Goal: Feedback & Contribution: Submit feedback/report problem

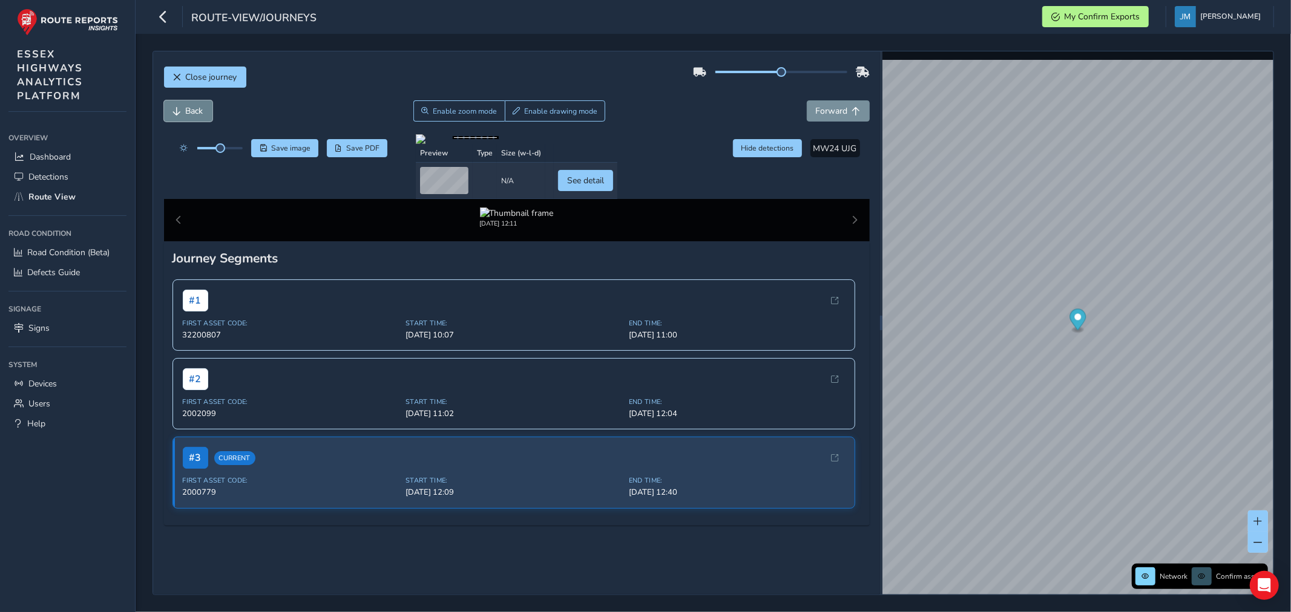
click at [200, 113] on span "Back" at bounding box center [195, 110] width 18 height 11
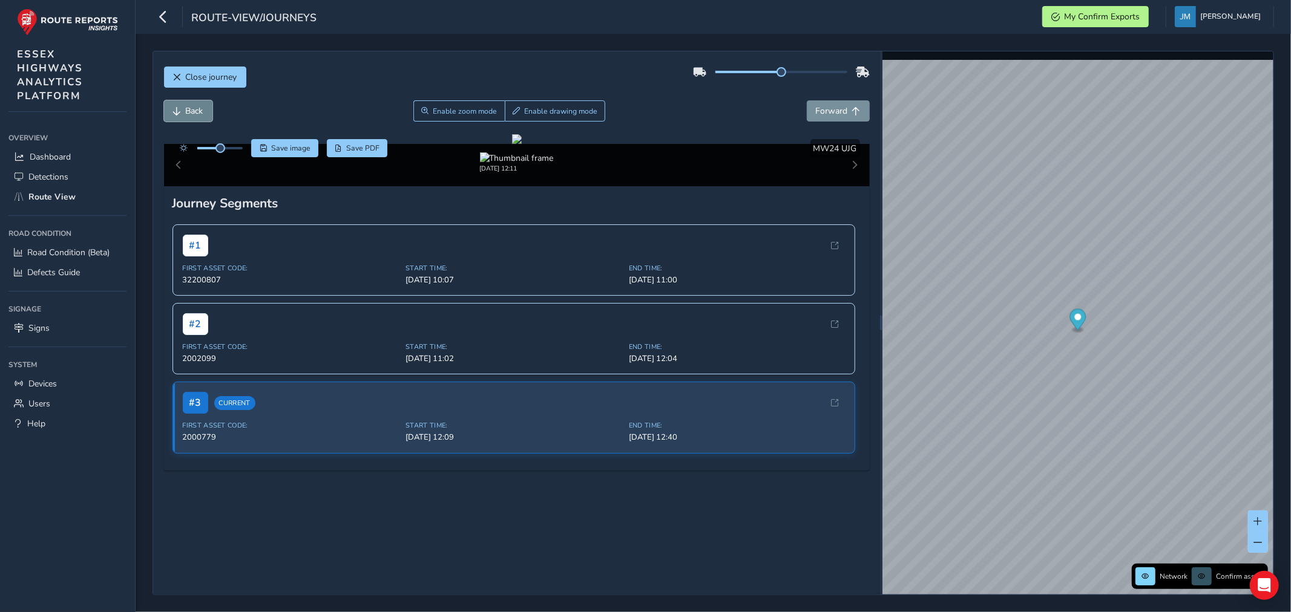
click at [198, 113] on span "Back" at bounding box center [195, 110] width 18 height 11
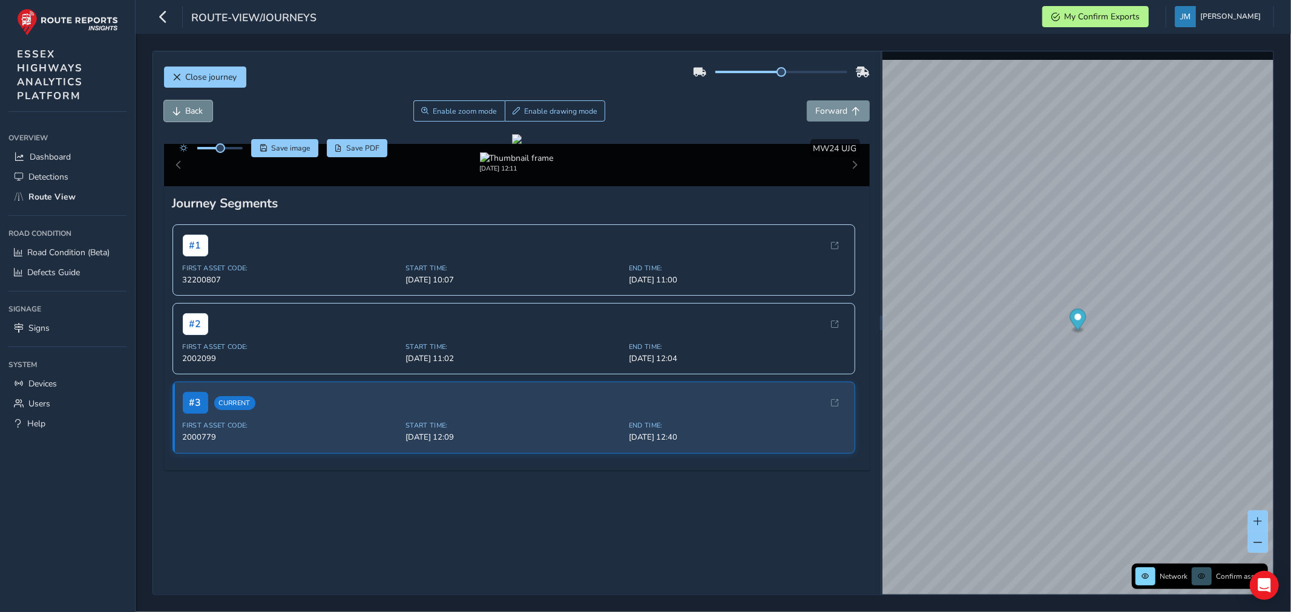
click at [198, 113] on span "Back" at bounding box center [195, 110] width 18 height 11
click at [198, 110] on span "Back" at bounding box center [195, 110] width 18 height 11
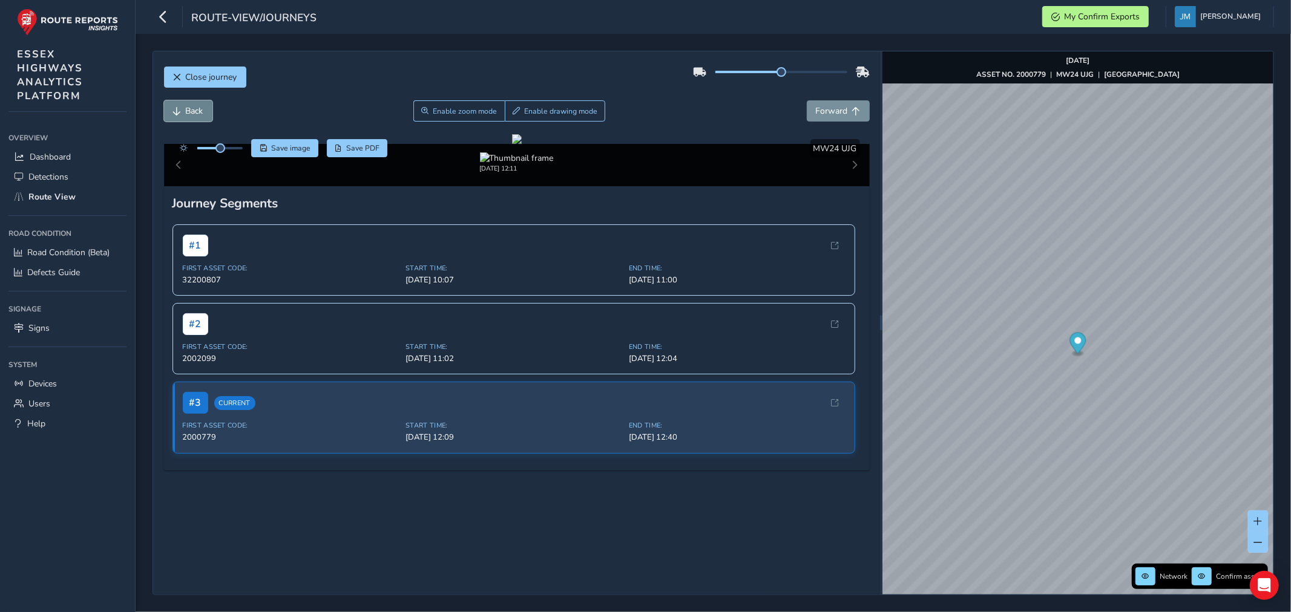
click at [198, 107] on span "Back" at bounding box center [195, 110] width 18 height 11
click at [197, 103] on button "Back" at bounding box center [188, 110] width 48 height 21
click at [197, 102] on button "Back" at bounding box center [188, 110] width 48 height 21
click at [833, 108] on span "Forward" at bounding box center [832, 110] width 32 height 11
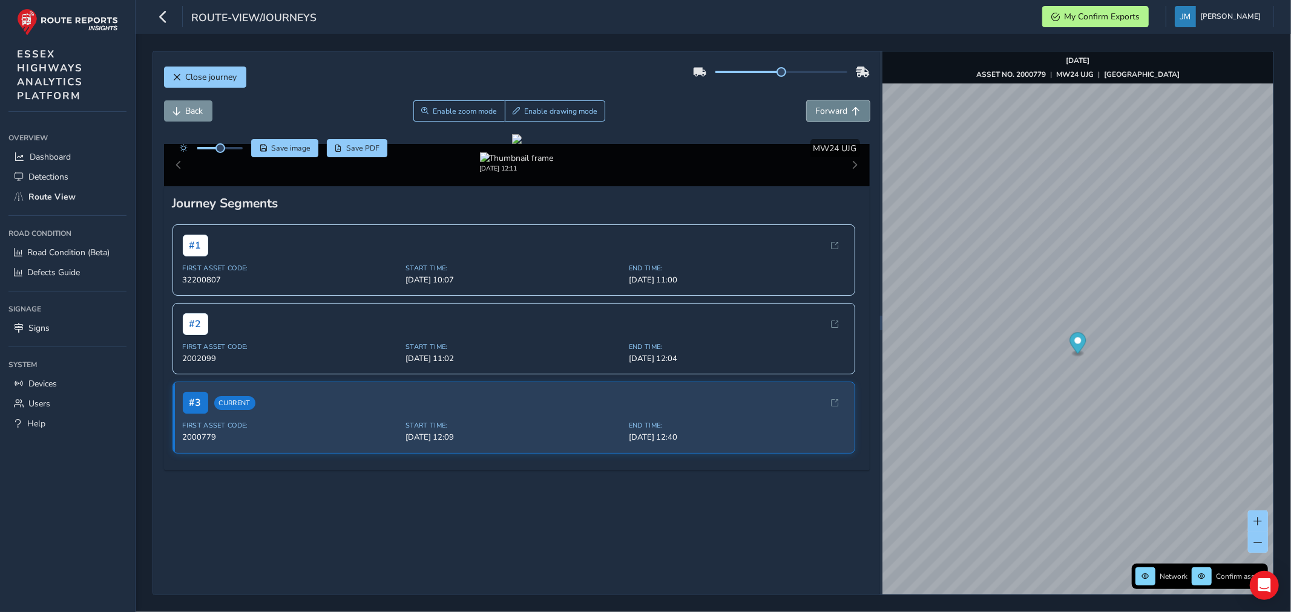
click at [833, 108] on span "Forward" at bounding box center [832, 110] width 32 height 11
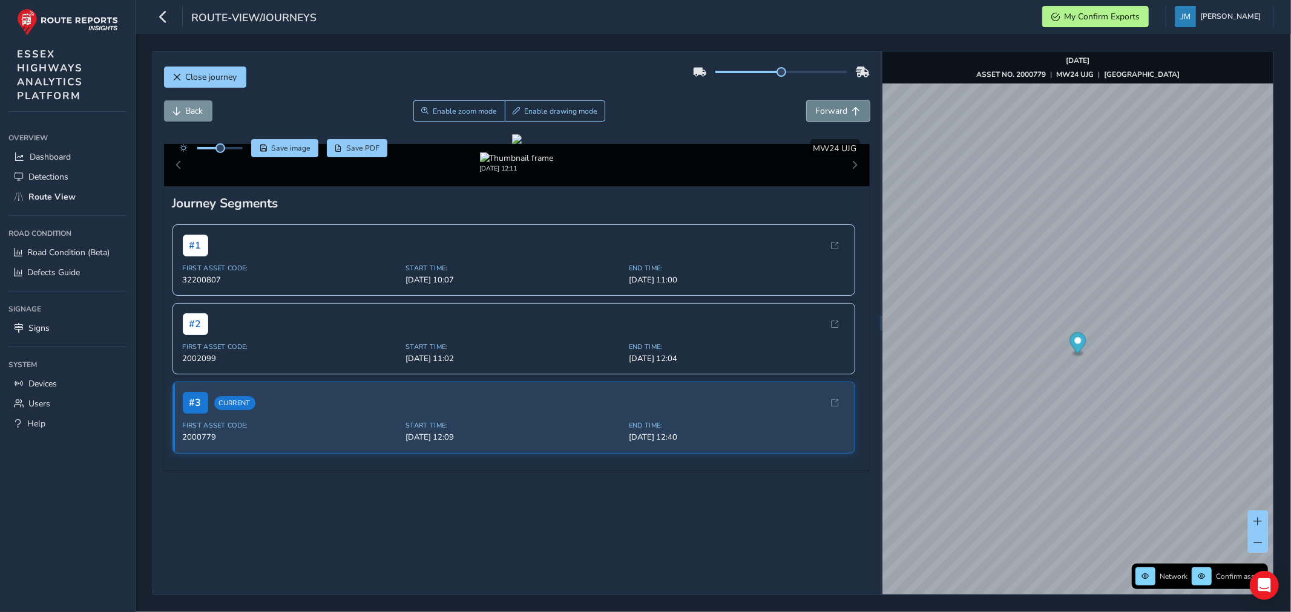
click at [833, 108] on span "Forward" at bounding box center [832, 110] width 32 height 11
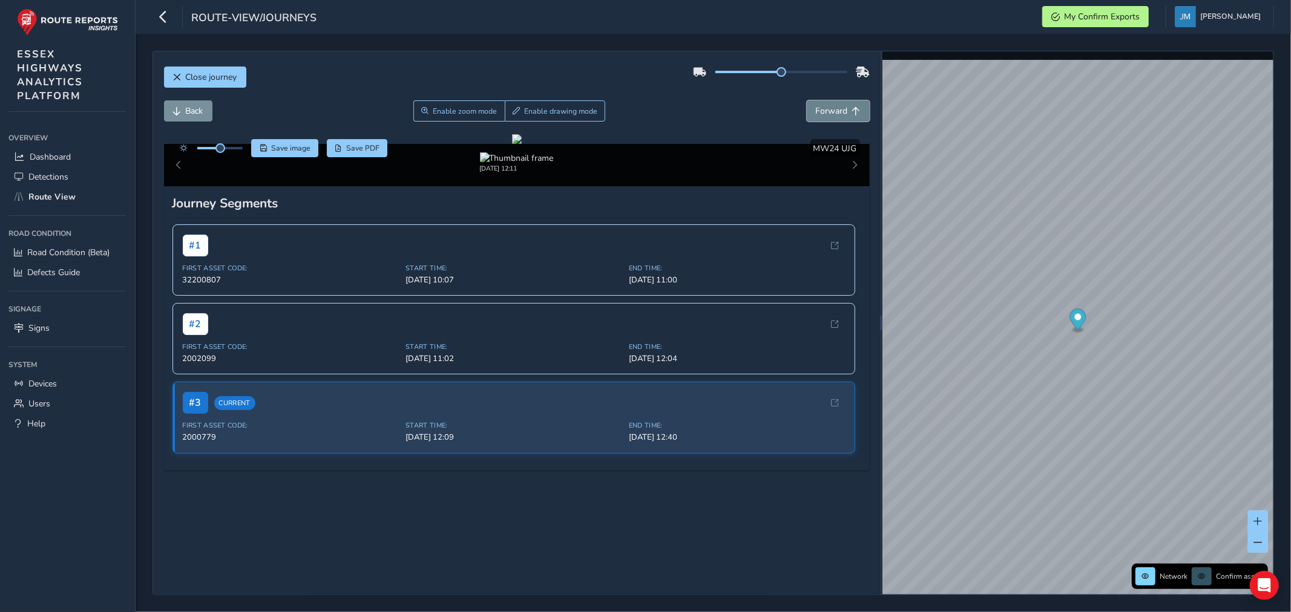
click at [833, 108] on span "Forward" at bounding box center [832, 110] width 32 height 11
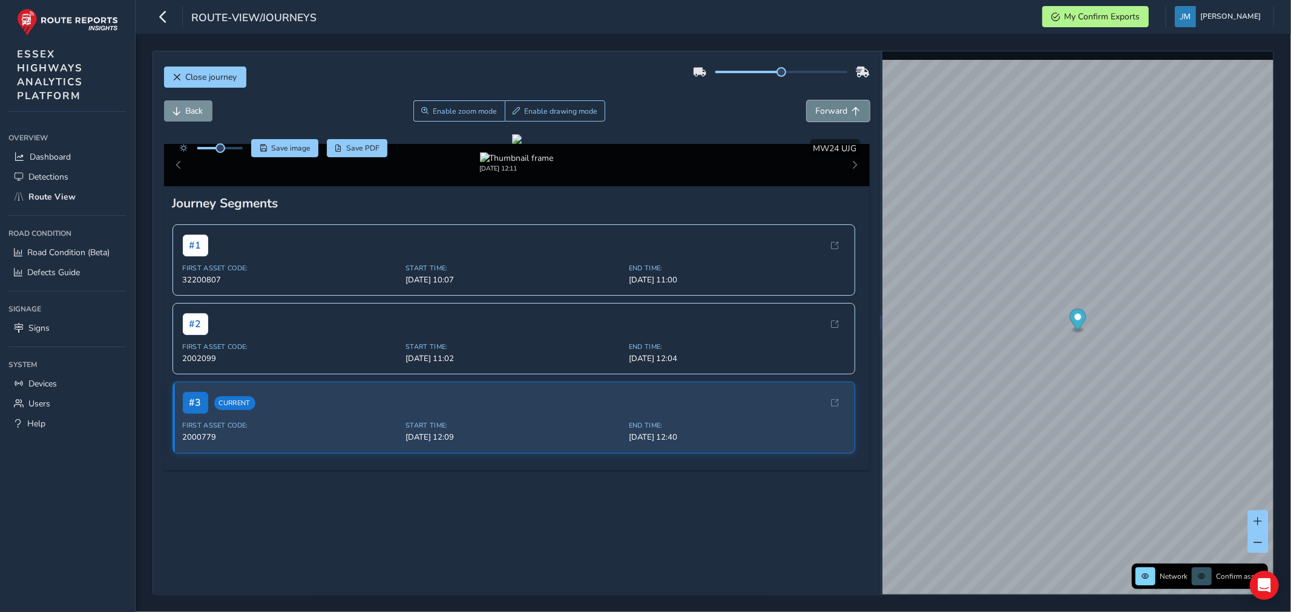
click at [833, 108] on span "Forward" at bounding box center [832, 110] width 32 height 11
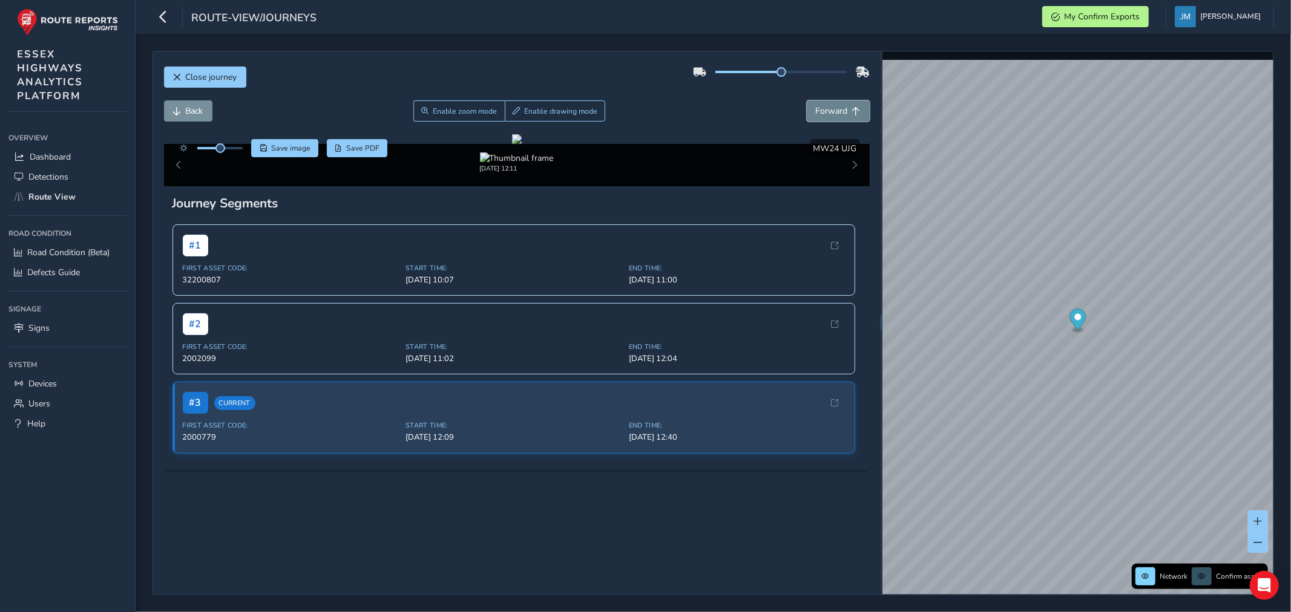
click at [833, 108] on span "Forward" at bounding box center [832, 110] width 32 height 11
click at [852, 110] on span "Forward" at bounding box center [856, 111] width 8 height 8
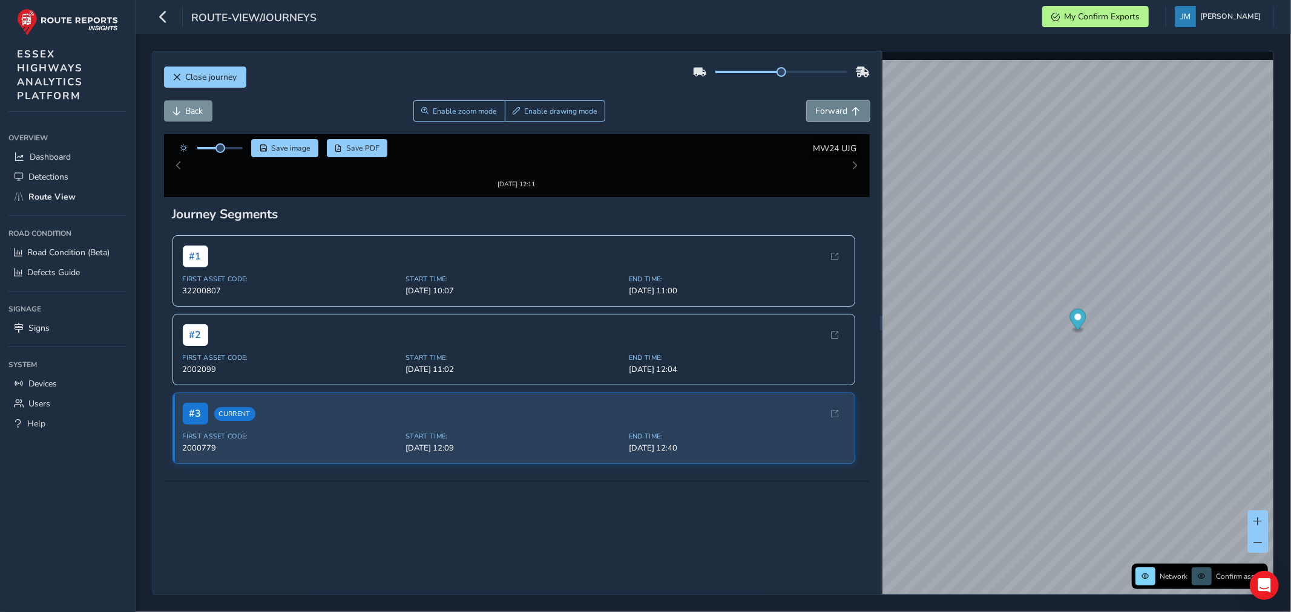
click at [852, 110] on span "Forward" at bounding box center [856, 111] width 8 height 8
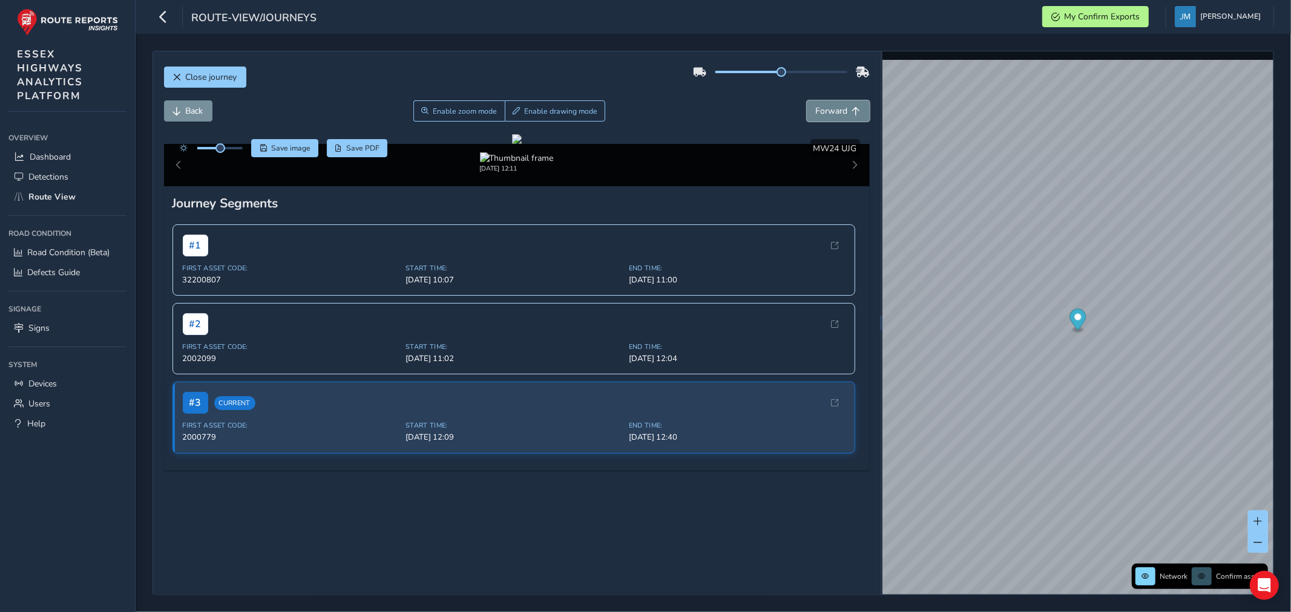
click at [852, 108] on span "Forward" at bounding box center [856, 111] width 8 height 8
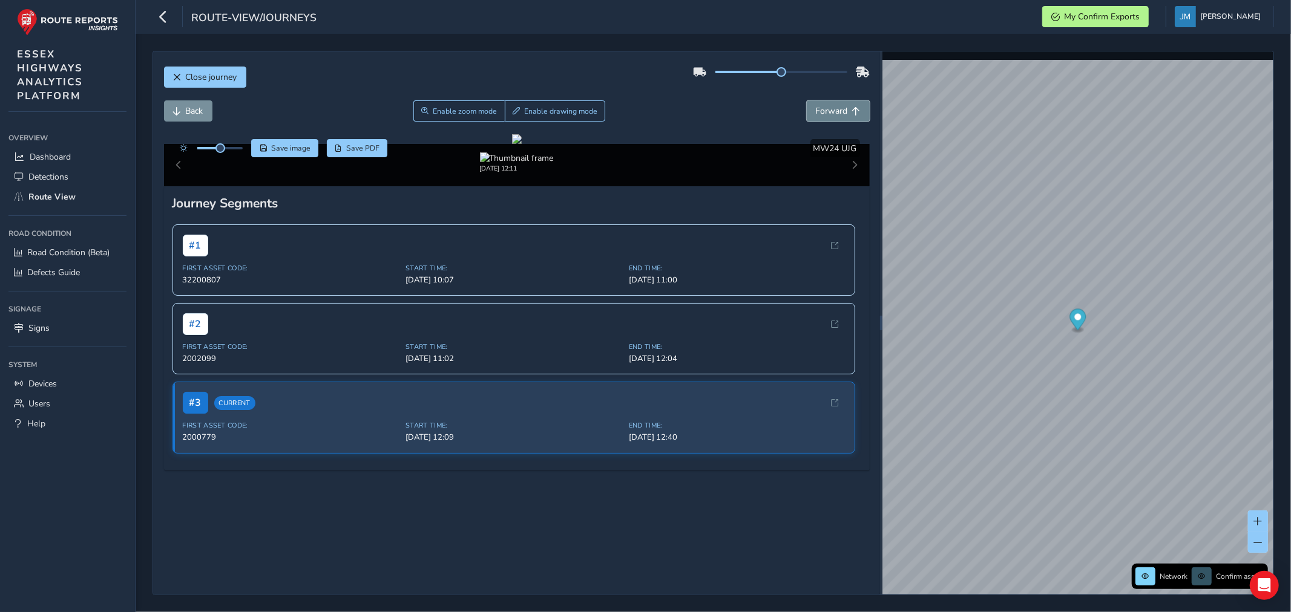
click at [852, 108] on span "Forward" at bounding box center [856, 111] width 8 height 8
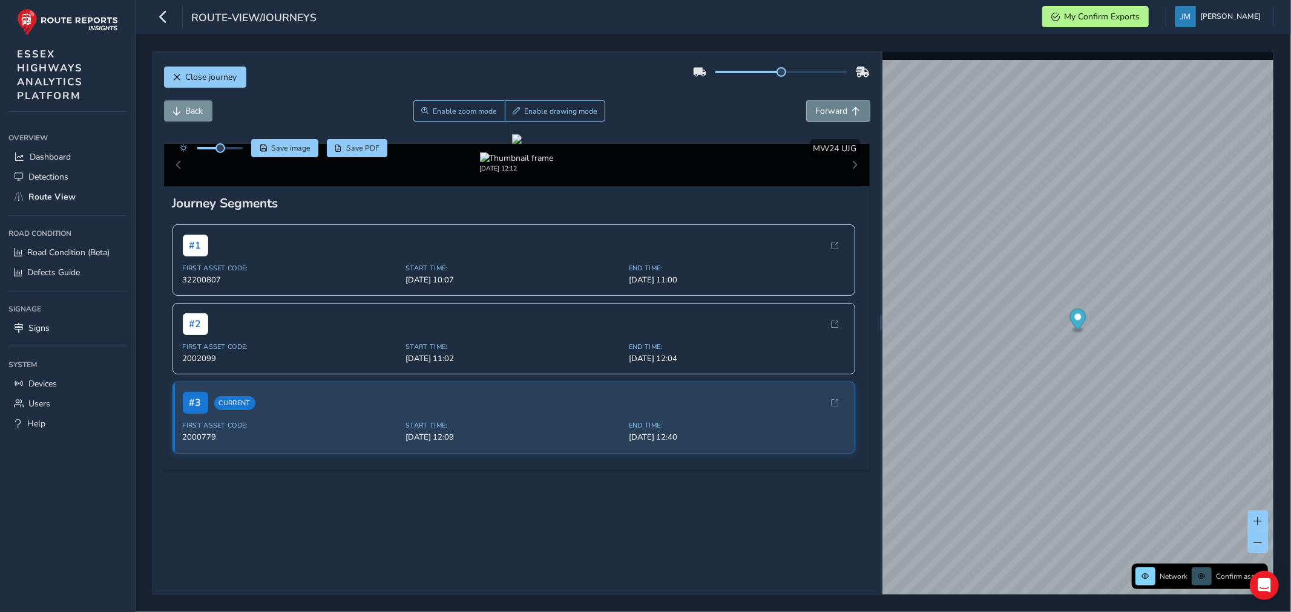
click at [852, 108] on span "Forward" at bounding box center [856, 111] width 8 height 8
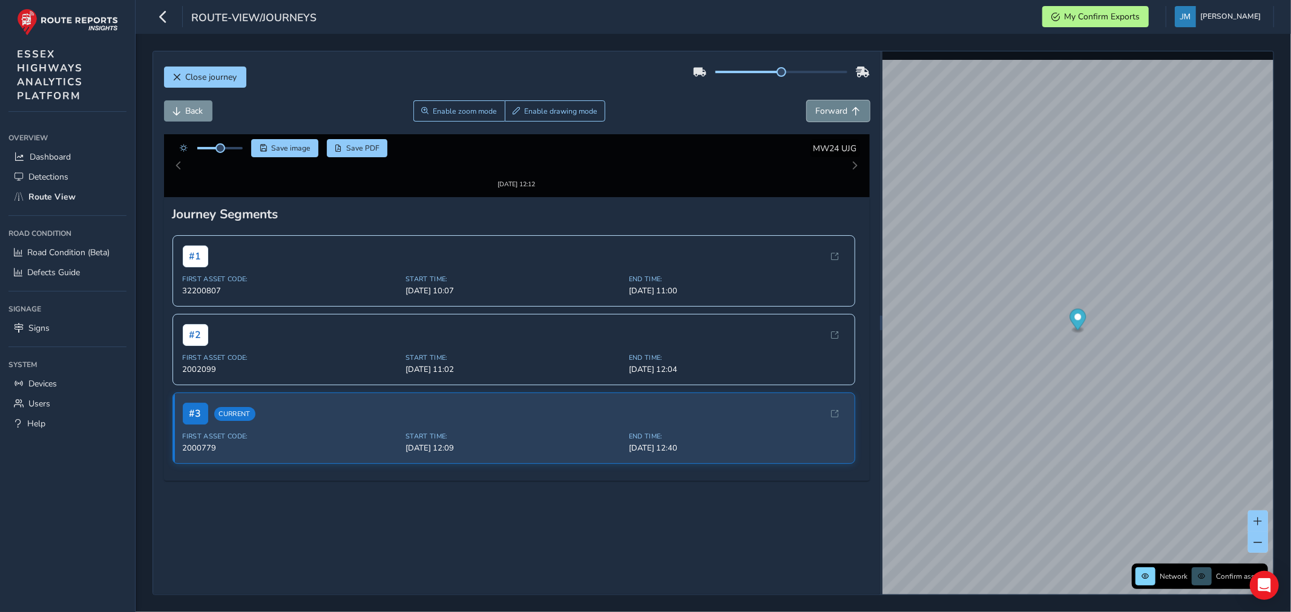
click at [852, 108] on span "Forward" at bounding box center [856, 111] width 8 height 8
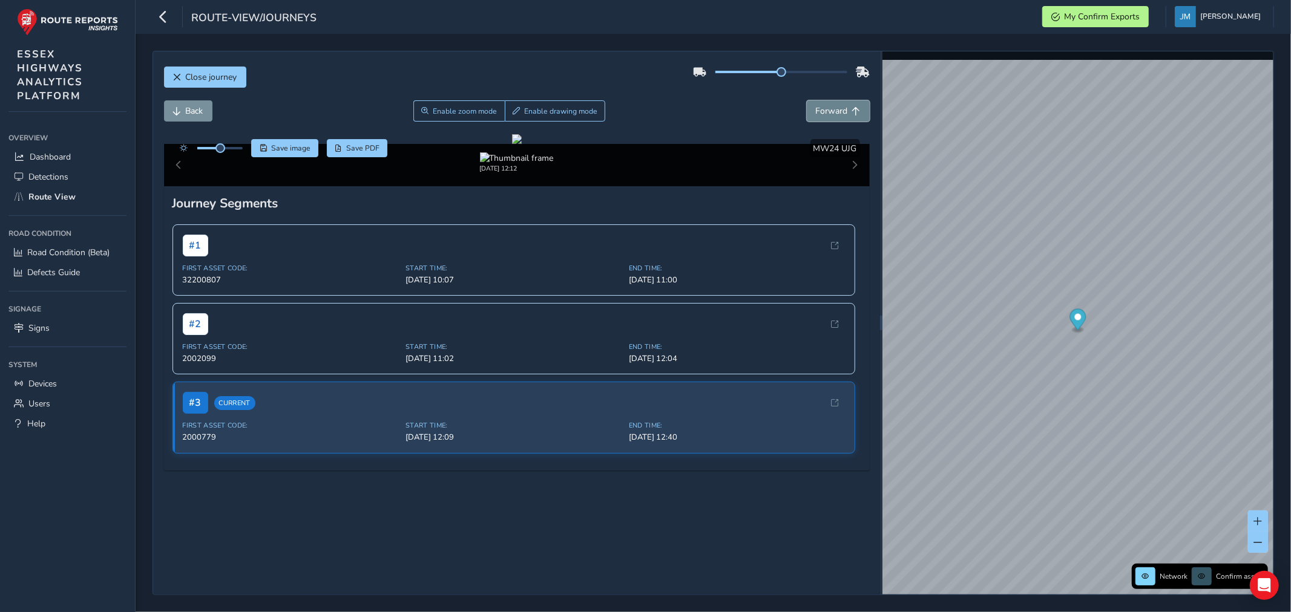
click at [852, 108] on span "Forward" at bounding box center [856, 111] width 8 height 8
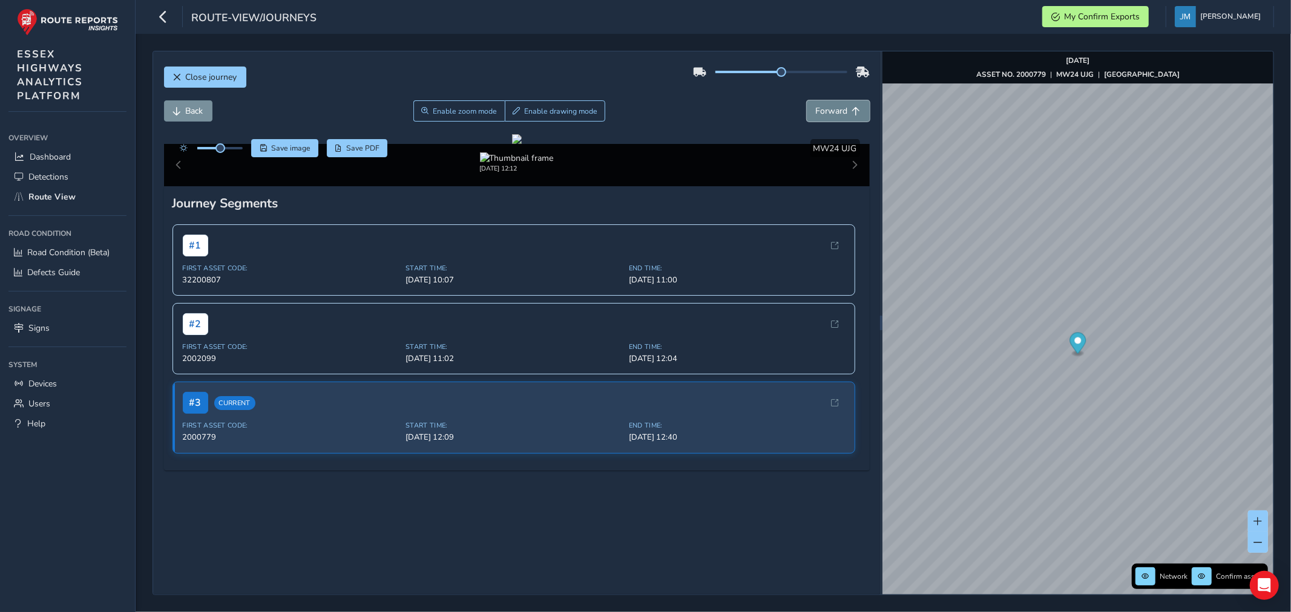
click at [852, 108] on span "Forward" at bounding box center [856, 111] width 8 height 8
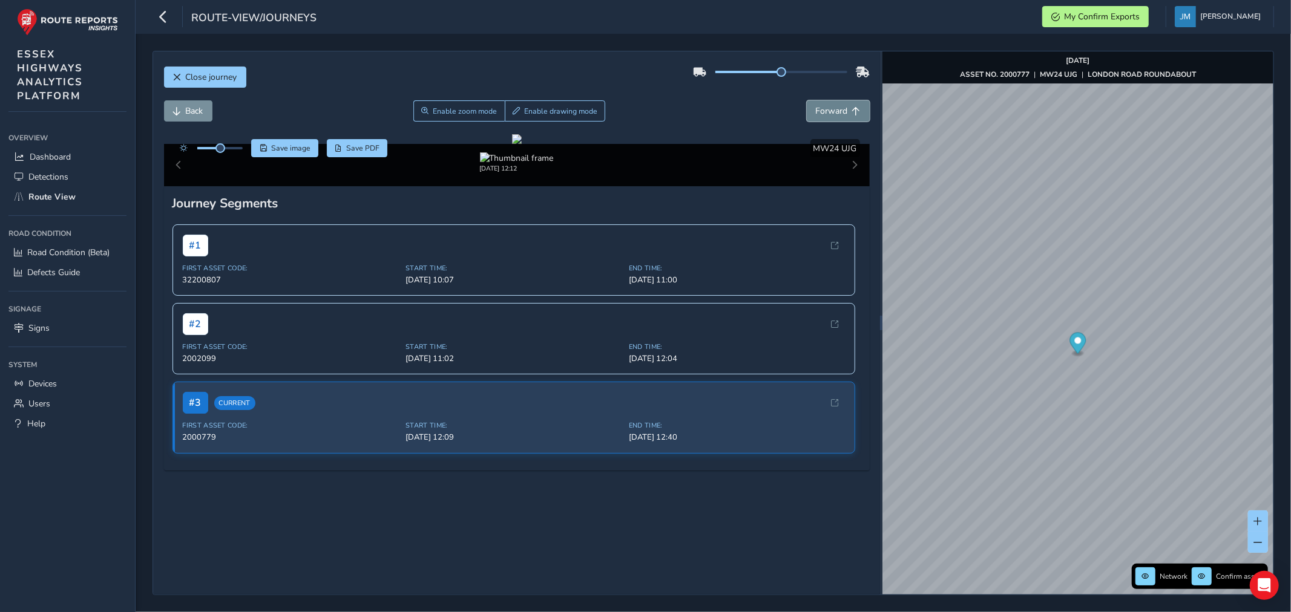
click at [852, 108] on span "Forward" at bounding box center [856, 111] width 8 height 8
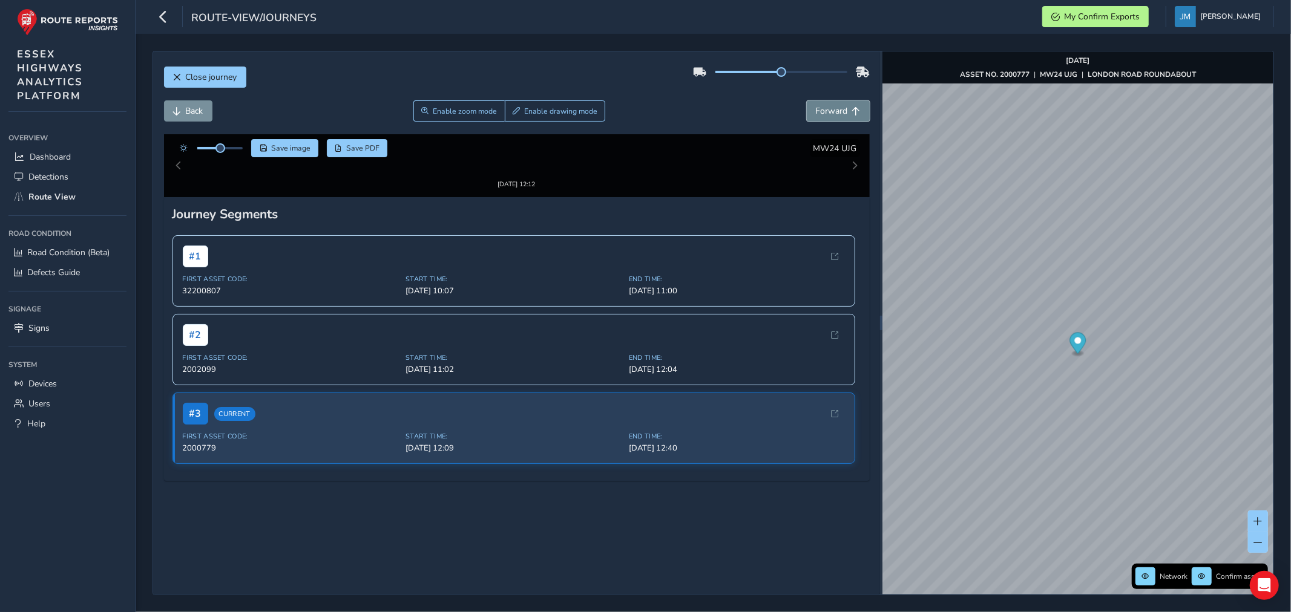
click at [852, 108] on span "Forward" at bounding box center [856, 111] width 8 height 8
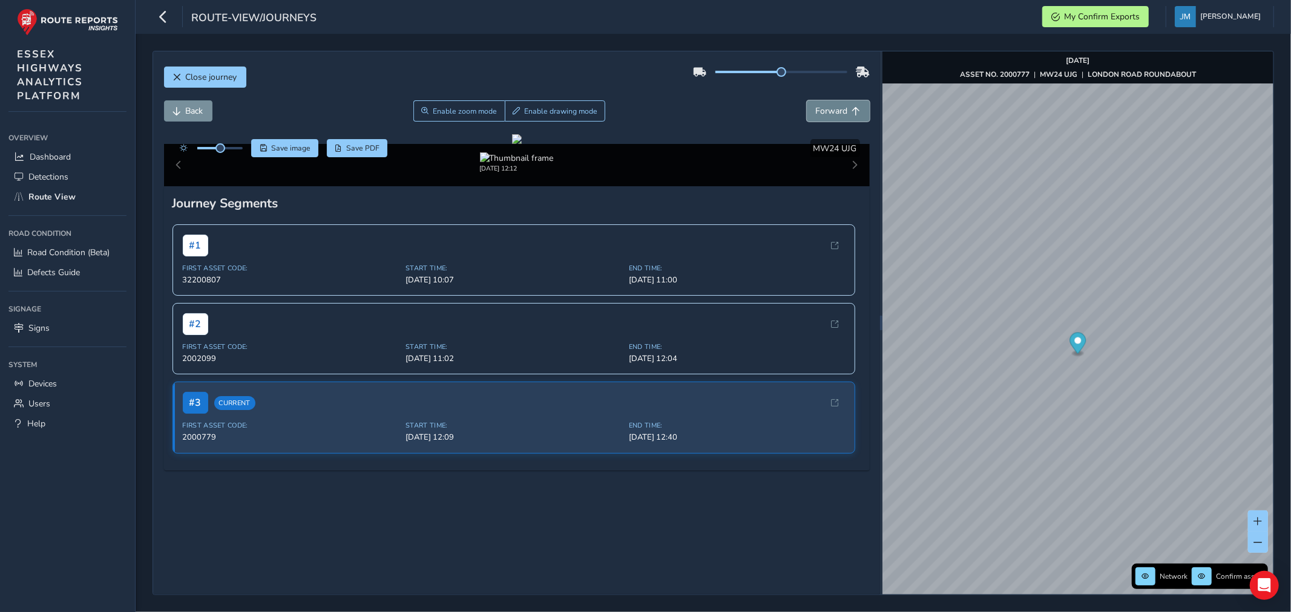
click at [852, 108] on span "Forward" at bounding box center [856, 111] width 8 height 8
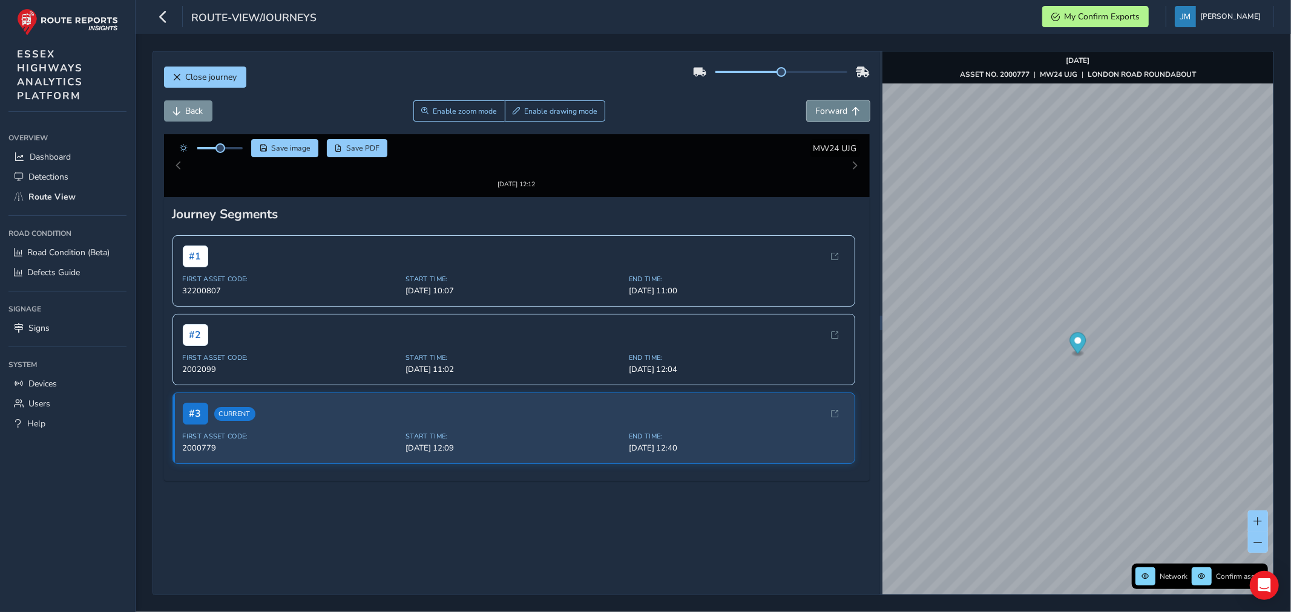
click at [852, 108] on span "Forward" at bounding box center [856, 111] width 8 height 8
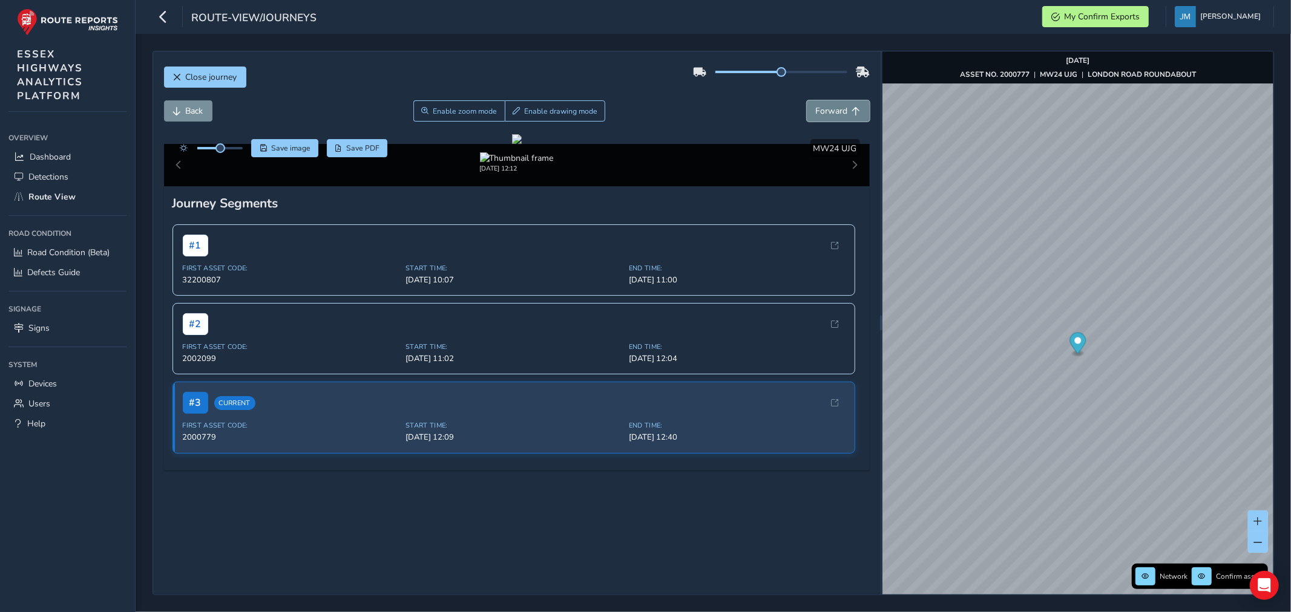
click at [852, 108] on span "Forward" at bounding box center [856, 111] width 8 height 8
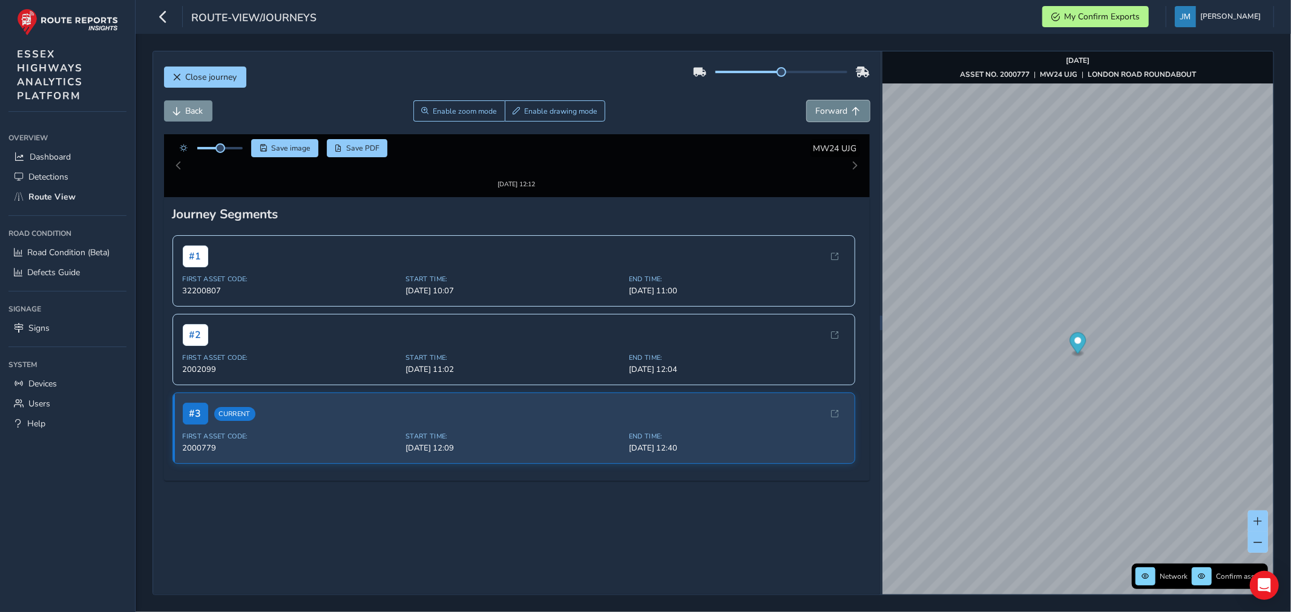
click at [852, 108] on span "Forward" at bounding box center [856, 111] width 8 height 8
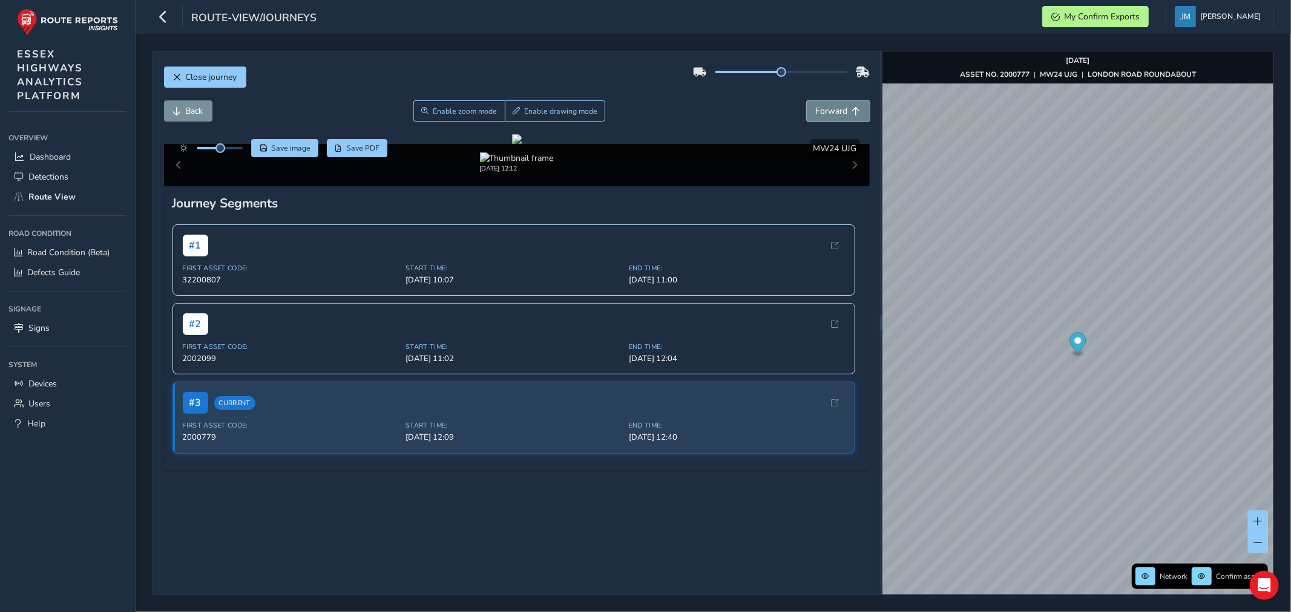
click at [852, 108] on span "Forward" at bounding box center [856, 111] width 8 height 8
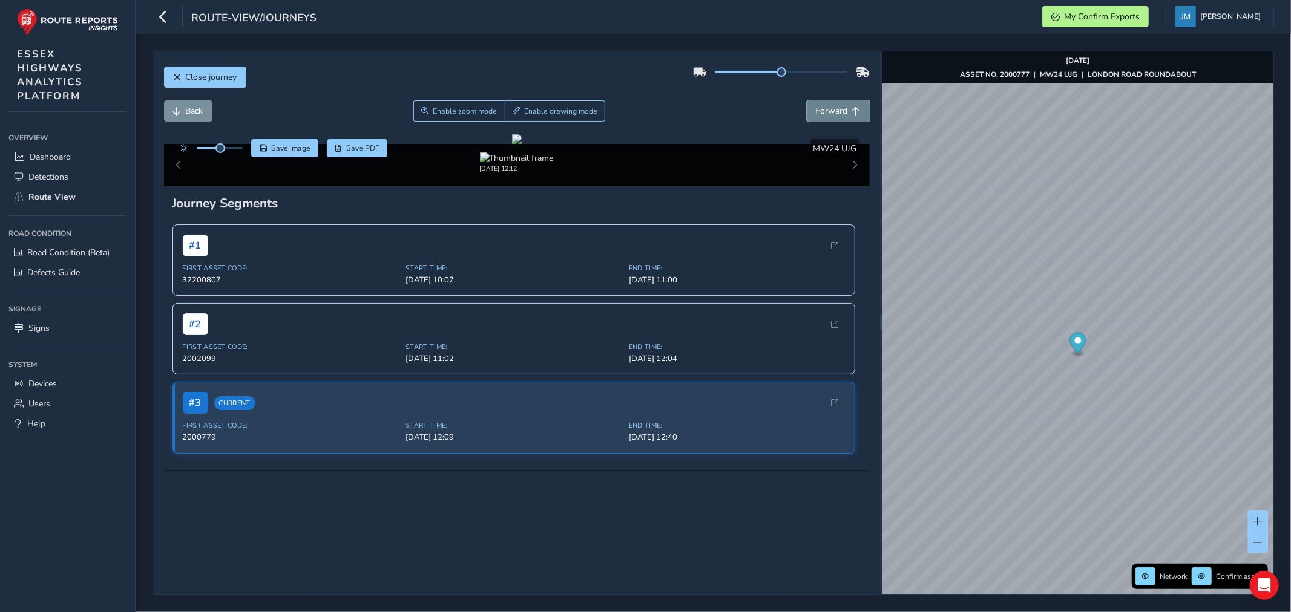
click at [852, 108] on span "Forward" at bounding box center [856, 111] width 8 height 8
click at [952, 295] on div "x Available inspection trips: [GEOGRAPHIC_DATA][DATE] 11:11" at bounding box center [1011, 317] width 121 height 48
click at [994, 330] on link "[DATE] 11:11" at bounding box center [992, 332] width 48 height 11
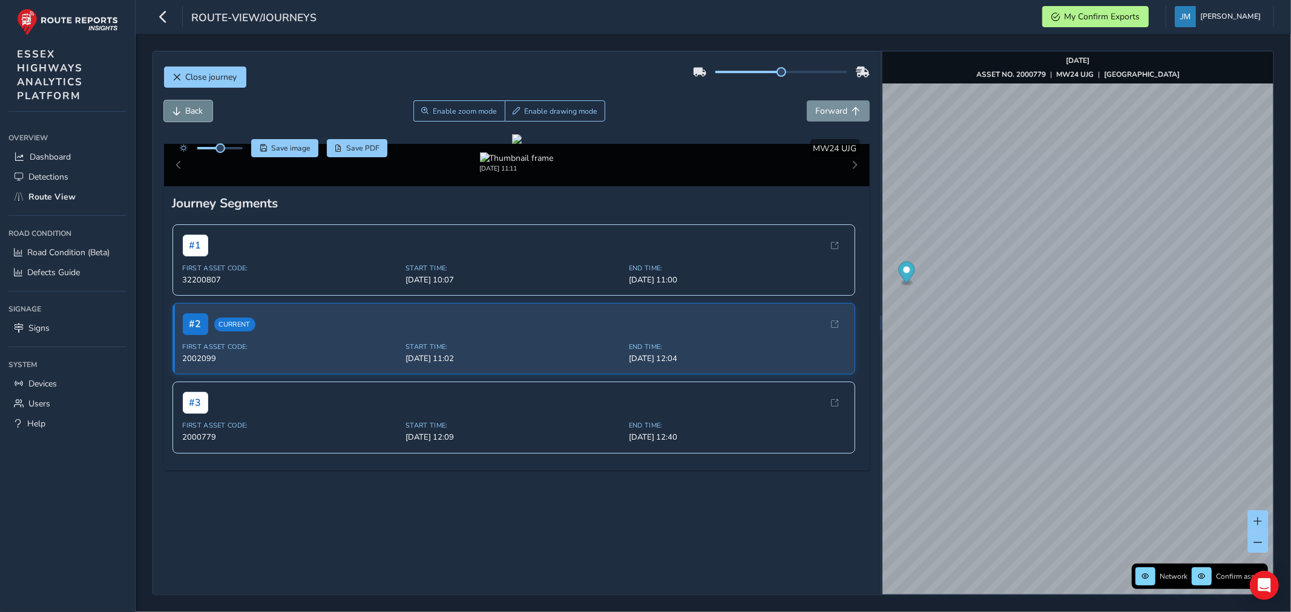
click at [180, 112] on span "Back" at bounding box center [177, 111] width 8 height 8
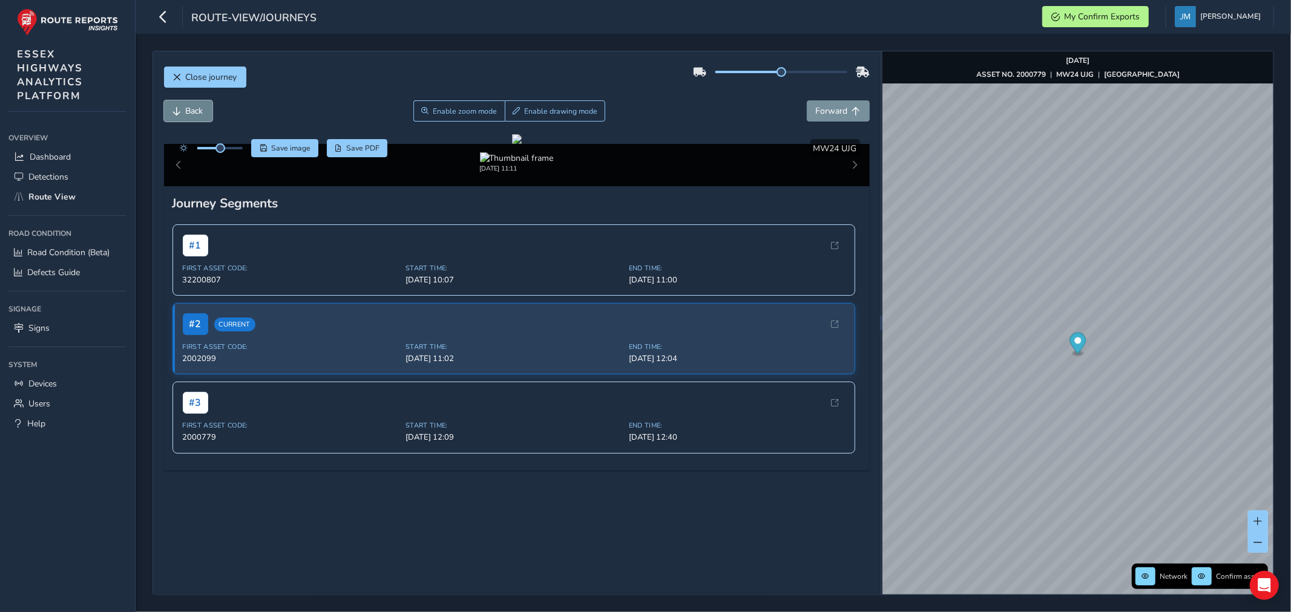
click at [180, 112] on span "Back" at bounding box center [177, 111] width 8 height 8
click at [180, 111] on span "Back" at bounding box center [177, 111] width 8 height 8
click at [830, 111] on span "Forward" at bounding box center [832, 110] width 32 height 11
click at [831, 116] on span "Forward" at bounding box center [832, 110] width 32 height 11
click at [830, 116] on span "Forward" at bounding box center [832, 110] width 32 height 11
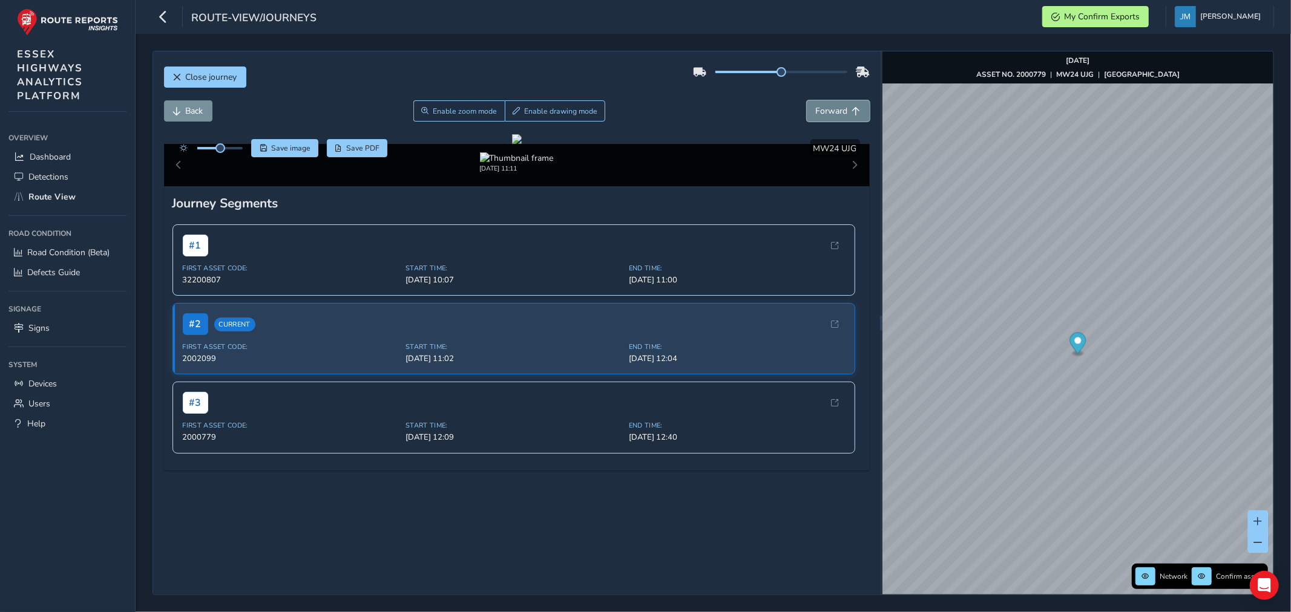
click at [829, 115] on span "Forward" at bounding box center [832, 110] width 32 height 11
click at [830, 114] on span "Forward" at bounding box center [832, 110] width 32 height 11
click at [830, 111] on span "Forward" at bounding box center [832, 110] width 32 height 11
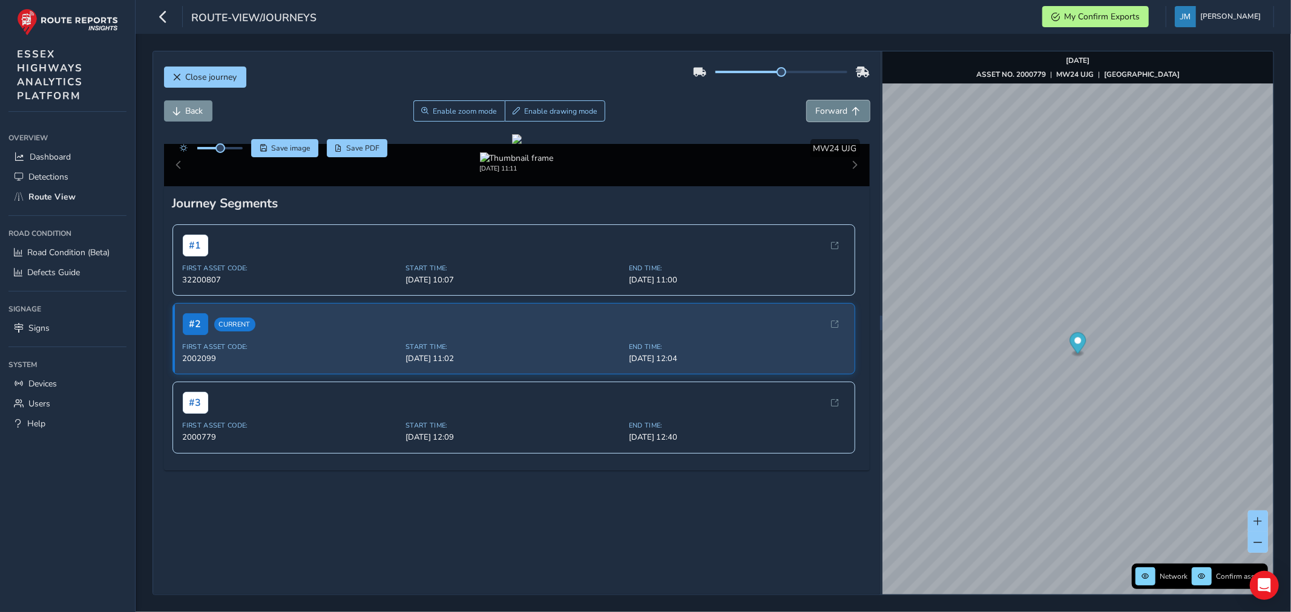
click at [830, 110] on span "Forward" at bounding box center [832, 110] width 32 height 11
click at [830, 109] on span "Forward" at bounding box center [832, 110] width 32 height 11
click at [830, 106] on span "Forward" at bounding box center [832, 110] width 32 height 11
click at [830, 105] on span "Forward" at bounding box center [832, 110] width 32 height 11
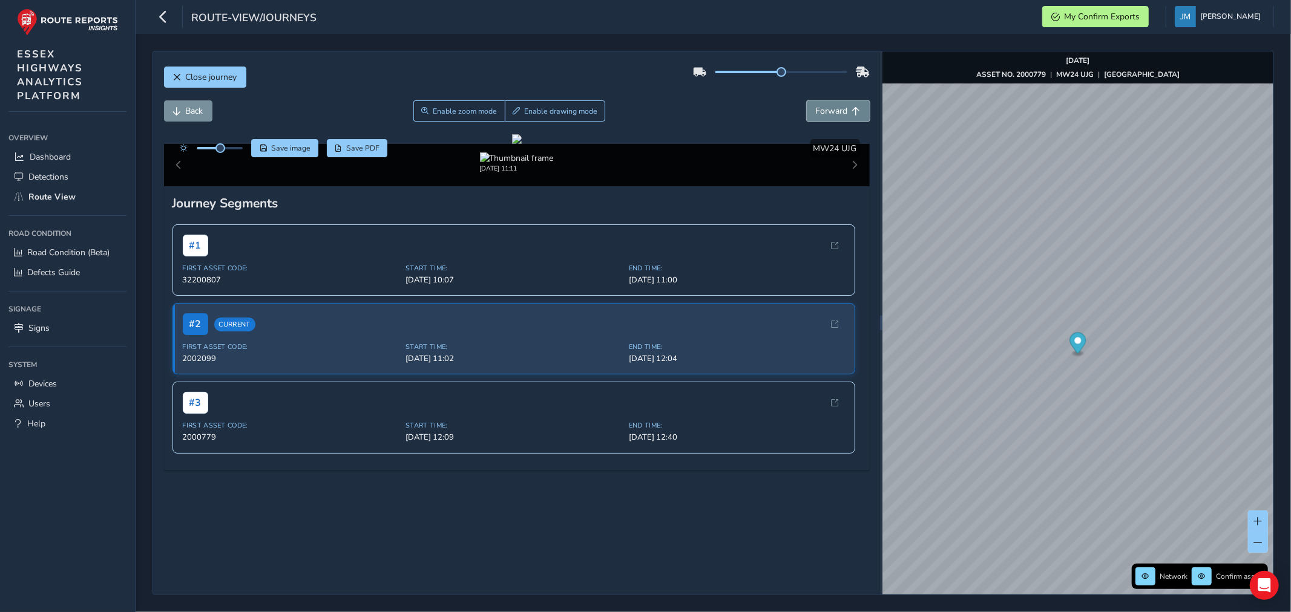
click at [830, 105] on span "Forward" at bounding box center [832, 110] width 32 height 11
click at [831, 103] on button "Forward" at bounding box center [838, 110] width 63 height 21
click at [831, 100] on button "Forward" at bounding box center [838, 110] width 63 height 21
click at [831, 99] on div "Close journey" at bounding box center [517, 81] width 706 height 39
click at [831, 97] on div "Close journey" at bounding box center [517, 81] width 706 height 39
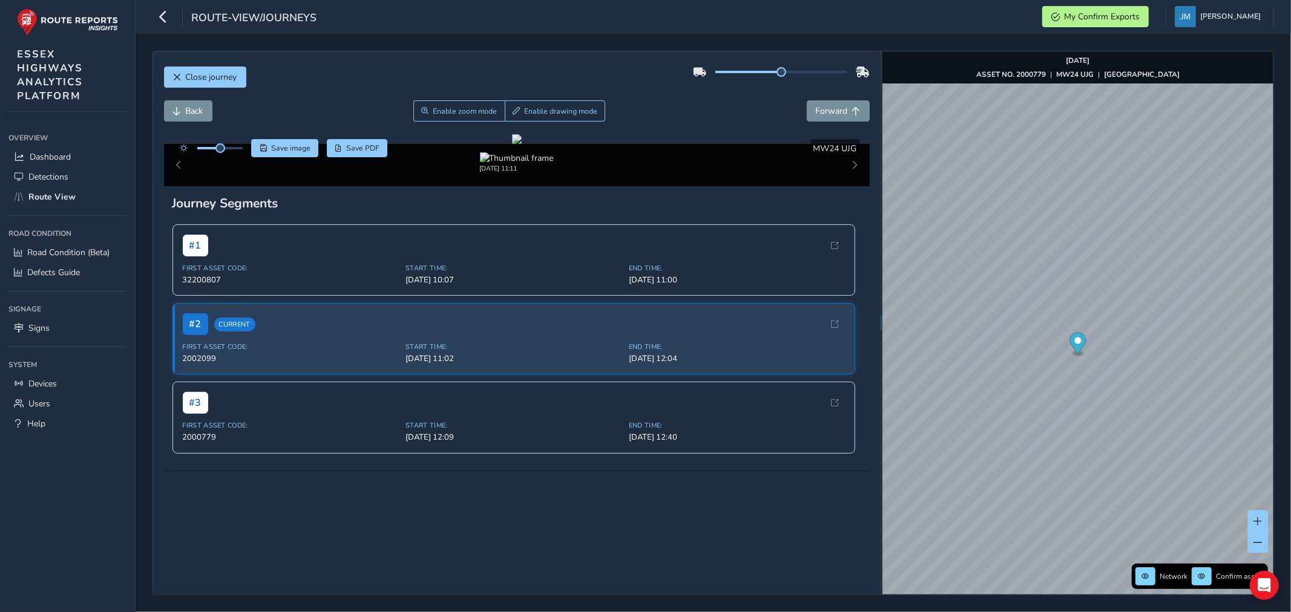
click at [831, 97] on div "Close journey" at bounding box center [517, 81] width 706 height 39
click at [831, 94] on div "Close journey" at bounding box center [517, 81] width 706 height 39
click at [830, 96] on div "Close journey" at bounding box center [517, 81] width 706 height 39
click at [831, 111] on span "Forward" at bounding box center [832, 110] width 32 height 11
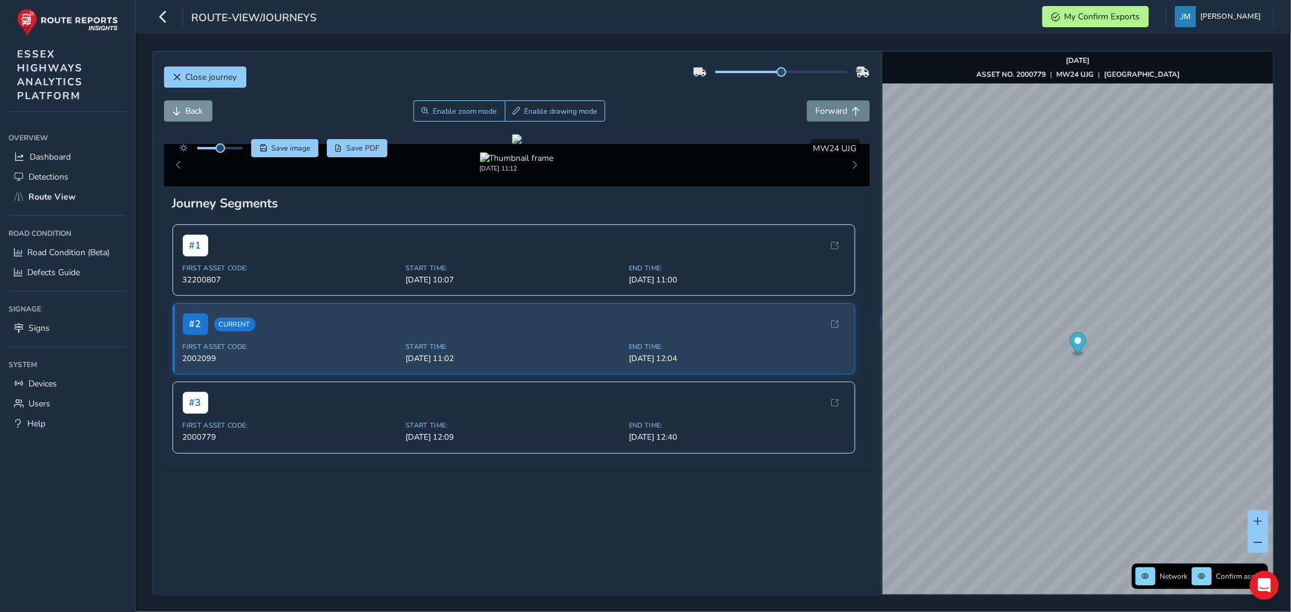
click at [831, 111] on span "Forward" at bounding box center [832, 110] width 32 height 11
click at [832, 109] on span "Forward" at bounding box center [832, 110] width 32 height 11
click at [832, 108] on span "Forward" at bounding box center [832, 110] width 32 height 11
click at [833, 106] on span "Forward" at bounding box center [832, 110] width 32 height 11
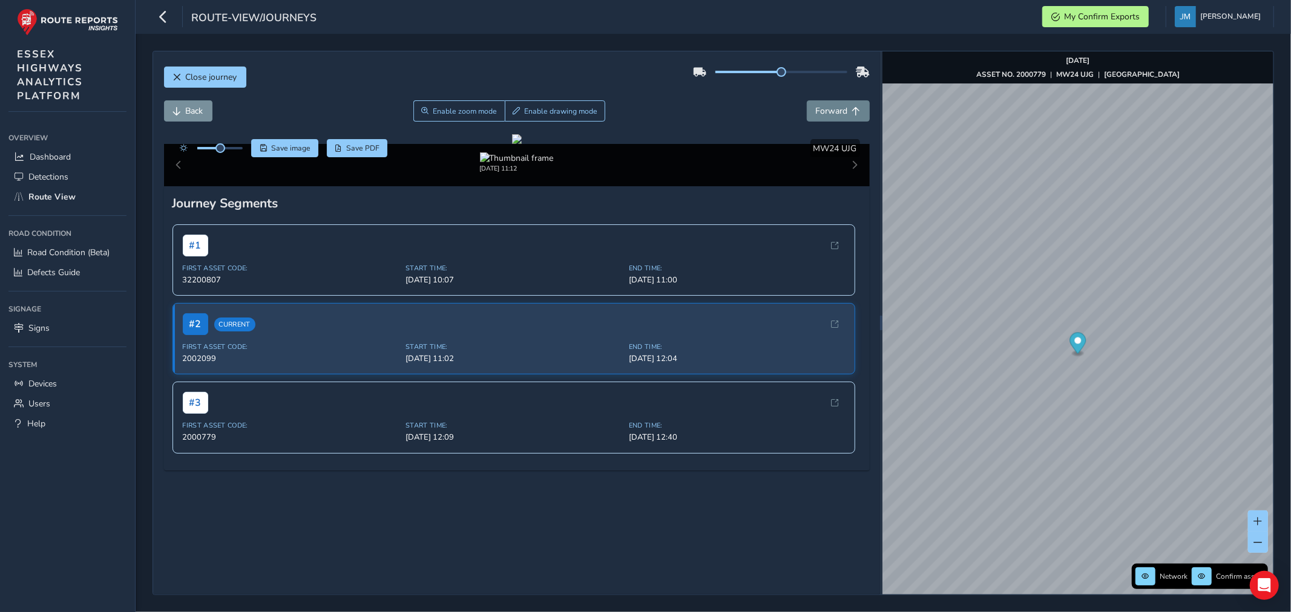
click at [833, 106] on span "Forward" at bounding box center [832, 110] width 32 height 11
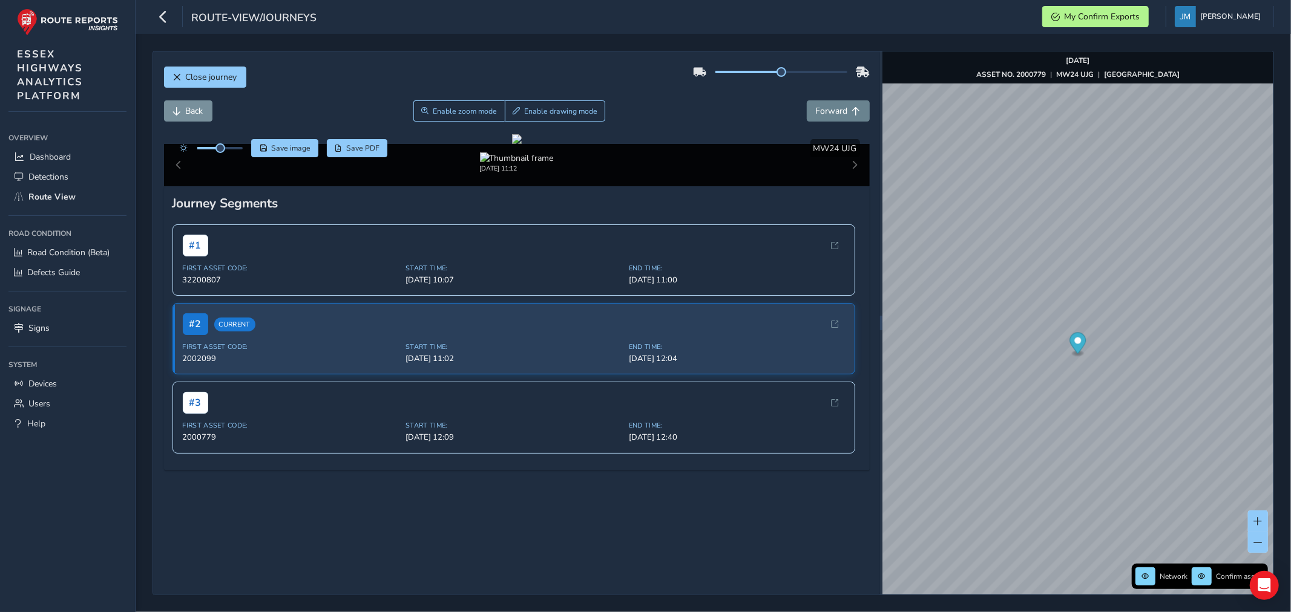
click at [833, 106] on span "Forward" at bounding box center [832, 110] width 32 height 11
click at [835, 106] on span "Forward" at bounding box center [832, 110] width 32 height 11
click at [835, 103] on button "Forward" at bounding box center [838, 110] width 63 height 21
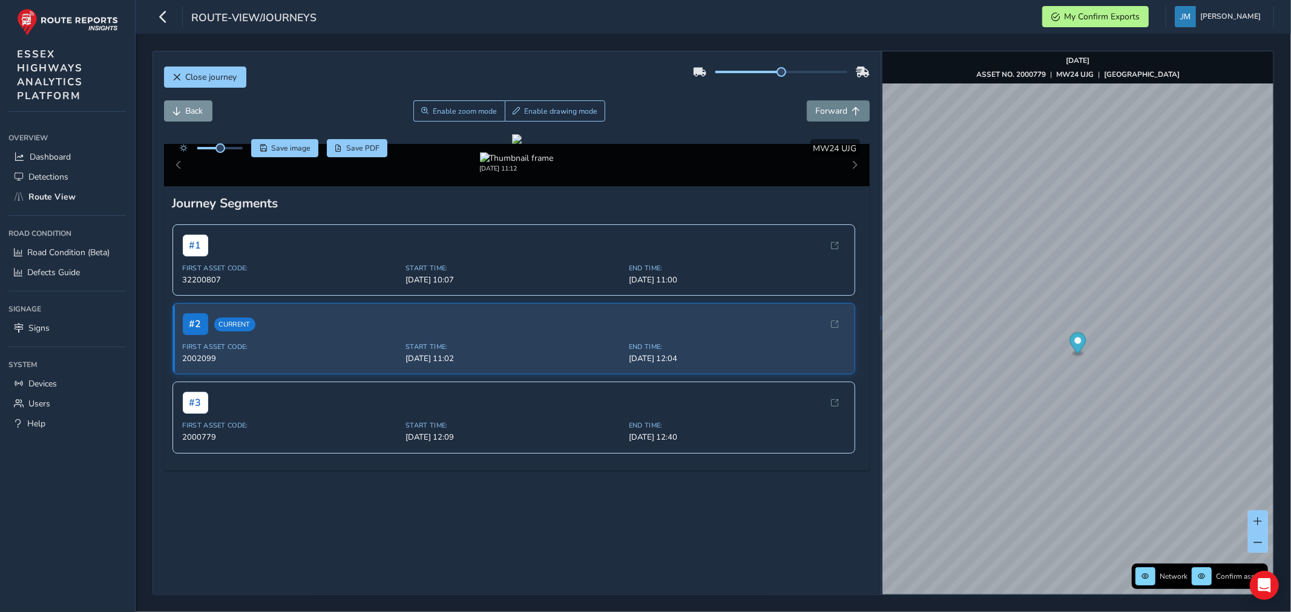
click at [835, 103] on button "Forward" at bounding box center [838, 110] width 63 height 21
click at [835, 102] on button "Forward" at bounding box center [838, 110] width 63 height 21
click at [836, 98] on div "Close journey" at bounding box center [517, 81] width 706 height 39
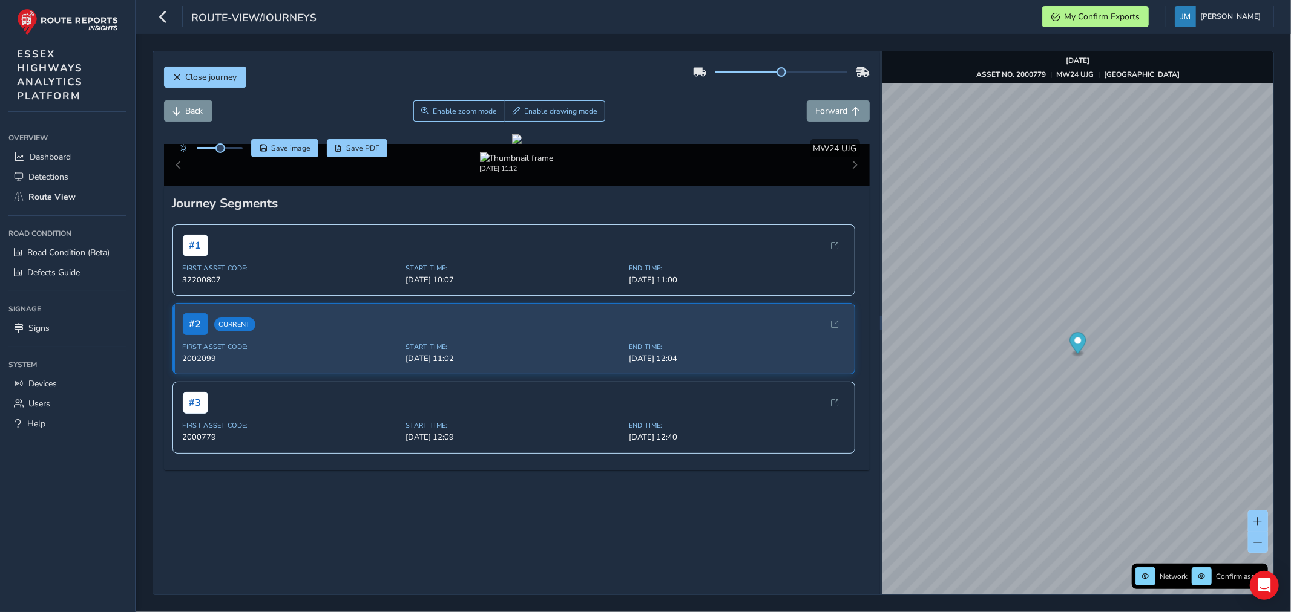
click at [836, 98] on div "Close journey" at bounding box center [517, 81] width 706 height 39
click at [836, 95] on div "Close journey" at bounding box center [517, 81] width 706 height 39
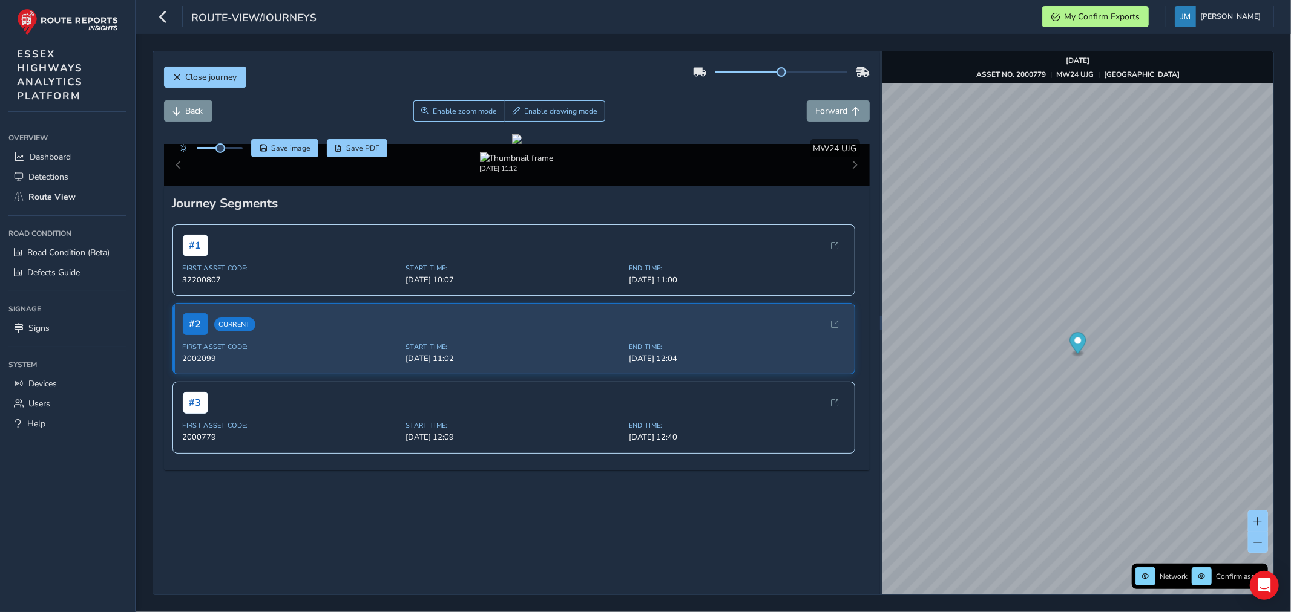
click at [836, 95] on div "Close journey" at bounding box center [517, 81] width 706 height 39
click at [852, 113] on span "Forward" at bounding box center [856, 111] width 8 height 8
click at [1259, 522] on span at bounding box center [1258, 521] width 8 height 8
click at [1259, 520] on span at bounding box center [1258, 521] width 8 height 8
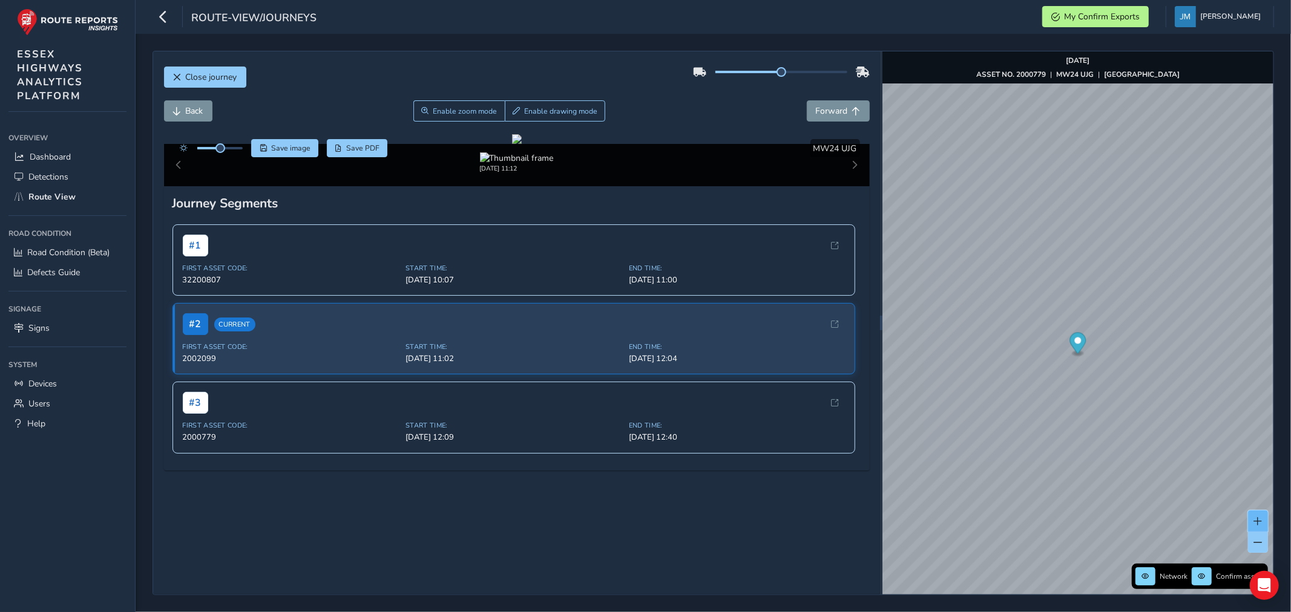
click at [1259, 520] on span at bounding box center [1258, 521] width 8 height 8
click at [833, 110] on span "Forward" at bounding box center [832, 110] width 32 height 11
click at [852, 113] on span "Forward" at bounding box center [856, 111] width 8 height 8
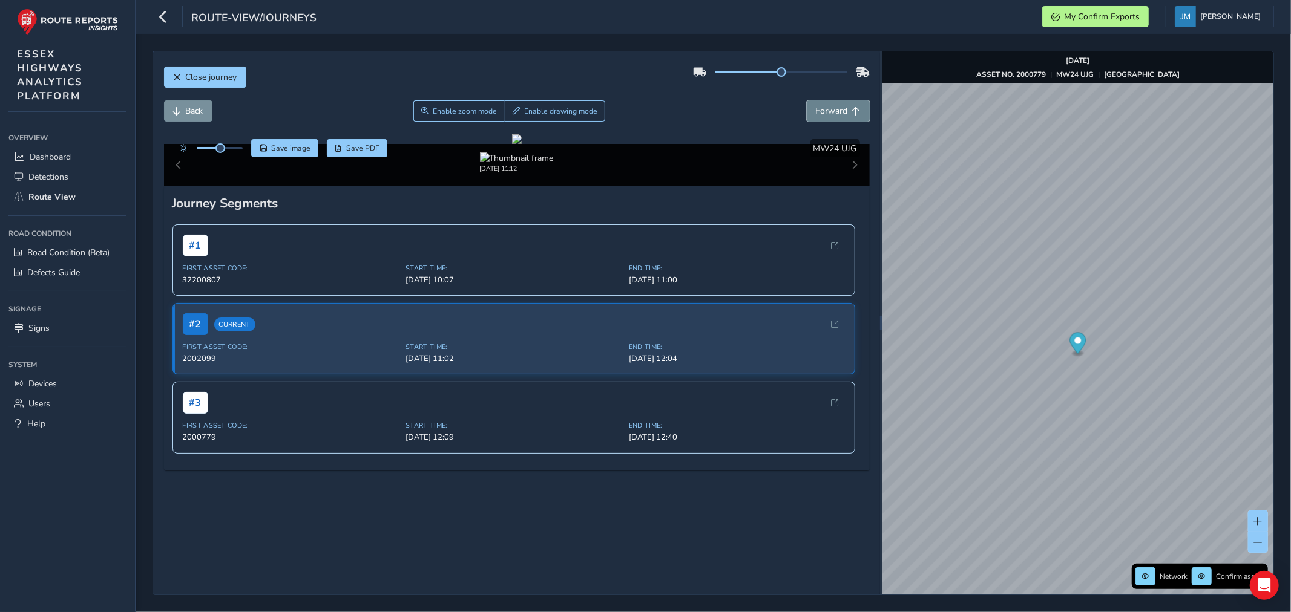
click at [852, 113] on span "Forward" at bounding box center [856, 111] width 8 height 8
click at [852, 111] on span "Forward" at bounding box center [856, 111] width 8 height 8
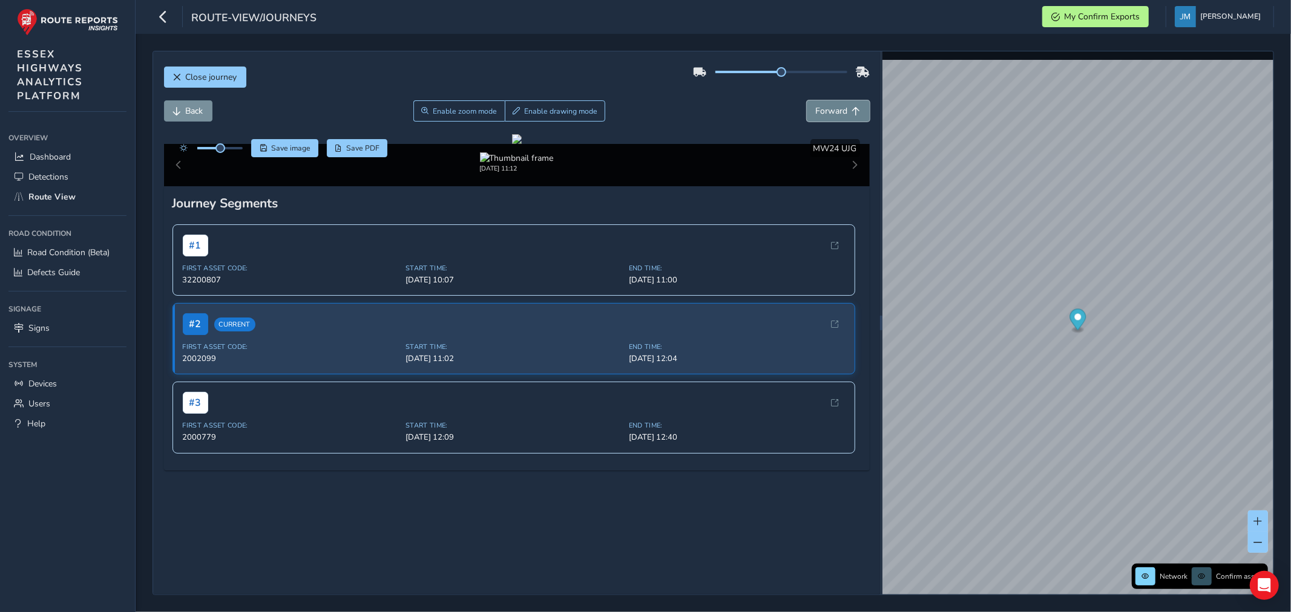
click at [852, 111] on span "Forward" at bounding box center [856, 111] width 8 height 8
click at [852, 107] on span "Forward" at bounding box center [856, 111] width 8 height 8
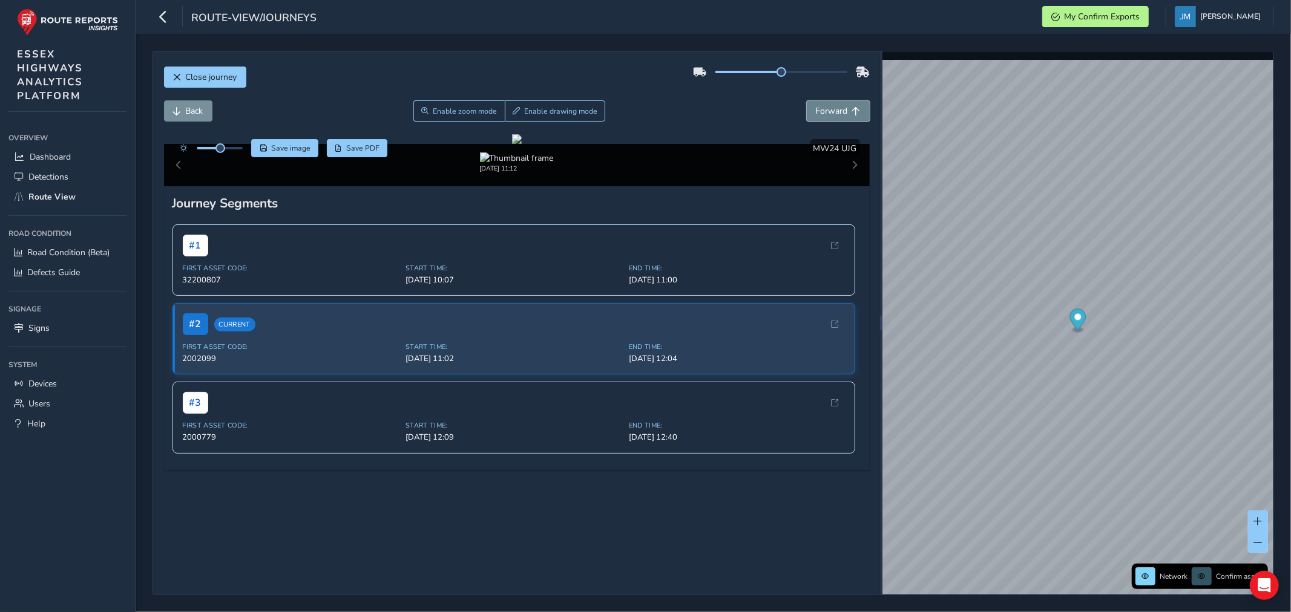
click at [841, 105] on button "Forward" at bounding box center [838, 110] width 63 height 21
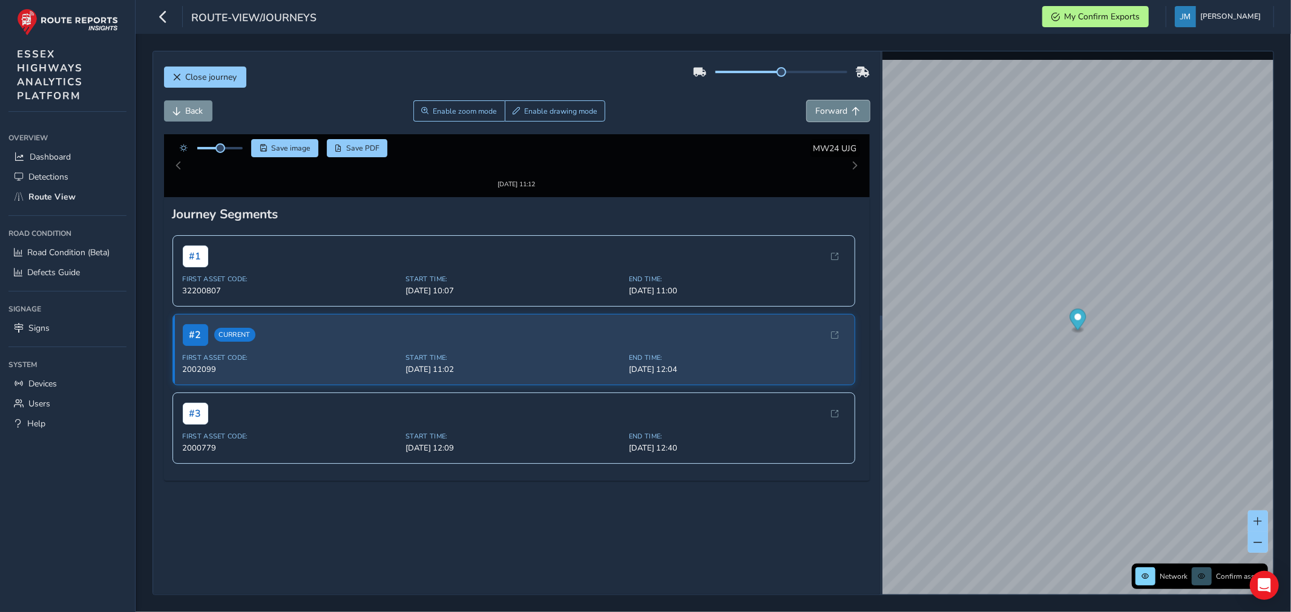
click at [841, 103] on button "Forward" at bounding box center [838, 110] width 63 height 21
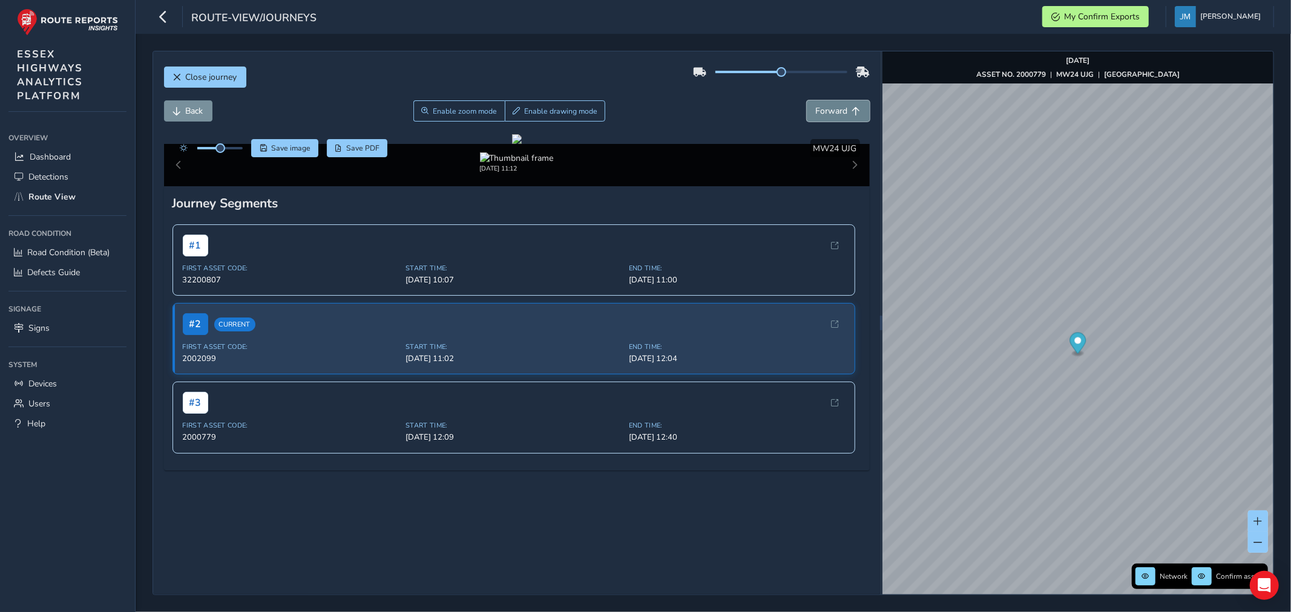
click at [841, 103] on button "Forward" at bounding box center [838, 110] width 63 height 21
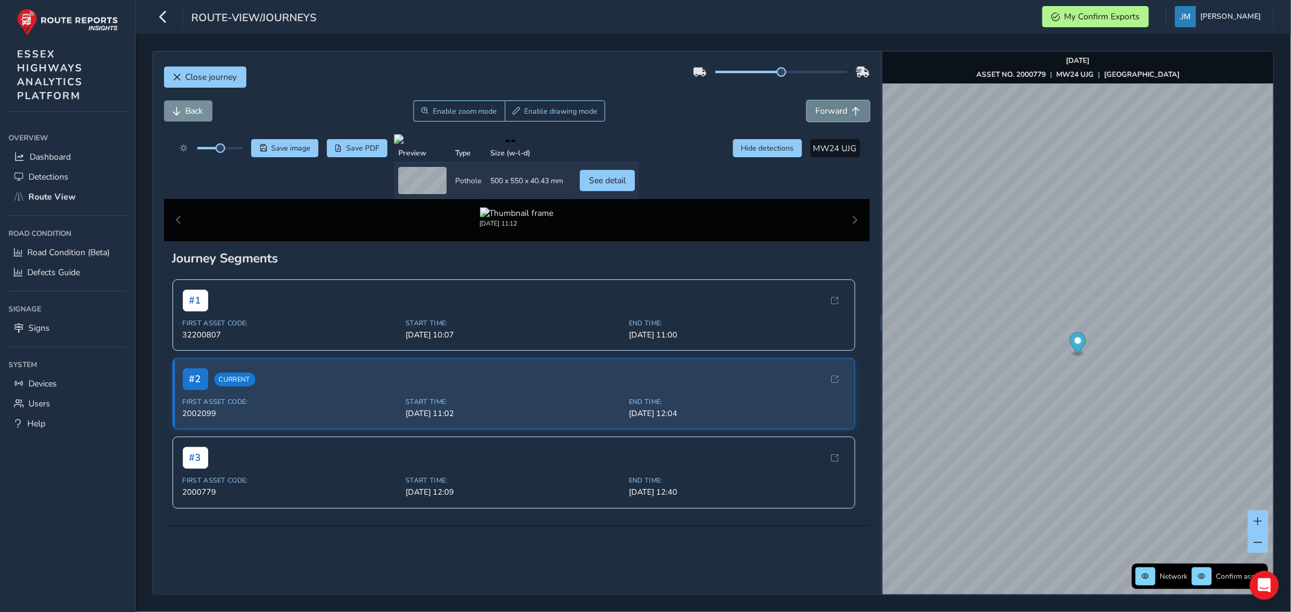
click at [841, 103] on button "Forward" at bounding box center [838, 110] width 63 height 21
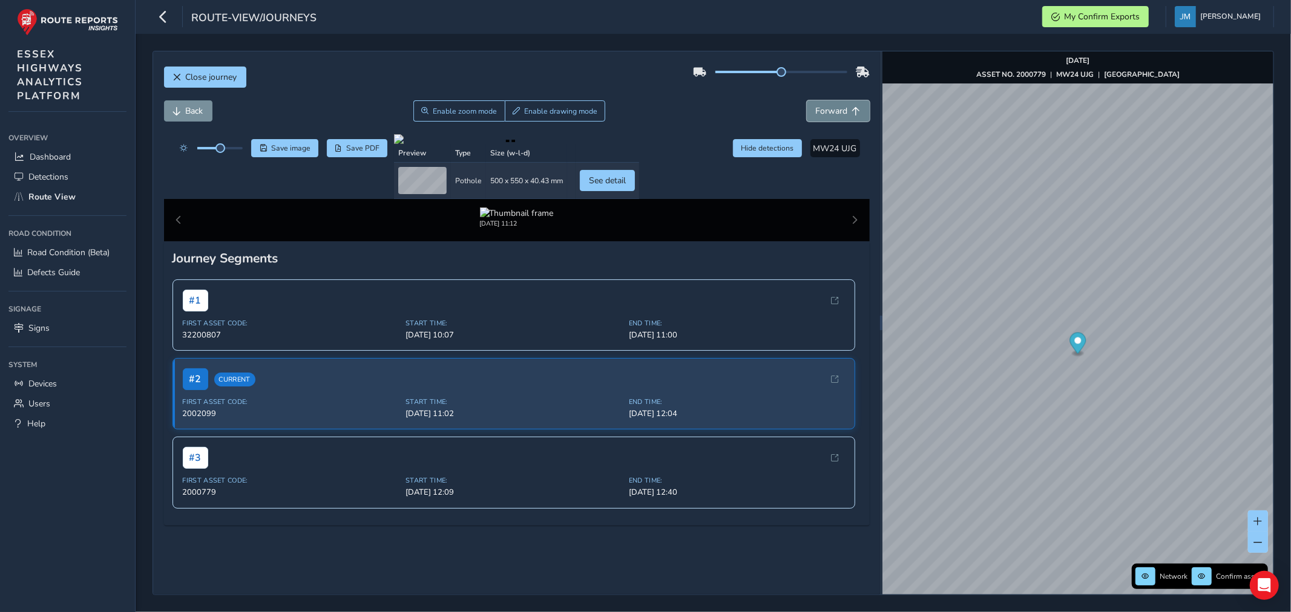
click at [841, 103] on button "Forward" at bounding box center [838, 110] width 63 height 21
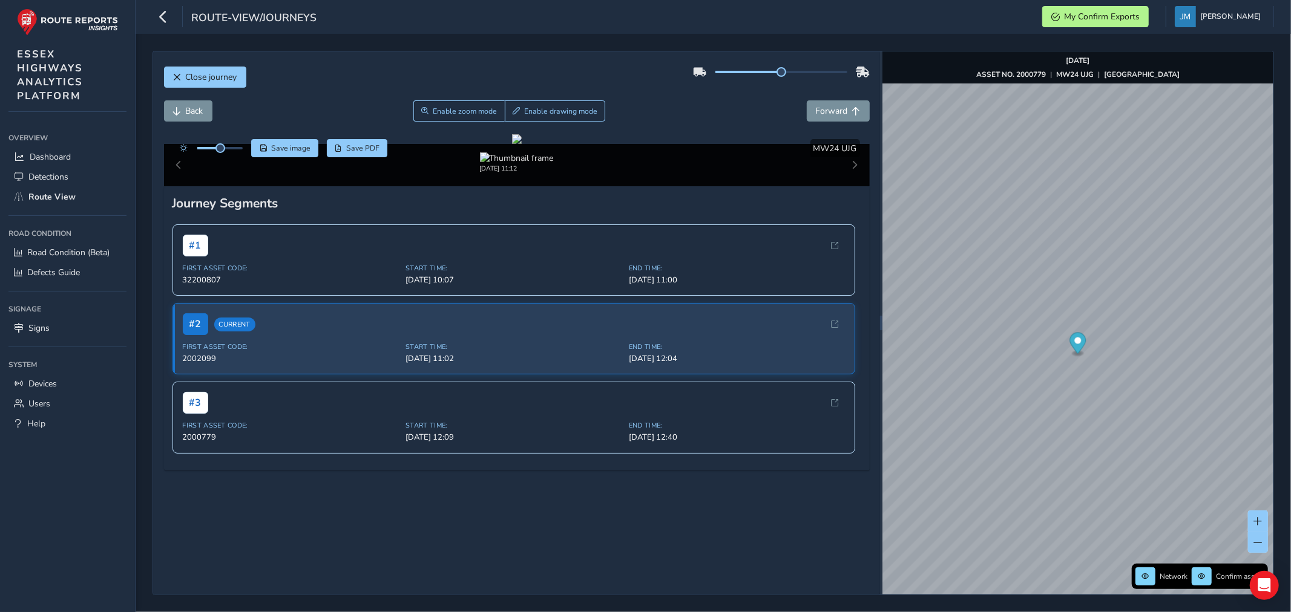
click at [748, 146] on div "Save image Save PDF Hide detections MW24 UJG" at bounding box center [517, 148] width 706 height 18
click at [831, 107] on span "Forward" at bounding box center [832, 110] width 32 height 11
click at [186, 106] on span "Back" at bounding box center [195, 110] width 18 height 11
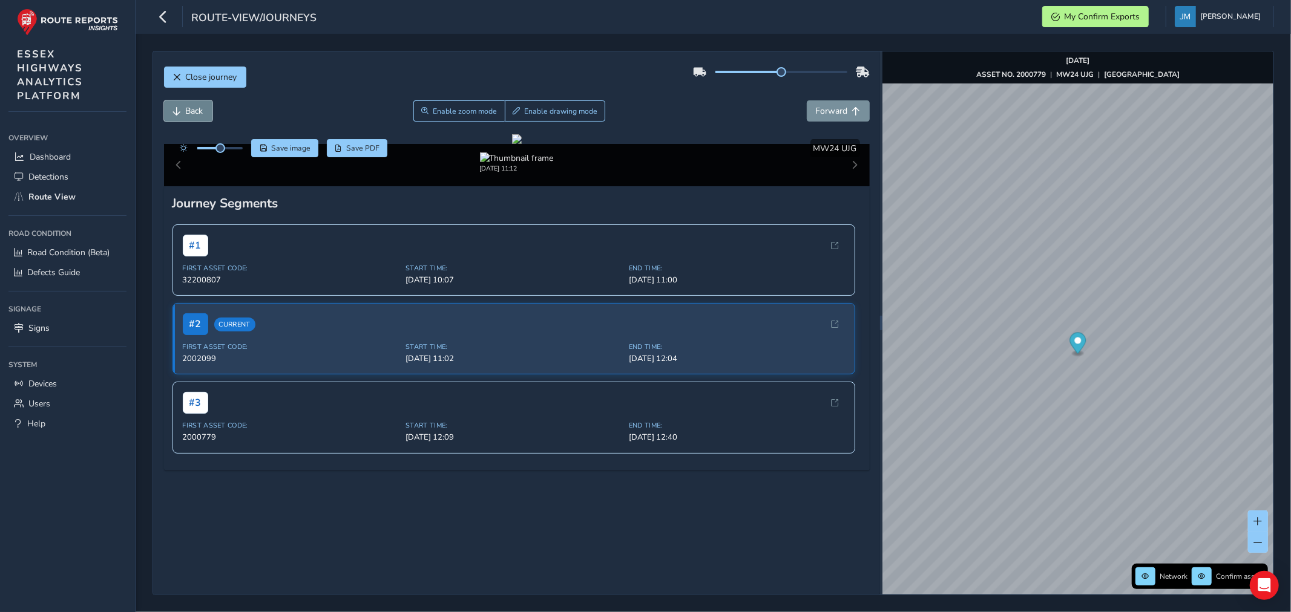
click at [186, 106] on span "Back" at bounding box center [195, 110] width 18 height 11
click at [186, 105] on span "Back" at bounding box center [195, 110] width 18 height 11
click at [185, 105] on button "Back" at bounding box center [188, 110] width 48 height 21
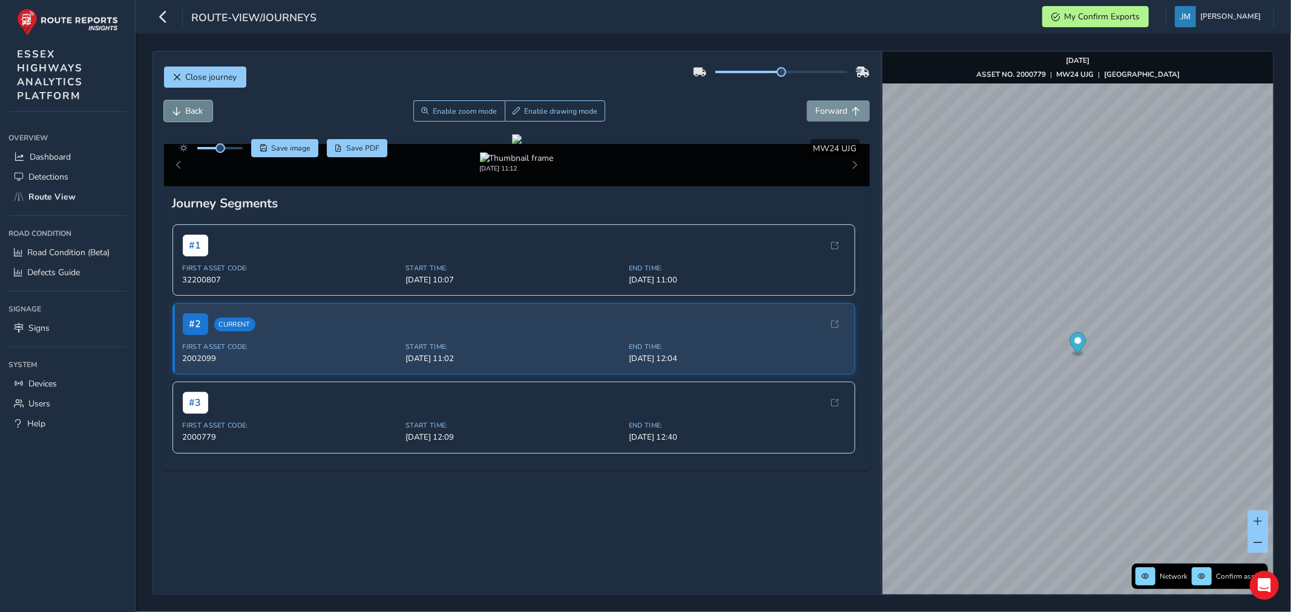
click at [185, 103] on button "Back" at bounding box center [188, 110] width 48 height 21
click at [185, 100] on button "Back" at bounding box center [188, 110] width 48 height 21
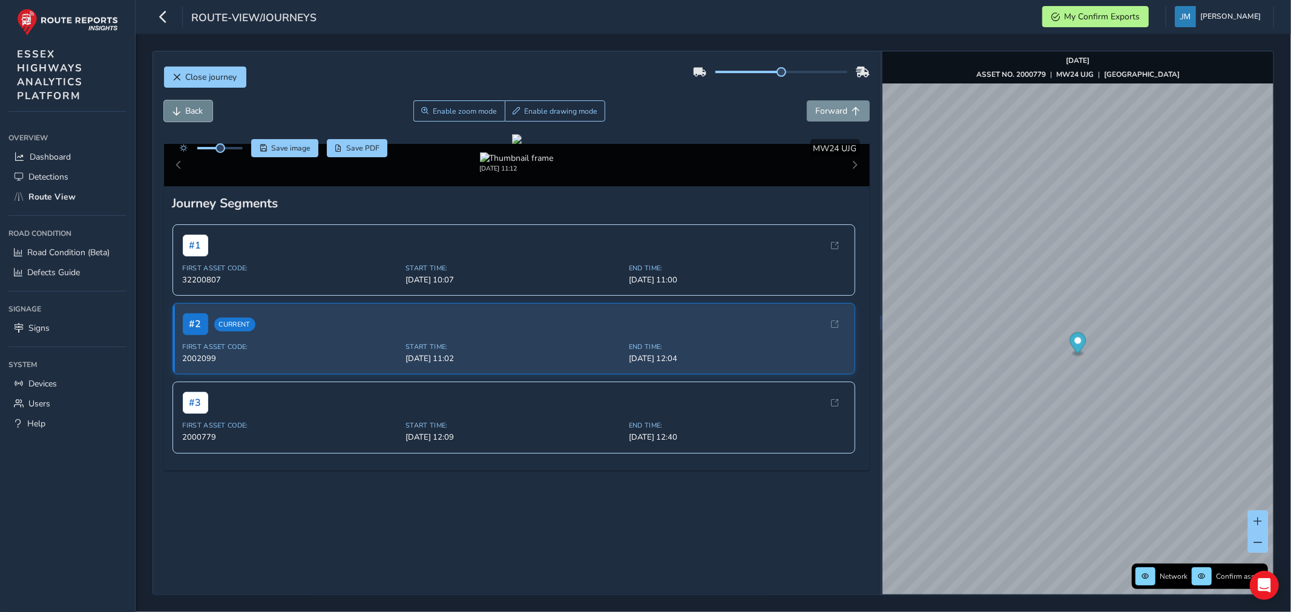
click at [185, 100] on button "Back" at bounding box center [188, 110] width 48 height 21
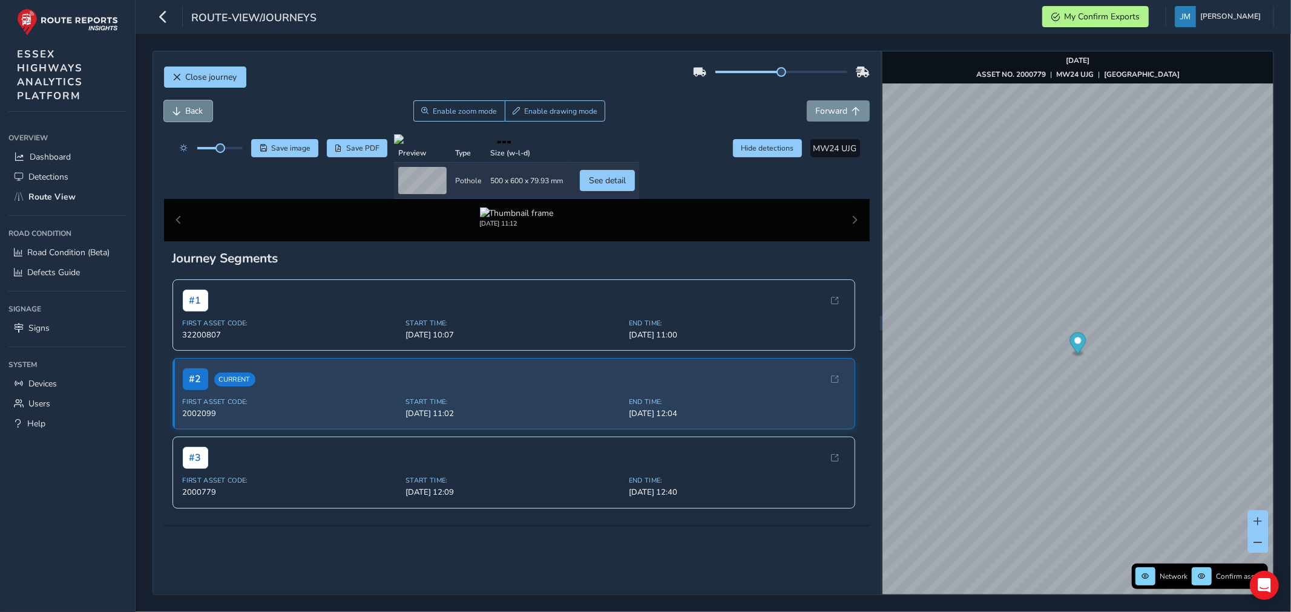
click at [185, 100] on button "Back" at bounding box center [188, 110] width 48 height 21
drag, startPoint x: 760, startPoint y: 143, endPoint x: 784, endPoint y: 134, distance: 25.6
click at [761, 143] on button "Hide detections" at bounding box center [767, 148] width 69 height 18
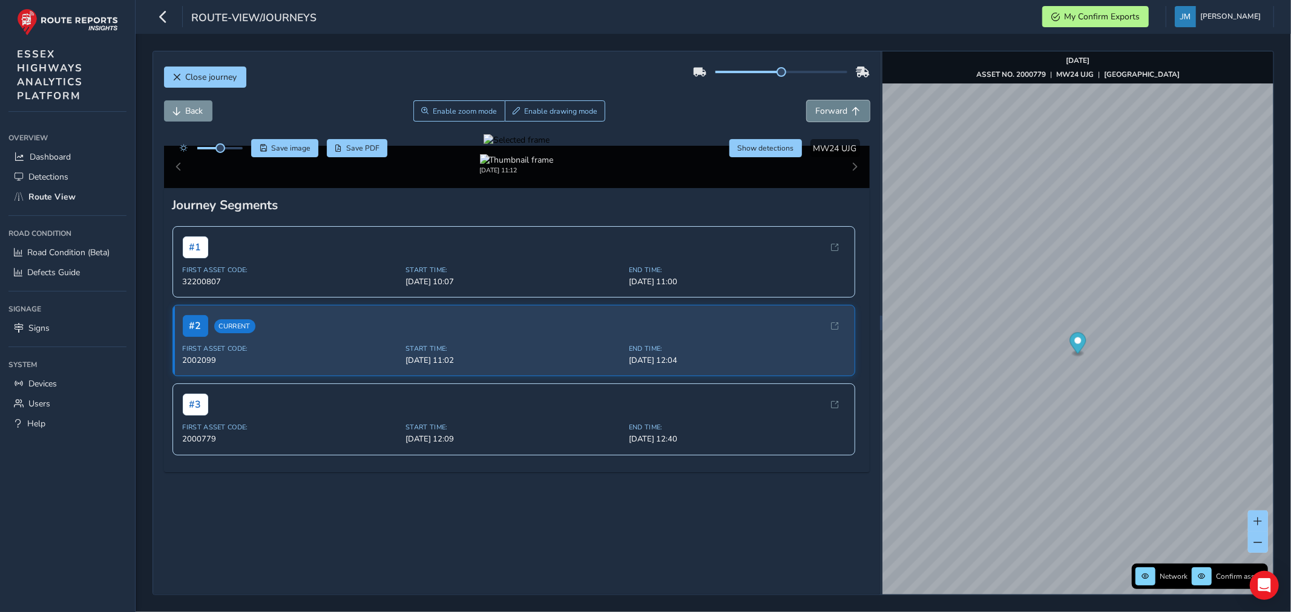
click at [840, 116] on button "Forward" at bounding box center [838, 110] width 63 height 21
click at [840, 113] on button "Forward" at bounding box center [838, 110] width 63 height 21
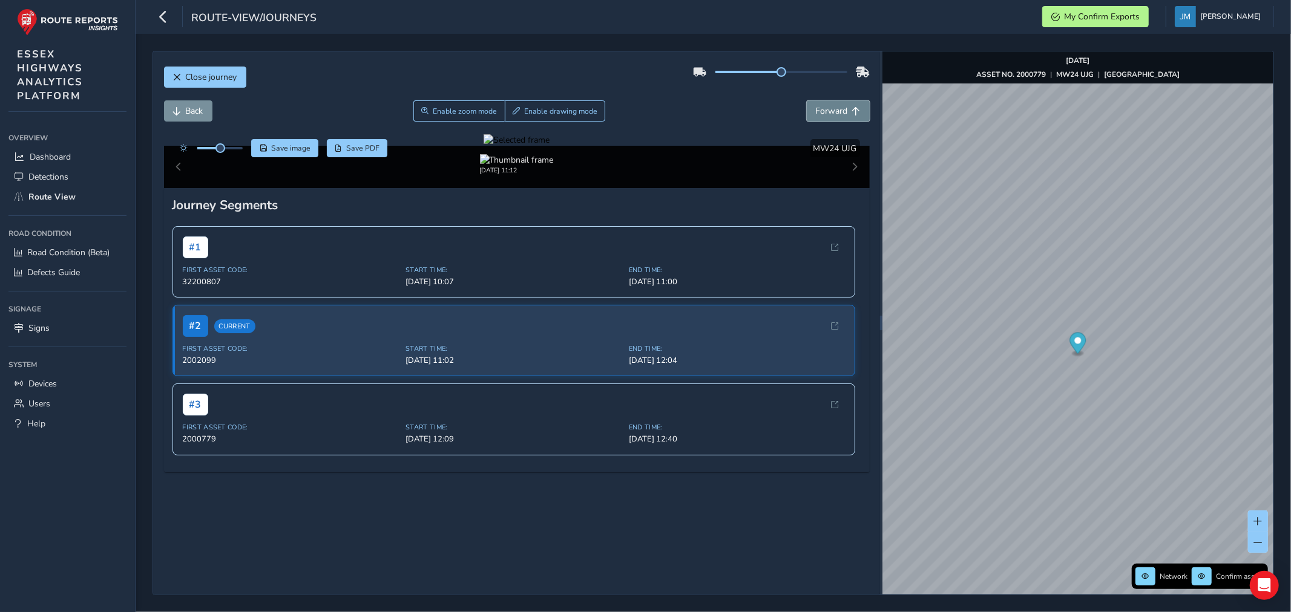
click at [840, 113] on button "Forward" at bounding box center [838, 110] width 63 height 21
click at [840, 112] on button "Forward" at bounding box center [838, 110] width 63 height 21
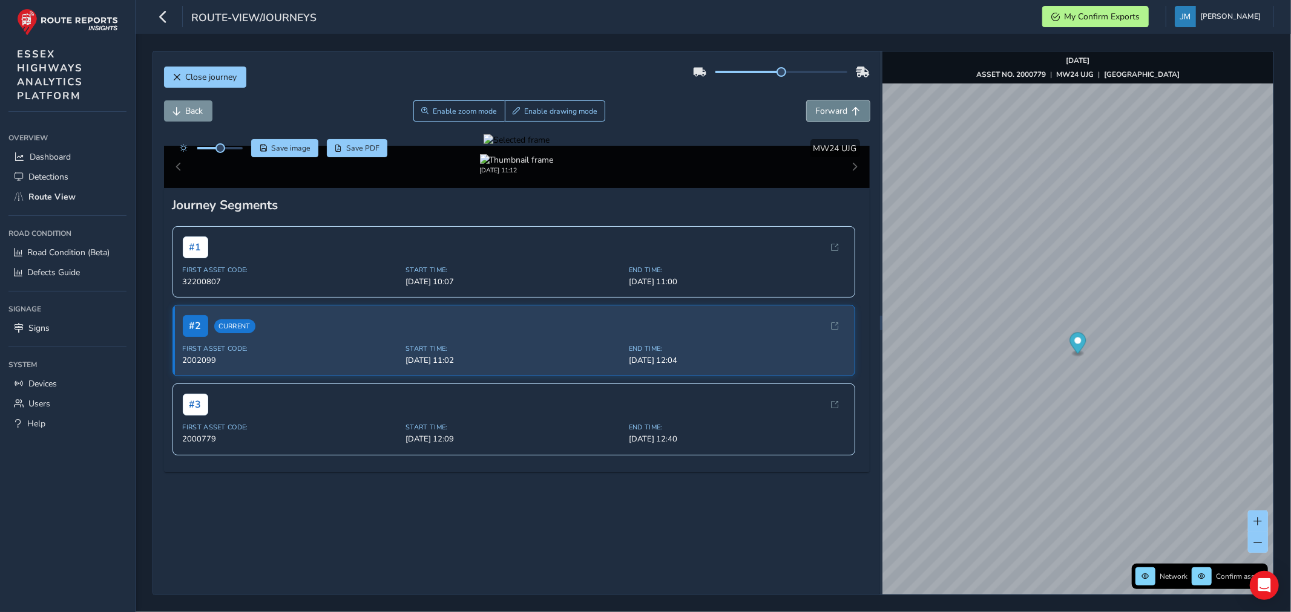
click at [840, 110] on button "Forward" at bounding box center [838, 110] width 63 height 21
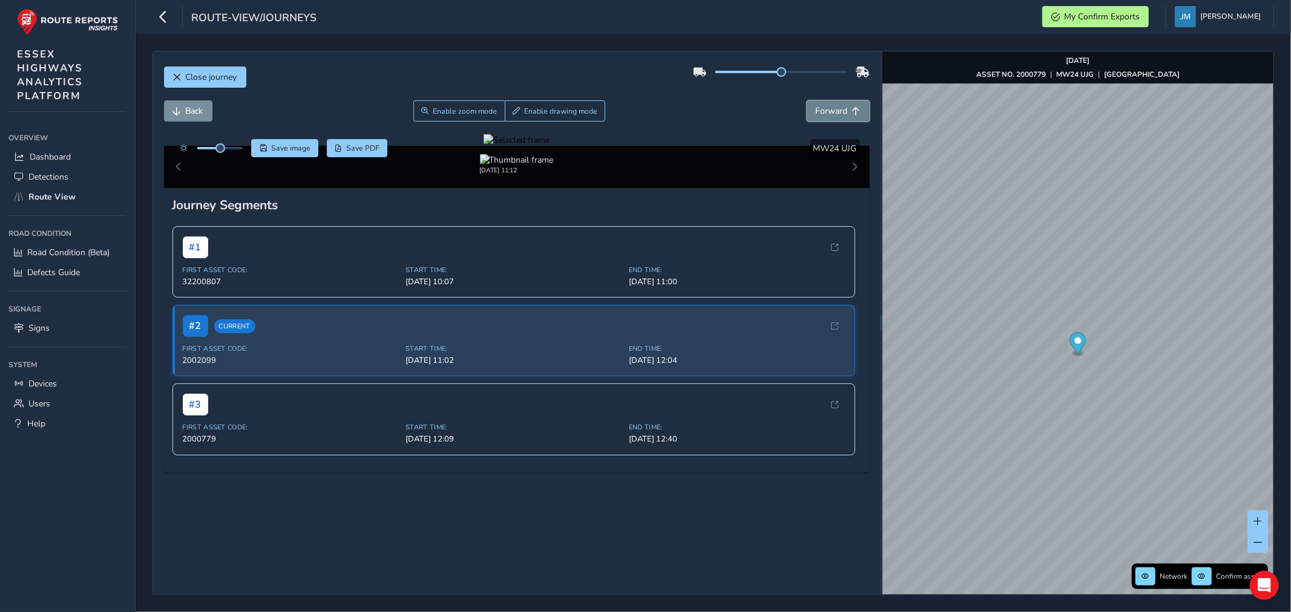
click at [840, 110] on button "Forward" at bounding box center [838, 110] width 63 height 21
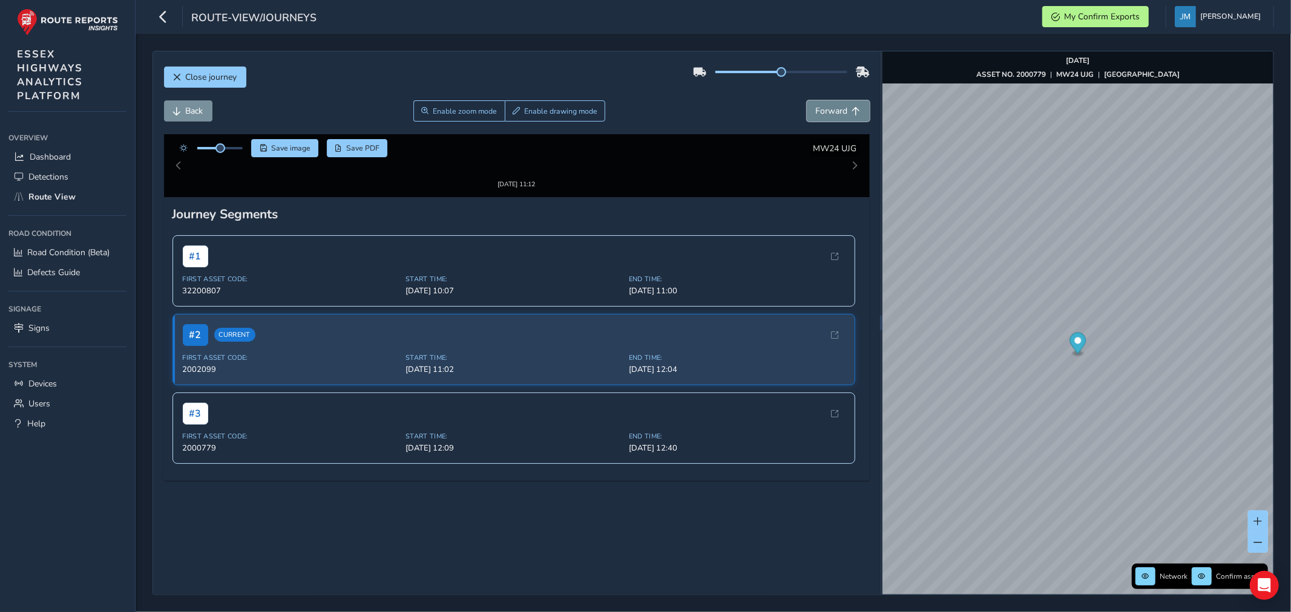
click at [840, 110] on button "Forward" at bounding box center [838, 110] width 63 height 21
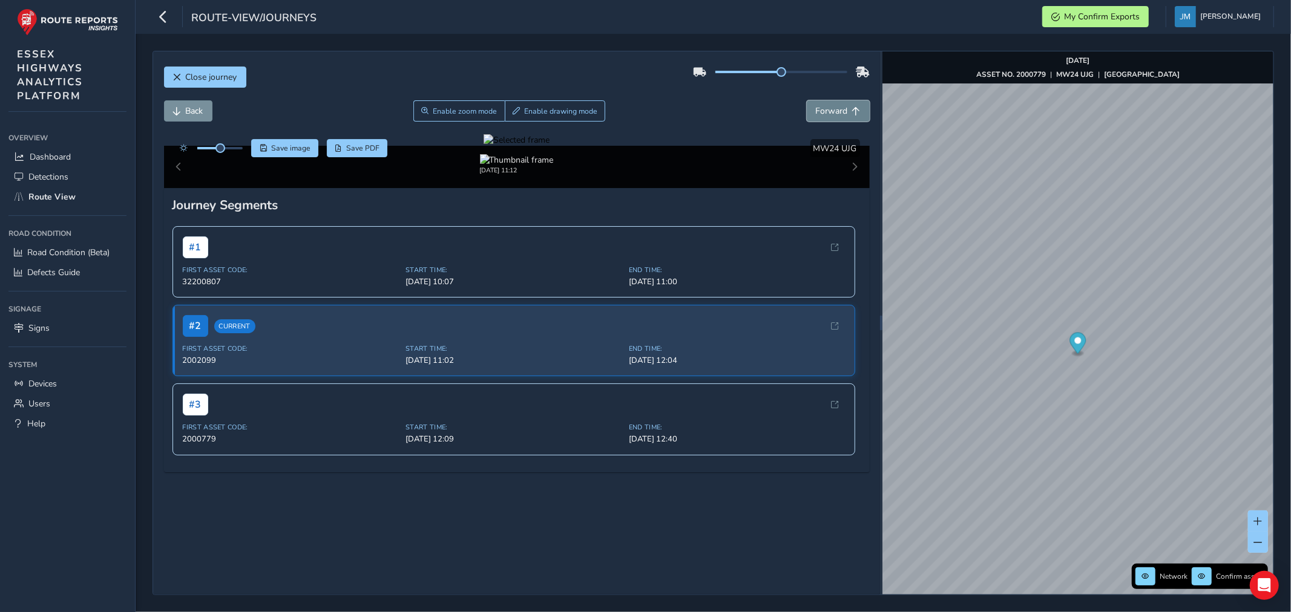
click at [840, 110] on button "Forward" at bounding box center [838, 110] width 63 height 21
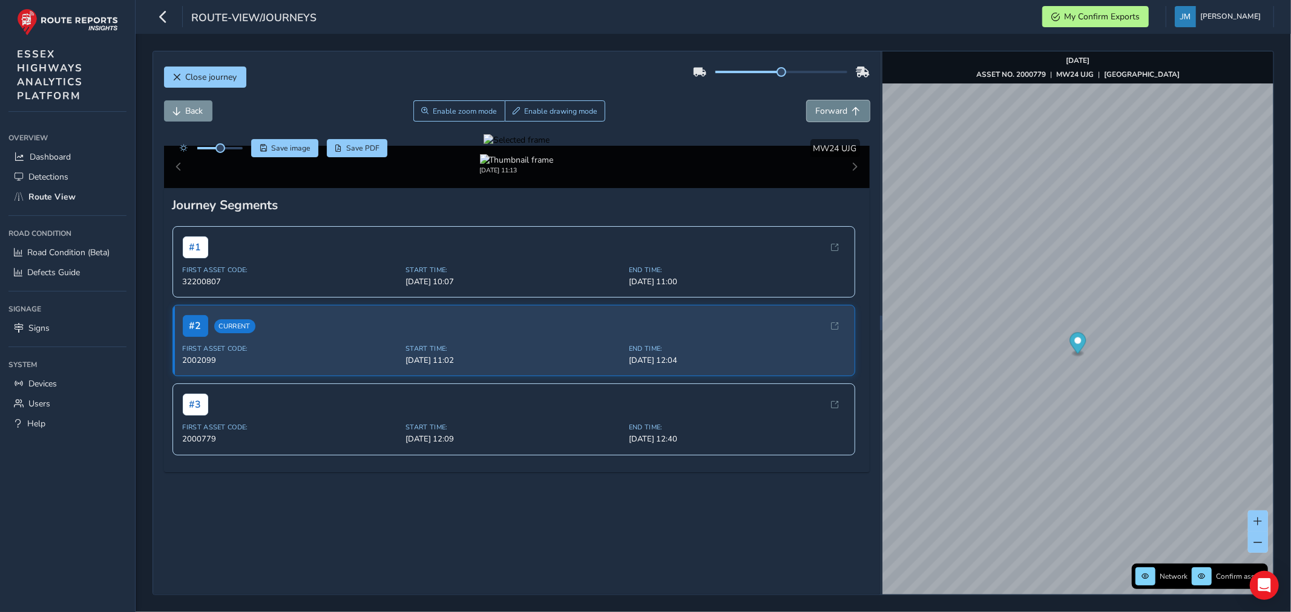
click at [840, 110] on button "Forward" at bounding box center [838, 110] width 63 height 21
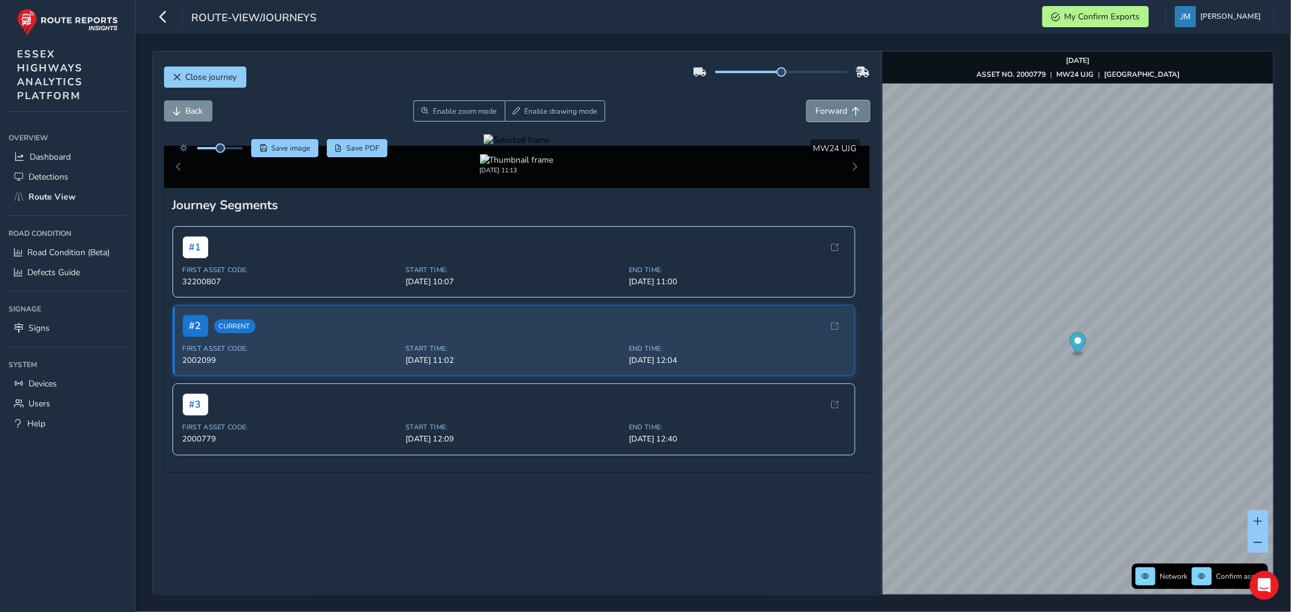
click at [840, 110] on button "Forward" at bounding box center [838, 110] width 63 height 21
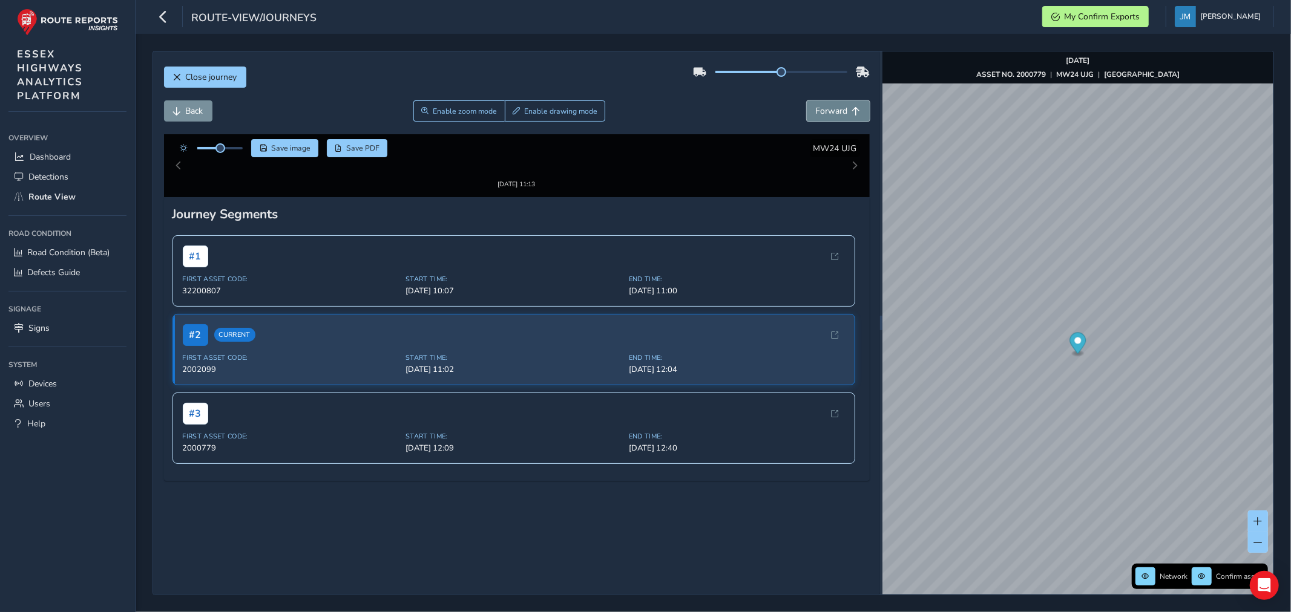
click at [840, 110] on button "Forward" at bounding box center [838, 110] width 63 height 21
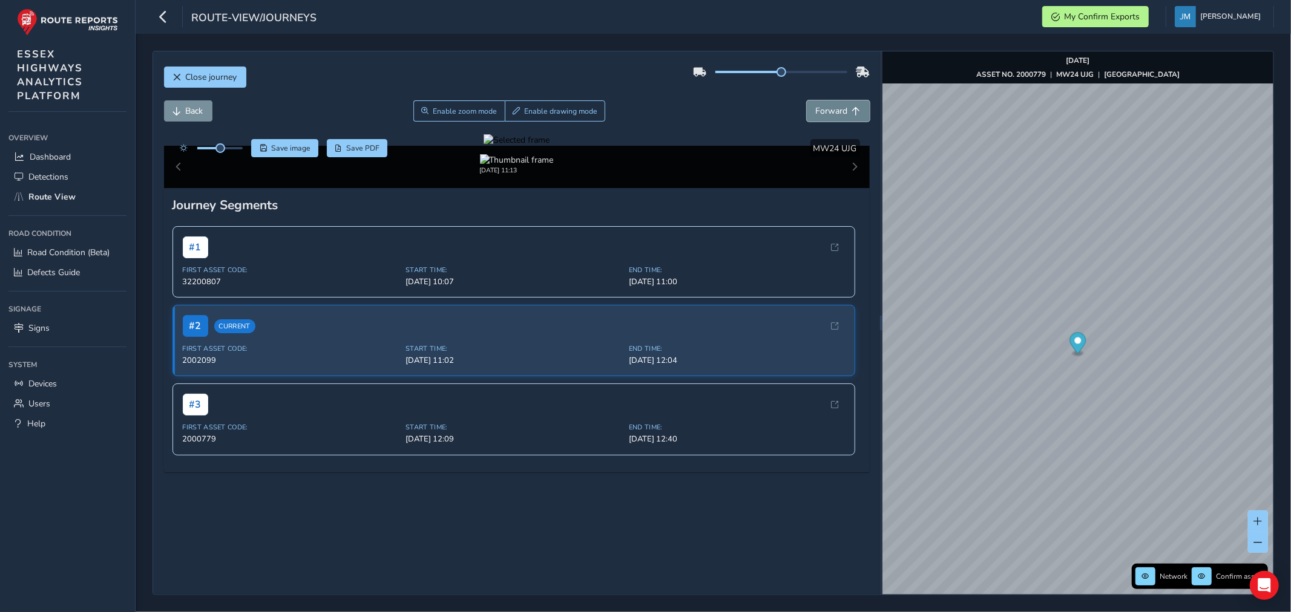
click at [840, 110] on button "Forward" at bounding box center [838, 110] width 63 height 21
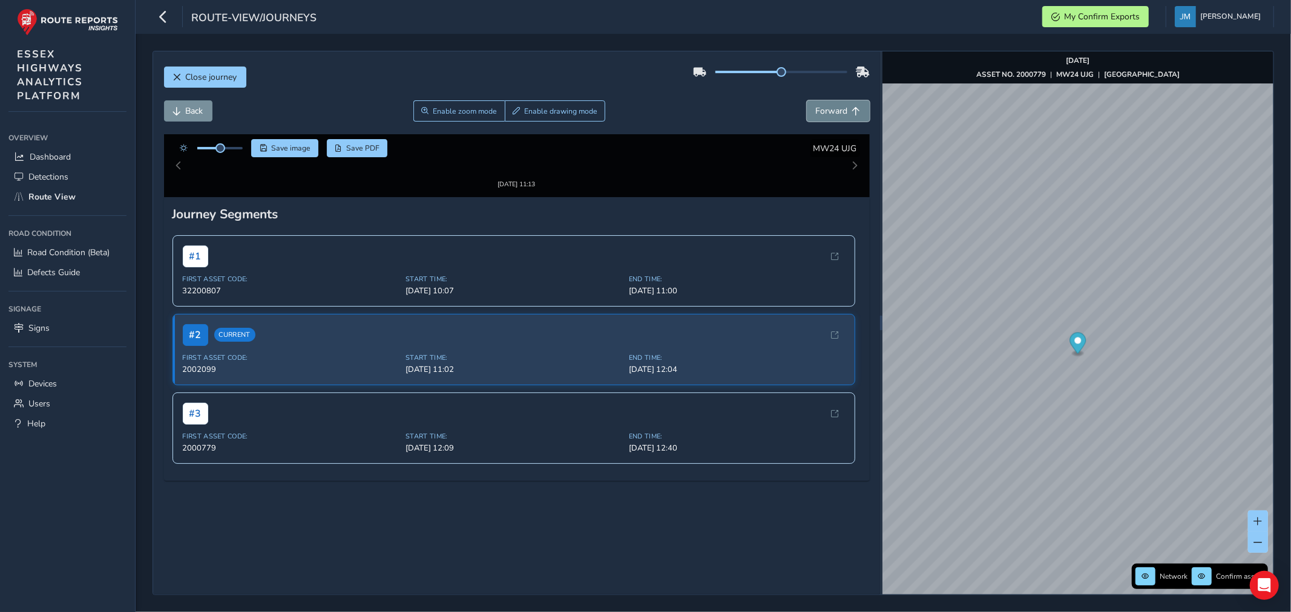
click at [840, 110] on button "Forward" at bounding box center [838, 110] width 63 height 21
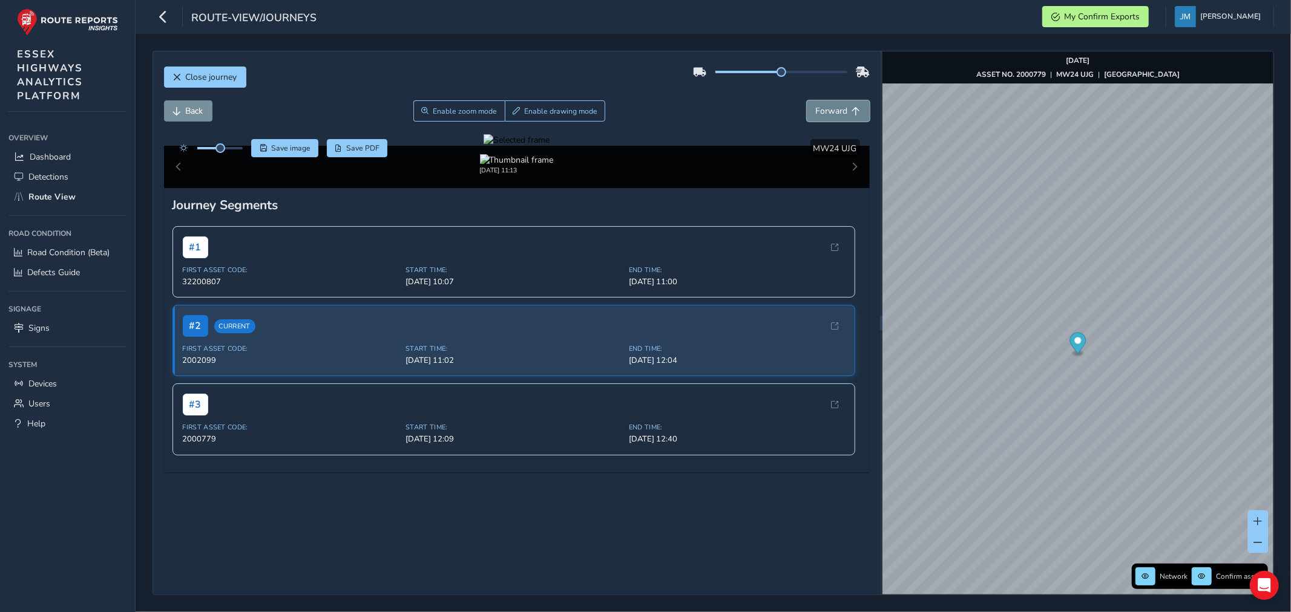
click at [840, 110] on button "Forward" at bounding box center [838, 110] width 63 height 21
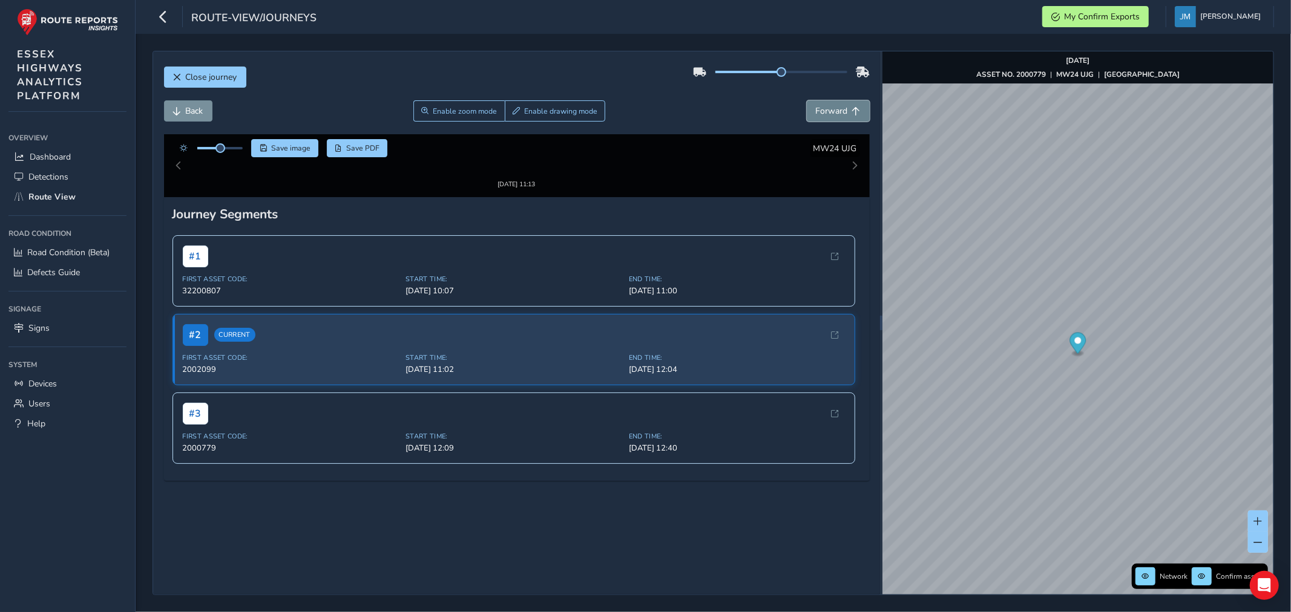
click at [840, 110] on button "Forward" at bounding box center [838, 110] width 63 height 21
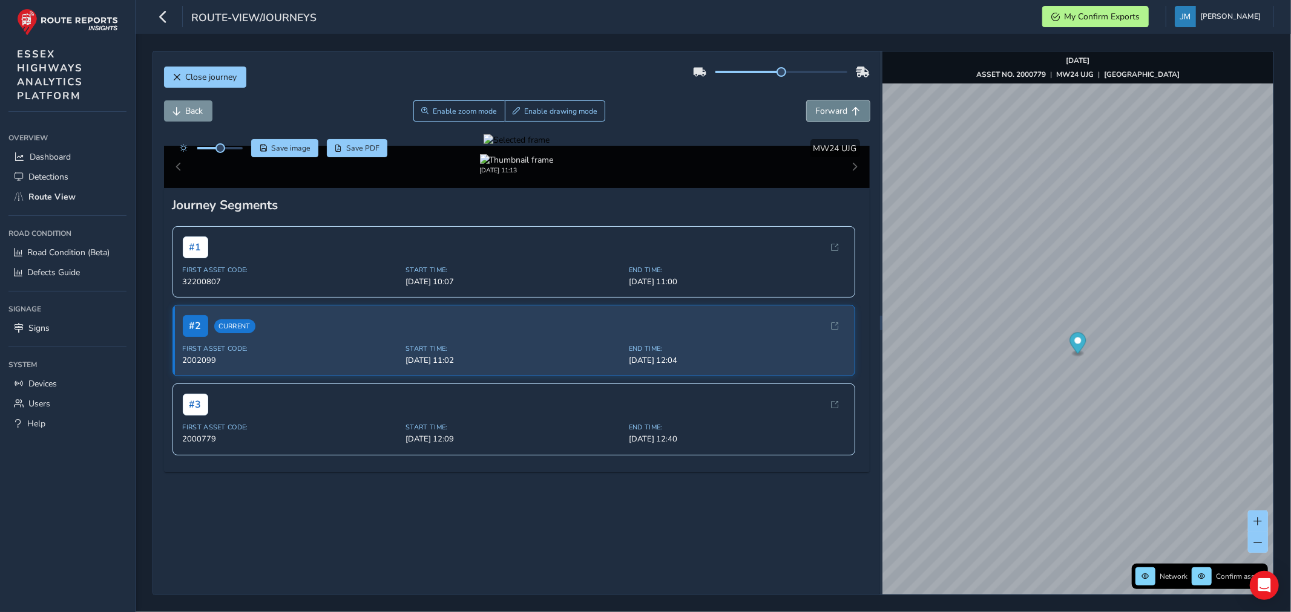
click at [840, 110] on button "Forward" at bounding box center [838, 110] width 63 height 21
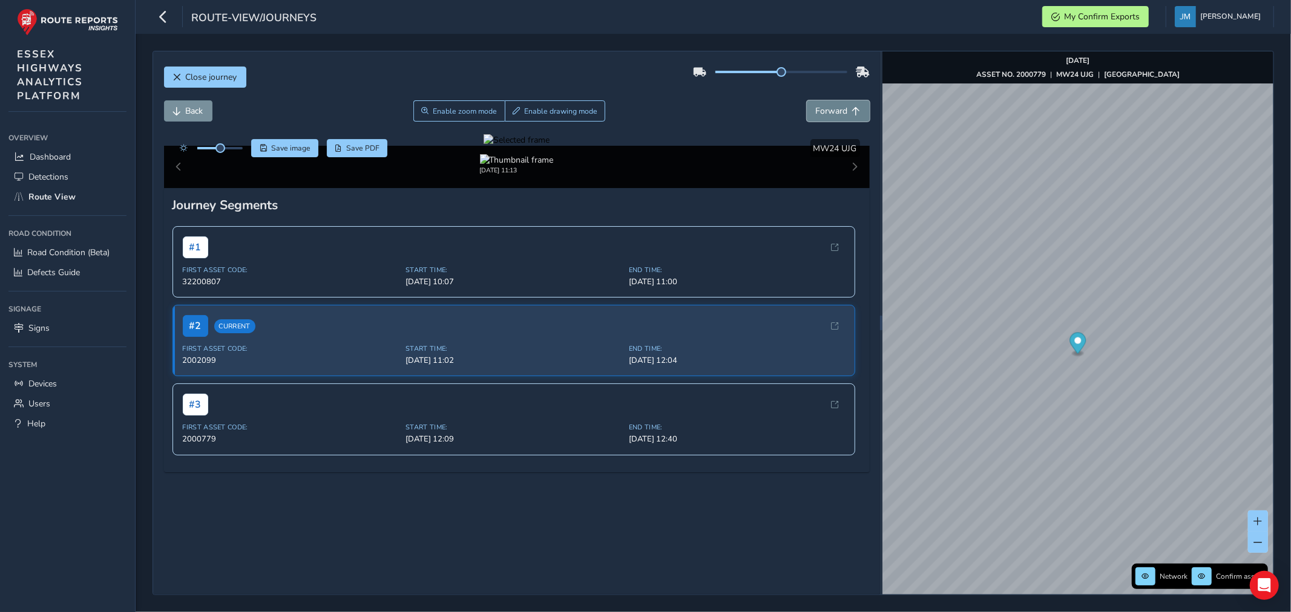
click at [840, 110] on button "Forward" at bounding box center [838, 110] width 63 height 21
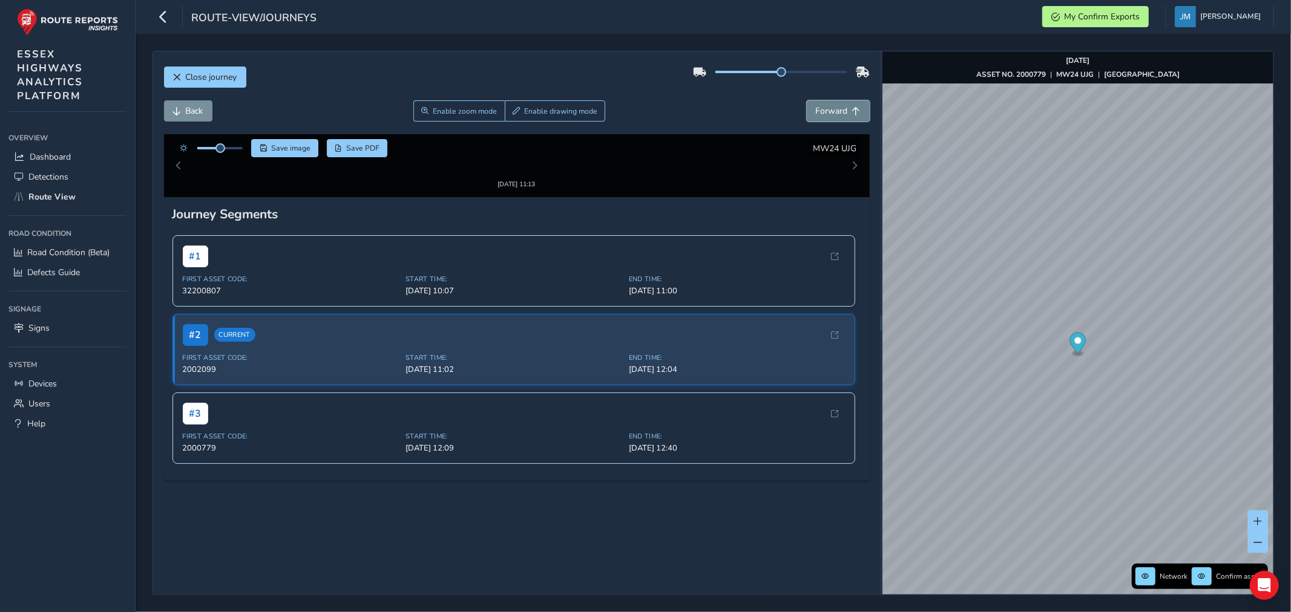
click at [840, 110] on button "Forward" at bounding box center [838, 110] width 63 height 21
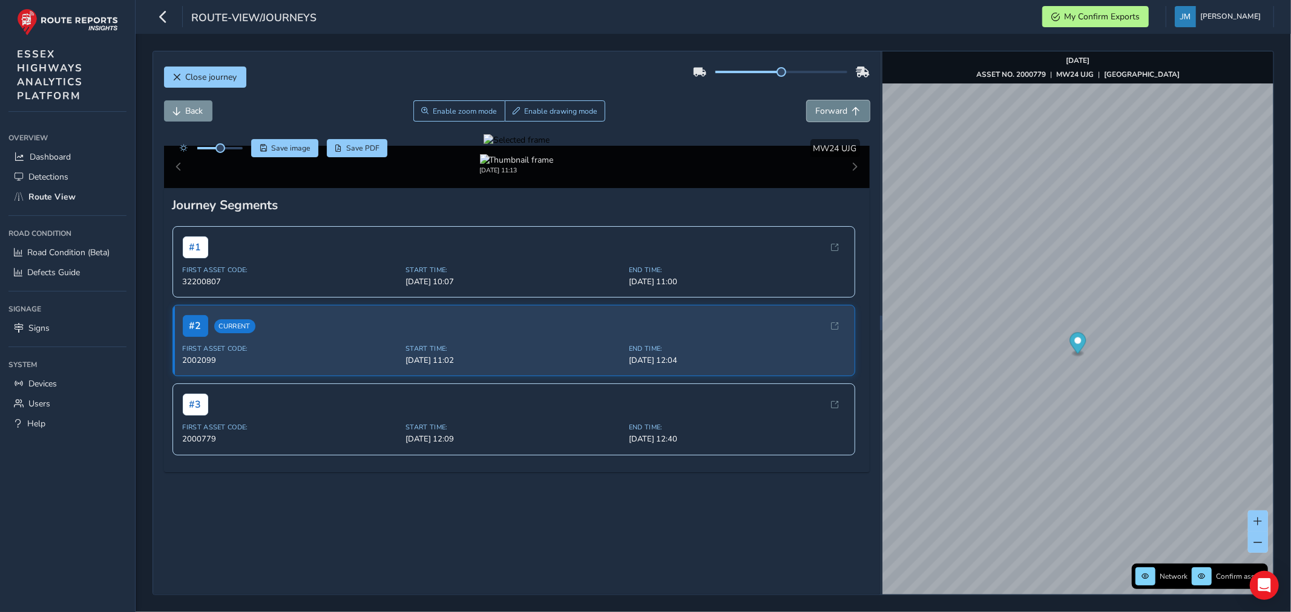
click at [840, 110] on button "Forward" at bounding box center [838, 110] width 63 height 21
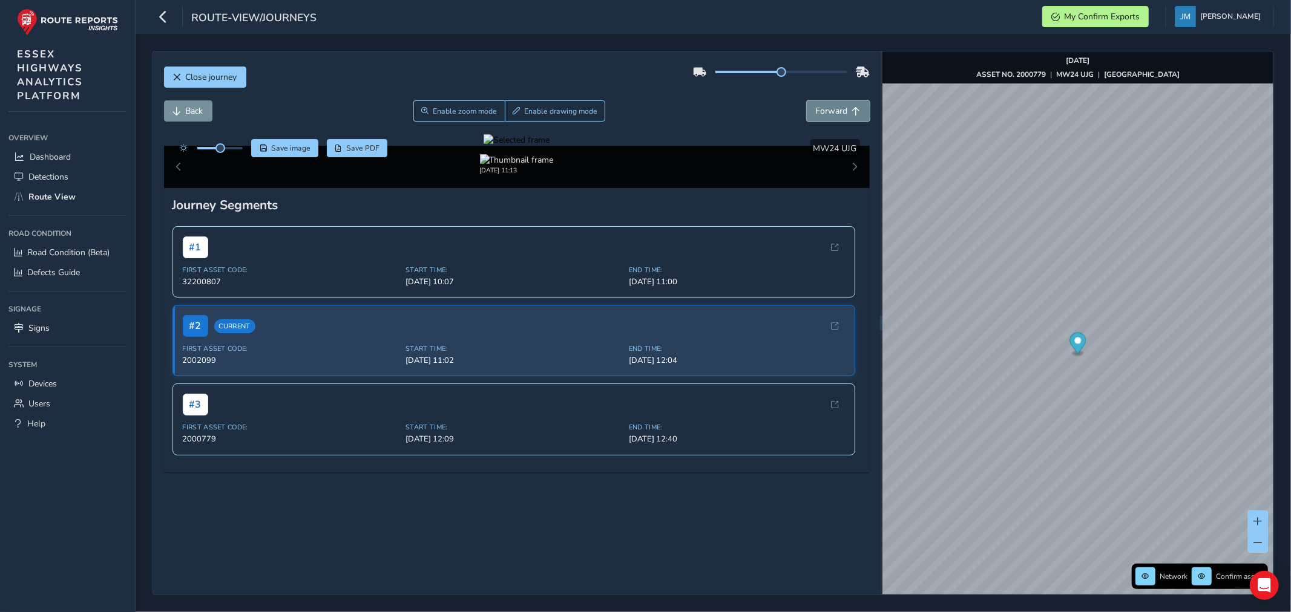
click at [840, 110] on button "Forward" at bounding box center [838, 110] width 63 height 21
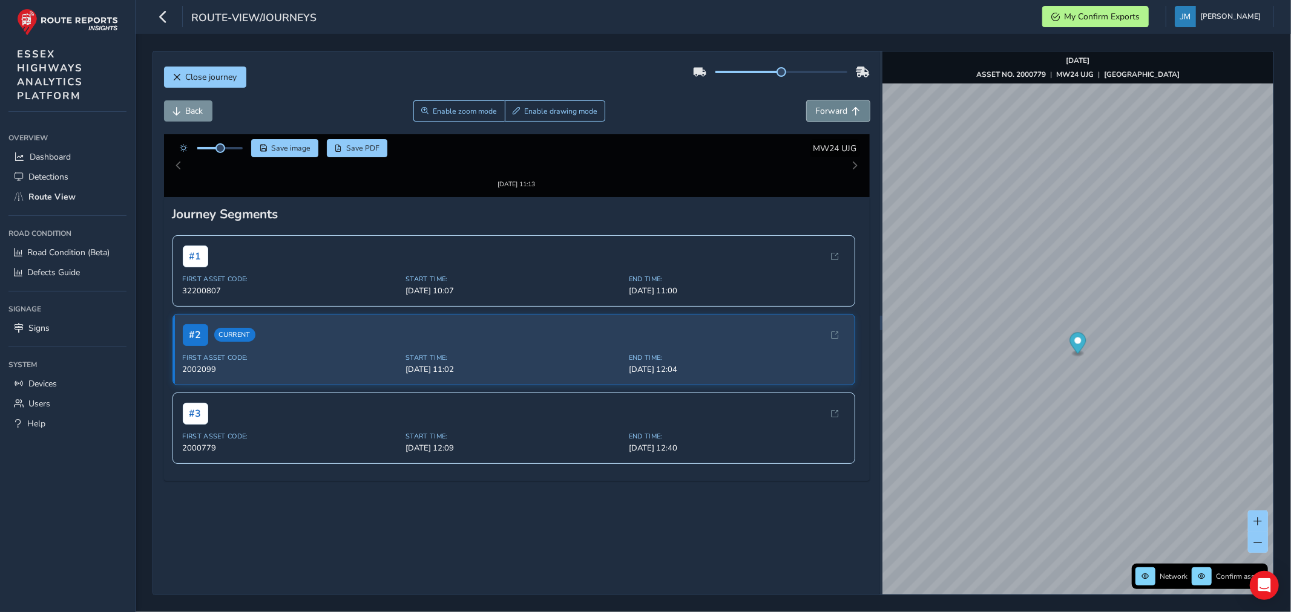
click at [840, 110] on button "Forward" at bounding box center [838, 110] width 63 height 21
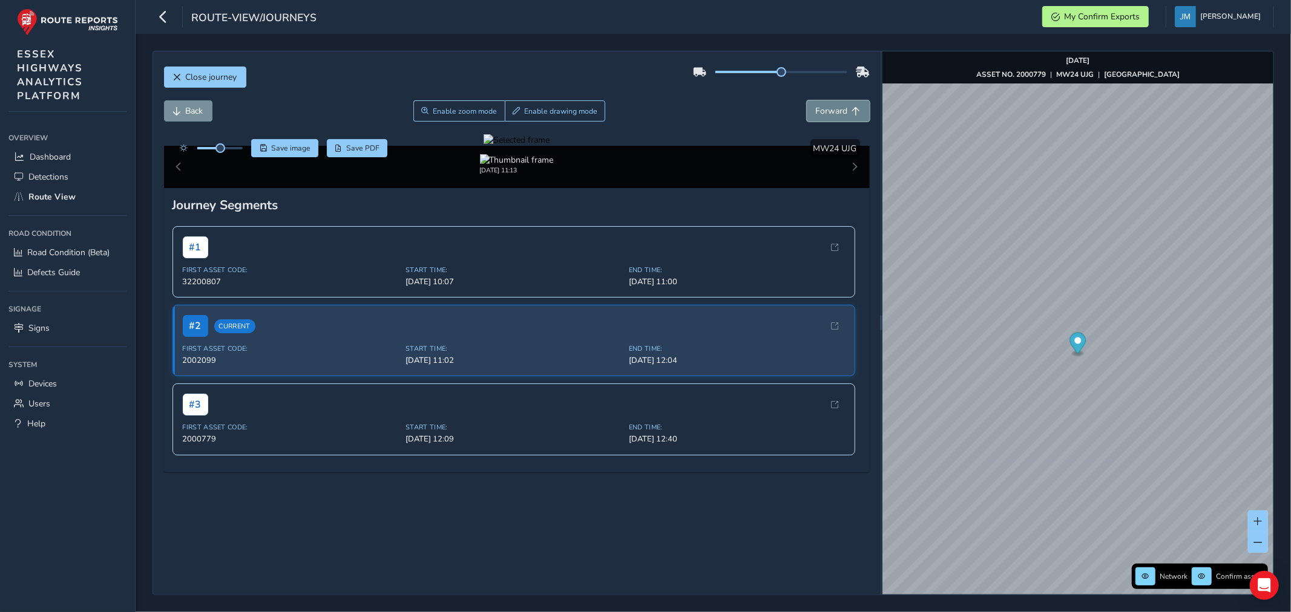
click at [840, 110] on button "Forward" at bounding box center [838, 110] width 63 height 21
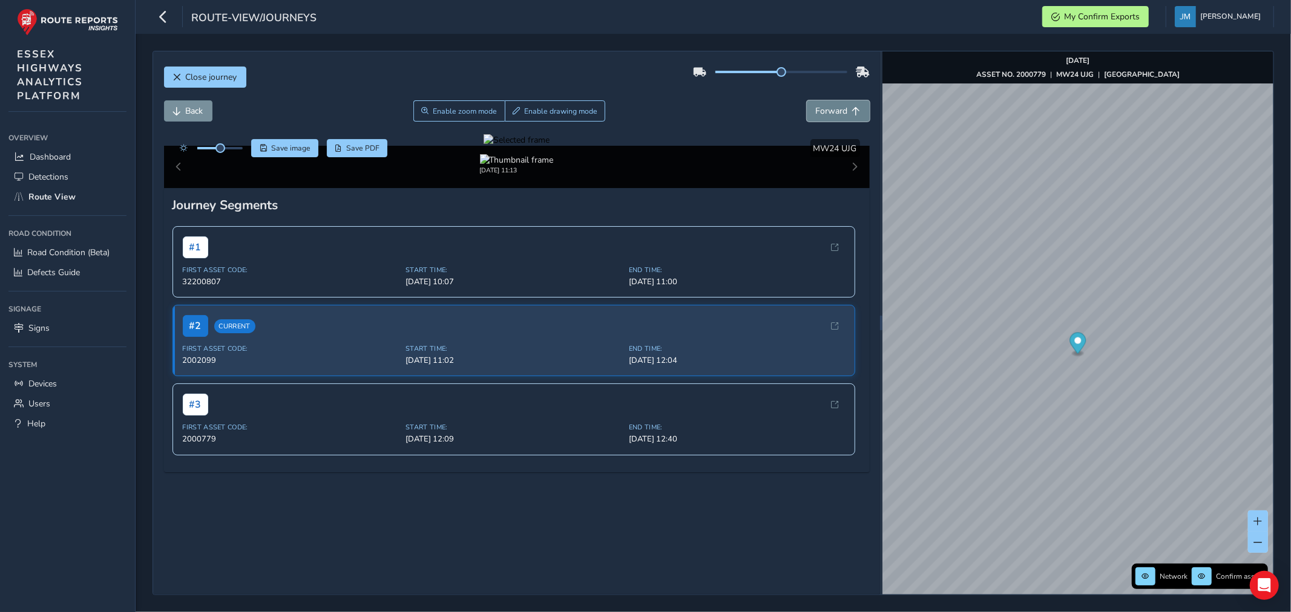
click at [840, 110] on button "Forward" at bounding box center [838, 110] width 63 height 21
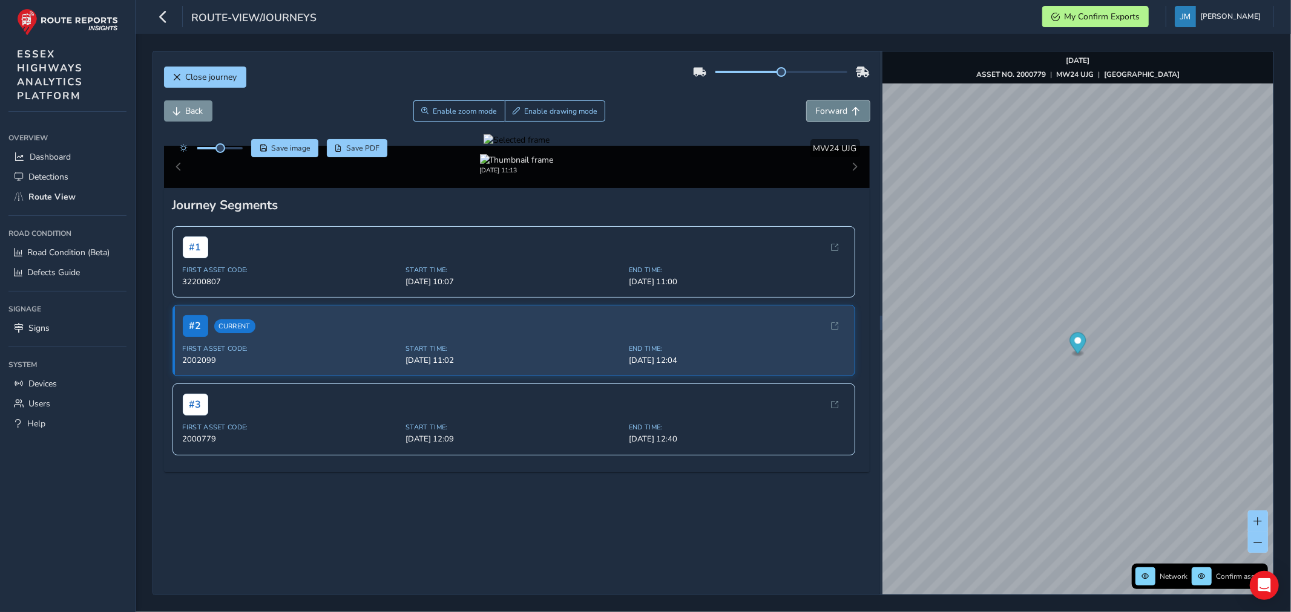
click at [840, 110] on button "Forward" at bounding box center [838, 110] width 63 height 21
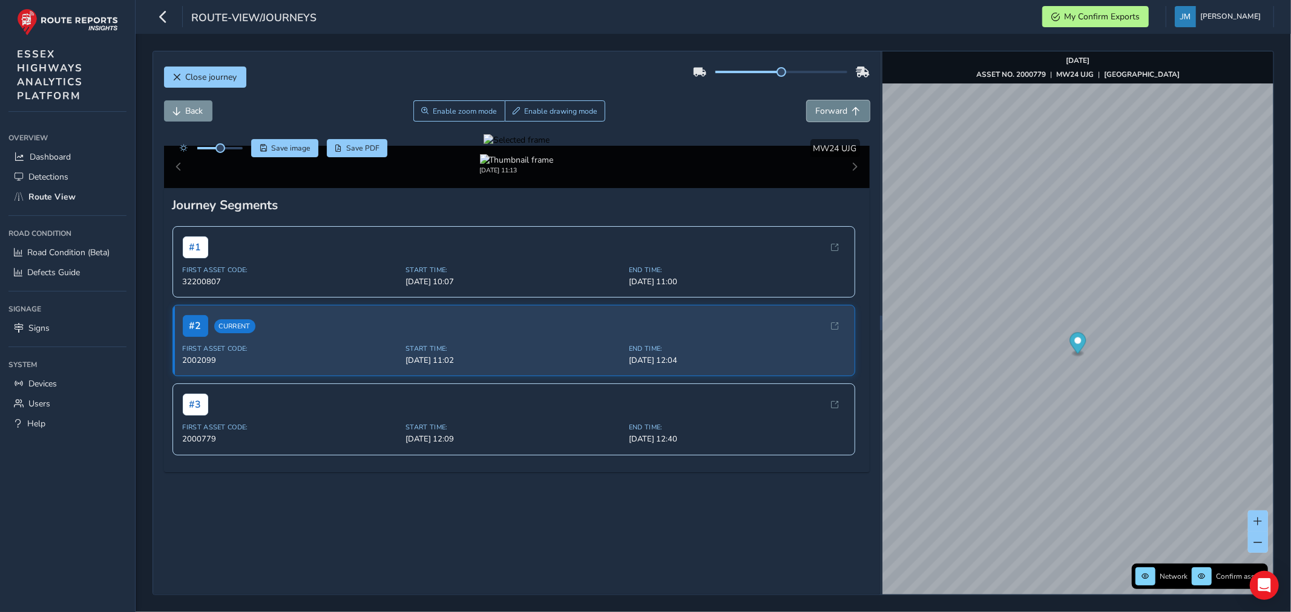
click at [840, 110] on button "Forward" at bounding box center [838, 110] width 63 height 21
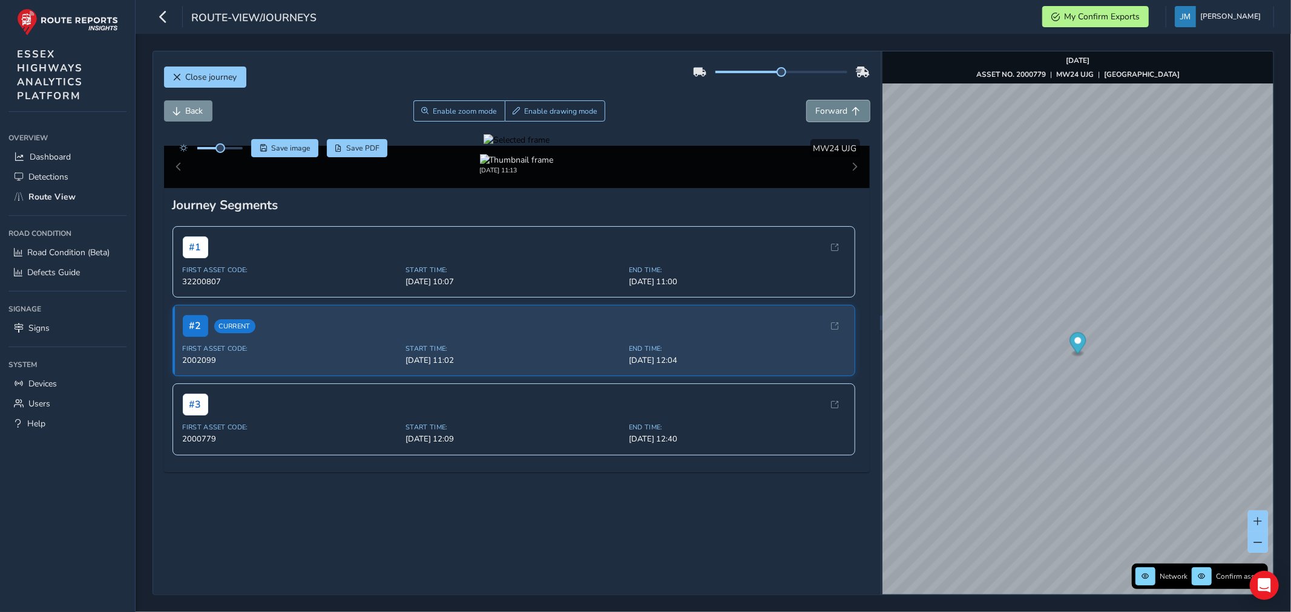
click at [840, 110] on button "Forward" at bounding box center [838, 110] width 63 height 21
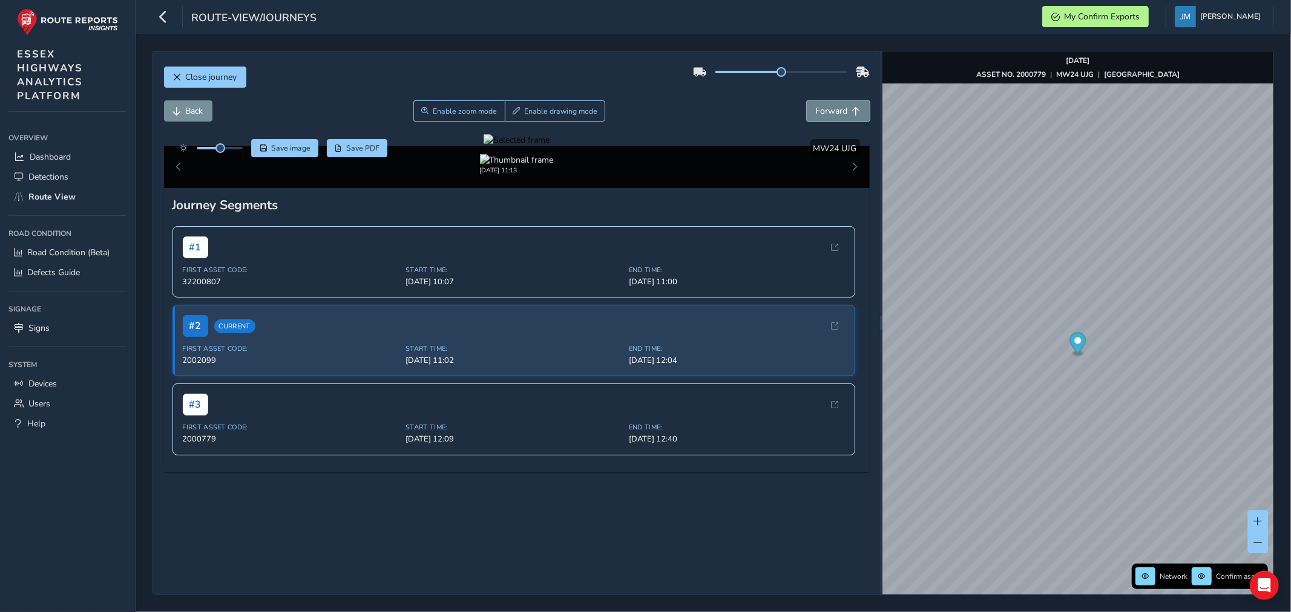
click at [840, 110] on button "Forward" at bounding box center [838, 110] width 63 height 21
click at [838, 111] on button "Forward" at bounding box center [838, 110] width 63 height 21
click at [837, 110] on span "Forward" at bounding box center [832, 110] width 32 height 11
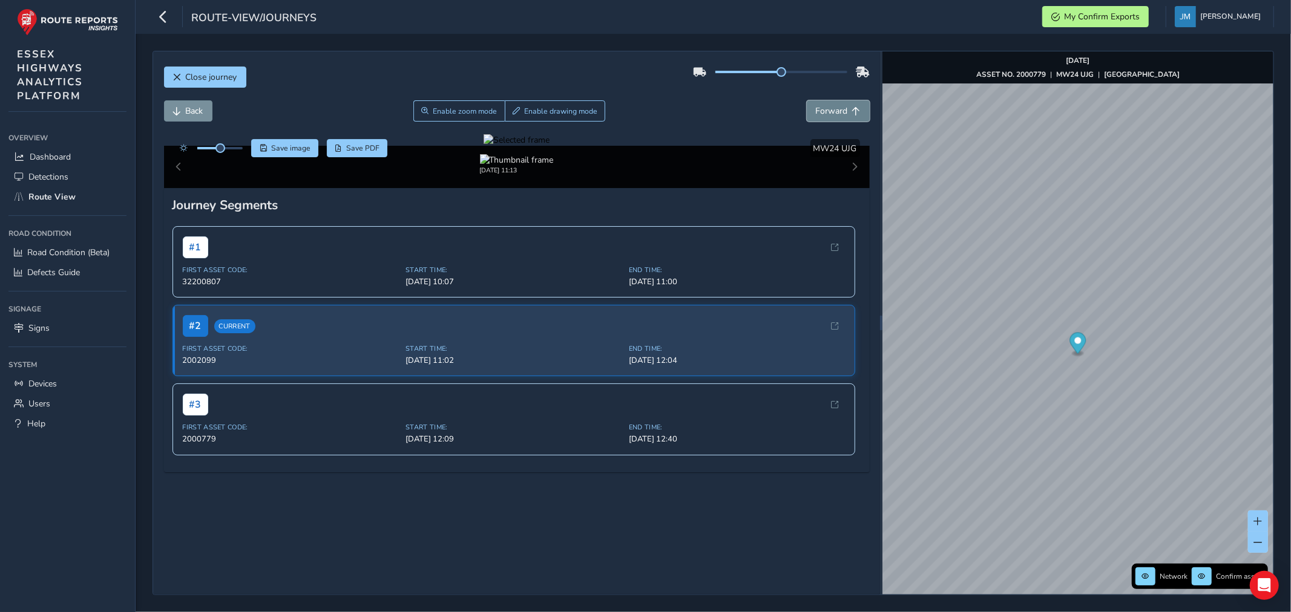
click at [837, 110] on span "Forward" at bounding box center [832, 110] width 32 height 11
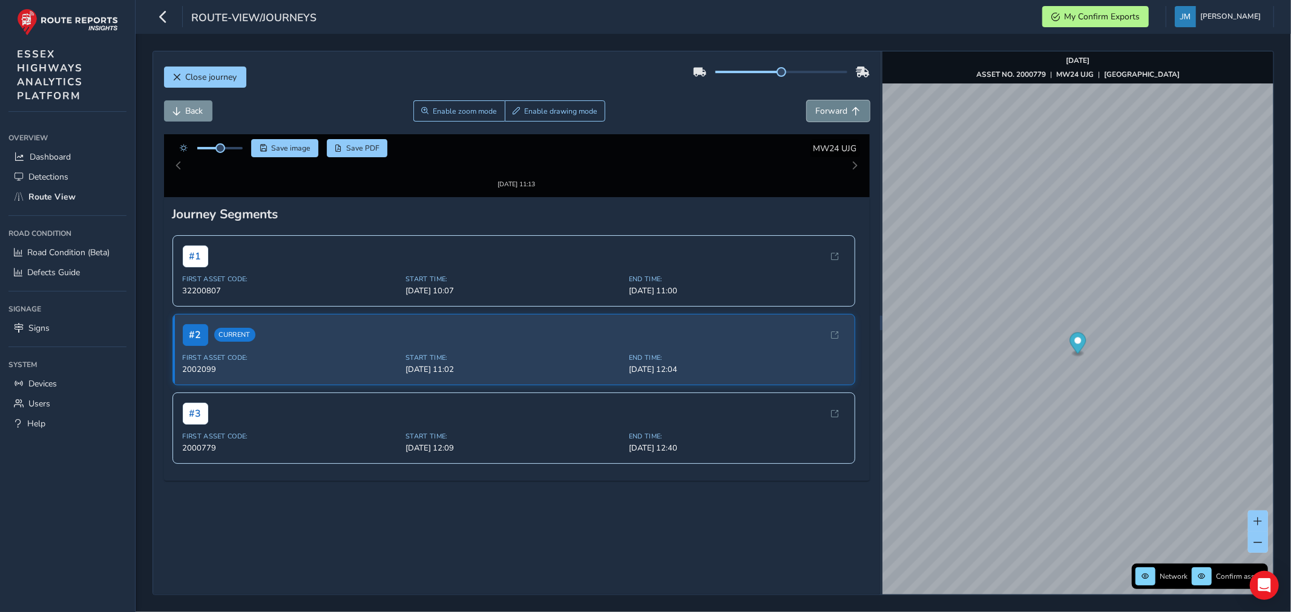
click at [836, 106] on span "Forward" at bounding box center [832, 110] width 32 height 11
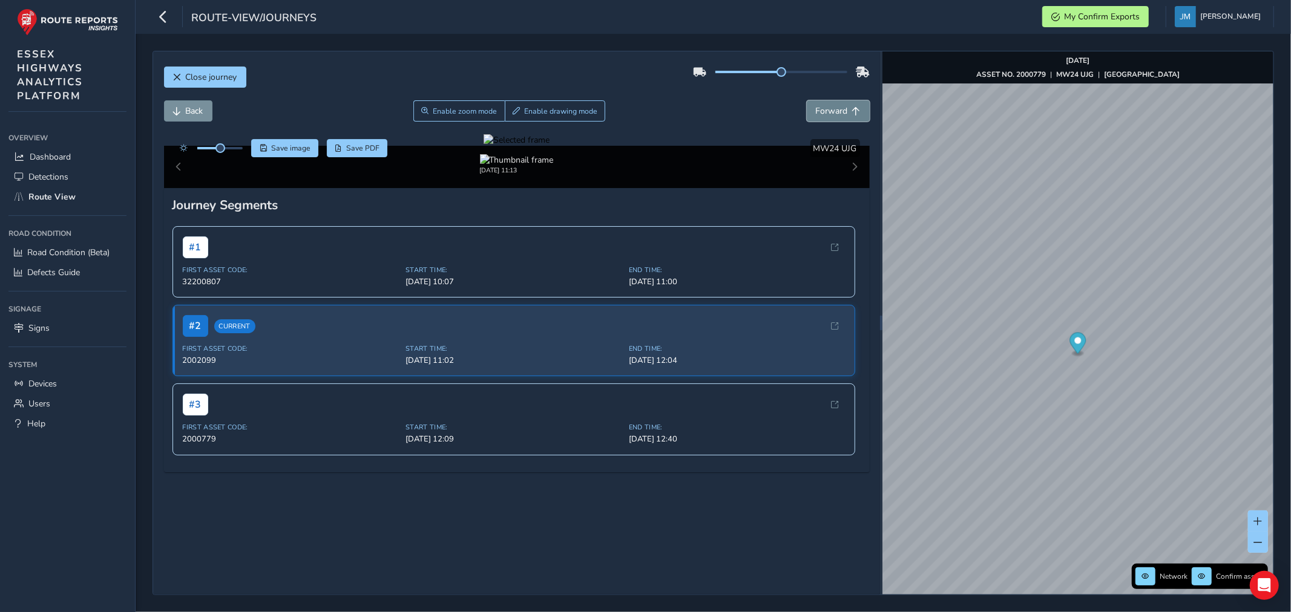
click at [825, 111] on span "Forward" at bounding box center [832, 110] width 32 height 11
click at [826, 111] on span "Forward" at bounding box center [832, 110] width 32 height 11
click at [826, 110] on span "Forward" at bounding box center [832, 110] width 32 height 11
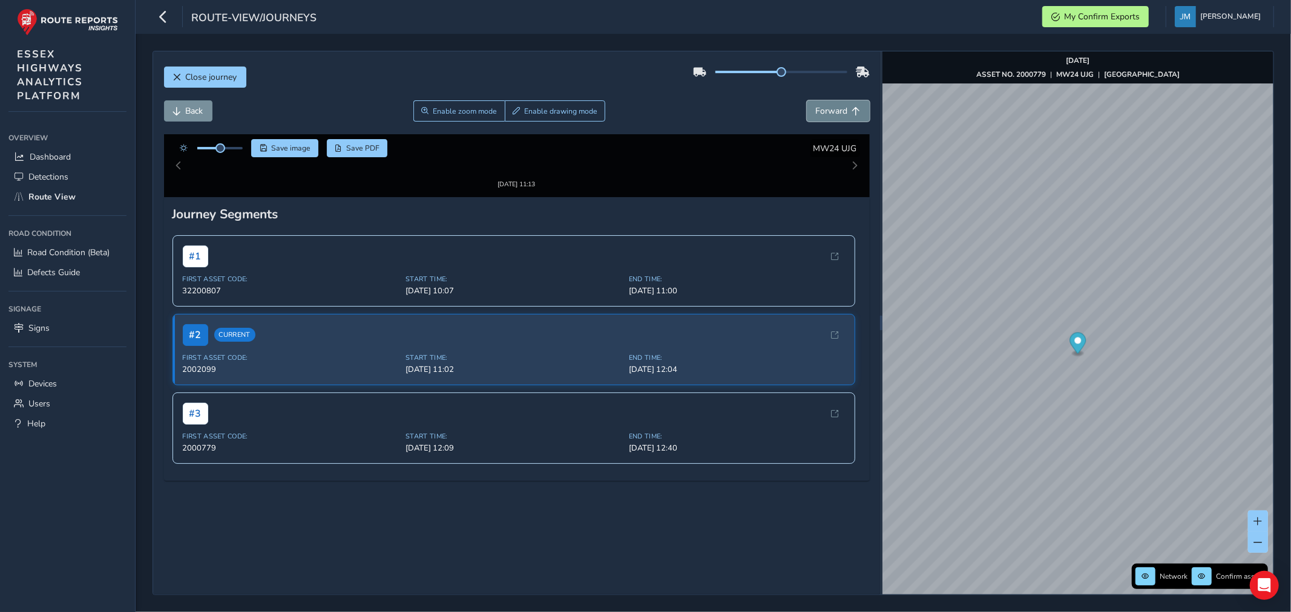
click at [826, 110] on span "Forward" at bounding box center [832, 110] width 32 height 11
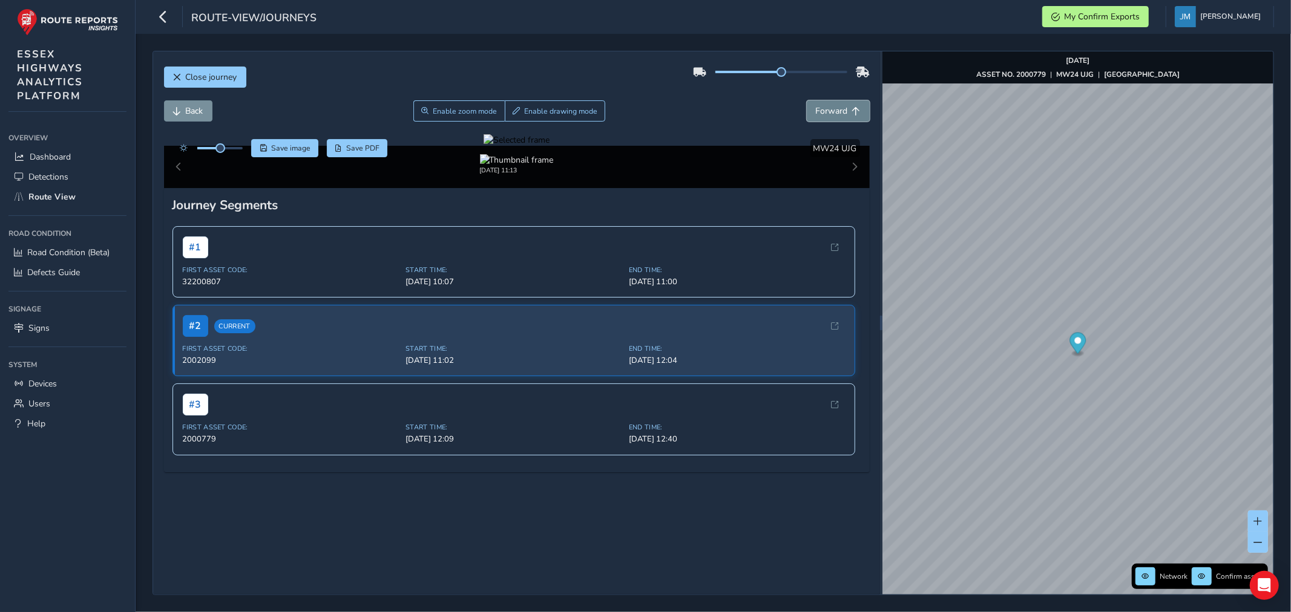
click at [826, 110] on span "Forward" at bounding box center [832, 110] width 32 height 11
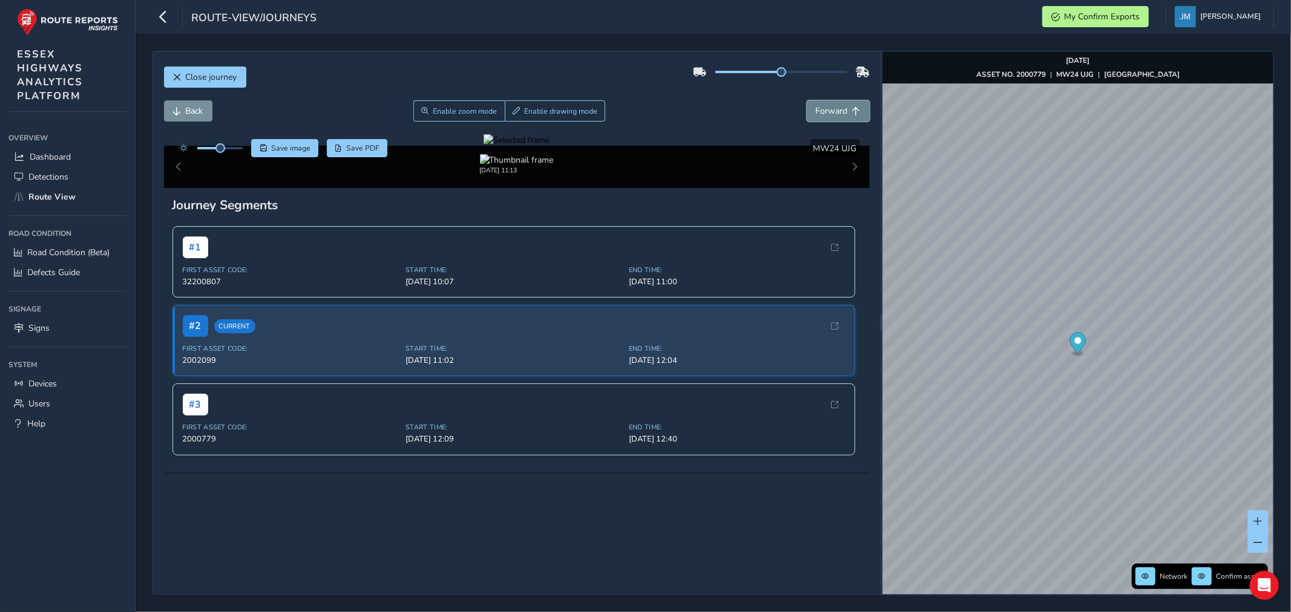
click at [826, 110] on span "Forward" at bounding box center [832, 110] width 32 height 11
click at [826, 108] on span "Forward" at bounding box center [832, 110] width 32 height 11
click at [826, 106] on span "Forward" at bounding box center [832, 110] width 32 height 11
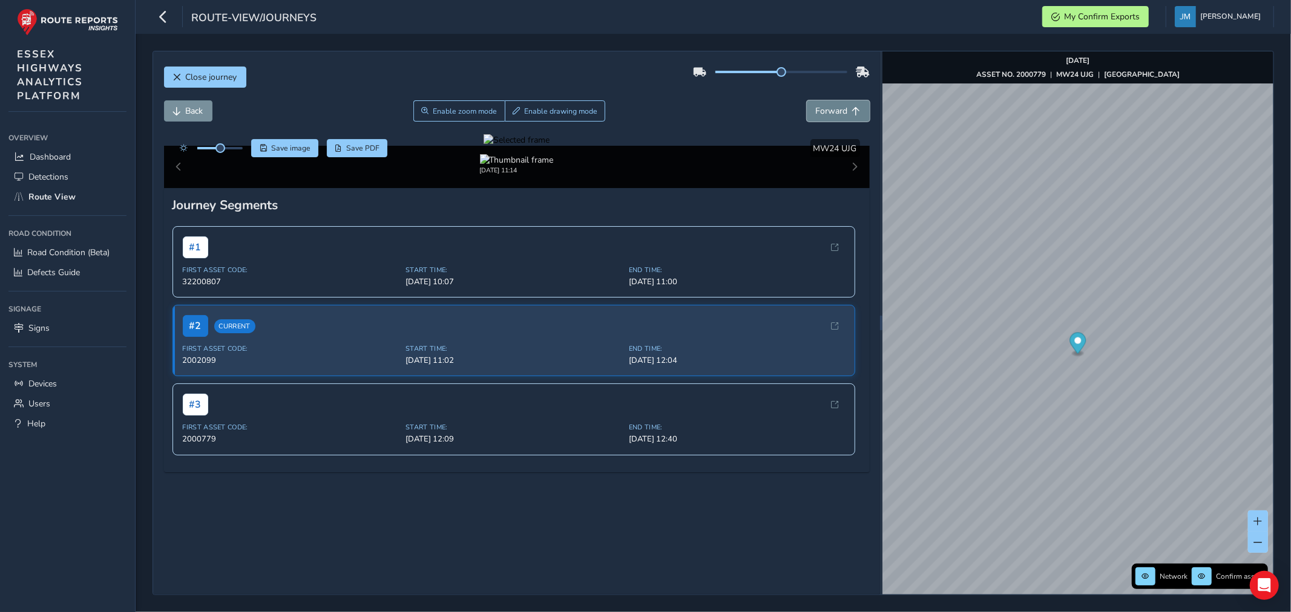
click at [826, 106] on span "Forward" at bounding box center [832, 110] width 32 height 11
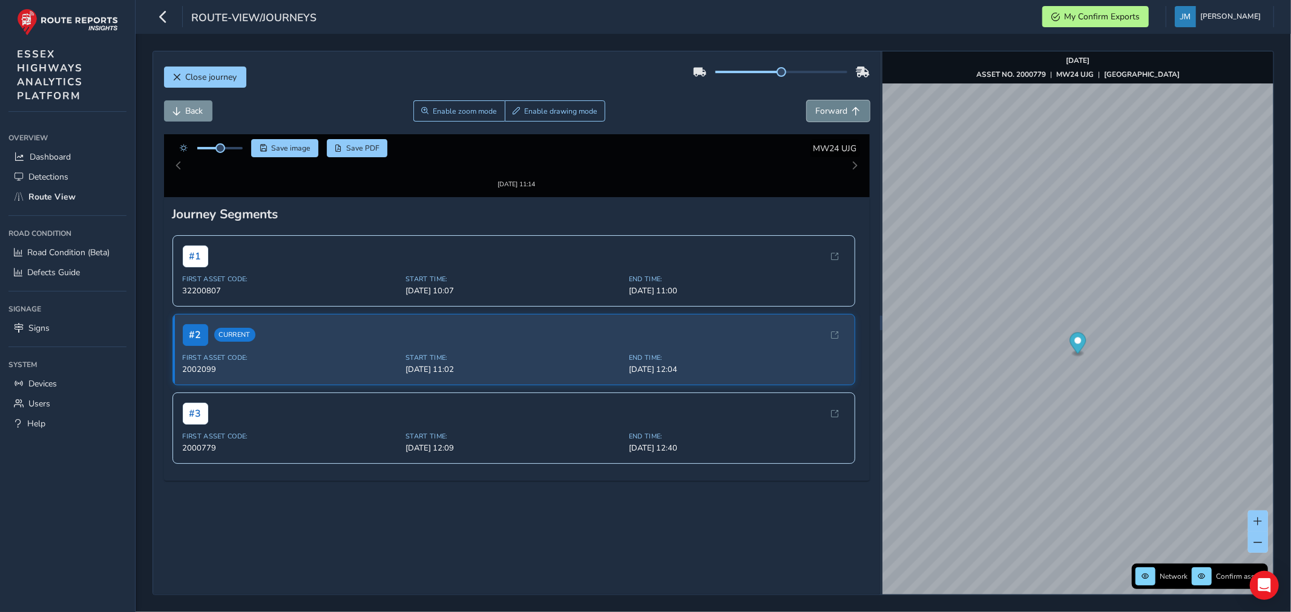
click at [826, 105] on button "Forward" at bounding box center [838, 110] width 63 height 21
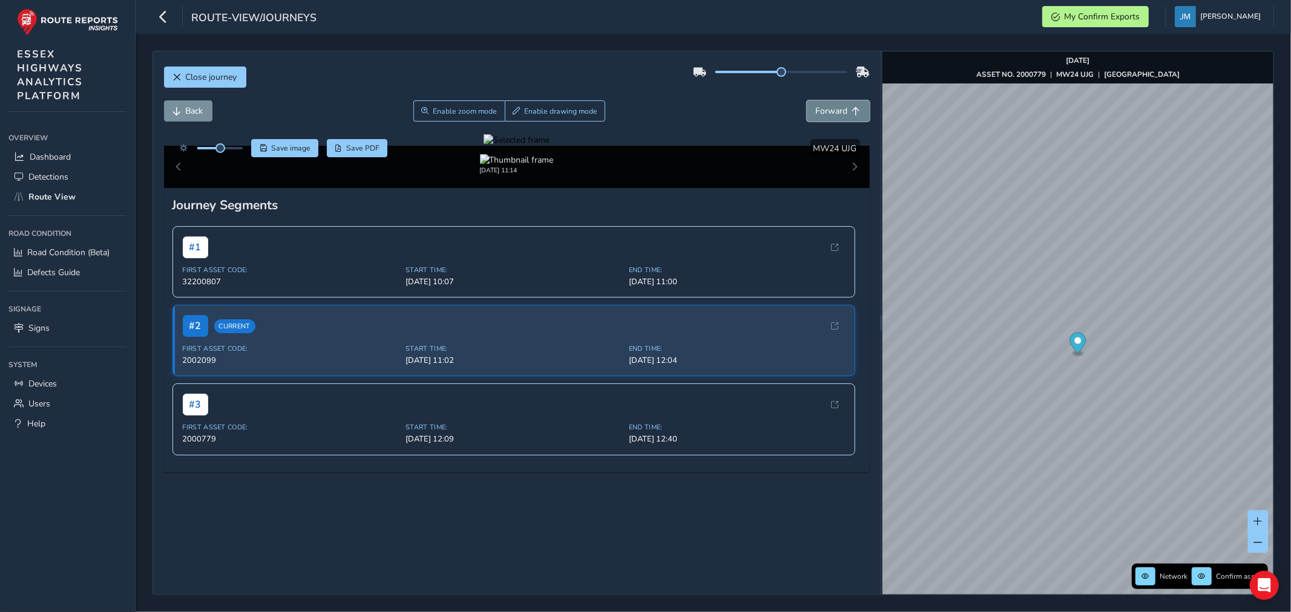
click at [826, 104] on button "Forward" at bounding box center [838, 110] width 63 height 21
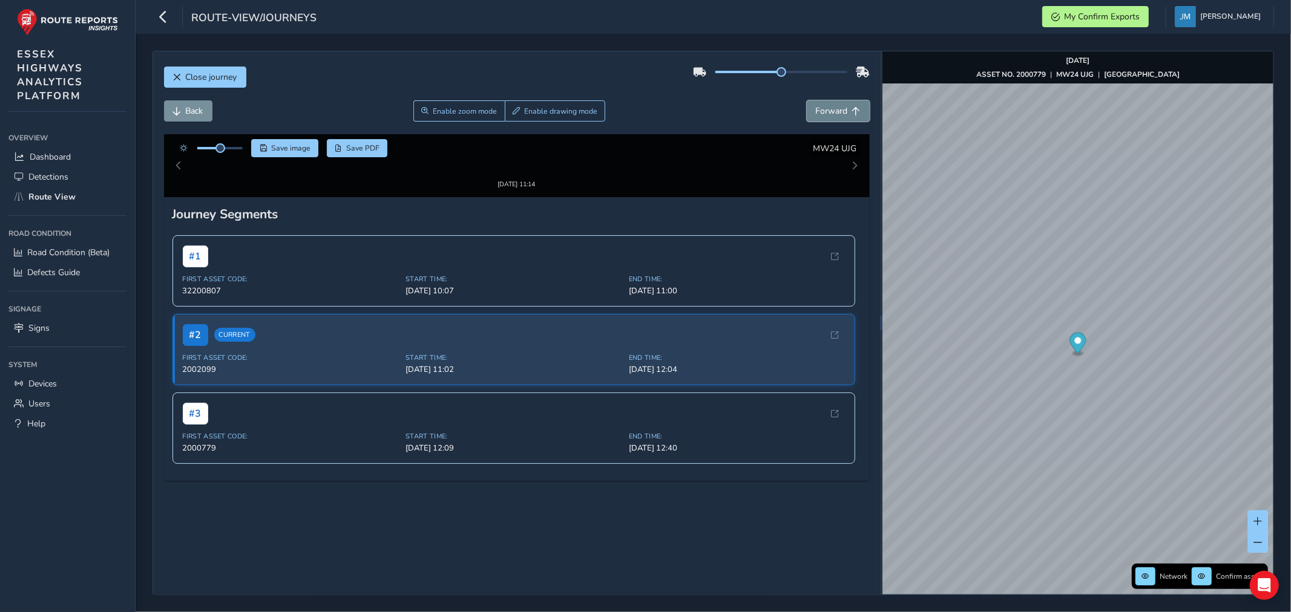
click at [826, 104] on button "Forward" at bounding box center [838, 110] width 63 height 21
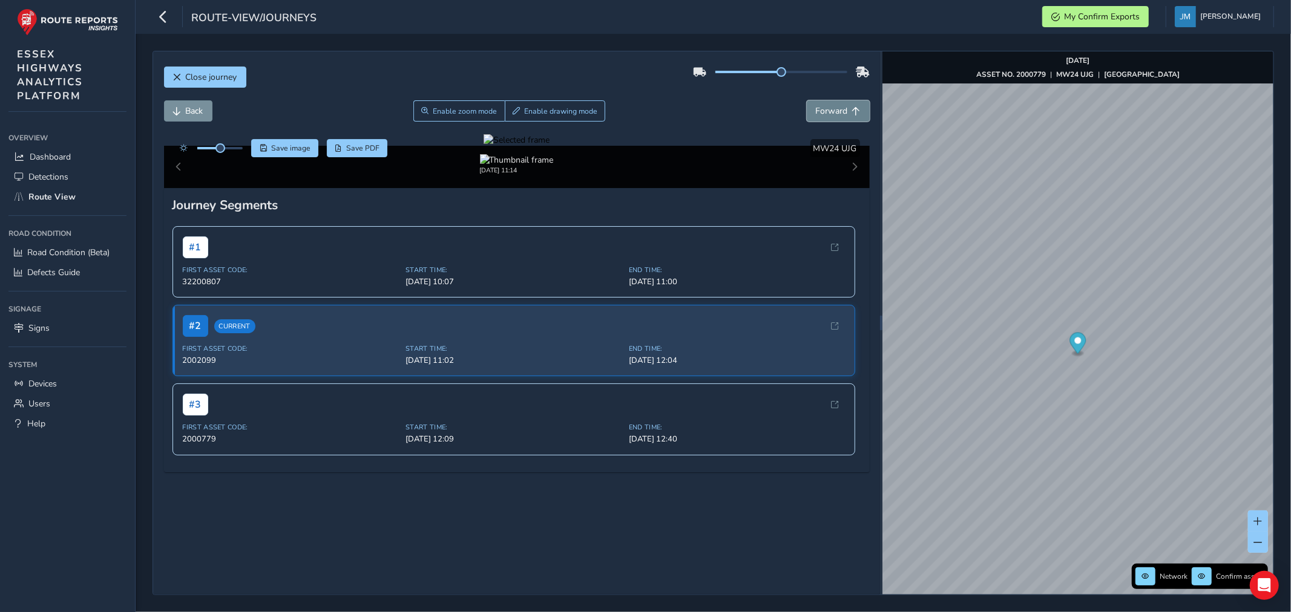
click at [826, 102] on button "Forward" at bounding box center [838, 110] width 63 height 21
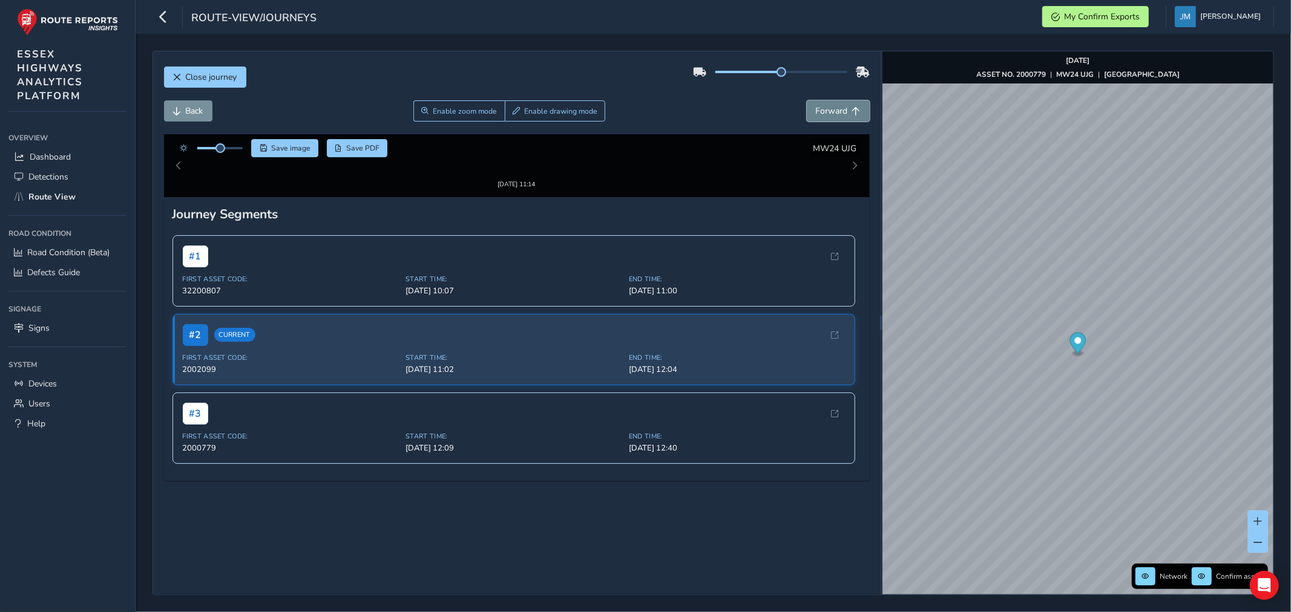
click at [826, 102] on button "Forward" at bounding box center [838, 110] width 63 height 21
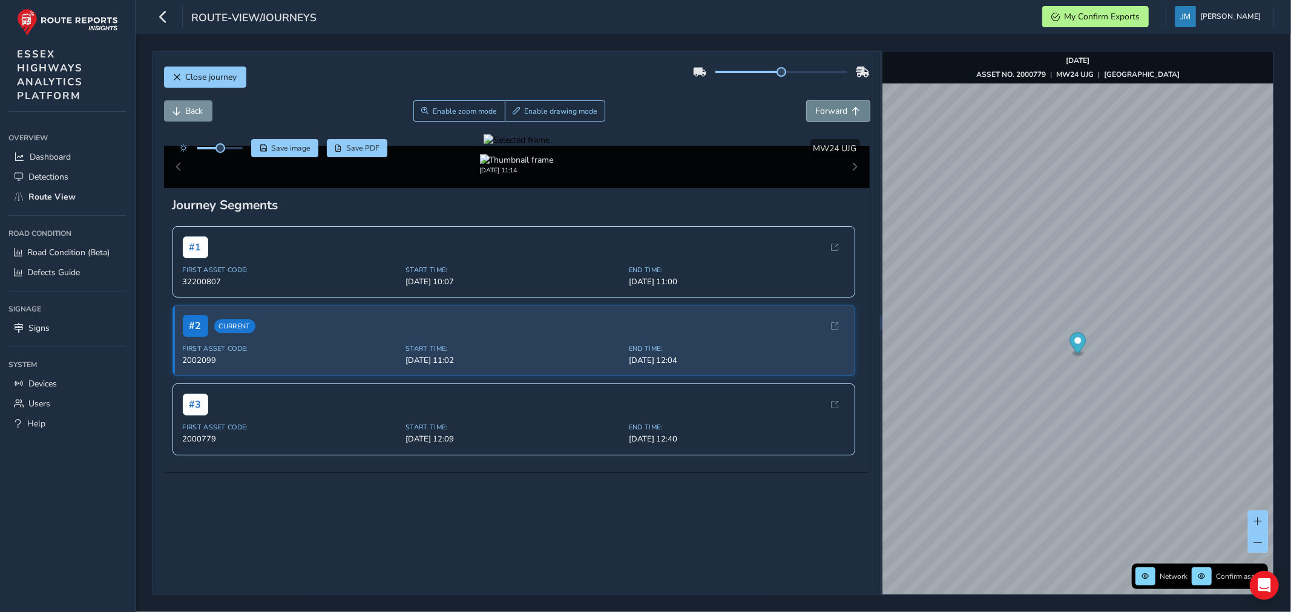
click at [826, 102] on button "Forward" at bounding box center [838, 110] width 63 height 21
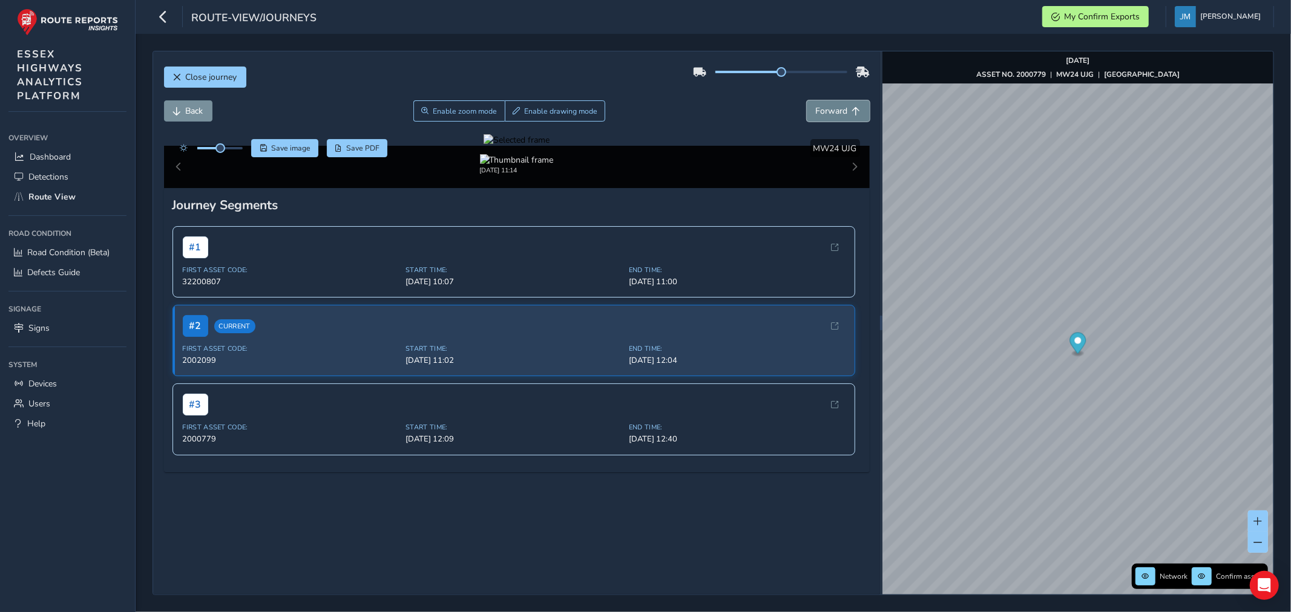
click at [826, 102] on button "Forward" at bounding box center [838, 110] width 63 height 21
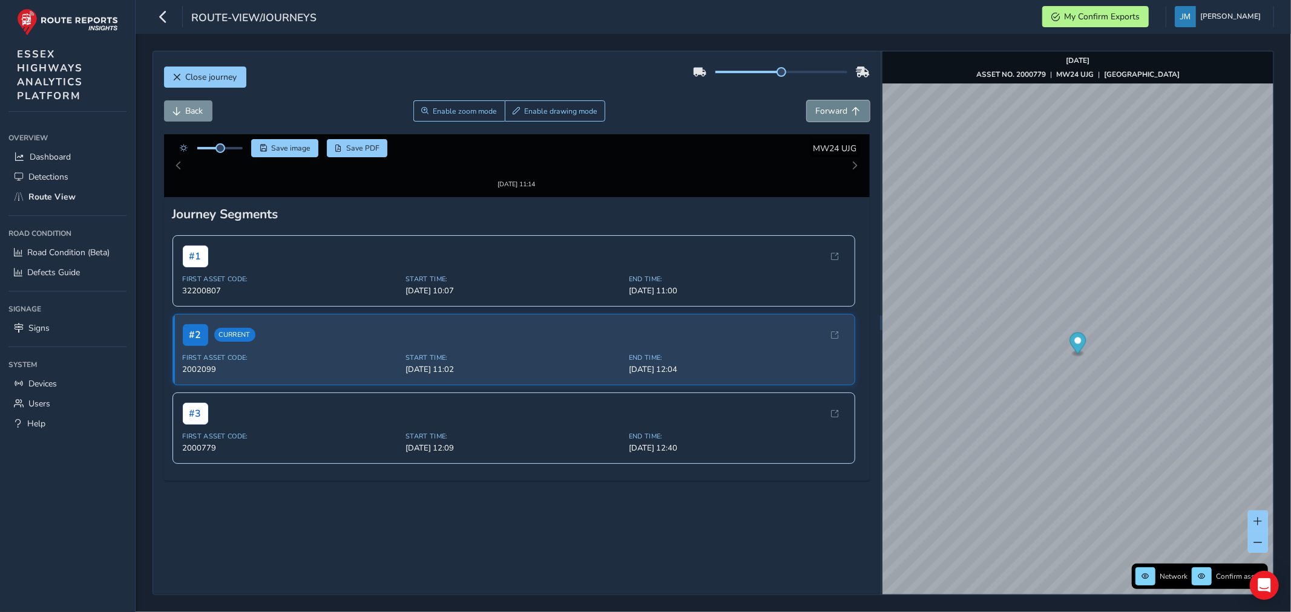
click at [826, 102] on button "Forward" at bounding box center [838, 110] width 63 height 21
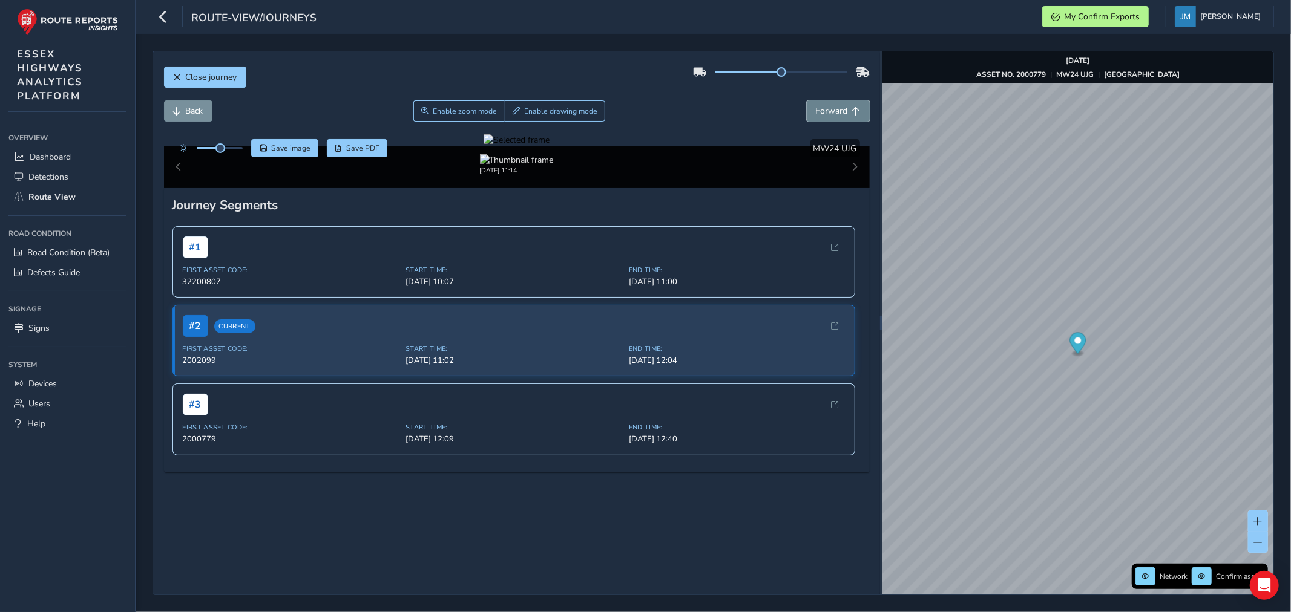
click at [826, 102] on button "Forward" at bounding box center [838, 110] width 63 height 21
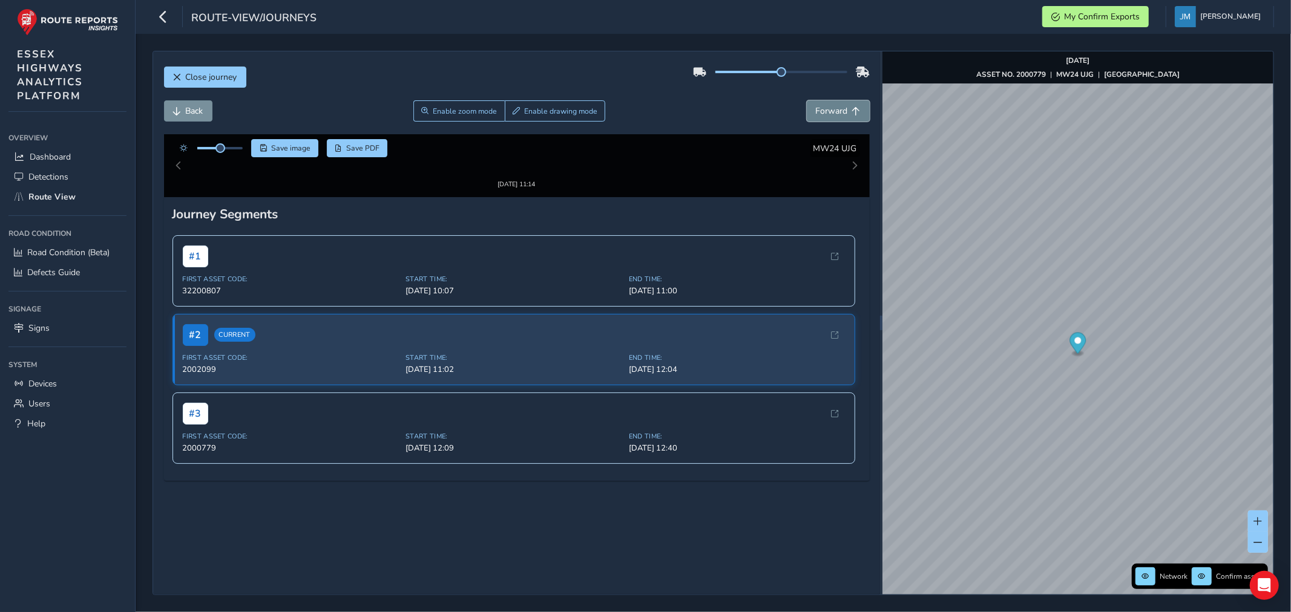
click at [826, 102] on button "Forward" at bounding box center [838, 110] width 63 height 21
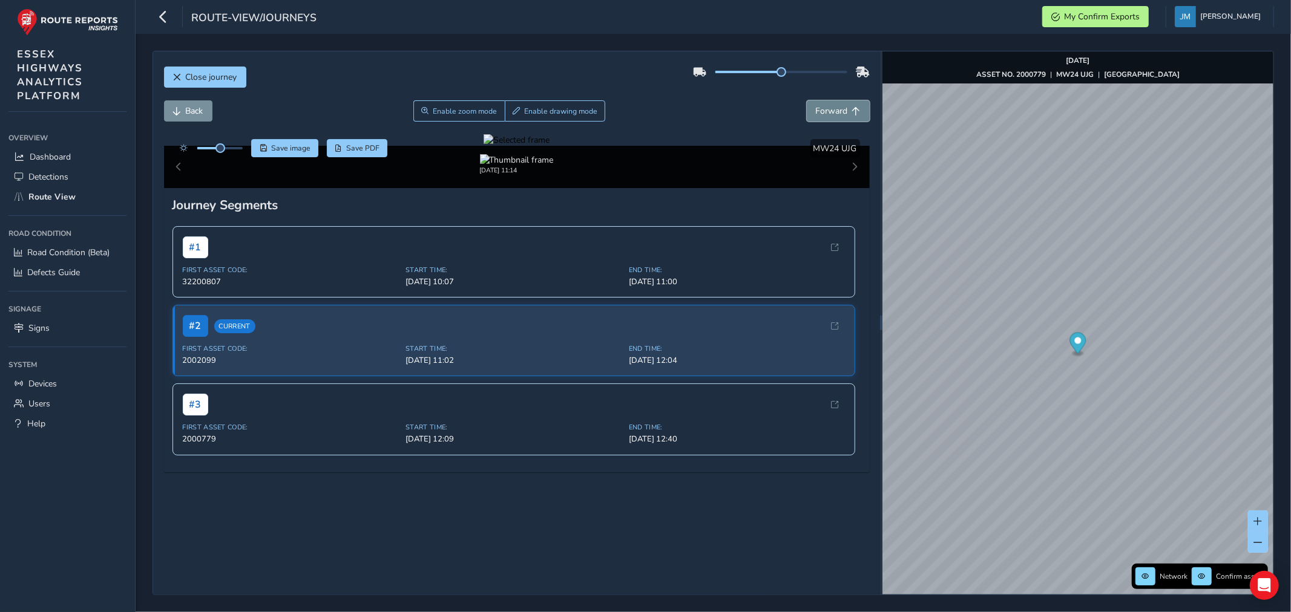
click at [826, 102] on button "Forward" at bounding box center [838, 110] width 63 height 21
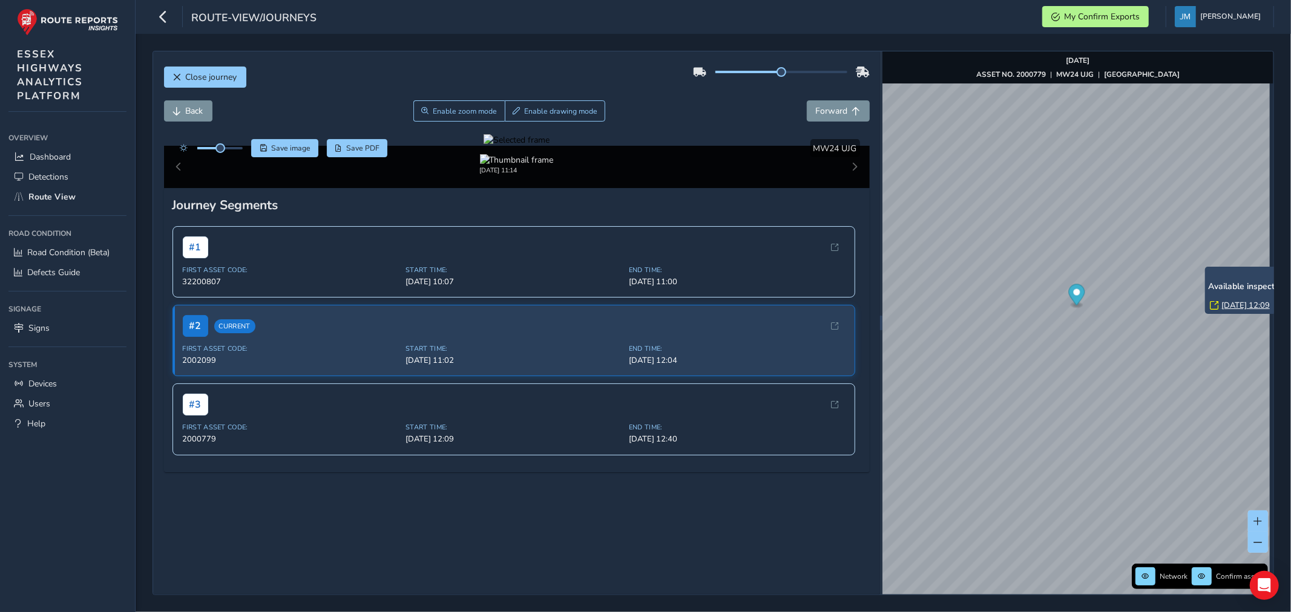
click at [1205, 267] on div "x Available inspection trips: [GEOGRAPHIC_DATA][DATE] 12:09" at bounding box center [1265, 291] width 121 height 48
click at [1227, 303] on link "[DATE] 12:09" at bounding box center [1245, 305] width 48 height 11
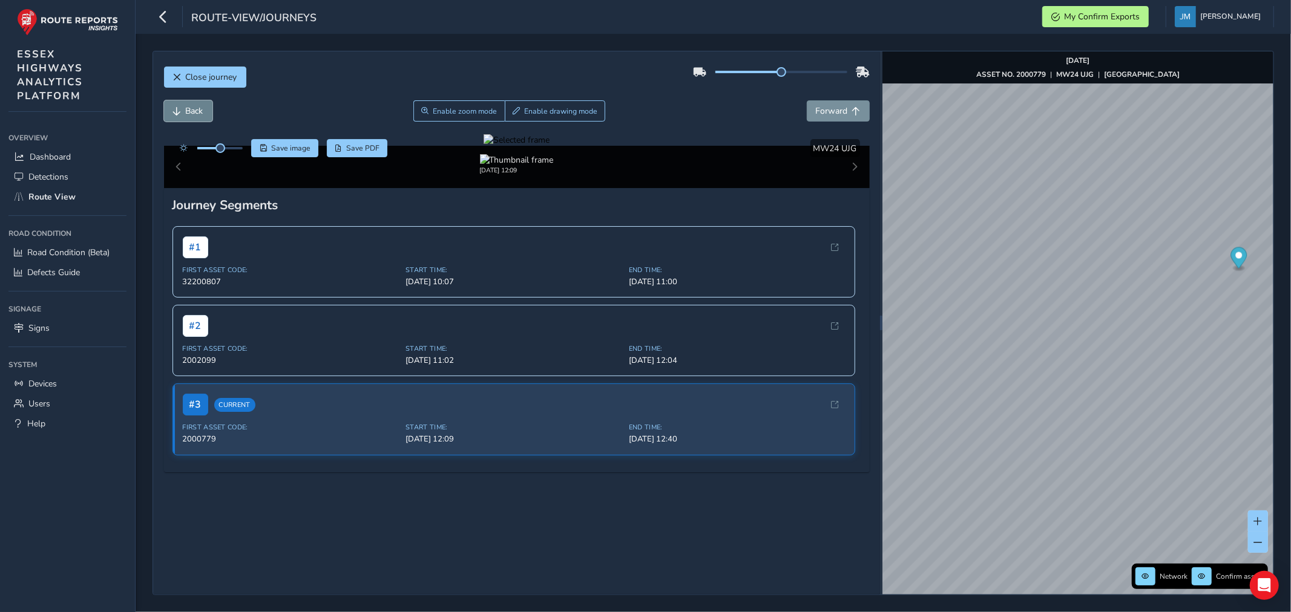
click at [186, 112] on span "Back" at bounding box center [195, 110] width 18 height 11
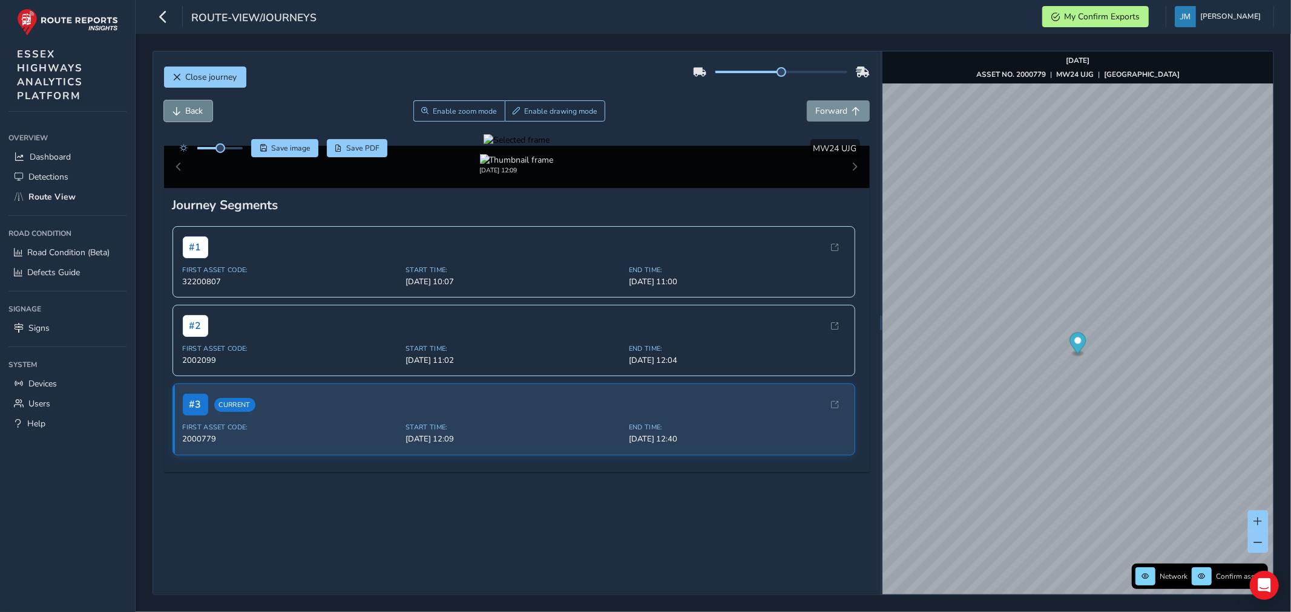
click at [186, 112] on span "Back" at bounding box center [195, 110] width 18 height 11
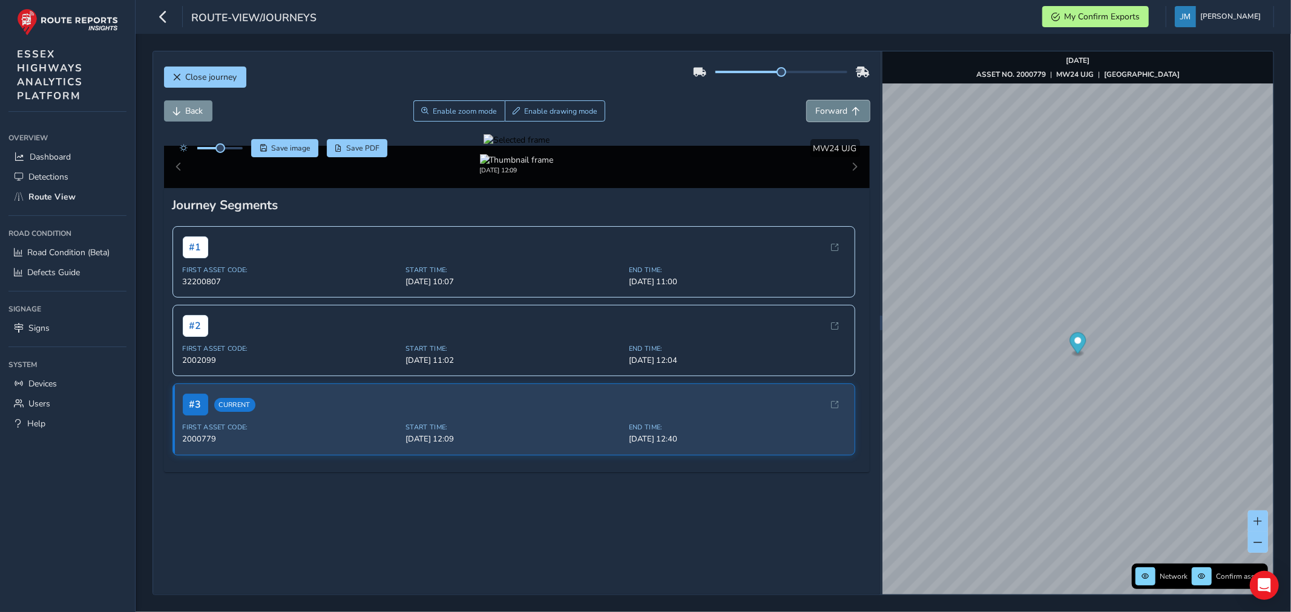
click at [833, 106] on span "Forward" at bounding box center [832, 110] width 32 height 11
click at [852, 113] on span "Forward" at bounding box center [856, 111] width 8 height 8
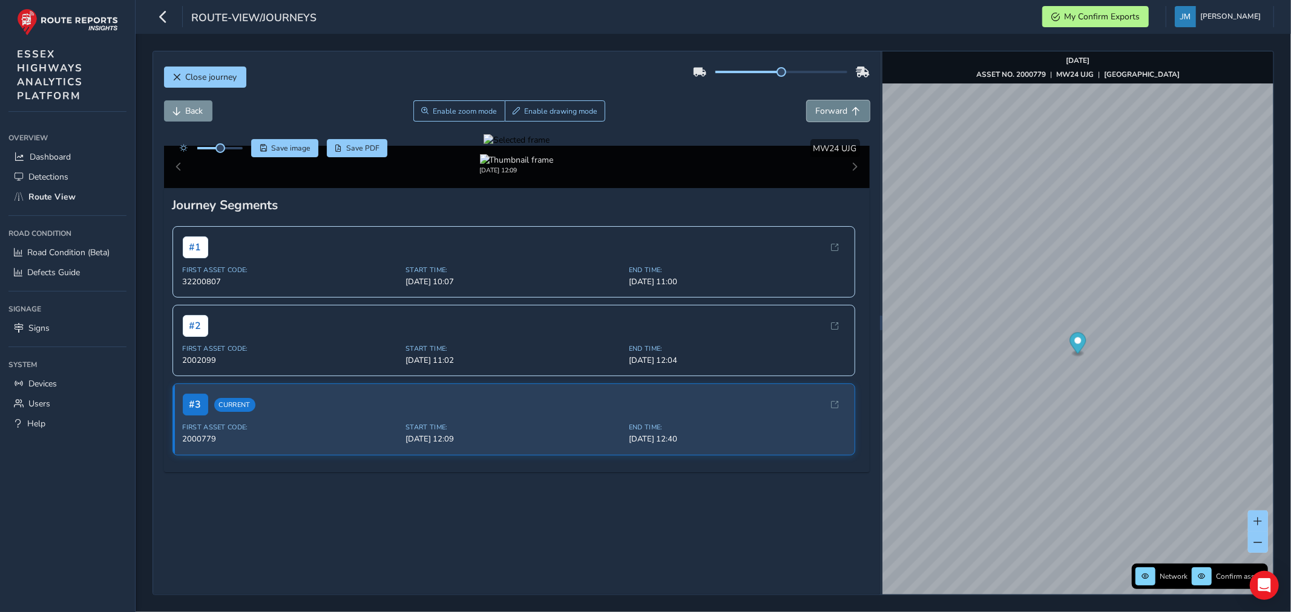
click at [852, 113] on span "Forward" at bounding box center [856, 111] width 8 height 8
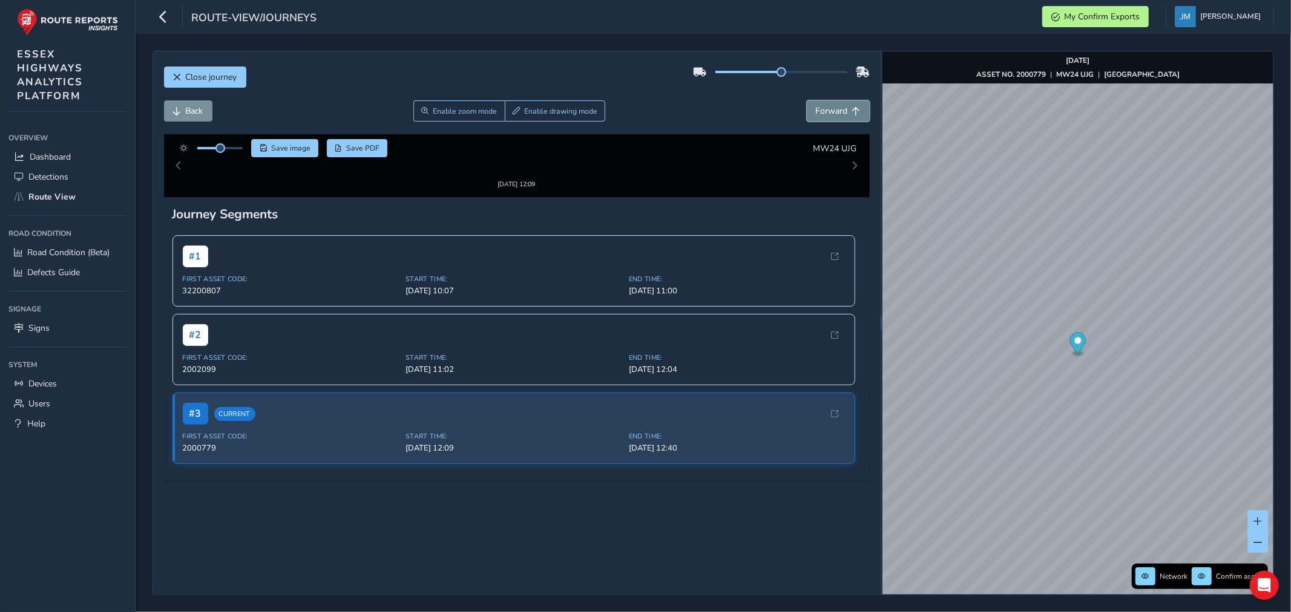
click at [852, 113] on span "Forward" at bounding box center [856, 111] width 8 height 8
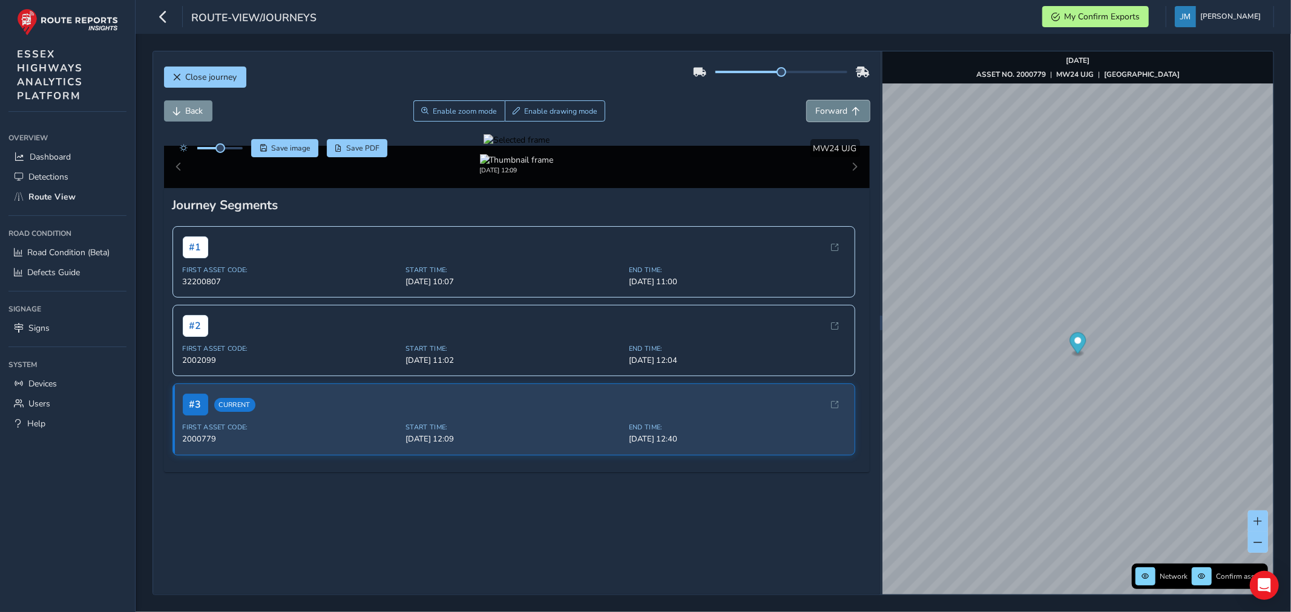
click at [852, 113] on span "Forward" at bounding box center [856, 111] width 8 height 8
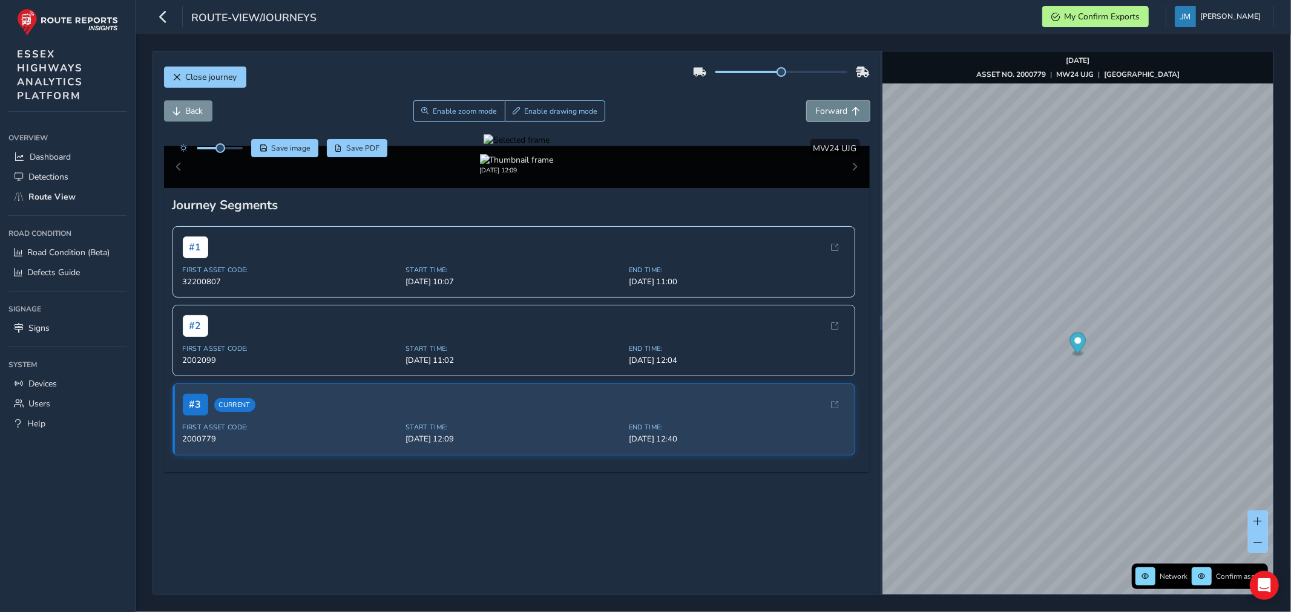
click at [852, 113] on span "Forward" at bounding box center [856, 111] width 8 height 8
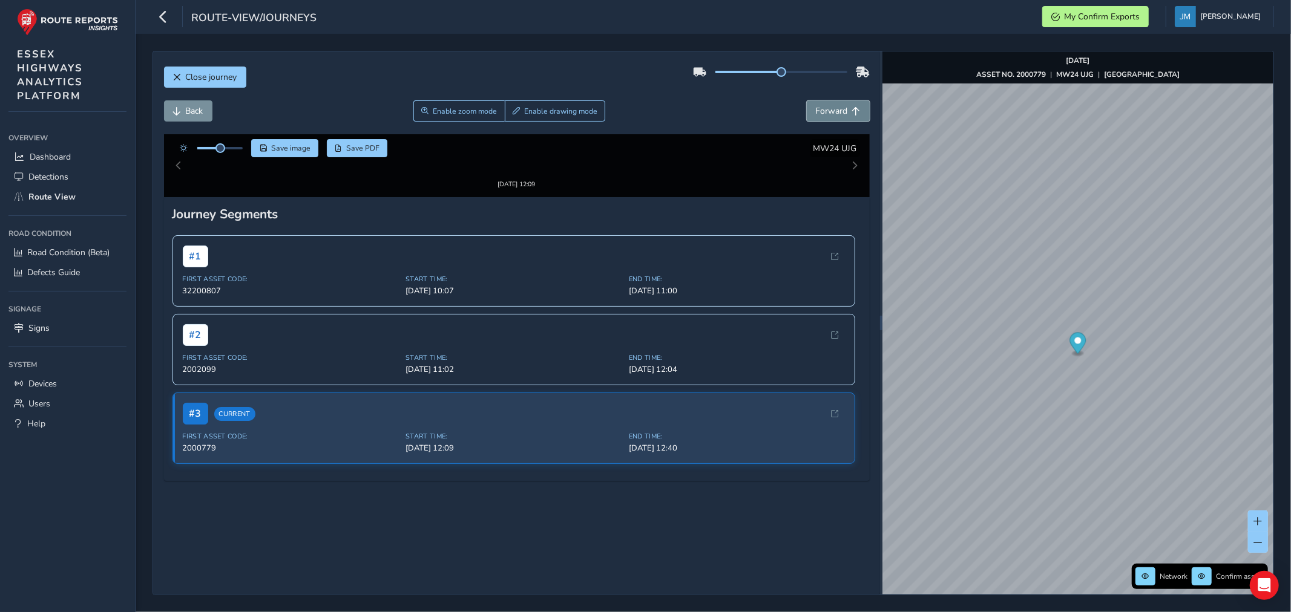
click at [852, 113] on span "Forward" at bounding box center [856, 111] width 8 height 8
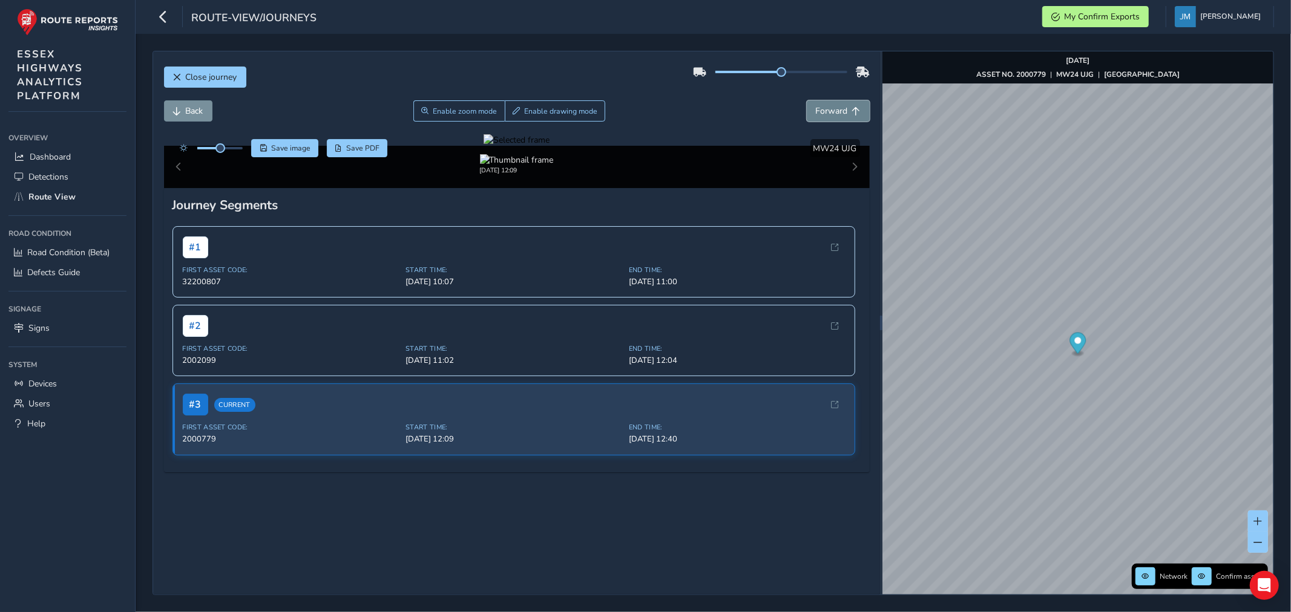
click at [852, 113] on span "Forward" at bounding box center [856, 111] width 8 height 8
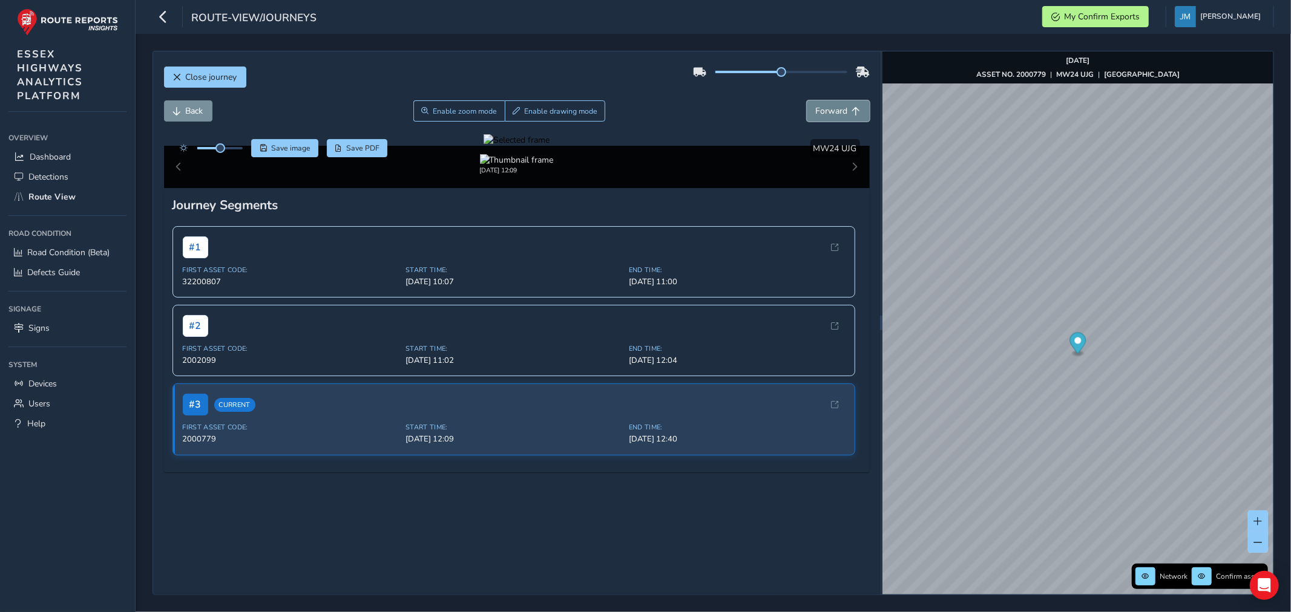
click at [852, 113] on span "Forward" at bounding box center [856, 111] width 8 height 8
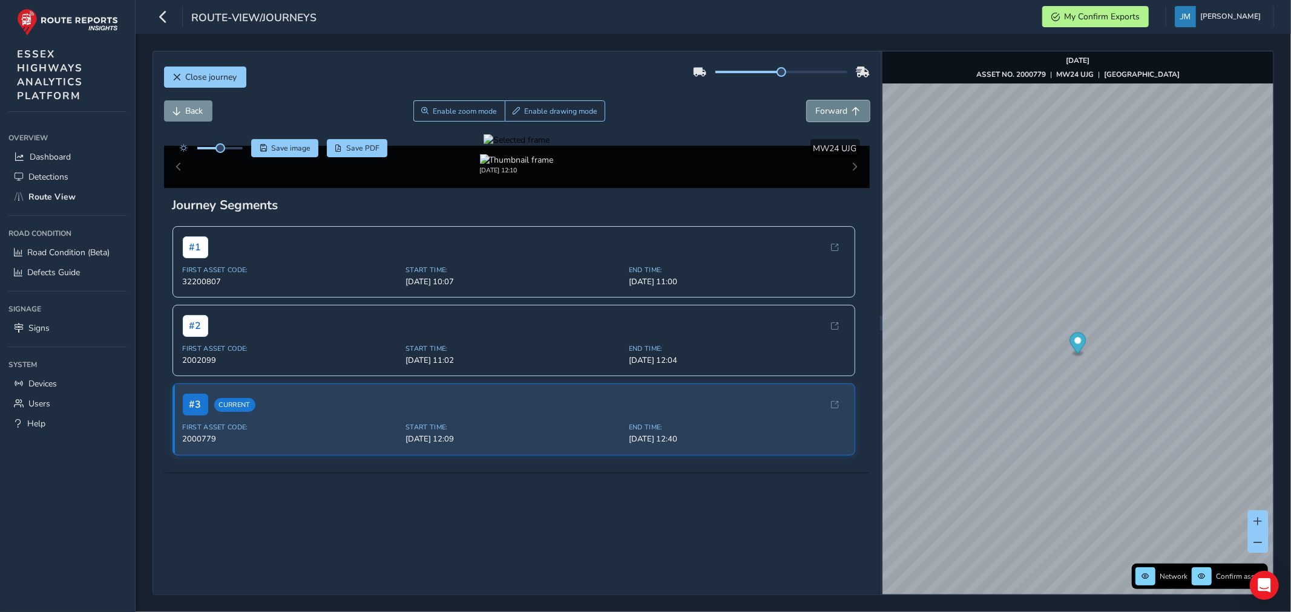
click at [852, 113] on span "Forward" at bounding box center [856, 111] width 8 height 8
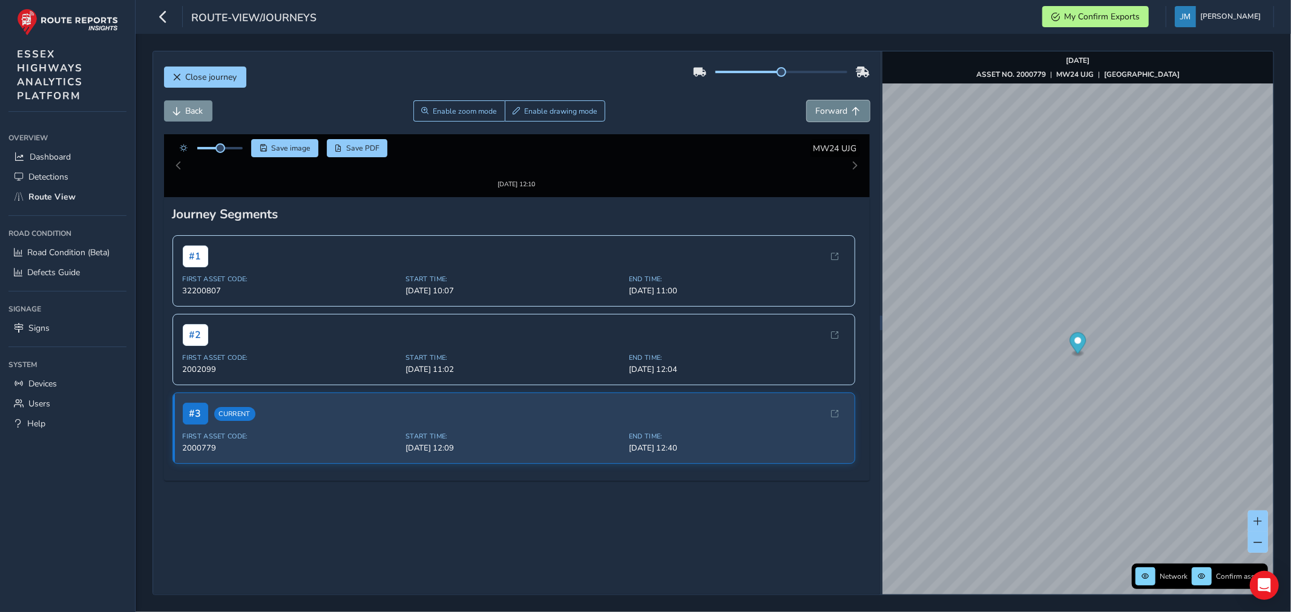
click at [852, 113] on span "Forward" at bounding box center [856, 111] width 8 height 8
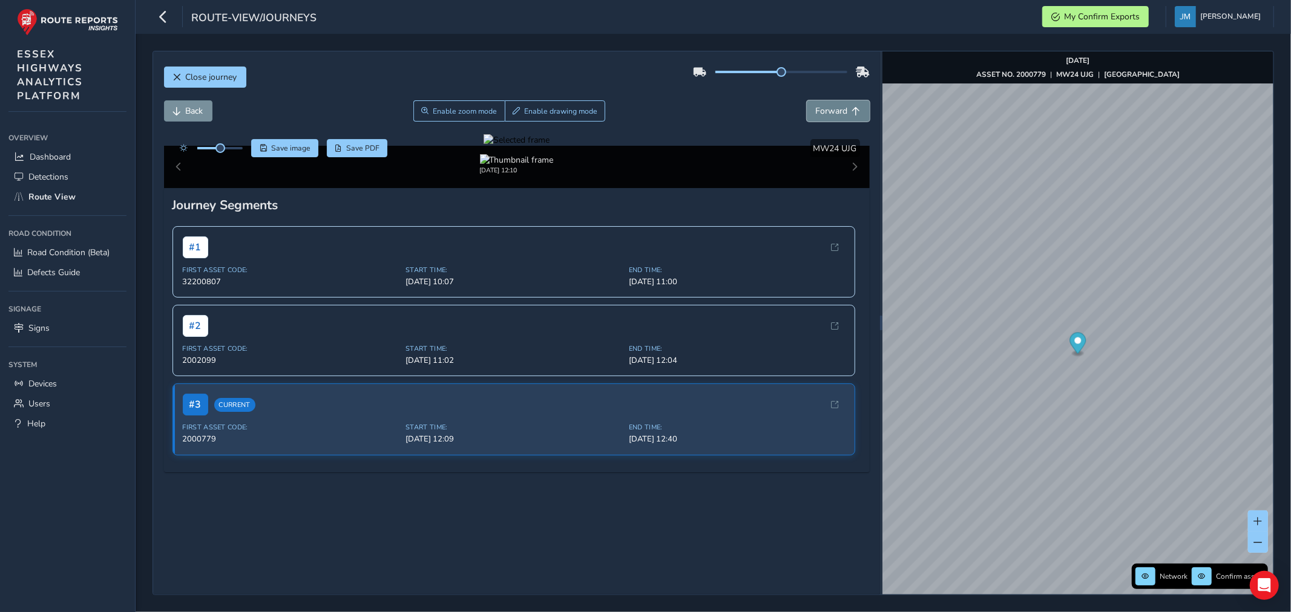
click at [852, 113] on span "Forward" at bounding box center [856, 111] width 8 height 8
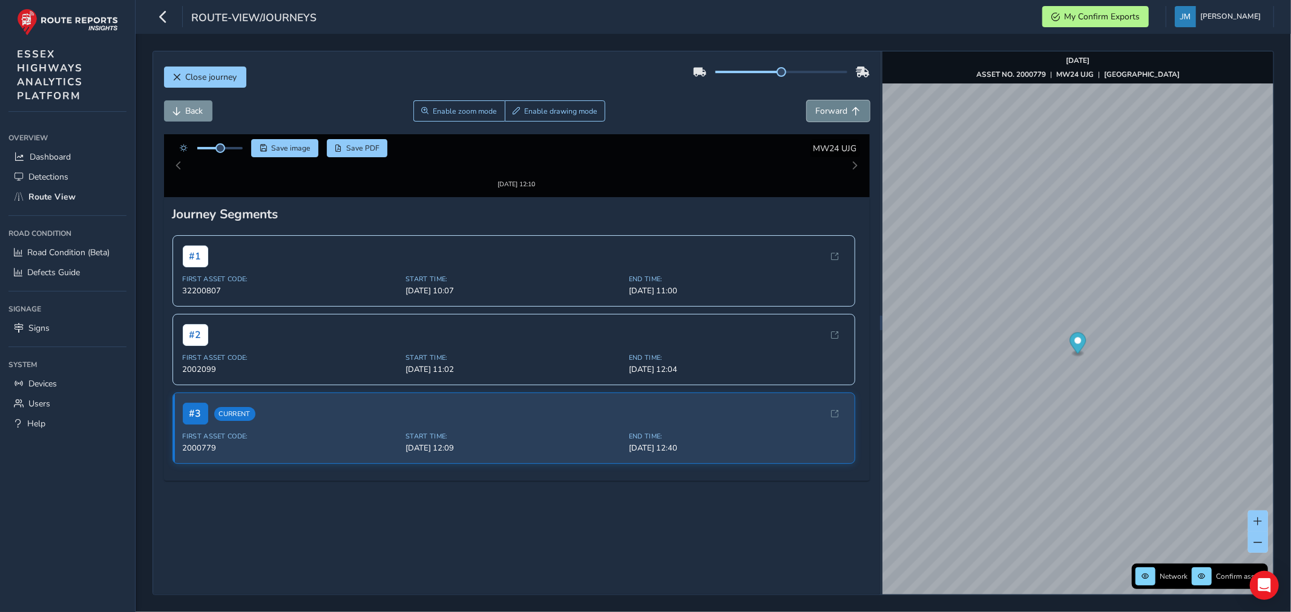
click at [852, 113] on span "Forward" at bounding box center [856, 111] width 8 height 8
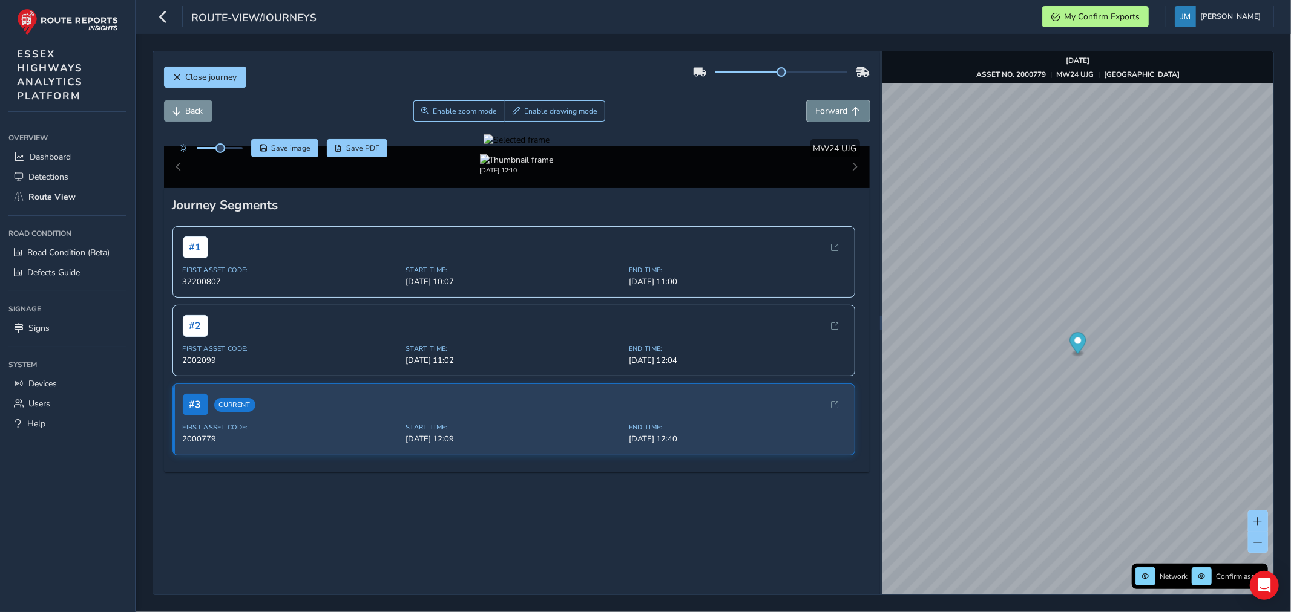
click at [852, 113] on span "Forward" at bounding box center [856, 111] width 8 height 8
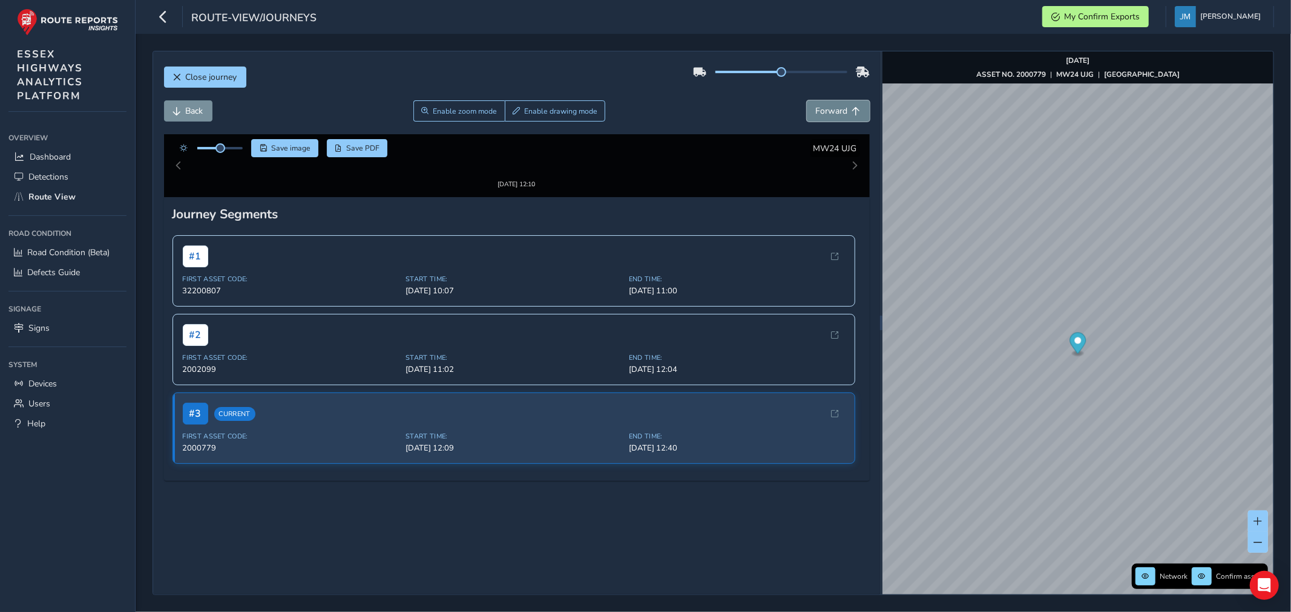
click at [852, 113] on span "Forward" at bounding box center [856, 111] width 8 height 8
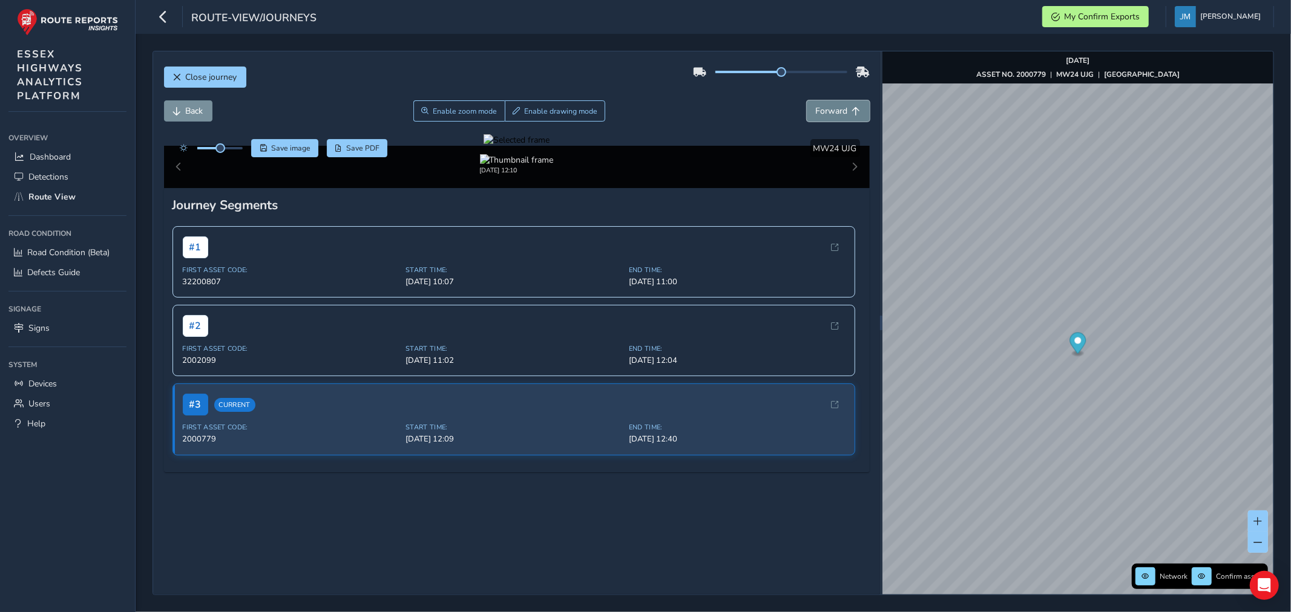
click at [852, 113] on span "Forward" at bounding box center [856, 111] width 8 height 8
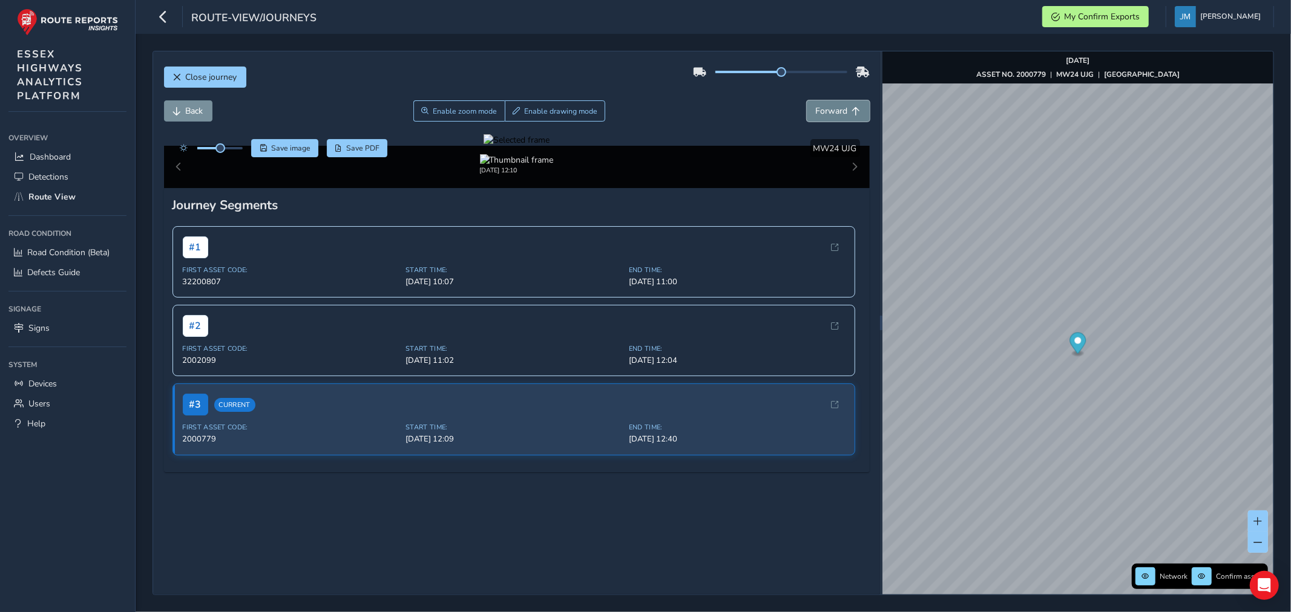
click at [852, 113] on span "Forward" at bounding box center [856, 111] width 8 height 8
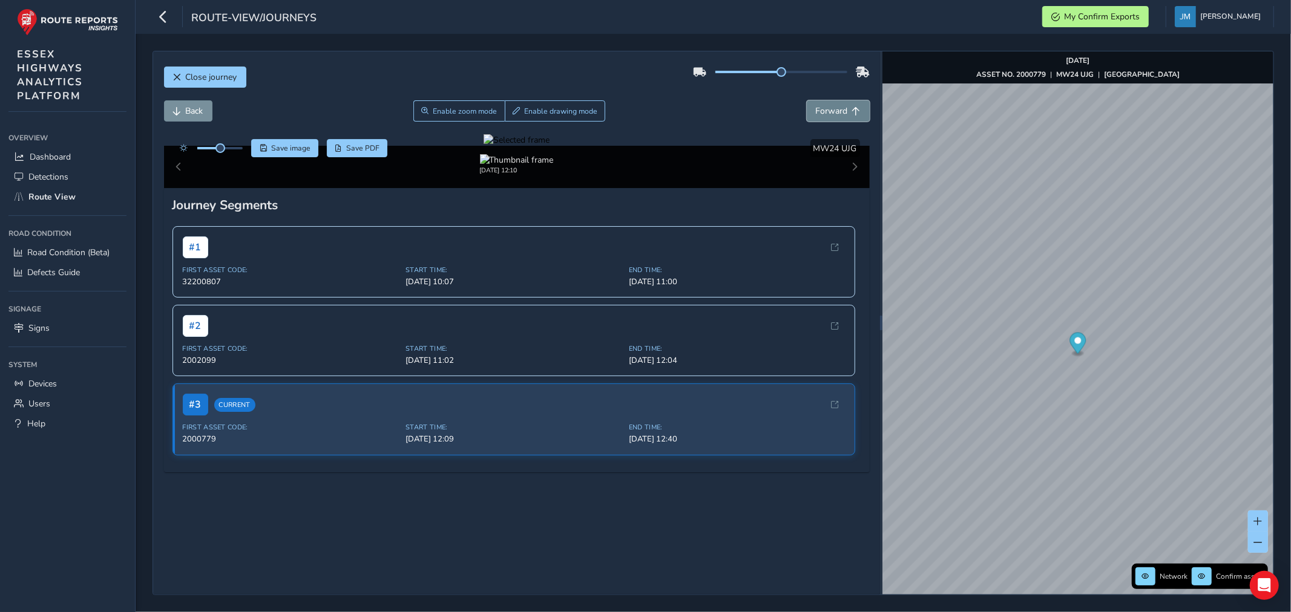
click at [852, 113] on span "Forward" at bounding box center [856, 111] width 8 height 8
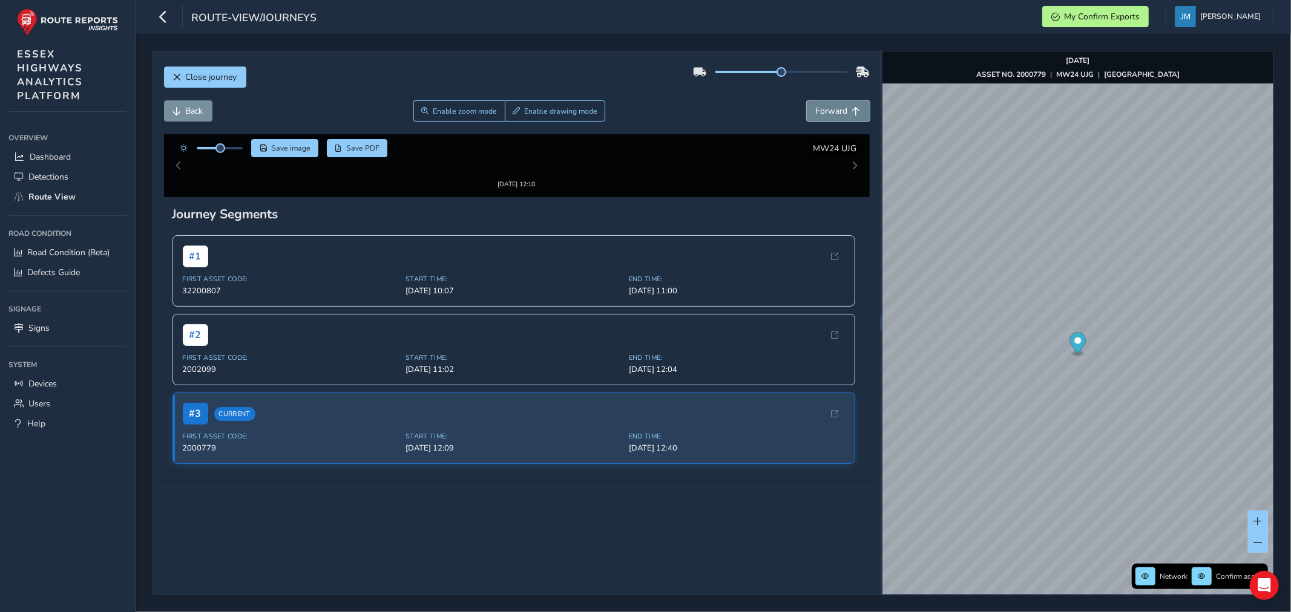
click at [852, 113] on span "Forward" at bounding box center [856, 111] width 8 height 8
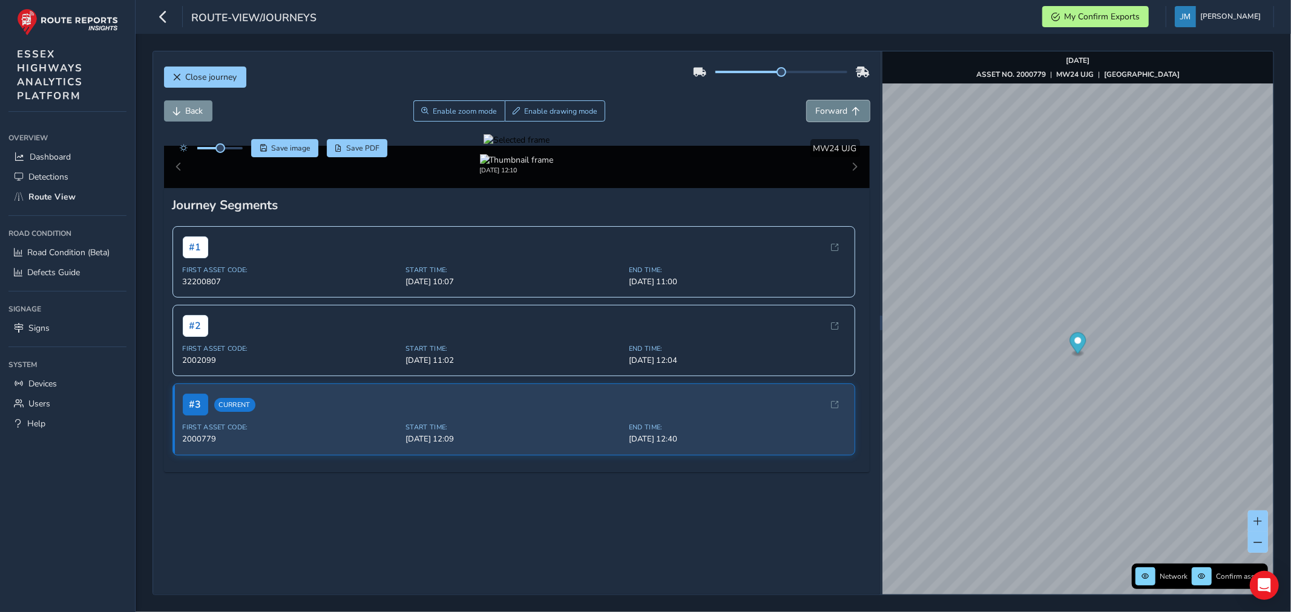
click at [852, 113] on span "Forward" at bounding box center [856, 111] width 8 height 8
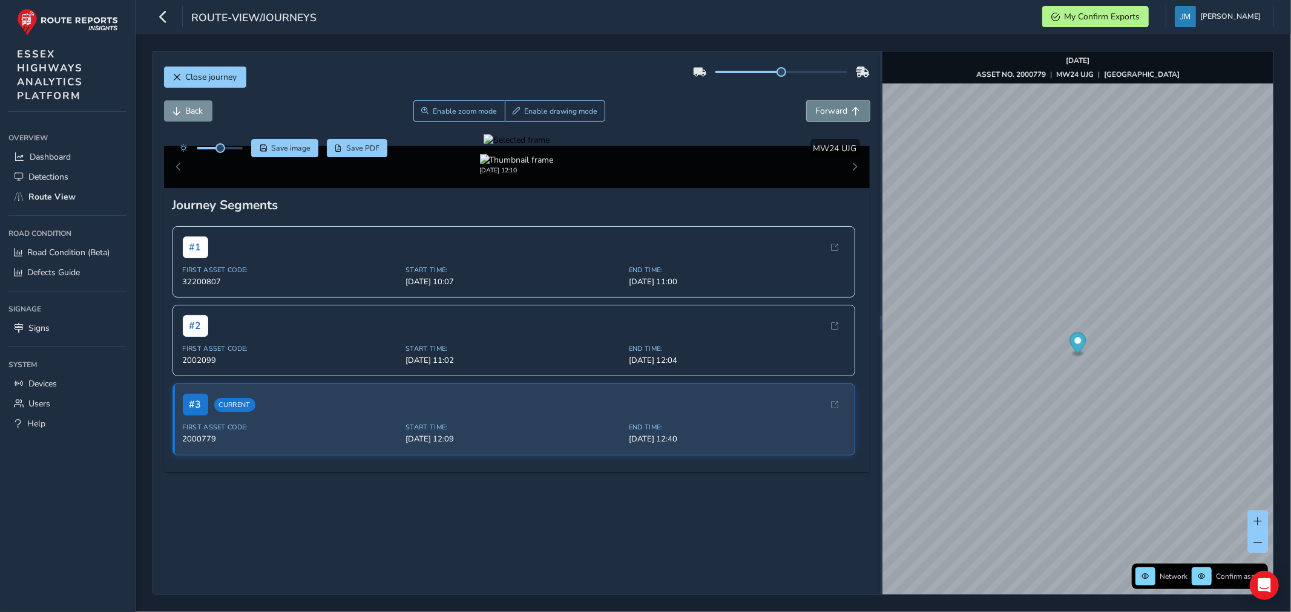
click at [852, 113] on span "Forward" at bounding box center [856, 111] width 8 height 8
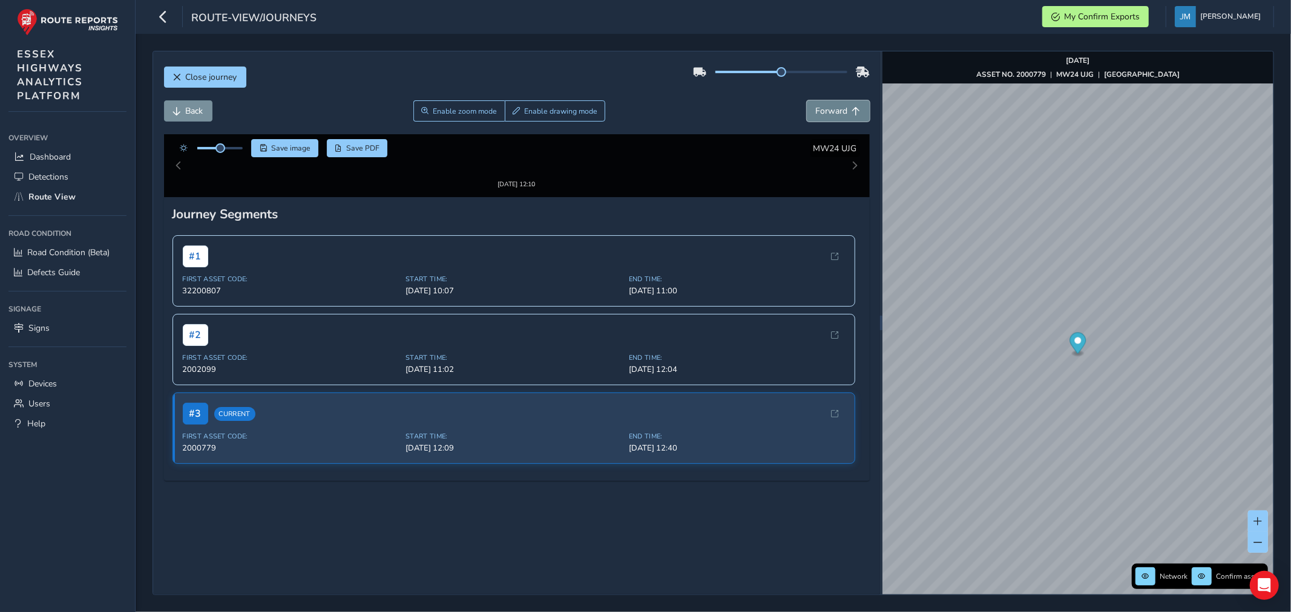
click at [852, 113] on span "Forward" at bounding box center [856, 111] width 8 height 8
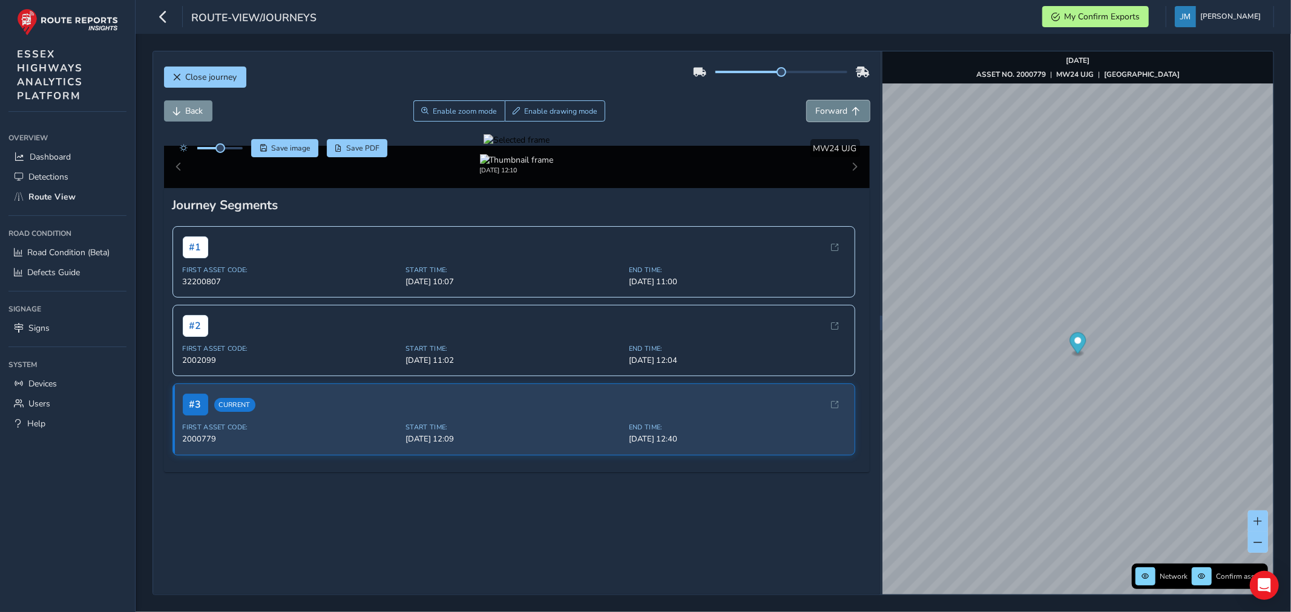
click at [852, 113] on span "Forward" at bounding box center [856, 111] width 8 height 8
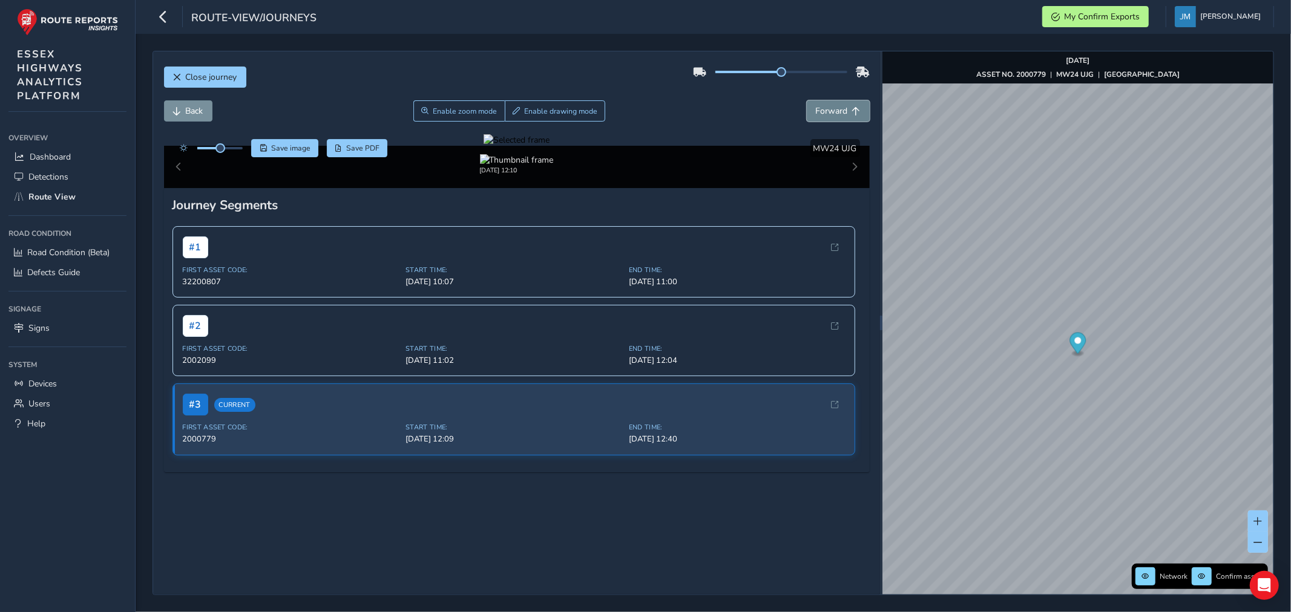
click at [852, 113] on span "Forward" at bounding box center [856, 111] width 8 height 8
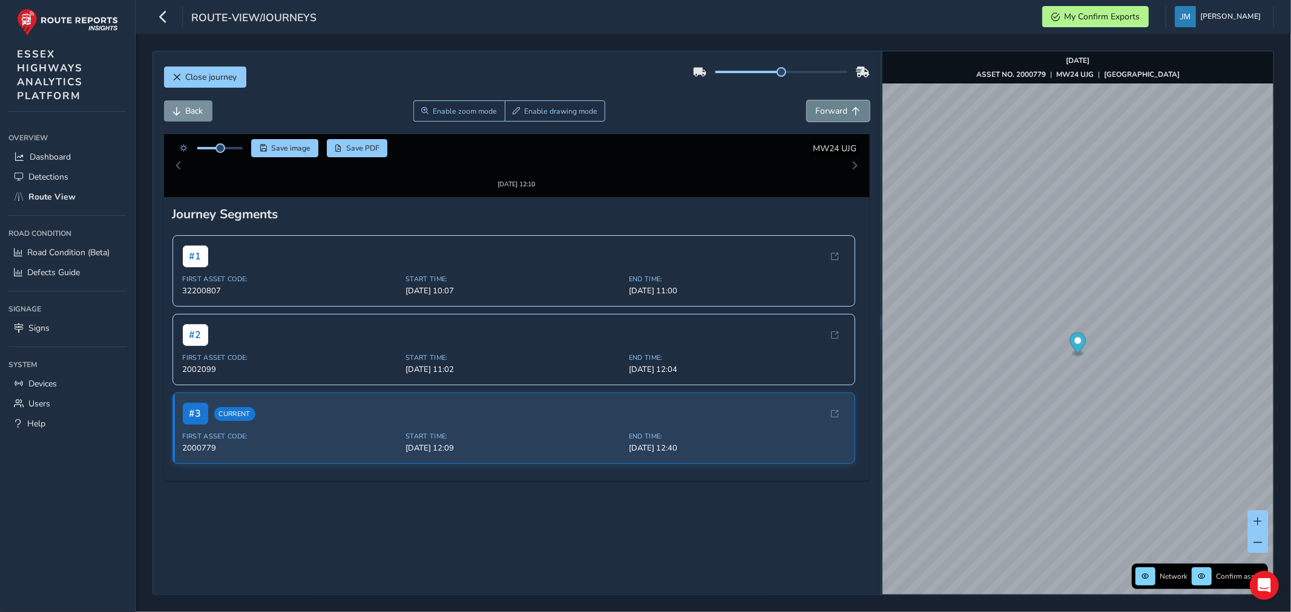
click at [852, 113] on span "Forward" at bounding box center [856, 111] width 8 height 8
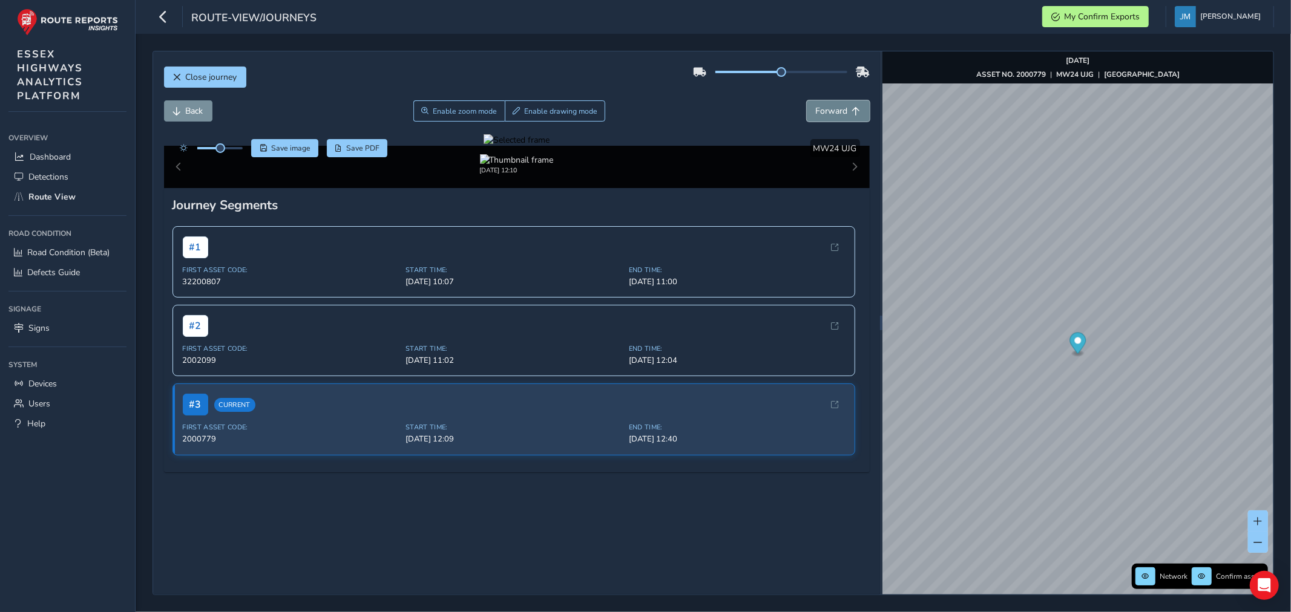
click at [852, 113] on span "Forward" at bounding box center [856, 111] width 8 height 8
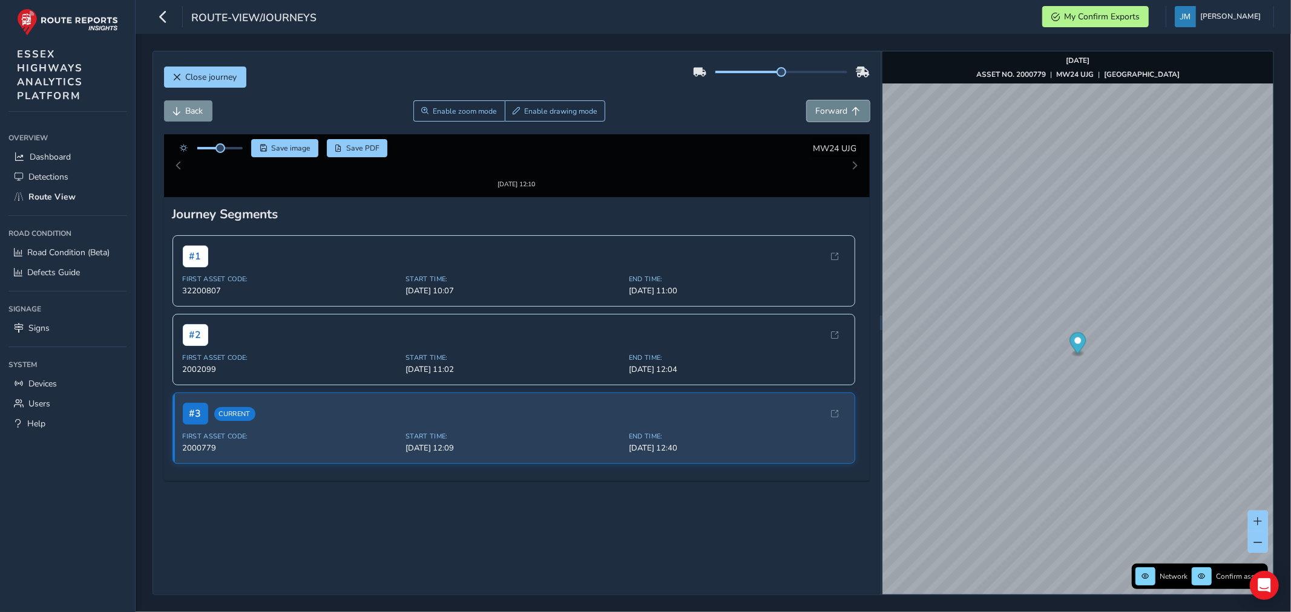
click at [852, 113] on span "Forward" at bounding box center [856, 111] width 8 height 8
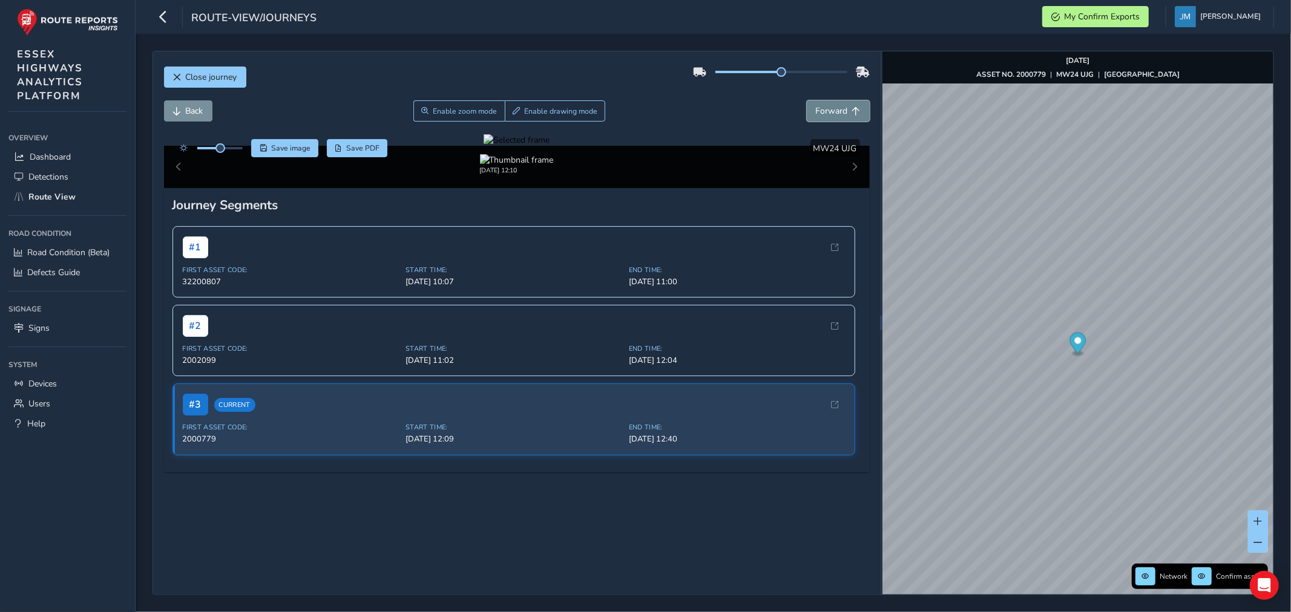
click at [852, 113] on span "Forward" at bounding box center [856, 111] width 8 height 8
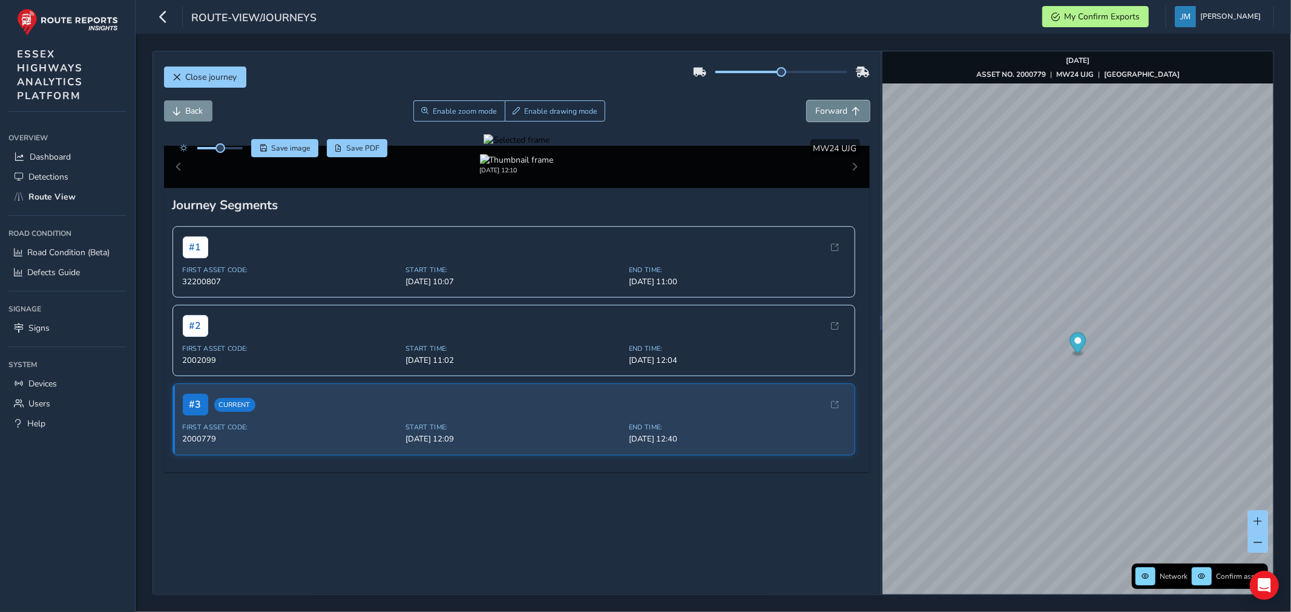
click at [852, 113] on span "Forward" at bounding box center [856, 111] width 8 height 8
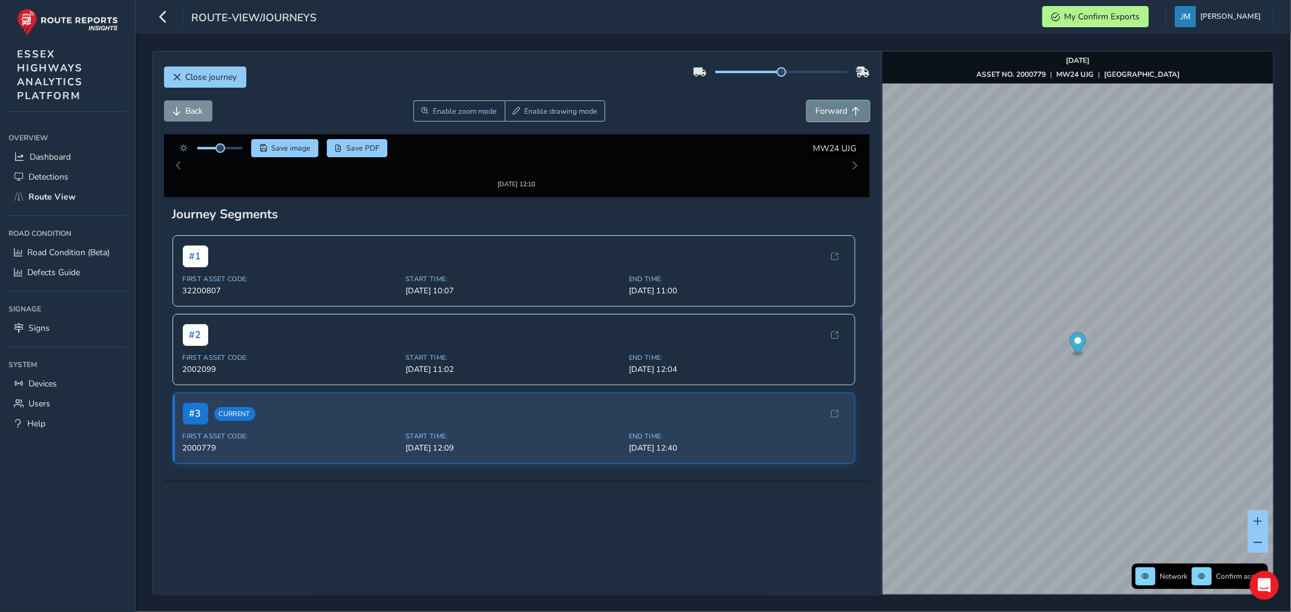
click at [852, 113] on span "Forward" at bounding box center [856, 111] width 8 height 8
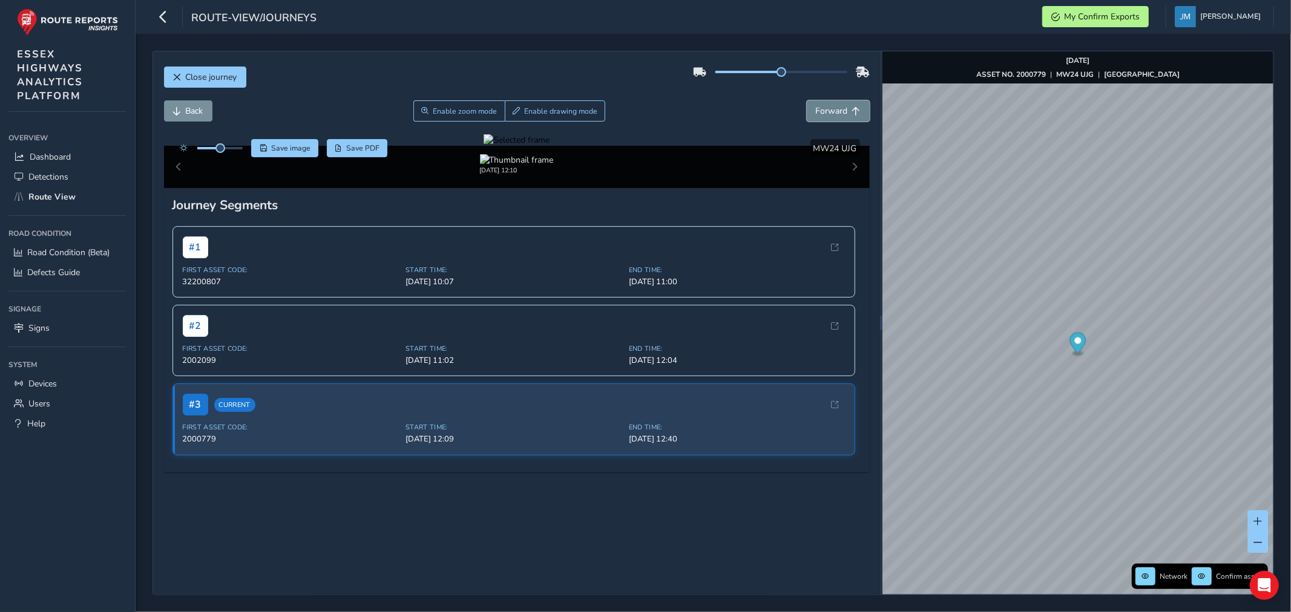
click at [852, 113] on span "Forward" at bounding box center [856, 111] width 8 height 8
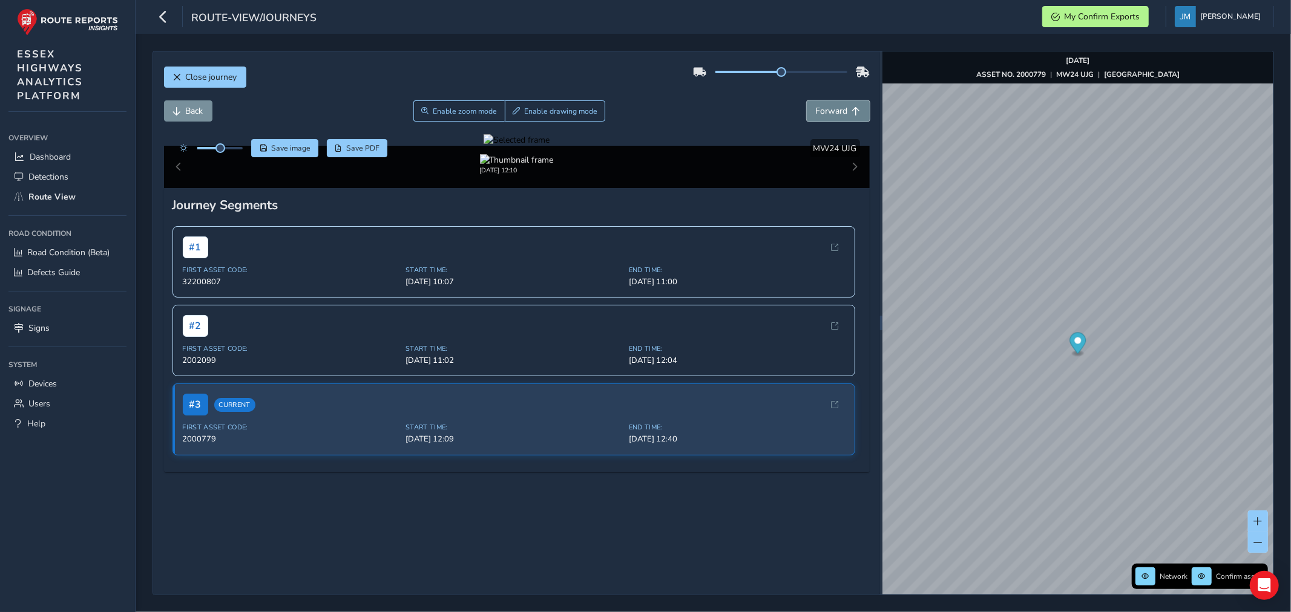
click at [852, 113] on span "Forward" at bounding box center [856, 111] width 8 height 8
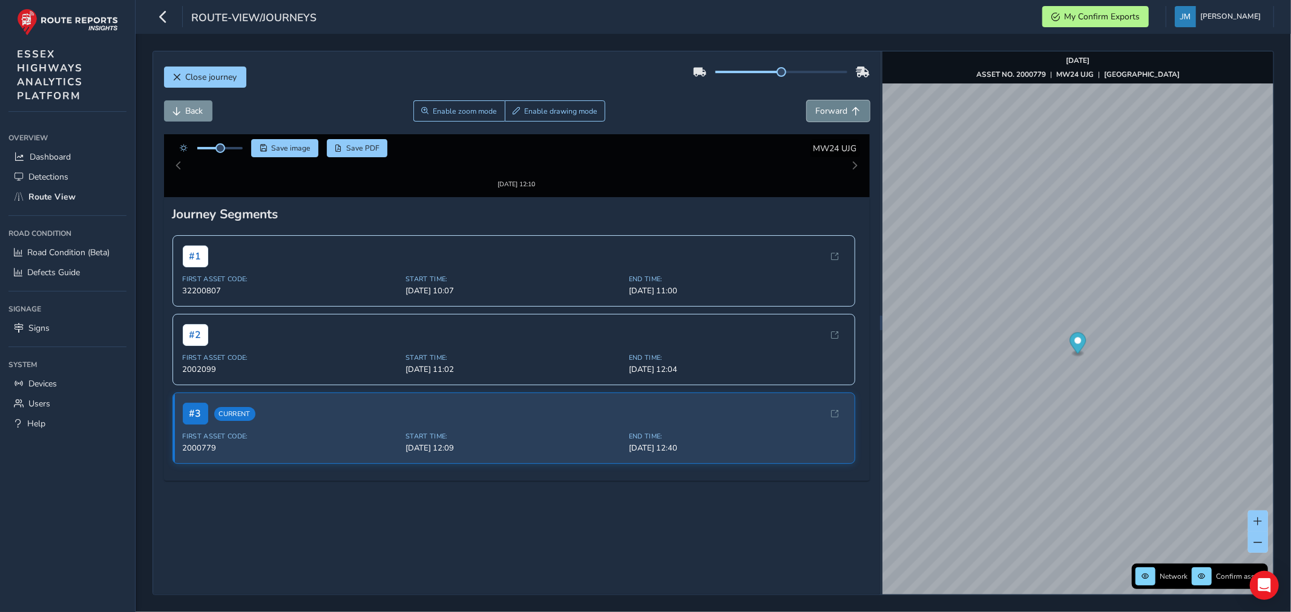
click at [852, 113] on span "Forward" at bounding box center [856, 111] width 8 height 8
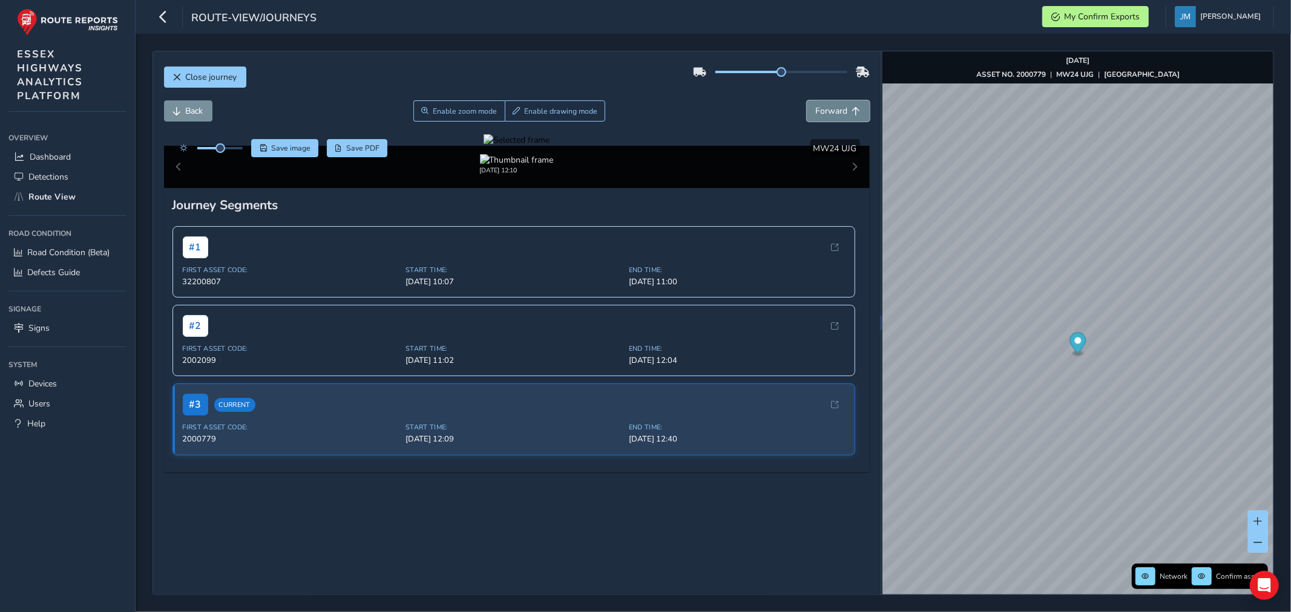
click at [852, 113] on span "Forward" at bounding box center [856, 111] width 8 height 8
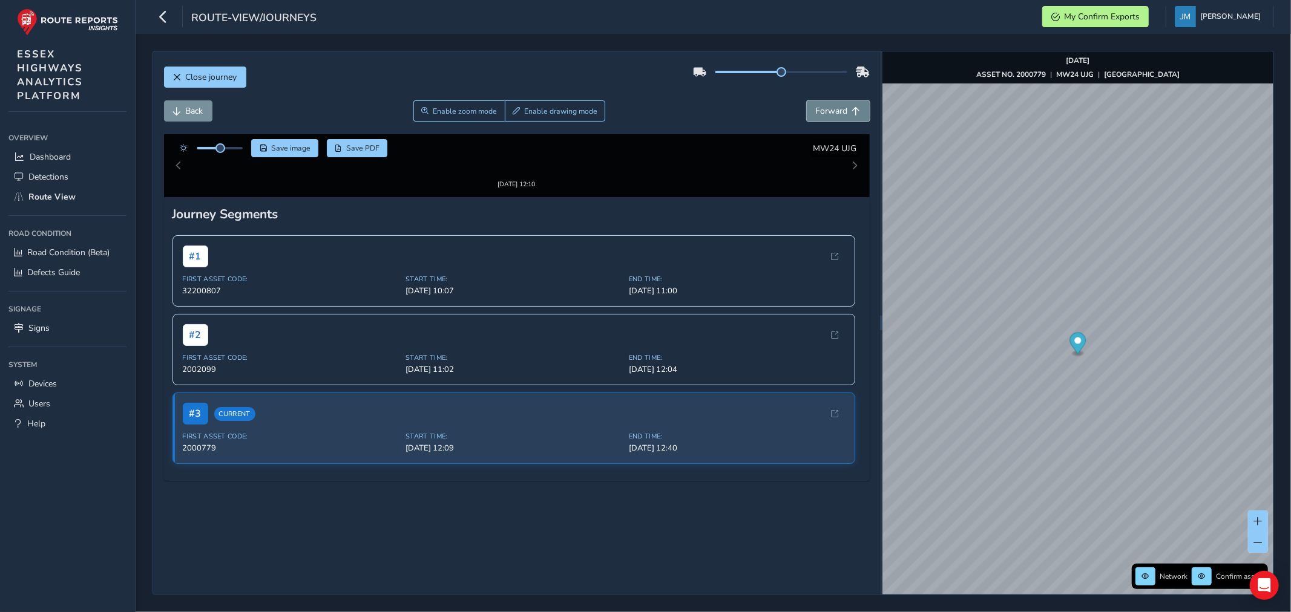
click at [852, 113] on span "Forward" at bounding box center [856, 111] width 8 height 8
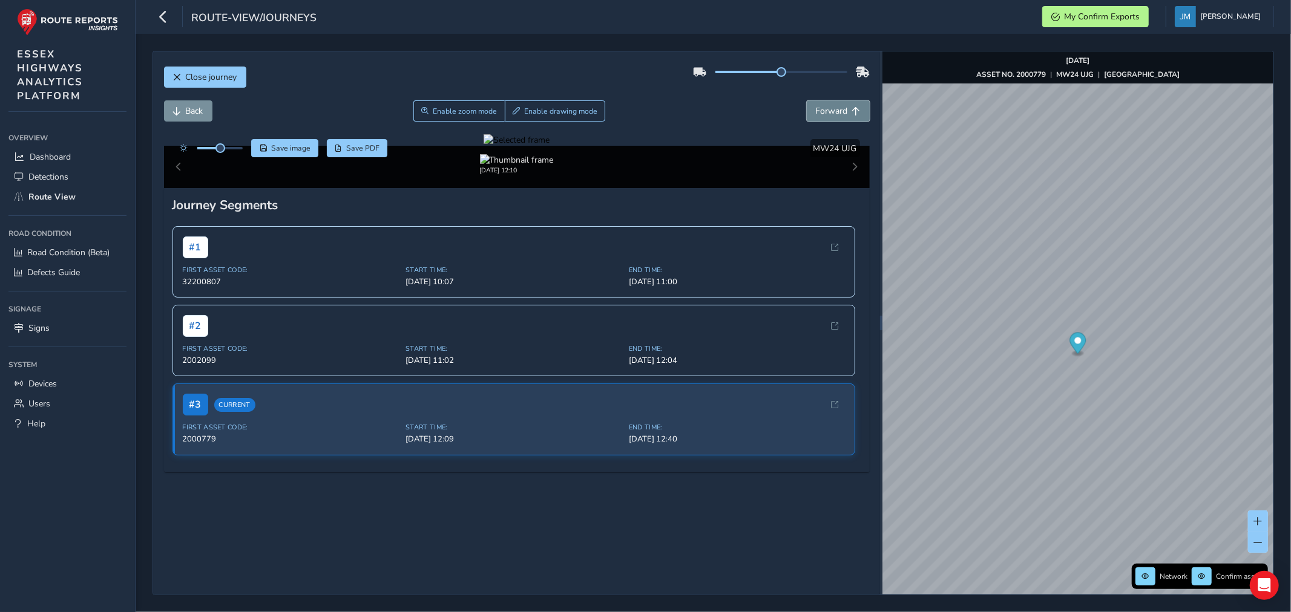
click at [852, 113] on span "Forward" at bounding box center [856, 111] width 8 height 8
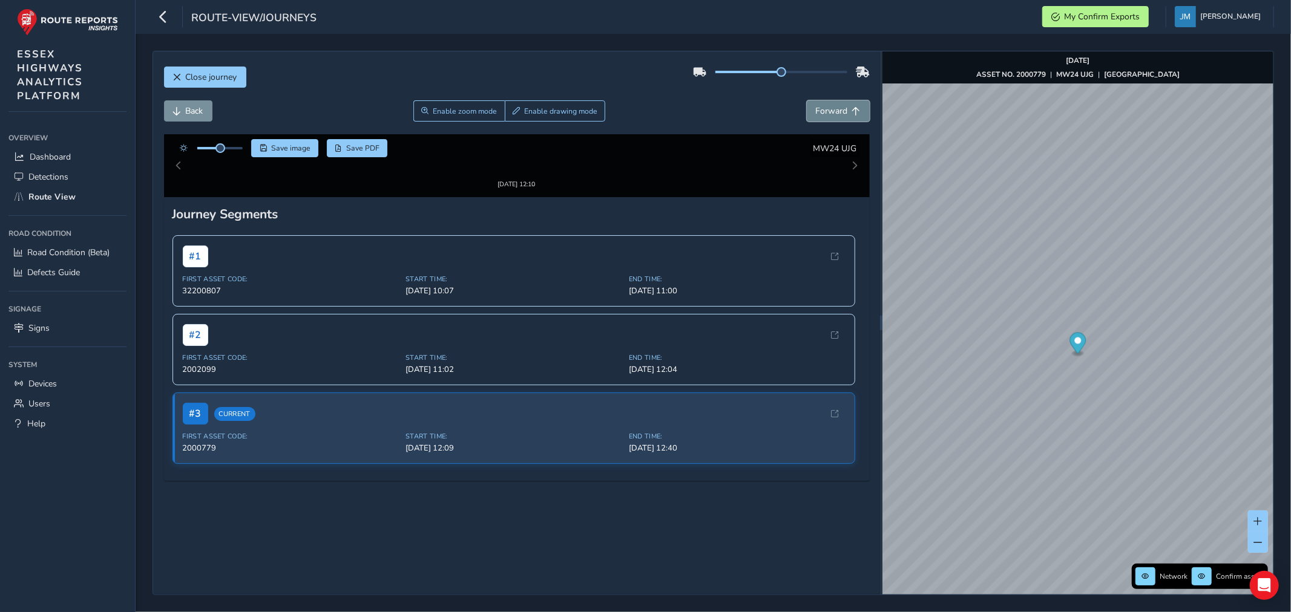
click at [852, 113] on span "Forward" at bounding box center [856, 111] width 8 height 8
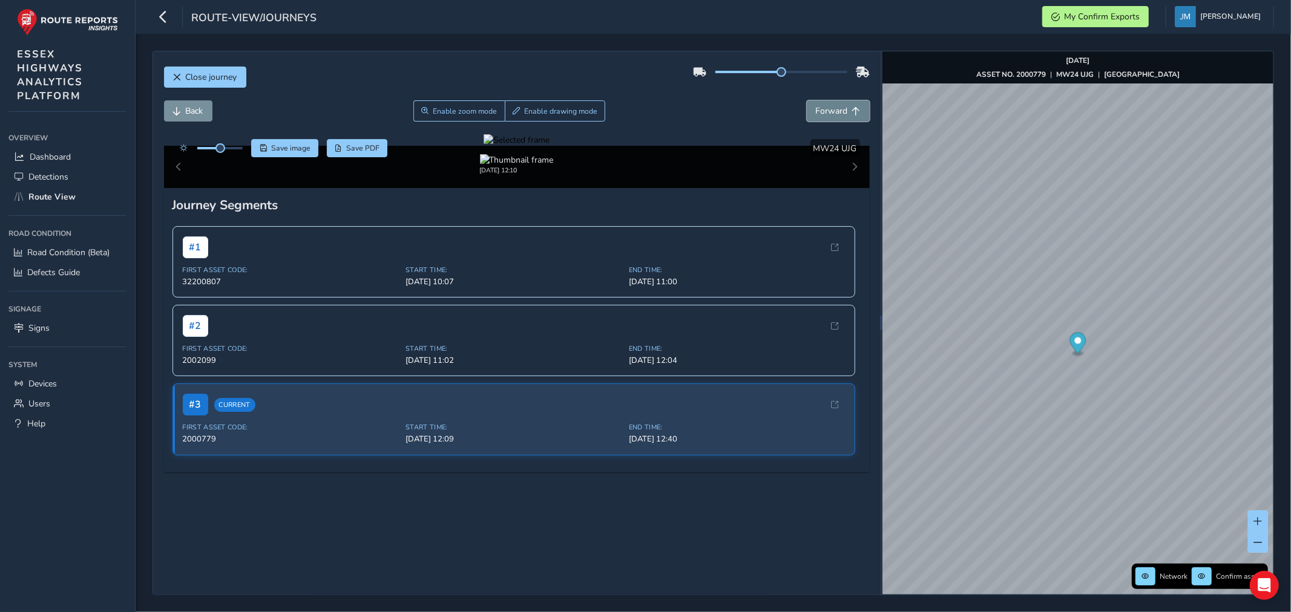
click at [852, 113] on span "Forward" at bounding box center [856, 111] width 8 height 8
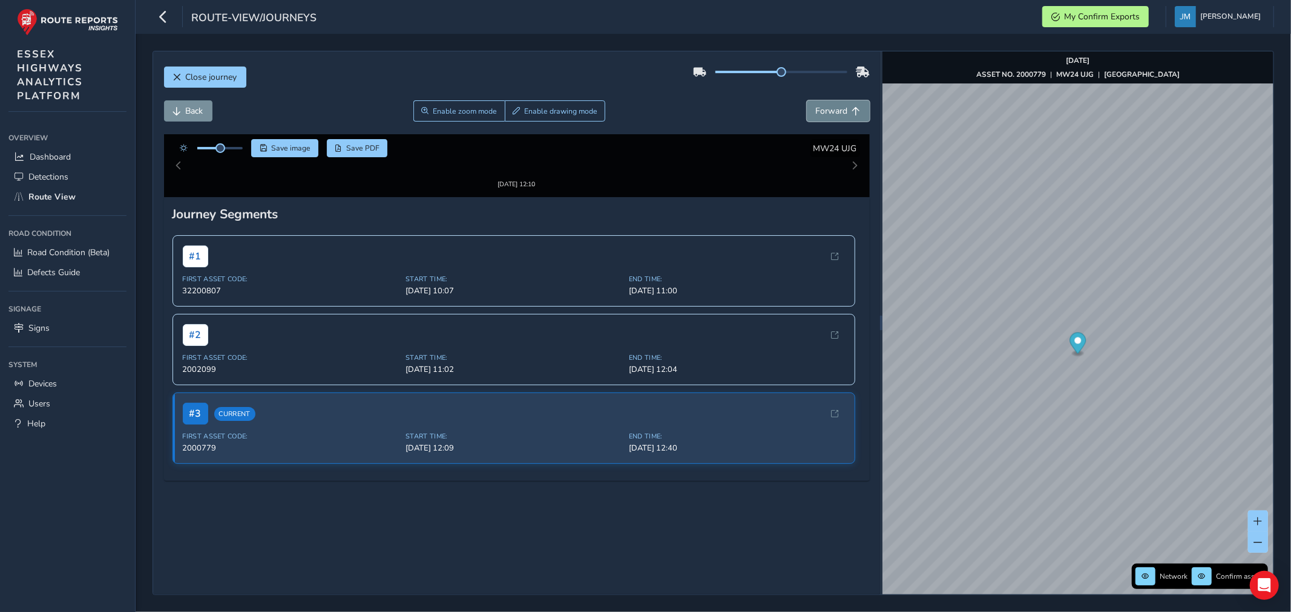
click at [852, 113] on span "Forward" at bounding box center [856, 111] width 8 height 8
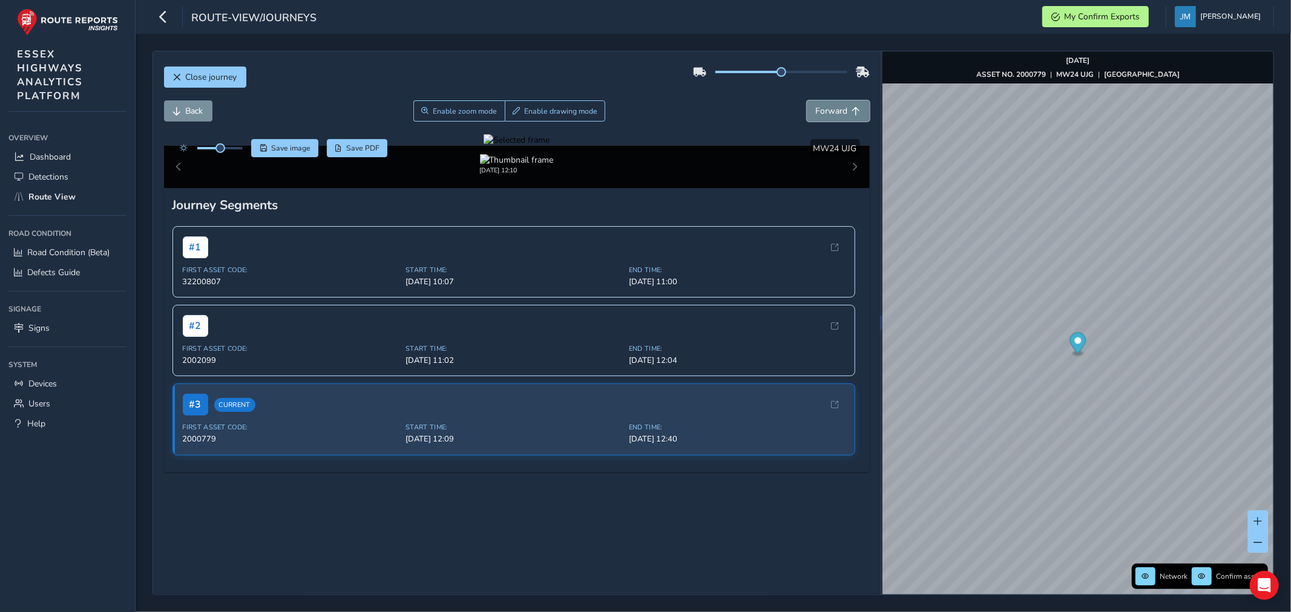
click at [852, 113] on span "Forward" at bounding box center [856, 111] width 8 height 8
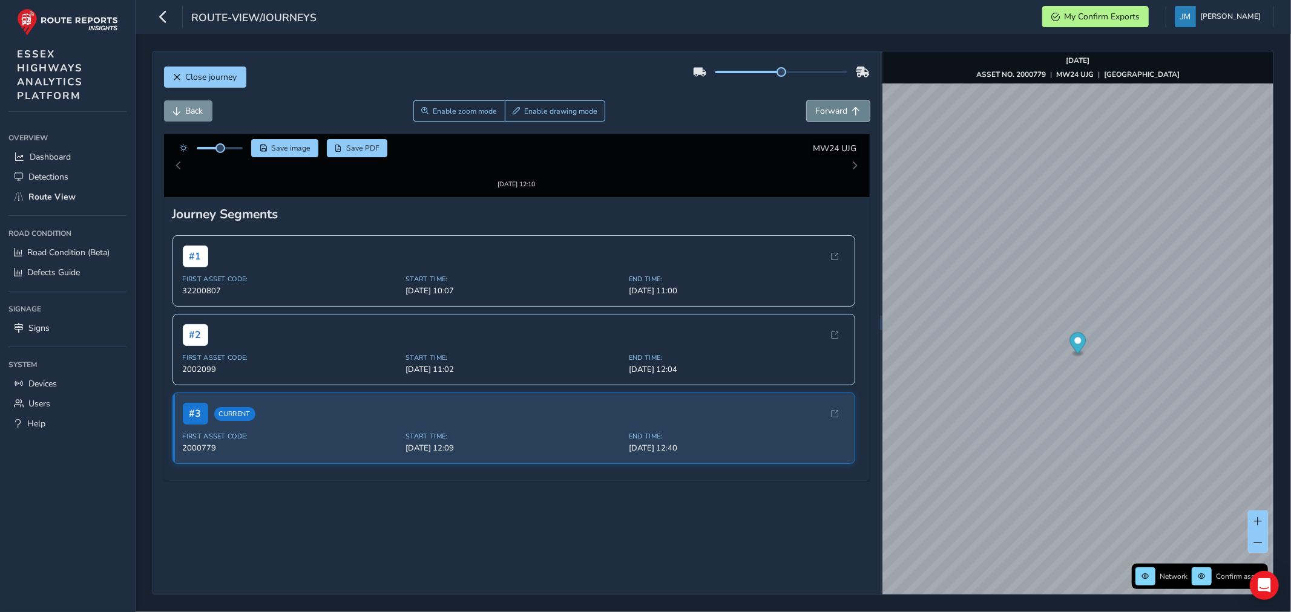
click at [852, 113] on span "Forward" at bounding box center [856, 111] width 8 height 8
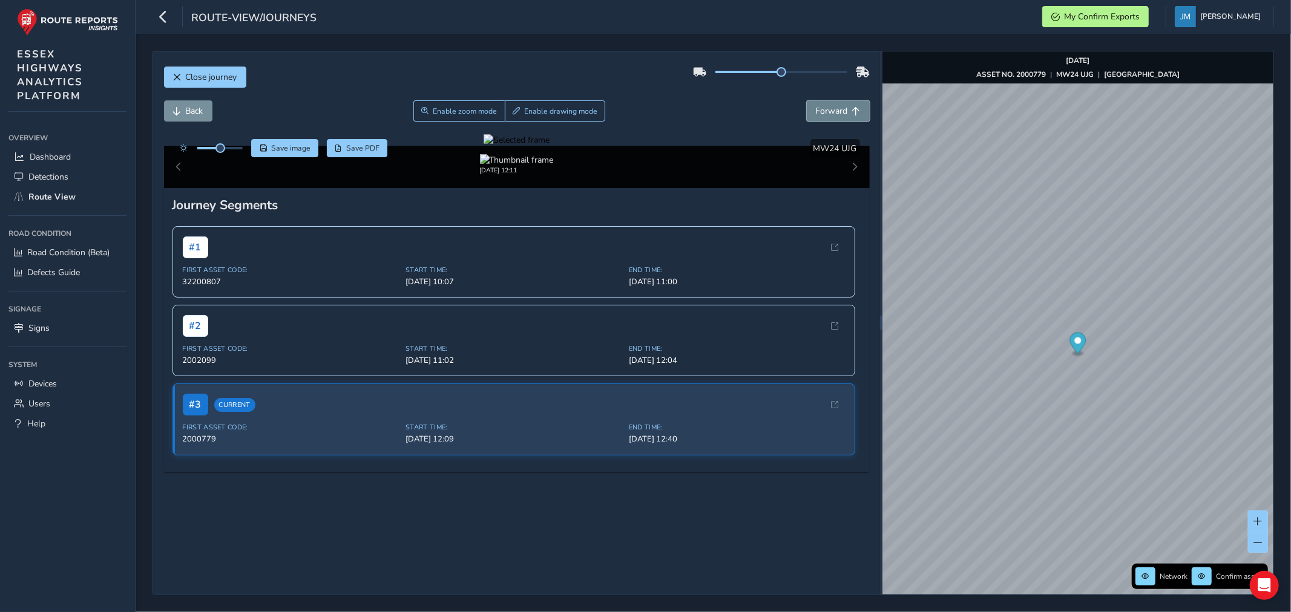
click at [852, 113] on span "Forward" at bounding box center [856, 111] width 8 height 8
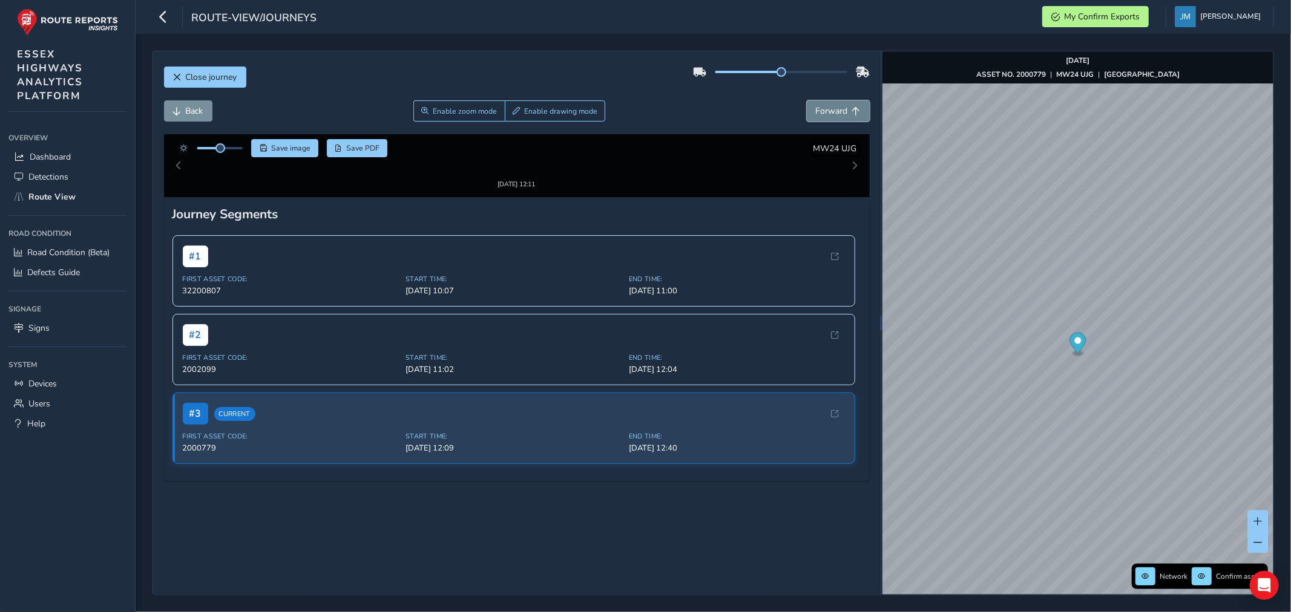
click at [852, 113] on span "Forward" at bounding box center [856, 111] width 8 height 8
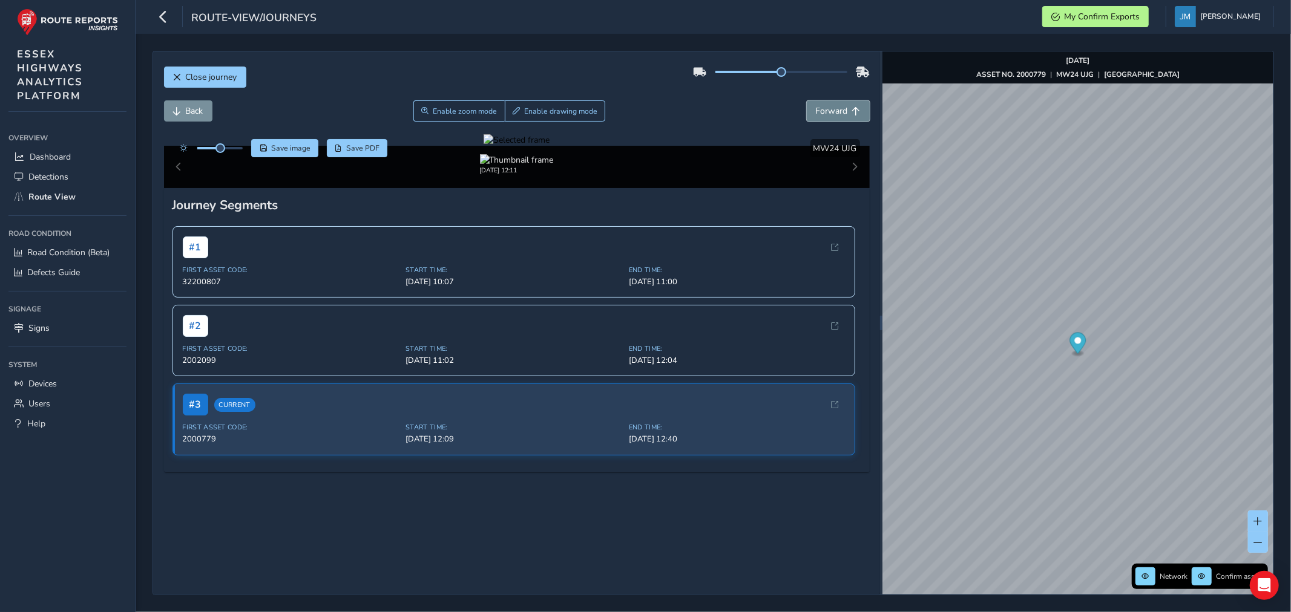
click at [852, 113] on span "Forward" at bounding box center [856, 111] width 8 height 8
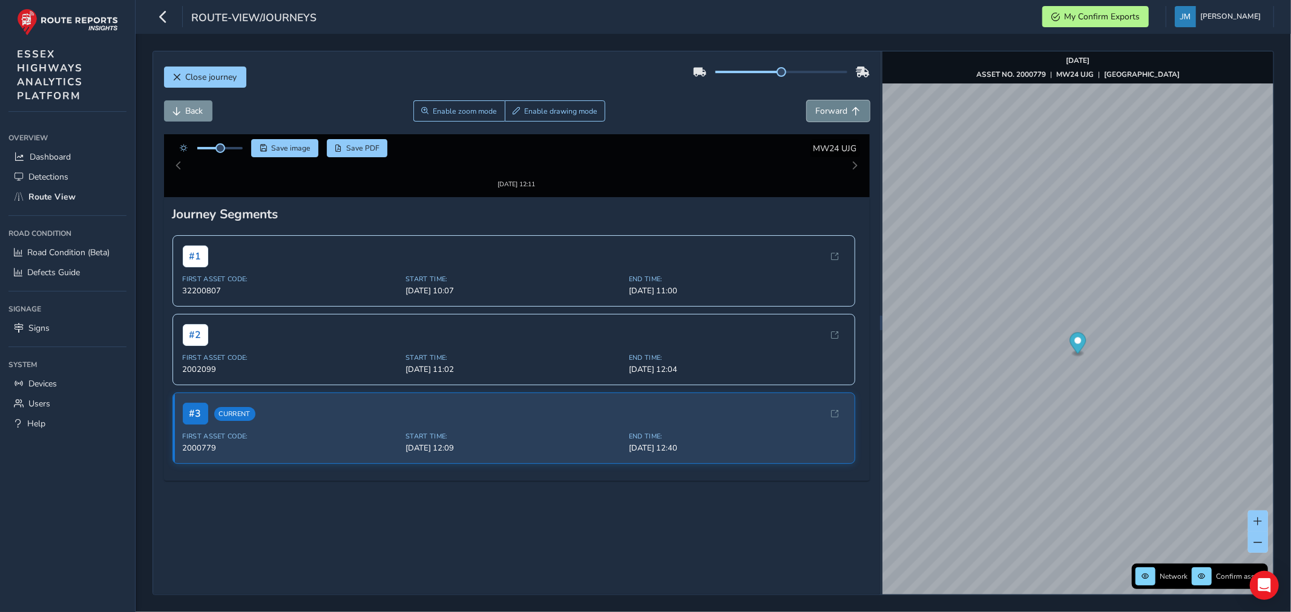
click at [852, 113] on span "Forward" at bounding box center [856, 111] width 8 height 8
click at [830, 112] on span "Forward" at bounding box center [832, 110] width 32 height 11
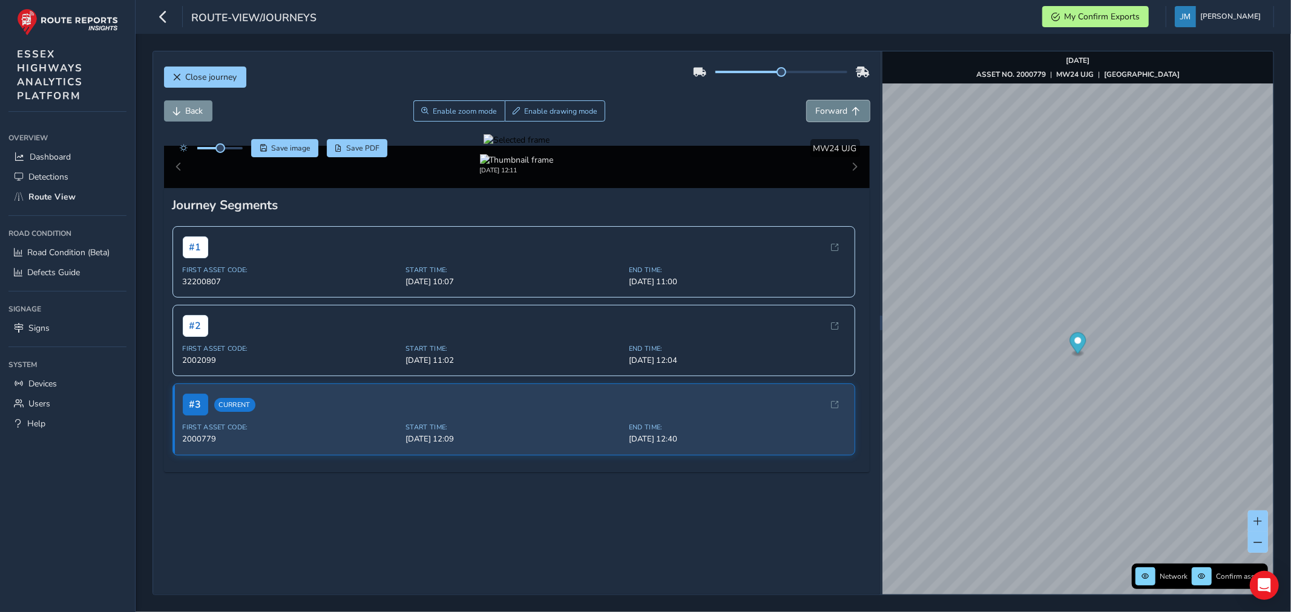
click at [830, 112] on span "Forward" at bounding box center [832, 110] width 32 height 11
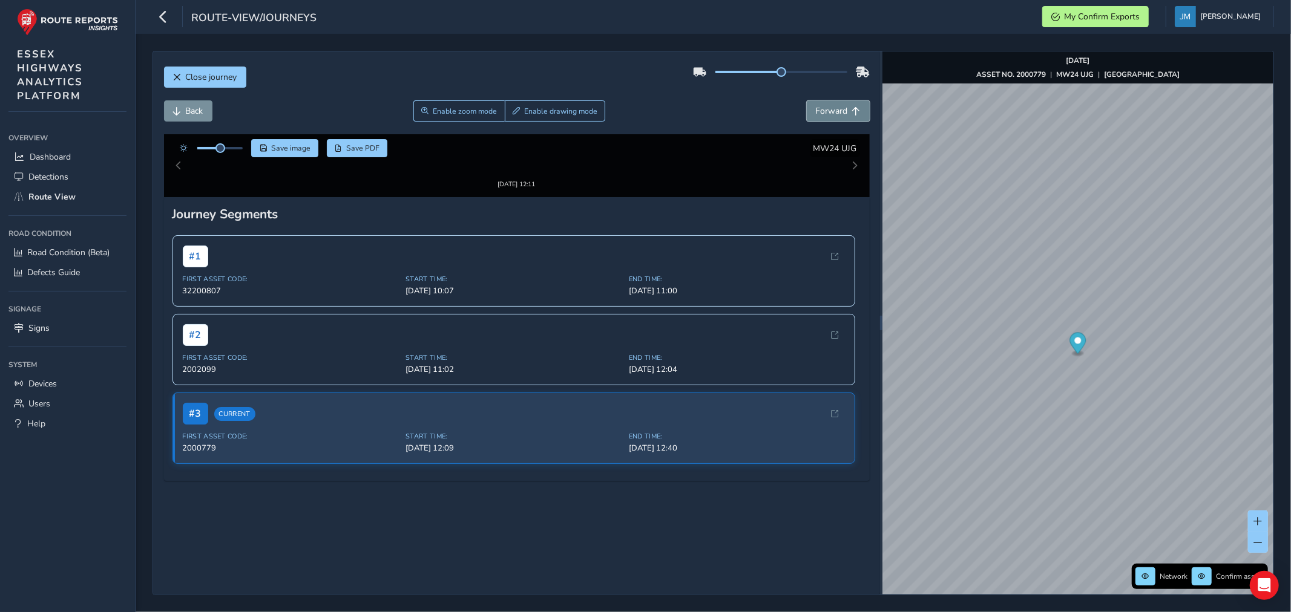
click at [830, 112] on span "Forward" at bounding box center [832, 110] width 32 height 11
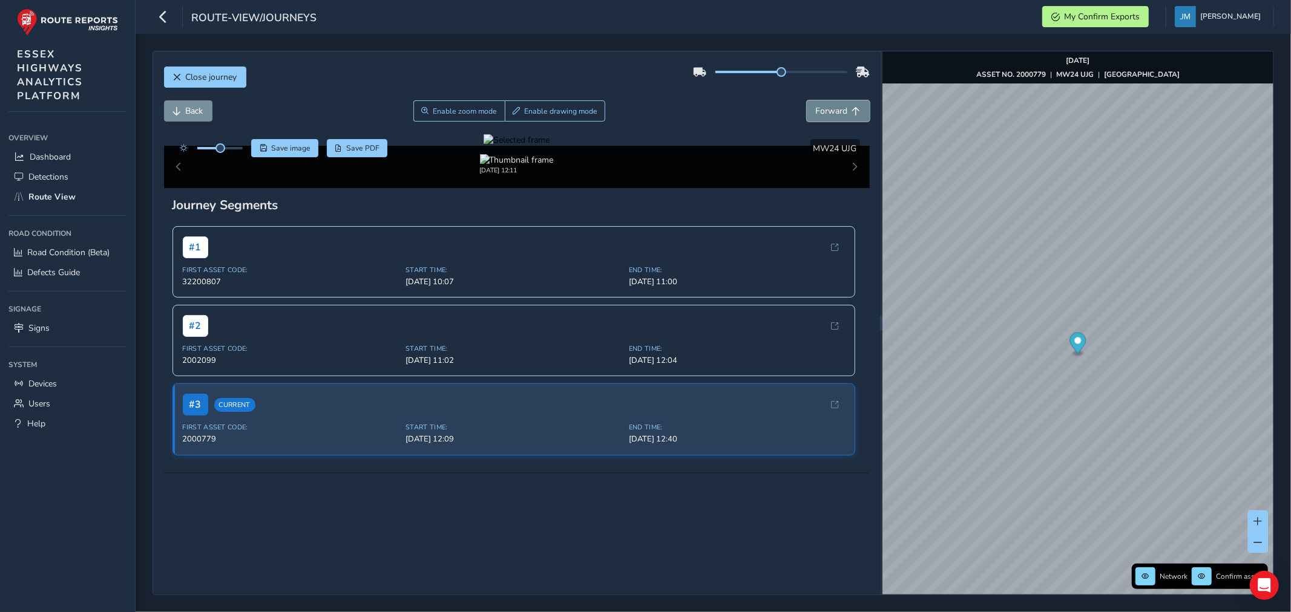
click at [830, 112] on span "Forward" at bounding box center [832, 110] width 32 height 11
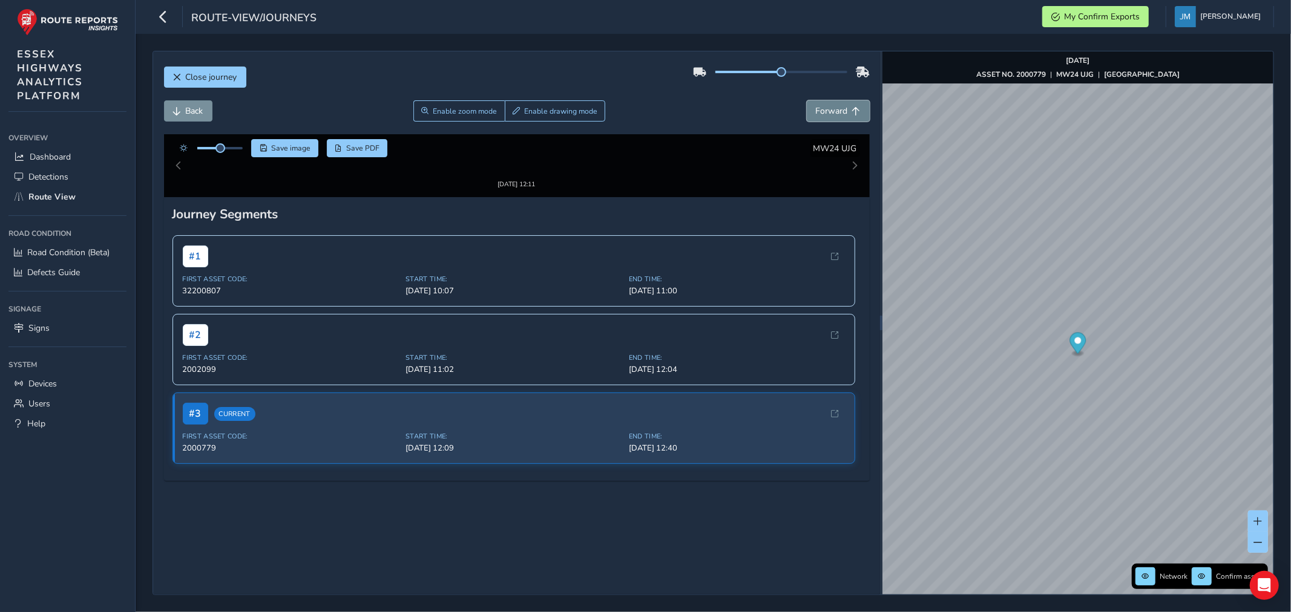
click at [830, 112] on span "Forward" at bounding box center [832, 110] width 32 height 11
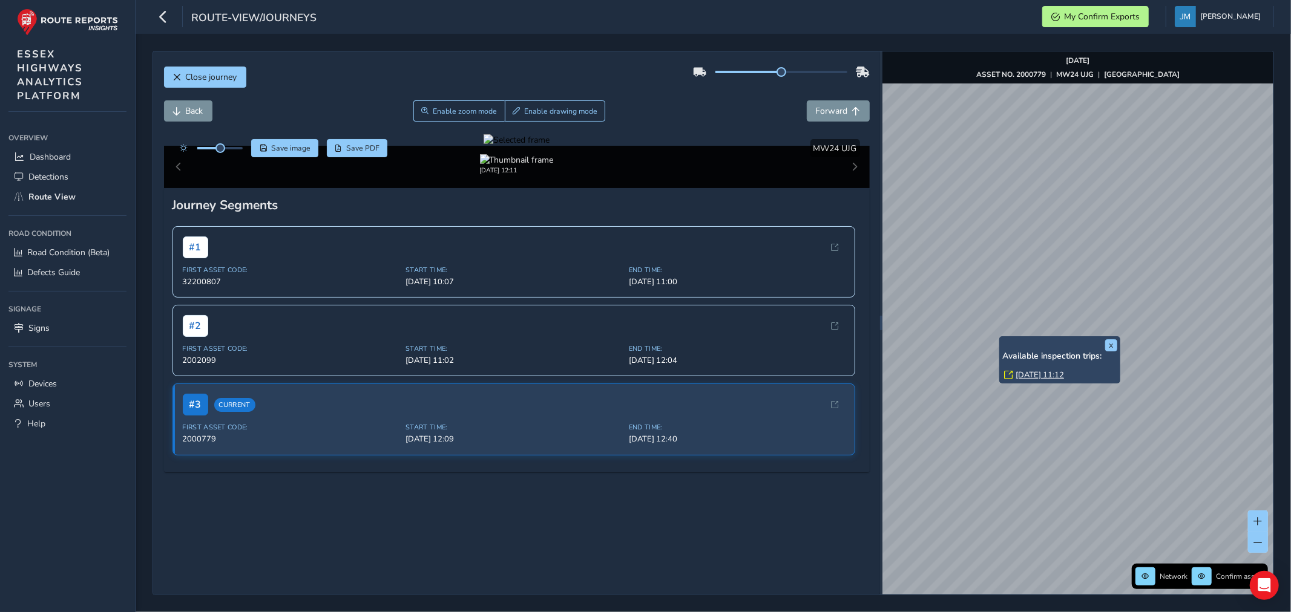
click at [1003, 336] on div "x Available inspection trips: [GEOGRAPHIC_DATA][DATE] 11:12" at bounding box center [1059, 360] width 121 height 48
click at [1049, 378] on link "[DATE] 11:12" at bounding box center [1039, 375] width 48 height 11
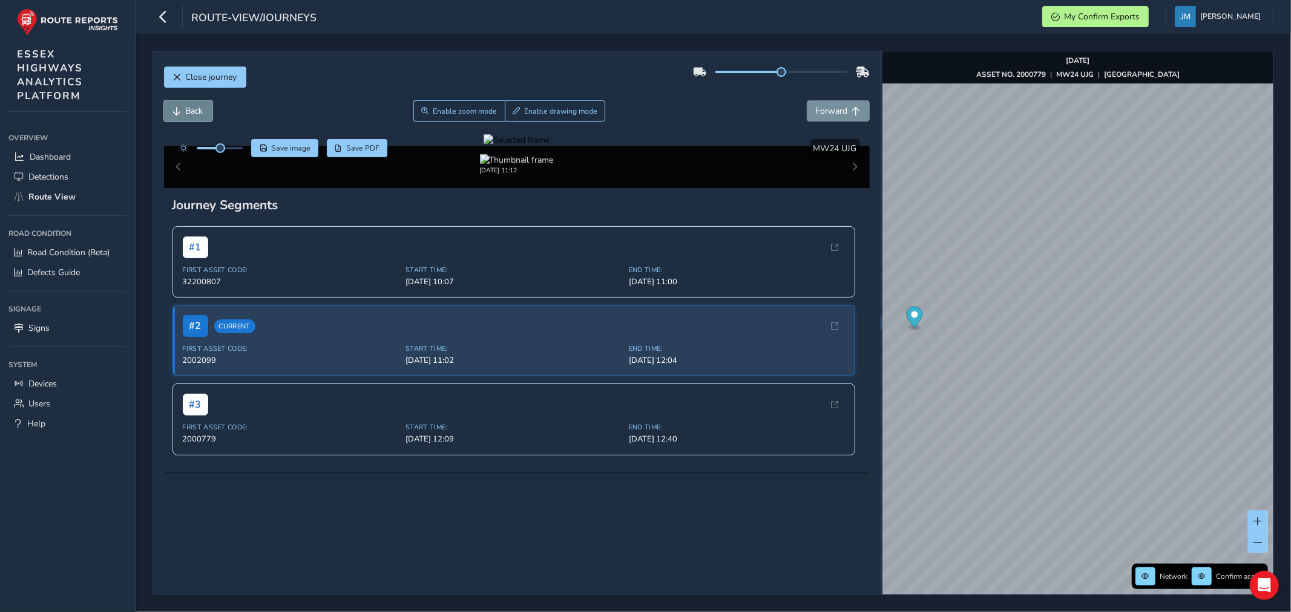
click at [186, 110] on span "Back" at bounding box center [195, 110] width 18 height 11
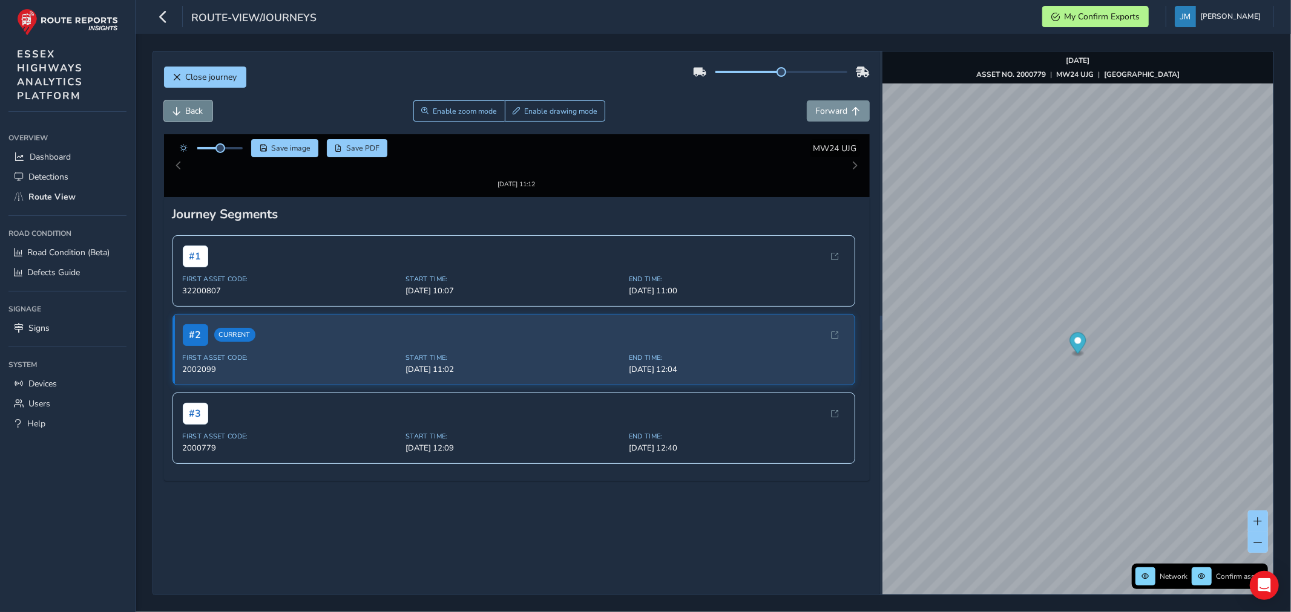
click at [186, 110] on span "Back" at bounding box center [195, 110] width 18 height 11
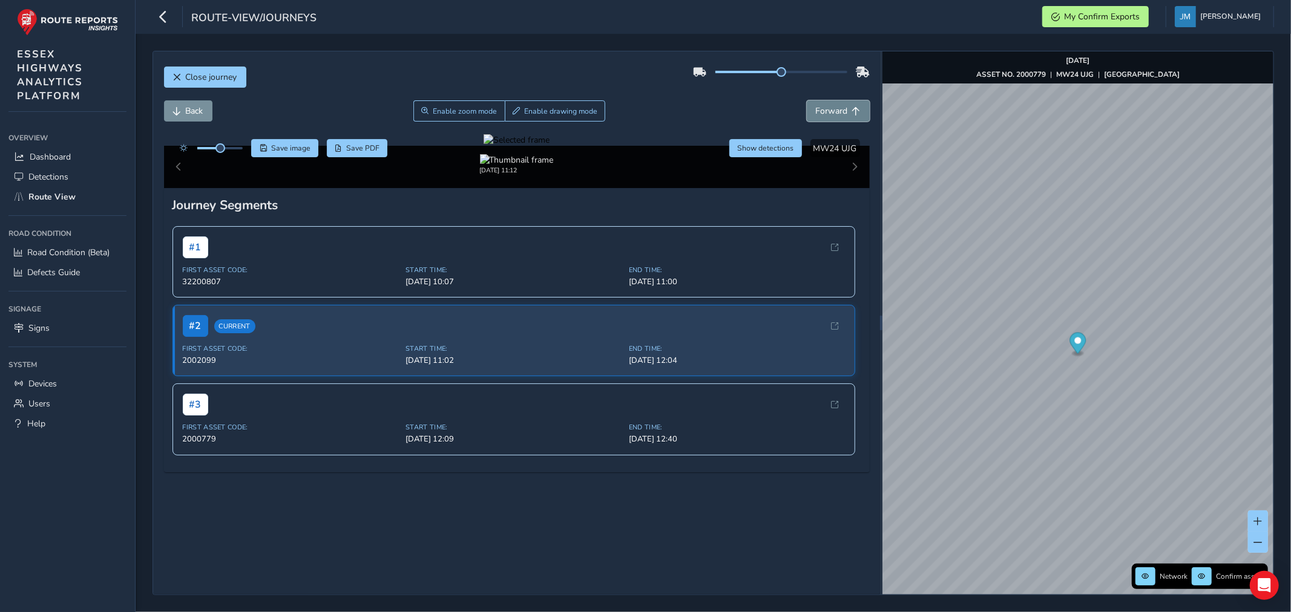
click at [852, 113] on span "Forward" at bounding box center [856, 111] width 8 height 8
click at [195, 111] on span "Back" at bounding box center [195, 110] width 18 height 11
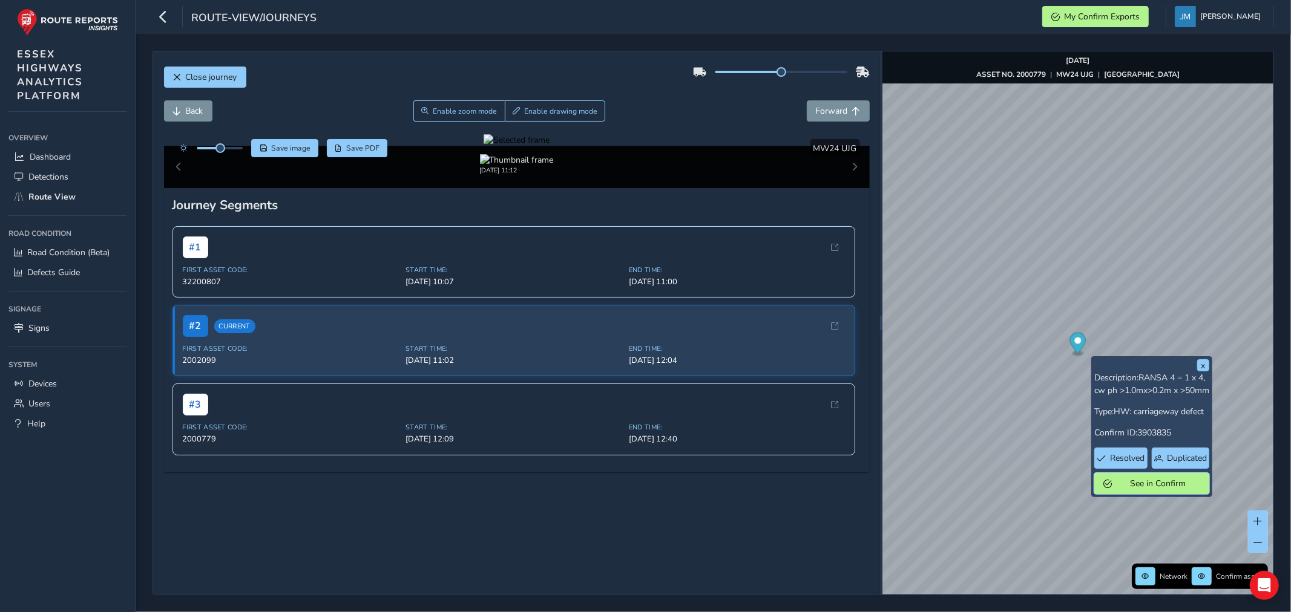
click at [1162, 490] on span "See in Confirm" at bounding box center [1158, 483] width 84 height 11
click at [827, 112] on span "Forward" at bounding box center [832, 110] width 32 height 11
drag, startPoint x: 221, startPoint y: 154, endPoint x: 223, endPoint y: 148, distance: 6.8
click at [224, 152] on div at bounding box center [209, 148] width 70 height 18
click at [190, 111] on span "Back" at bounding box center [195, 110] width 18 height 11
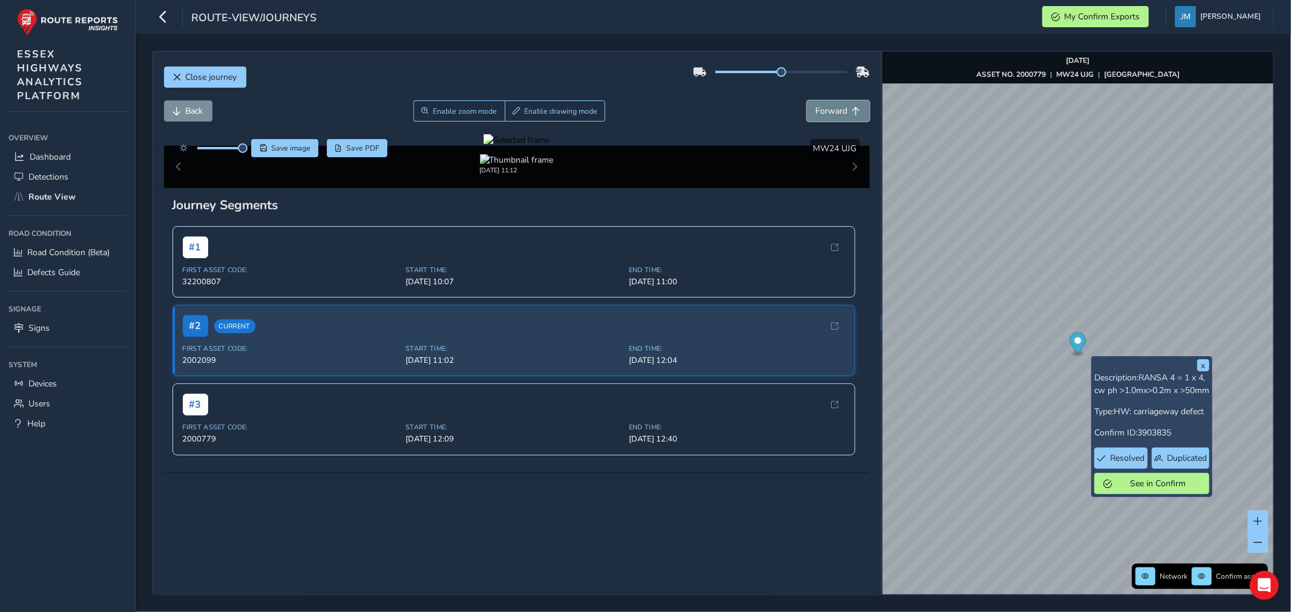
click at [832, 109] on span "Forward" at bounding box center [832, 110] width 32 height 11
click at [178, 108] on span "Back" at bounding box center [177, 111] width 8 height 8
click at [551, 109] on span "Enable drawing mode" at bounding box center [560, 111] width 73 height 10
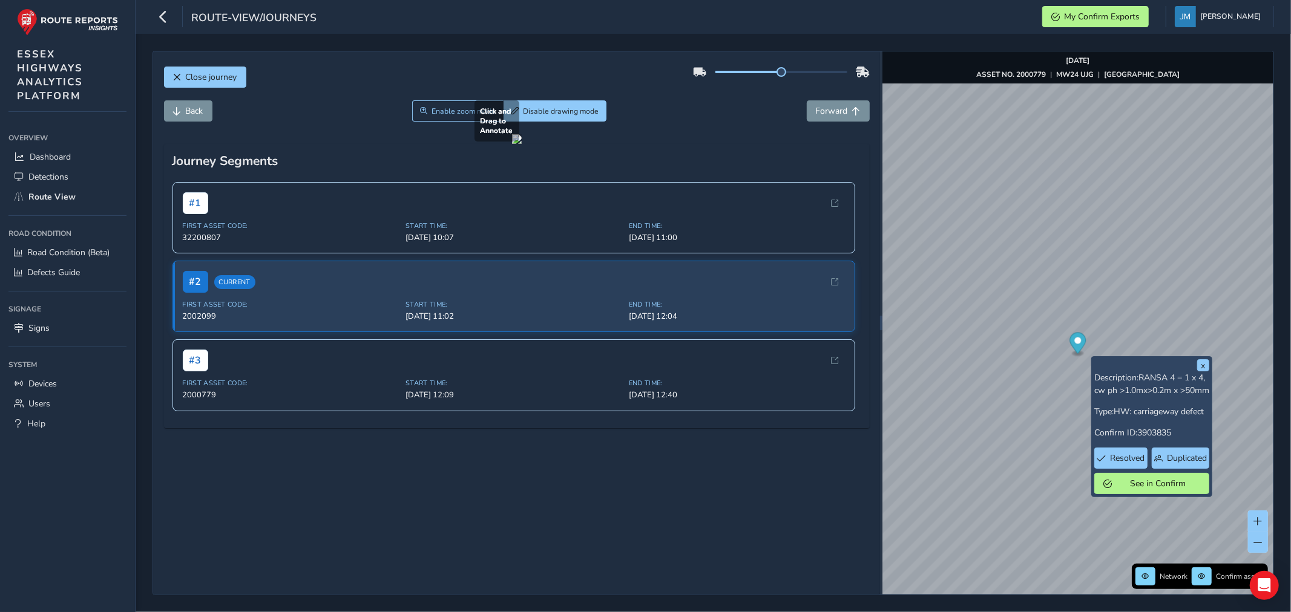
drag, startPoint x: 470, startPoint y: 339, endPoint x: 513, endPoint y: 385, distance: 62.5
click at [513, 144] on div at bounding box center [517, 139] width 10 height 10
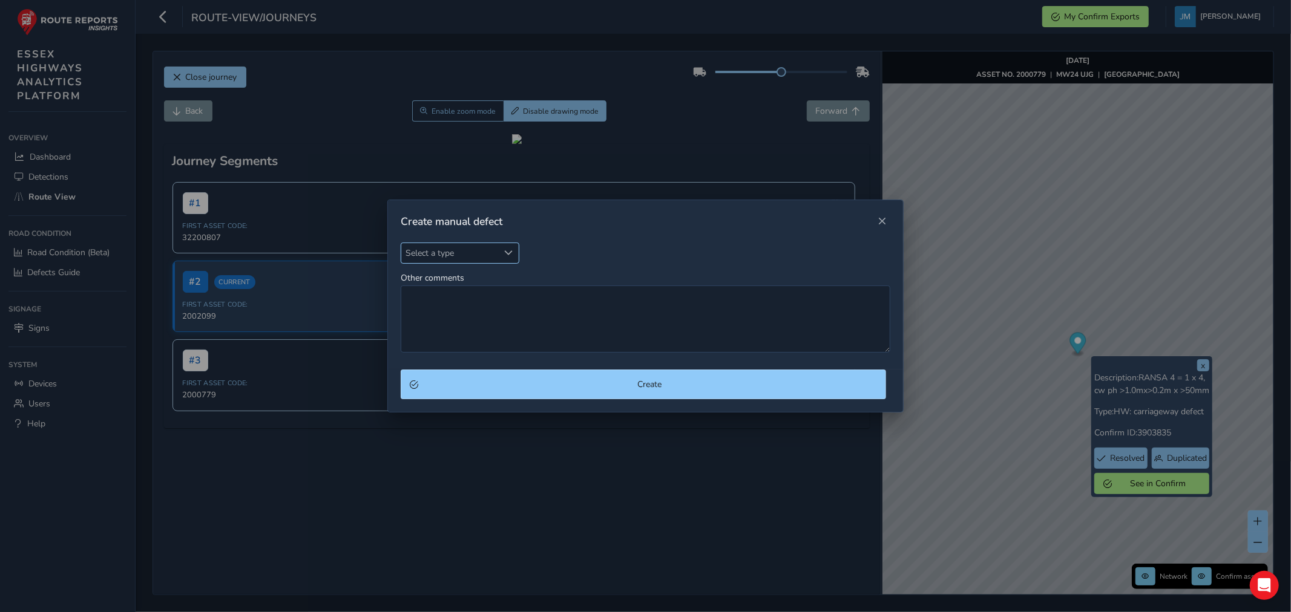
click at [509, 251] on span "Select a type" at bounding box center [508, 253] width 8 height 8
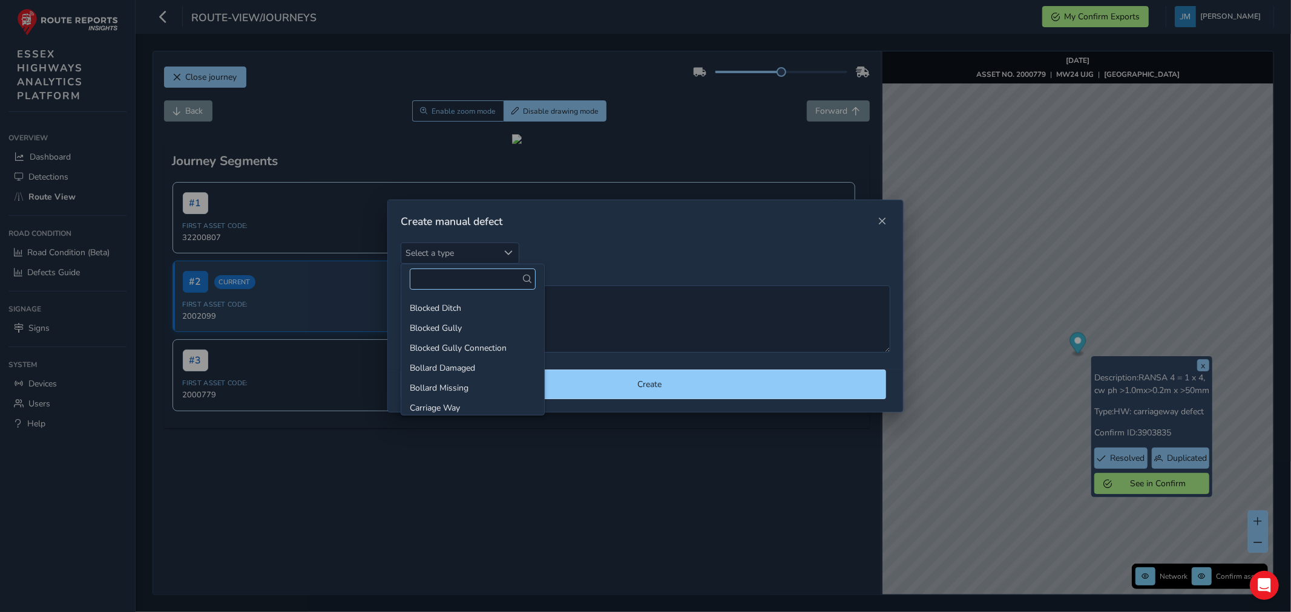
click at [470, 280] on input "text" at bounding box center [473, 279] width 126 height 21
type input "m"
type input "surface"
click at [482, 333] on li "Surface Cover Mis Aligned" at bounding box center [472, 328] width 143 height 20
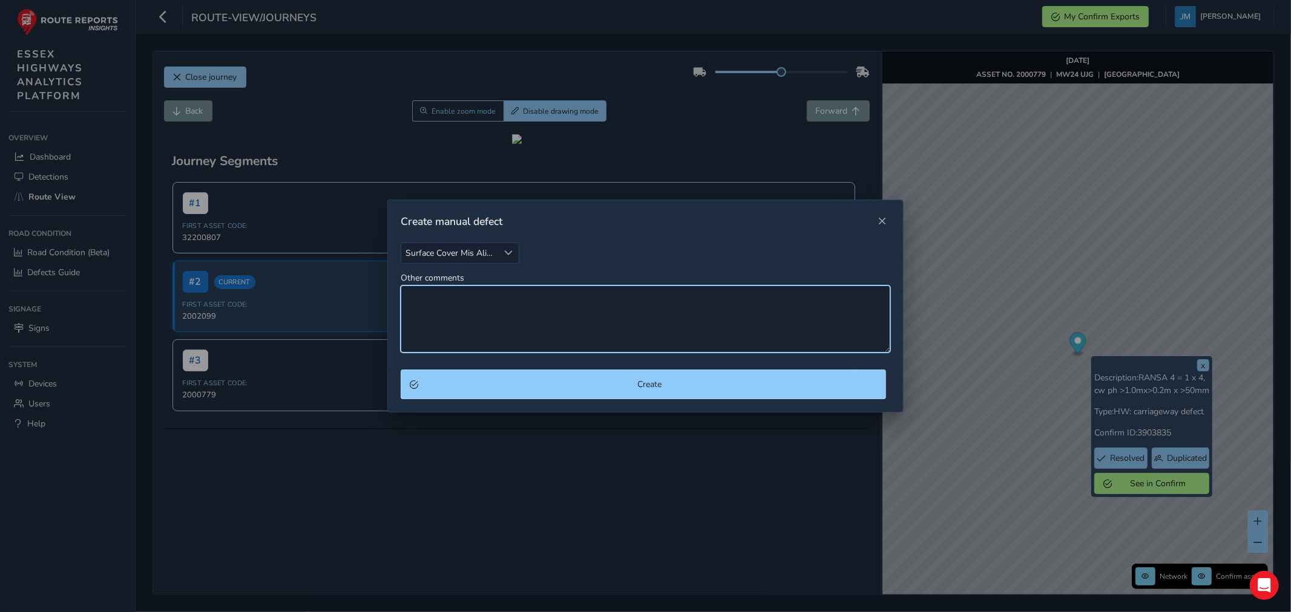
drag, startPoint x: 490, startPoint y: 315, endPoint x: 526, endPoint y: 290, distance: 43.6
click at [491, 313] on textarea "Other comments" at bounding box center [646, 319] width 490 height 67
click at [480, 310] on textarea "Other comments" at bounding box center [646, 319] width 490 height 67
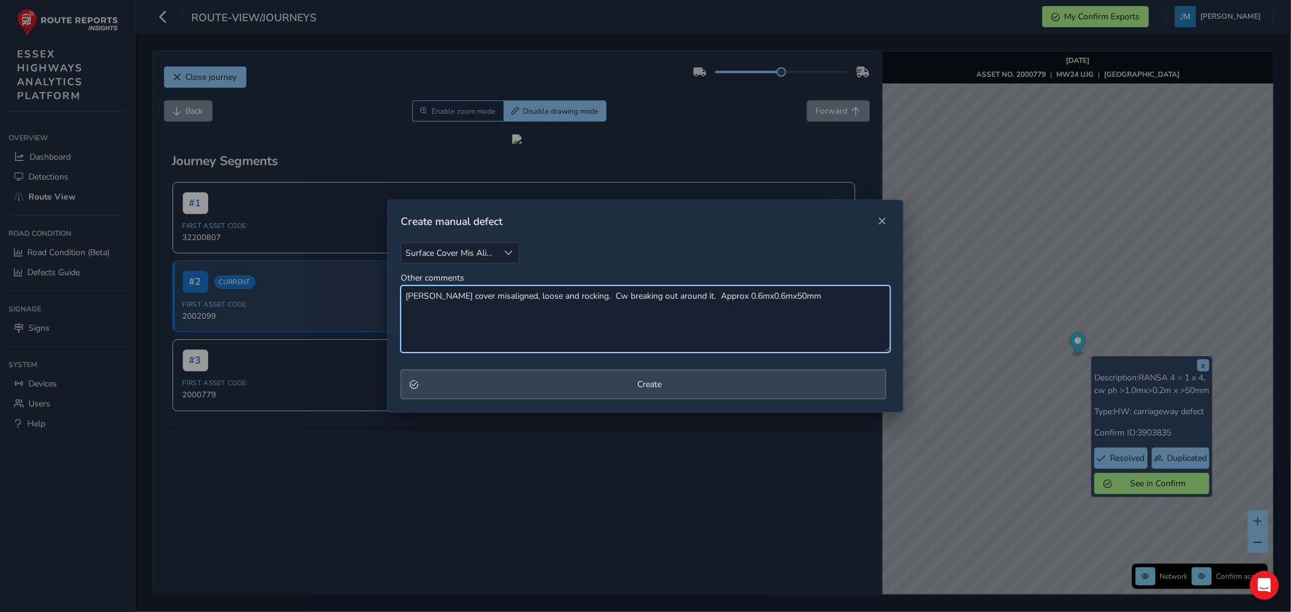
type textarea "[PERSON_NAME] cover misaligned, loose and rocking. Cw breaking out around it. A…"
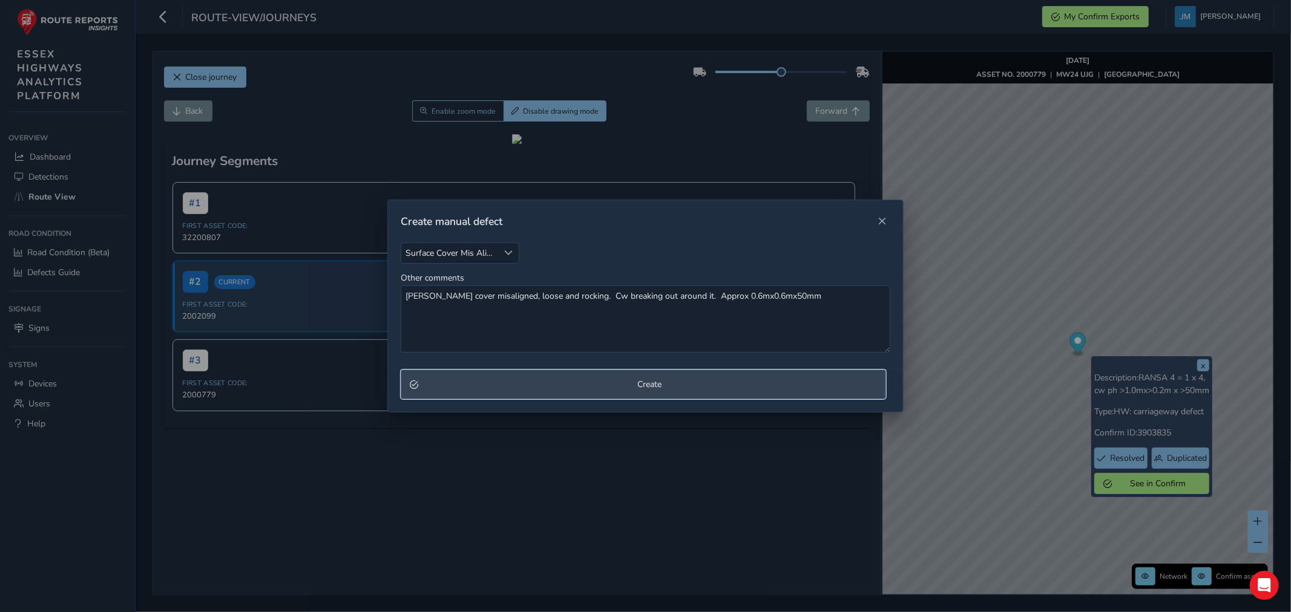
click at [640, 391] on button "Create" at bounding box center [643, 385] width 485 height 30
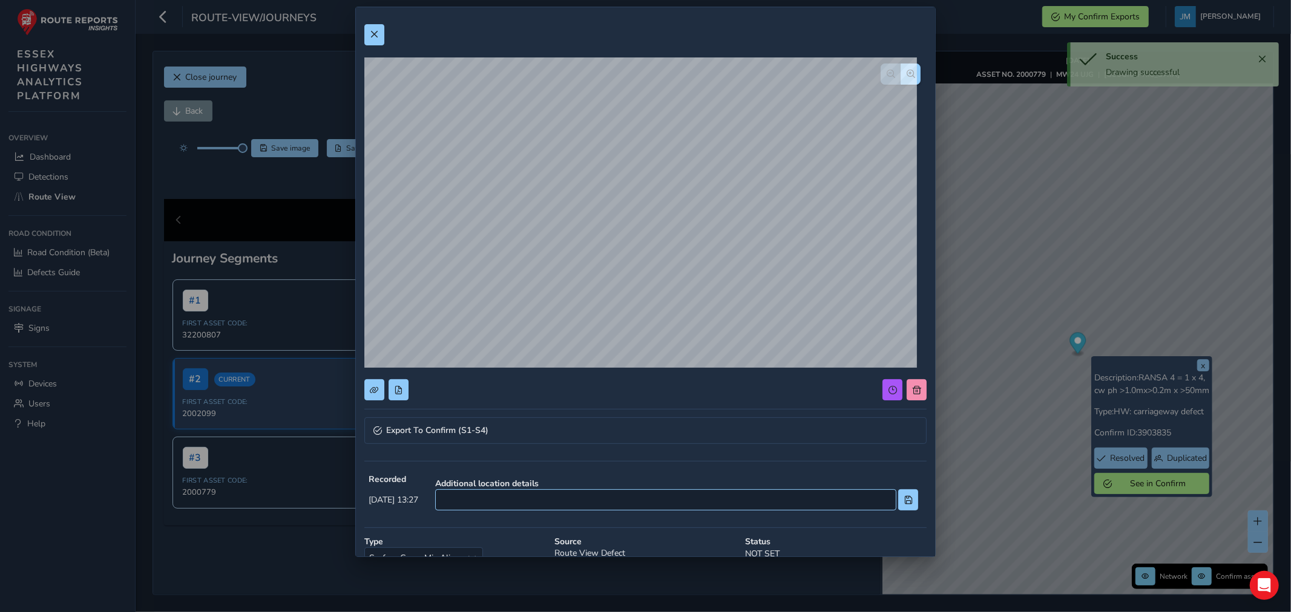
drag, startPoint x: 543, startPoint y: 486, endPoint x: 542, endPoint y: 493, distance: 6.2
click at [542, 491] on div "Additional location details" at bounding box center [677, 494] width 492 height 41
click at [542, 497] on input at bounding box center [665, 500] width 461 height 21
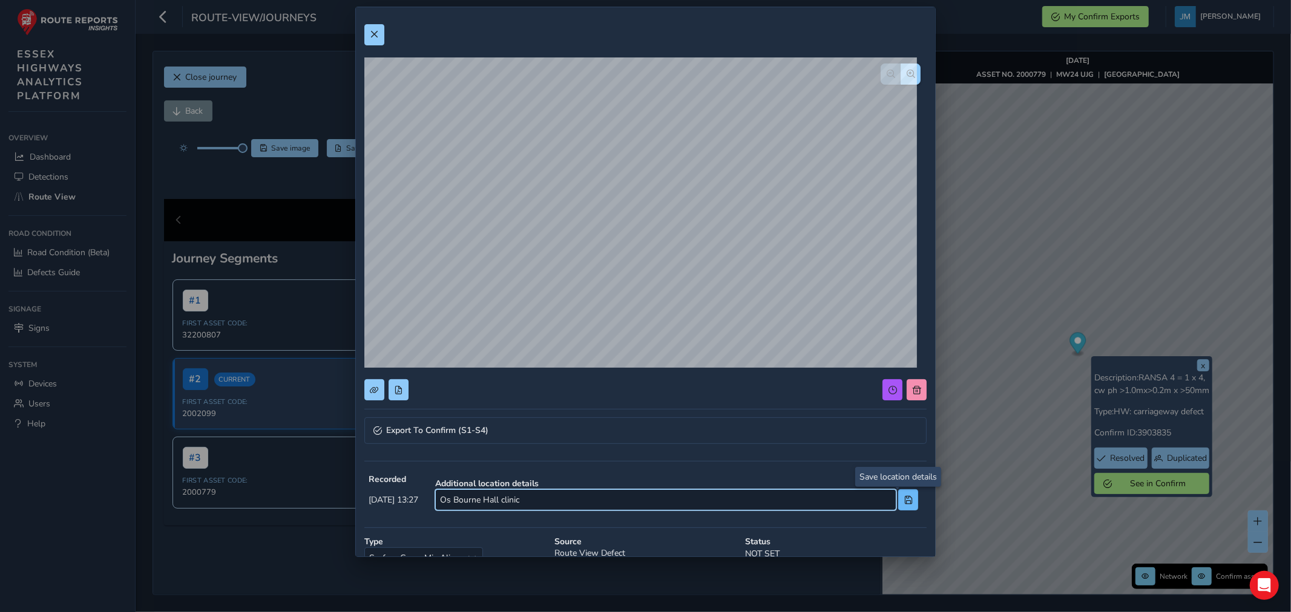
type input "Os Bourne Hall clinic"
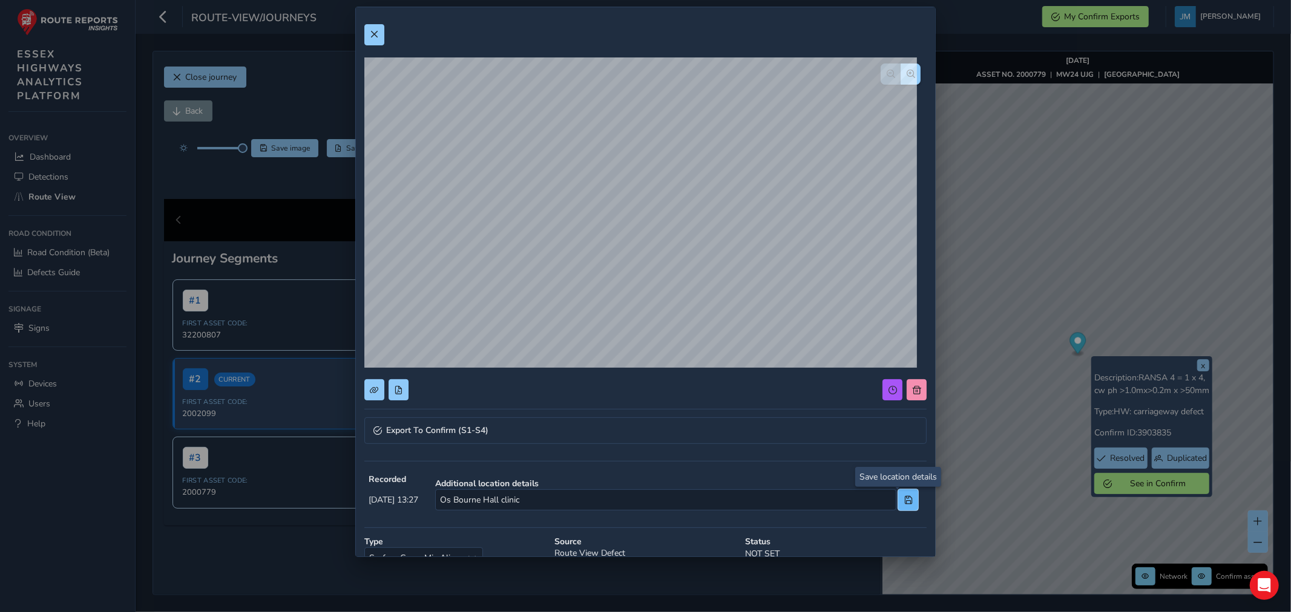
click at [904, 496] on span at bounding box center [908, 500] width 8 height 8
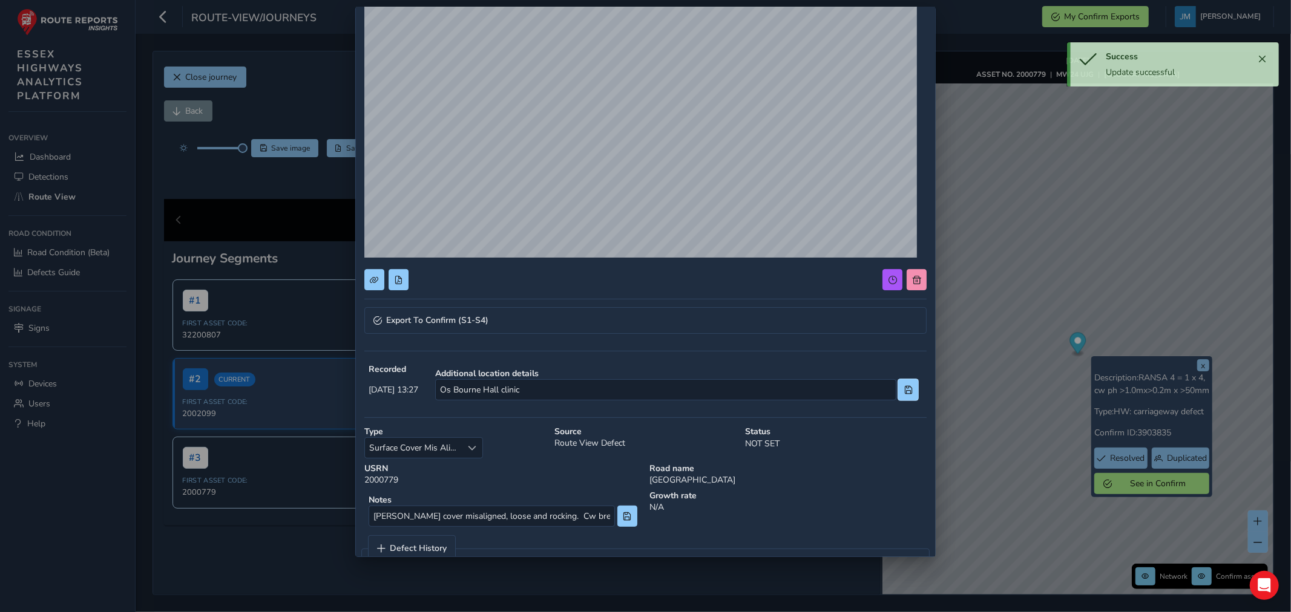
scroll to position [113, 0]
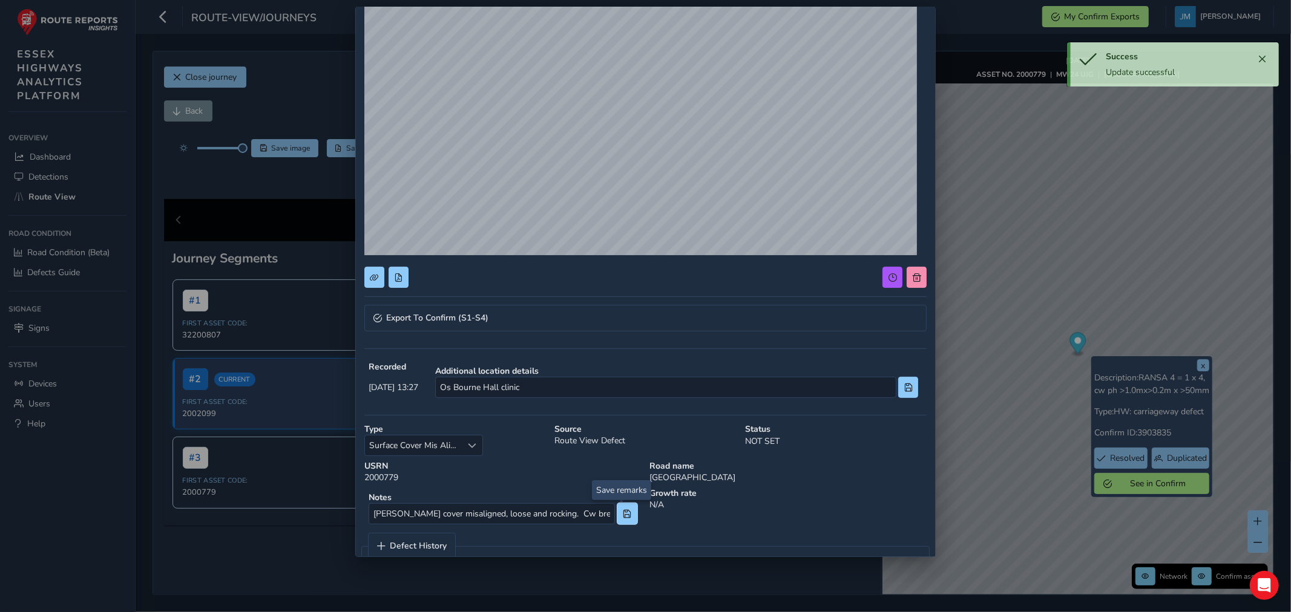
drag, startPoint x: 624, startPoint y: 515, endPoint x: 551, endPoint y: 401, distance: 135.6
click at [623, 510] on span at bounding box center [627, 514] width 8 height 8
drag, startPoint x: 421, startPoint y: 310, endPoint x: 421, endPoint y: 326, distance: 15.1
click at [421, 312] on link "Export To Confirm (S1-S4)" at bounding box center [645, 318] width 563 height 27
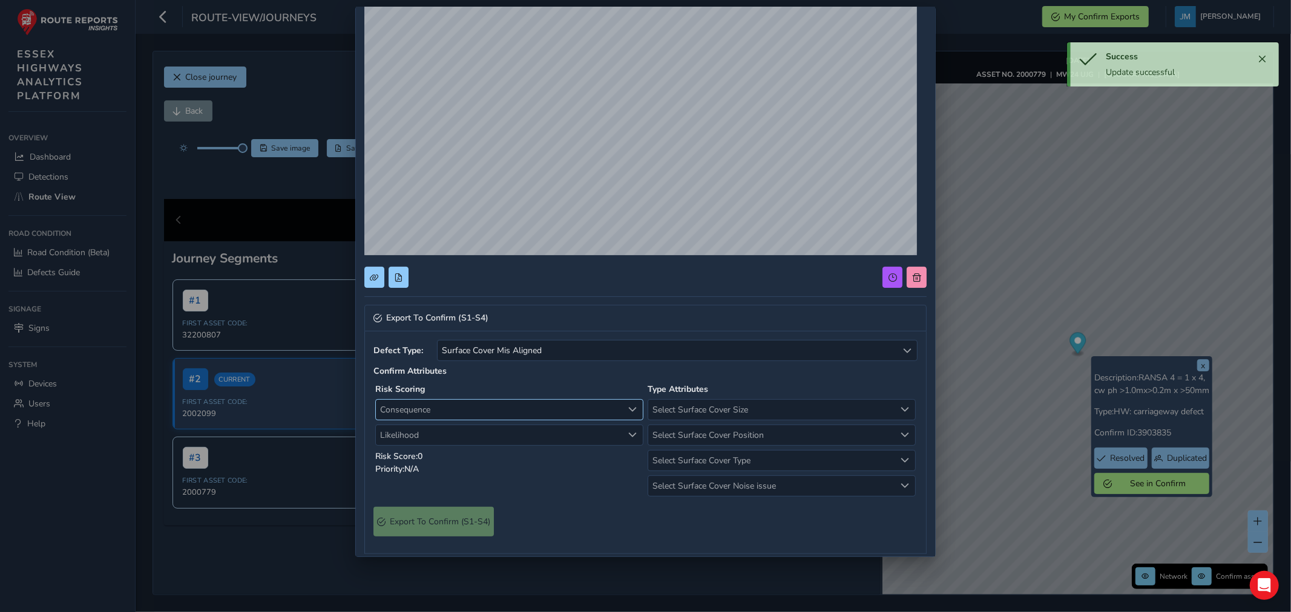
click at [448, 411] on span "Consequence" at bounding box center [499, 410] width 247 height 20
click at [411, 473] on li "2 Minor" at bounding box center [506, 475] width 261 height 20
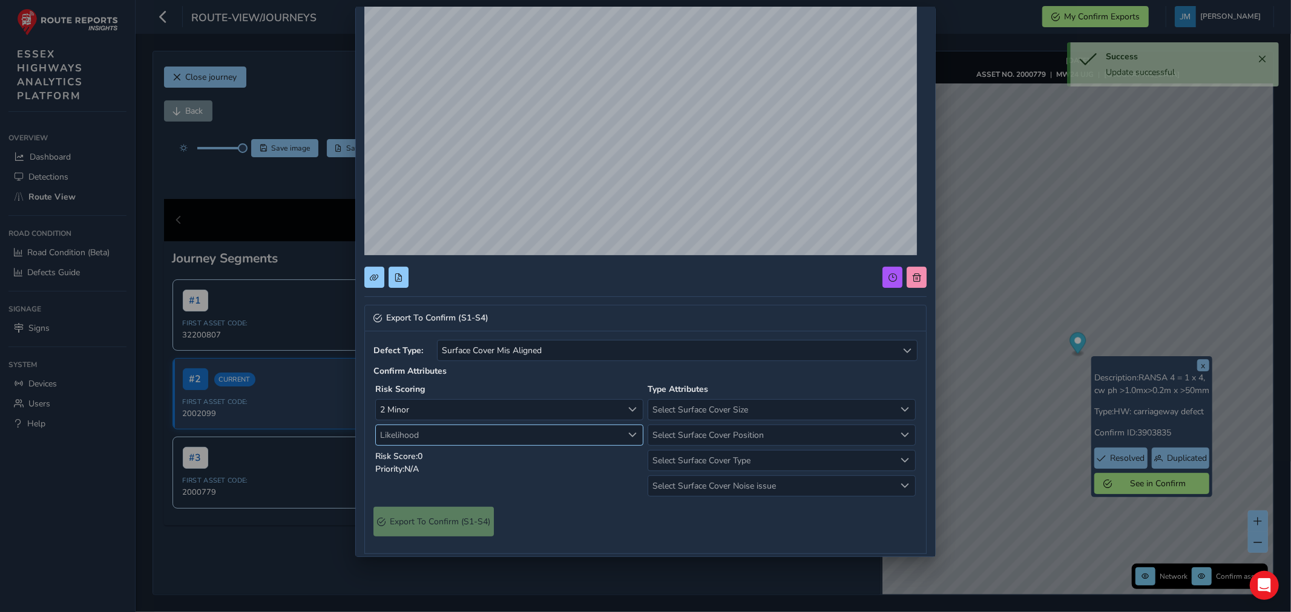
click at [425, 434] on span "Likelihood" at bounding box center [499, 435] width 247 height 20
drag, startPoint x: 409, startPoint y: 518, endPoint x: 528, endPoint y: 484, distance: 123.9
click at [410, 517] on li "3 Medium" at bounding box center [506, 520] width 261 height 20
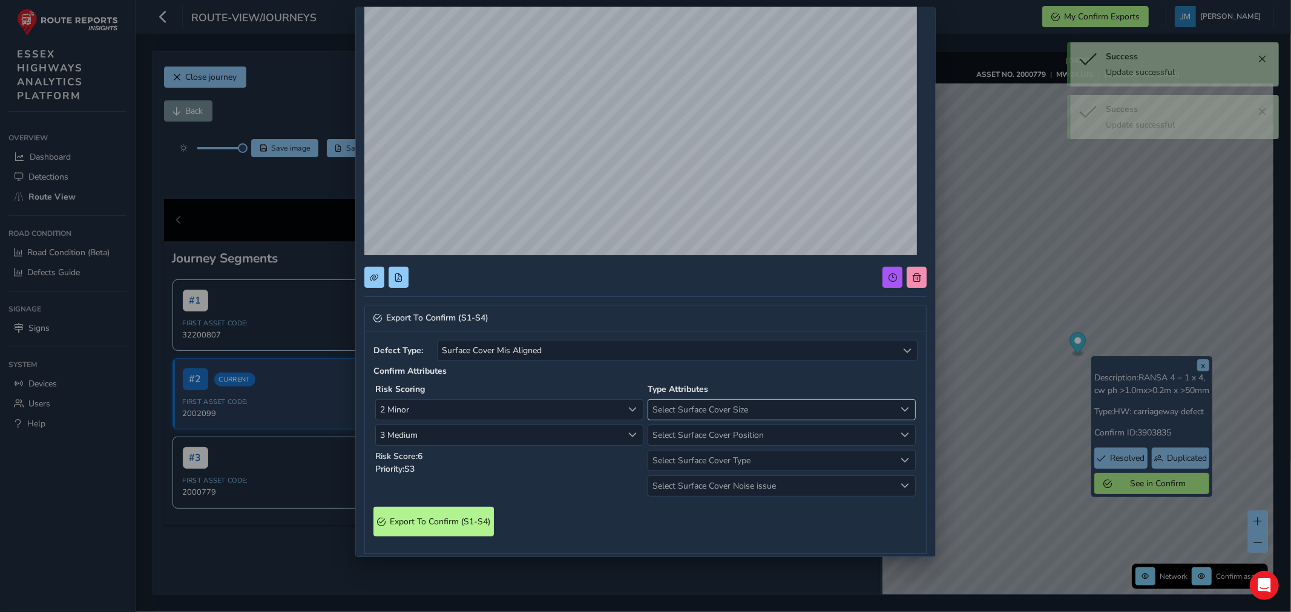
click at [753, 411] on span "Select Surface Cover Size" at bounding box center [771, 410] width 247 height 20
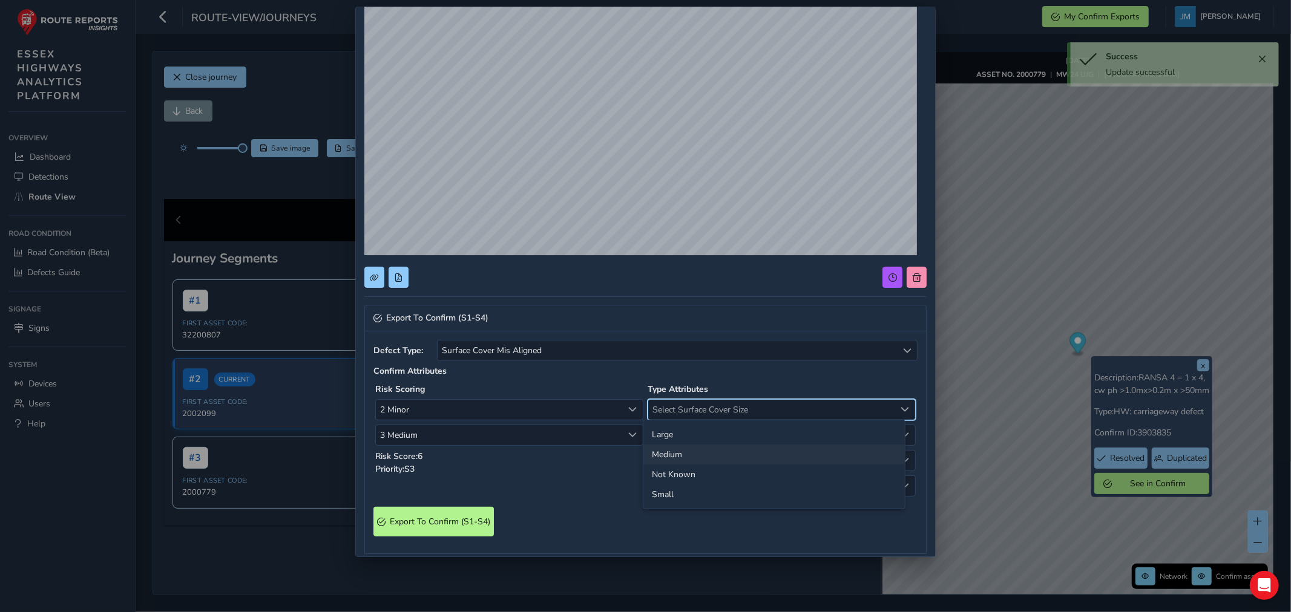
click at [685, 459] on li "Medium" at bounding box center [773, 455] width 261 height 20
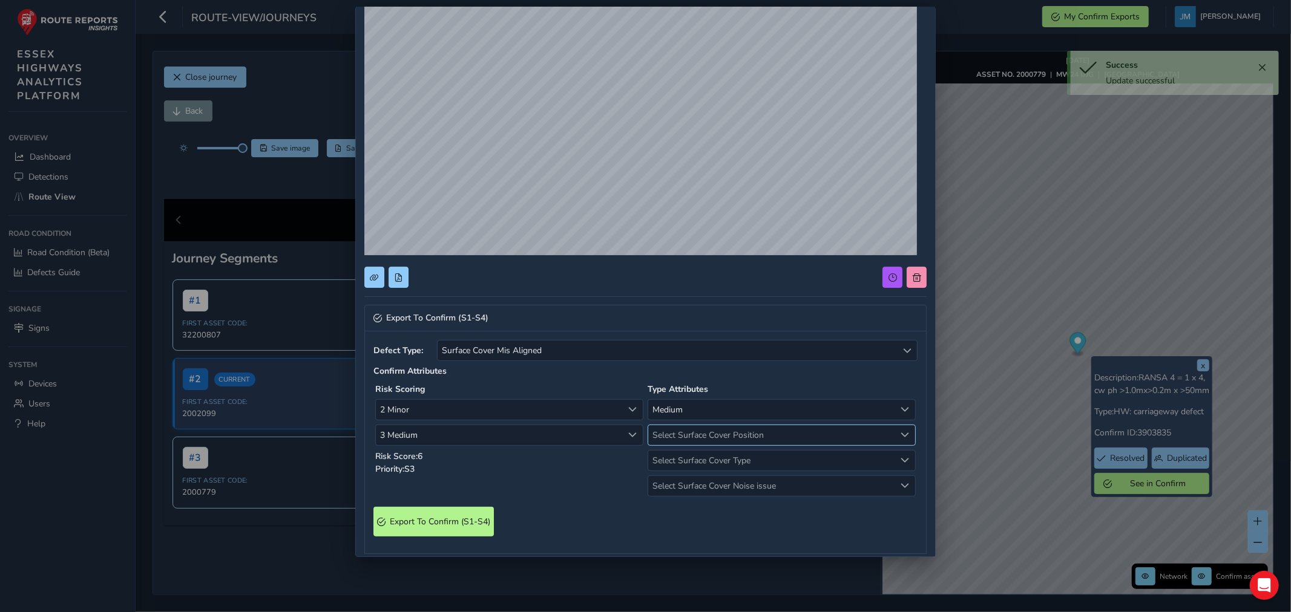
click at [698, 436] on span "Select Surface Cover Position" at bounding box center [771, 435] width 247 height 20
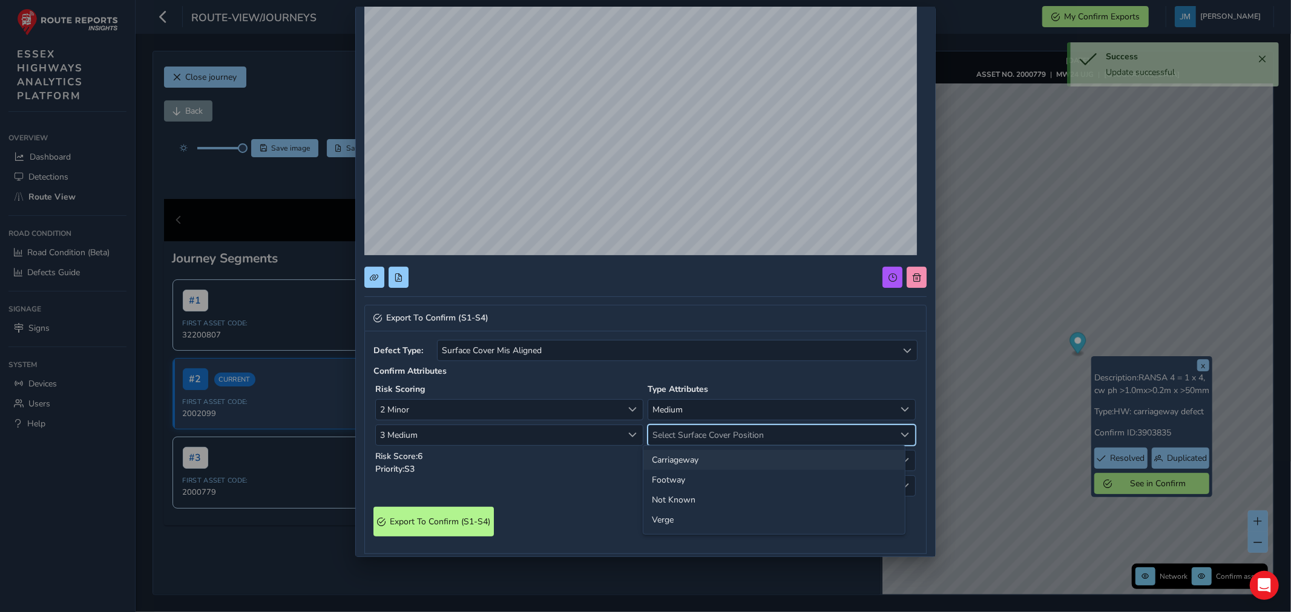
click at [687, 460] on li "Carriageway" at bounding box center [773, 460] width 261 height 20
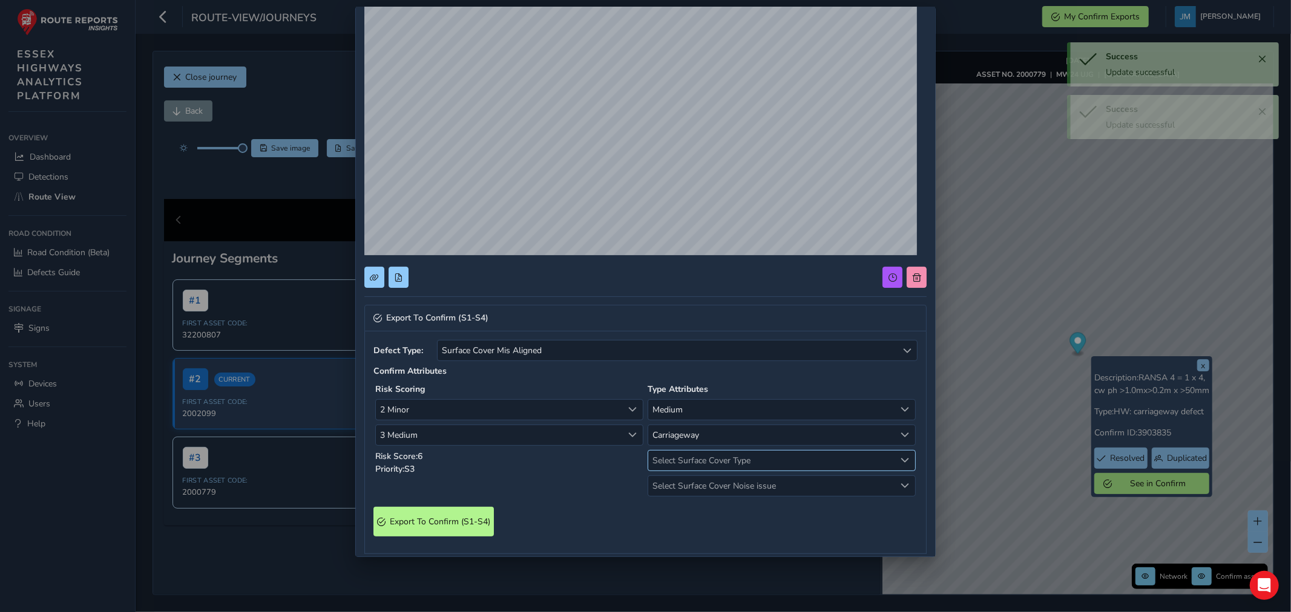
click at [691, 461] on span "Select Surface Cover Type" at bounding box center [771, 461] width 247 height 20
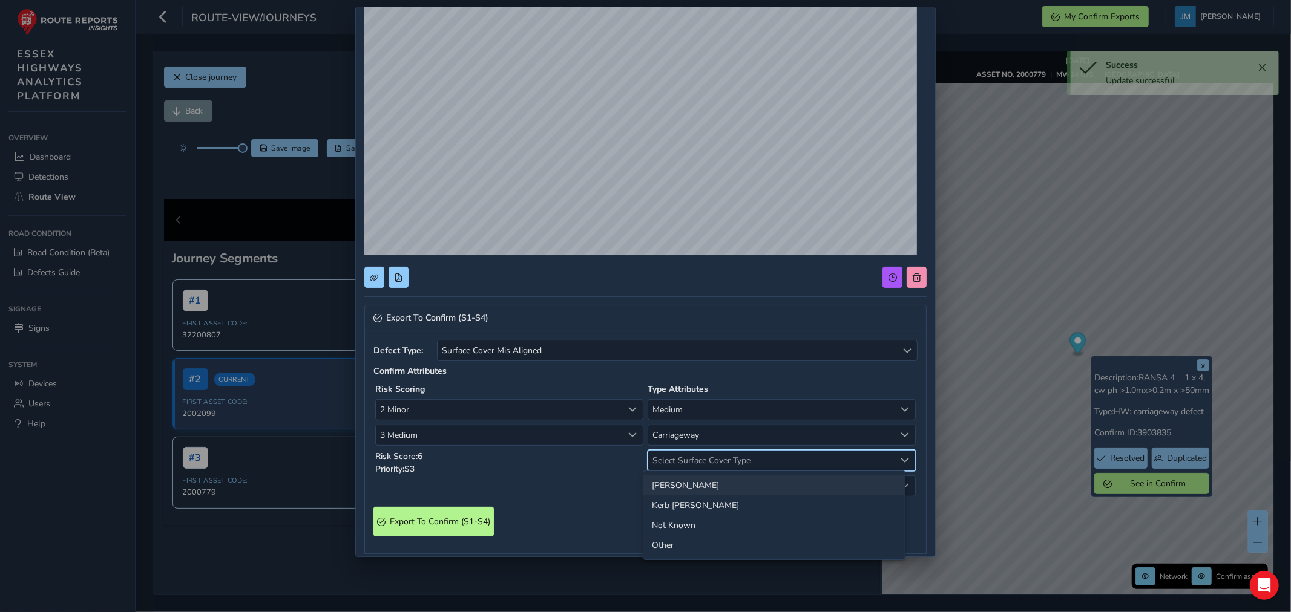
click at [674, 485] on li "[PERSON_NAME]" at bounding box center [773, 486] width 261 height 20
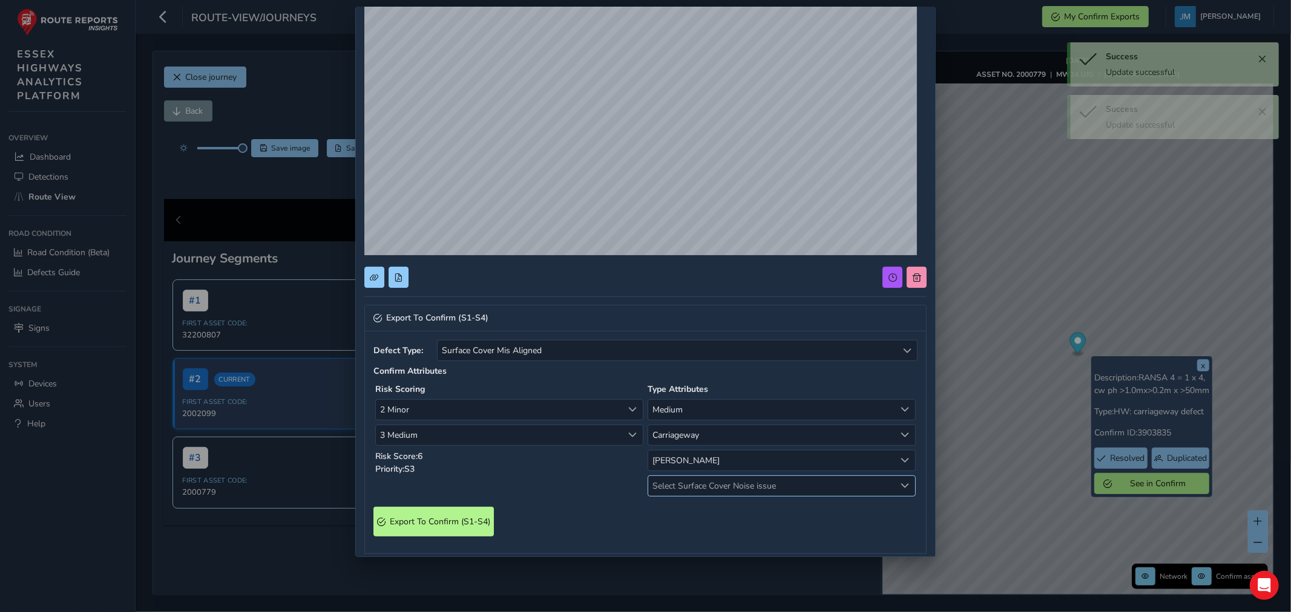
click at [696, 489] on span "Select Surface Cover Noise issue" at bounding box center [771, 486] width 247 height 20
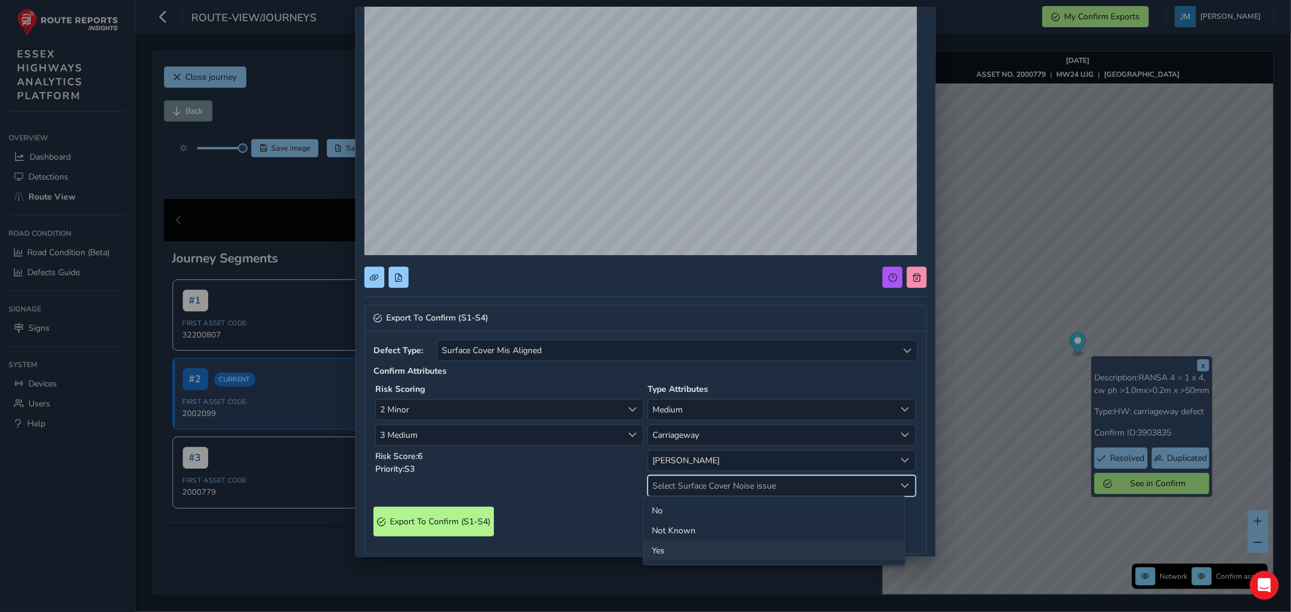
click at [658, 547] on li "Yes" at bounding box center [773, 551] width 261 height 20
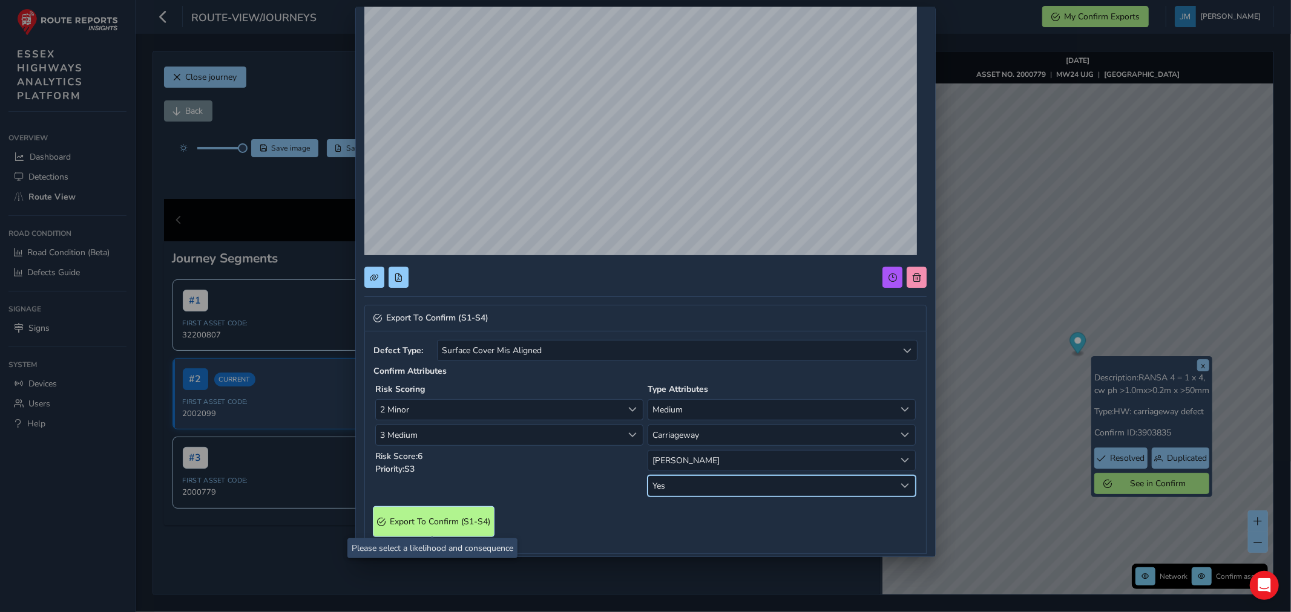
click at [456, 521] on span "Export To Confirm (S1-S4)" at bounding box center [440, 521] width 100 height 11
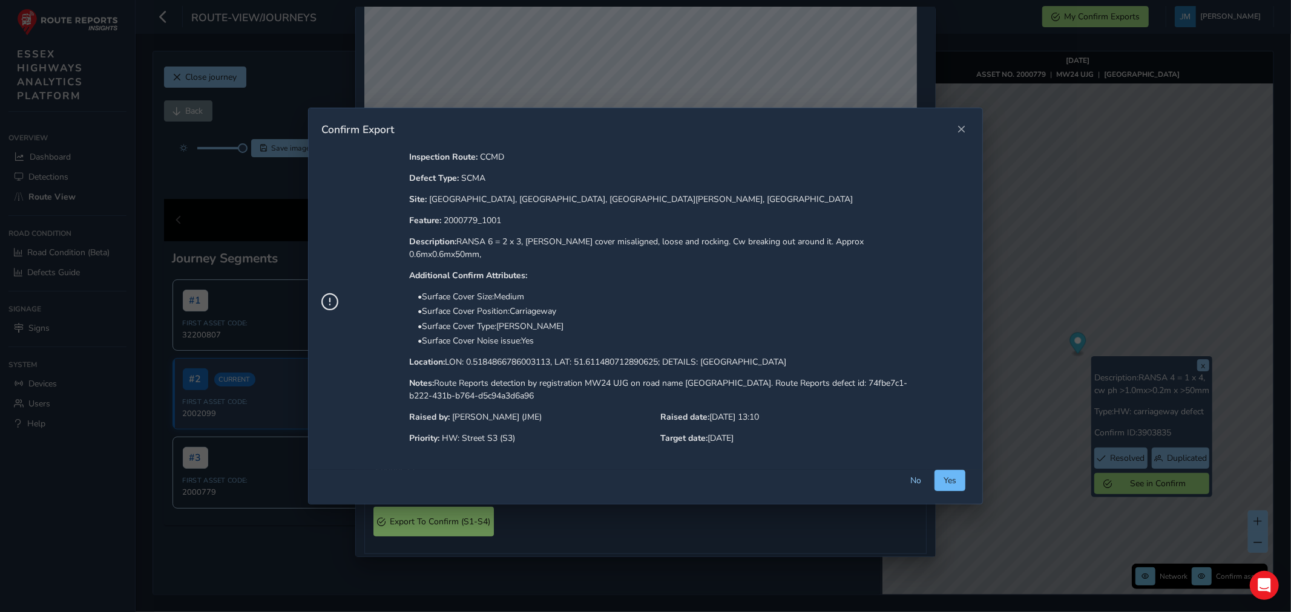
click at [943, 479] on span "Yes" at bounding box center [949, 480] width 13 height 11
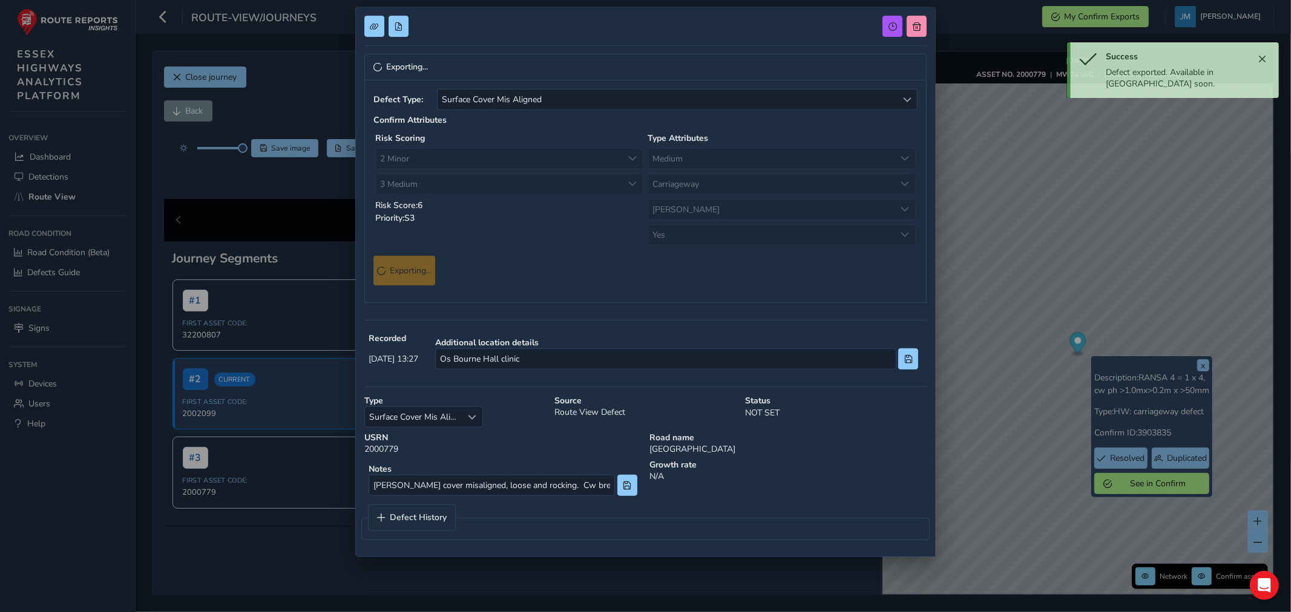
scroll to position [0, 0]
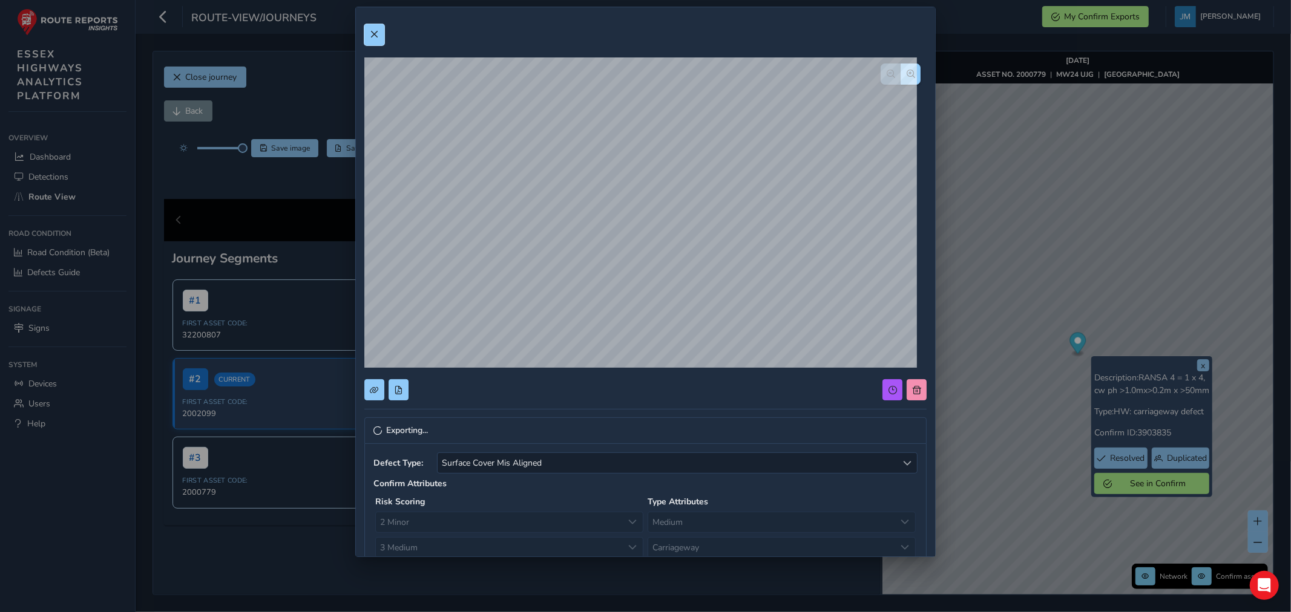
click at [370, 32] on span at bounding box center [374, 34] width 8 height 8
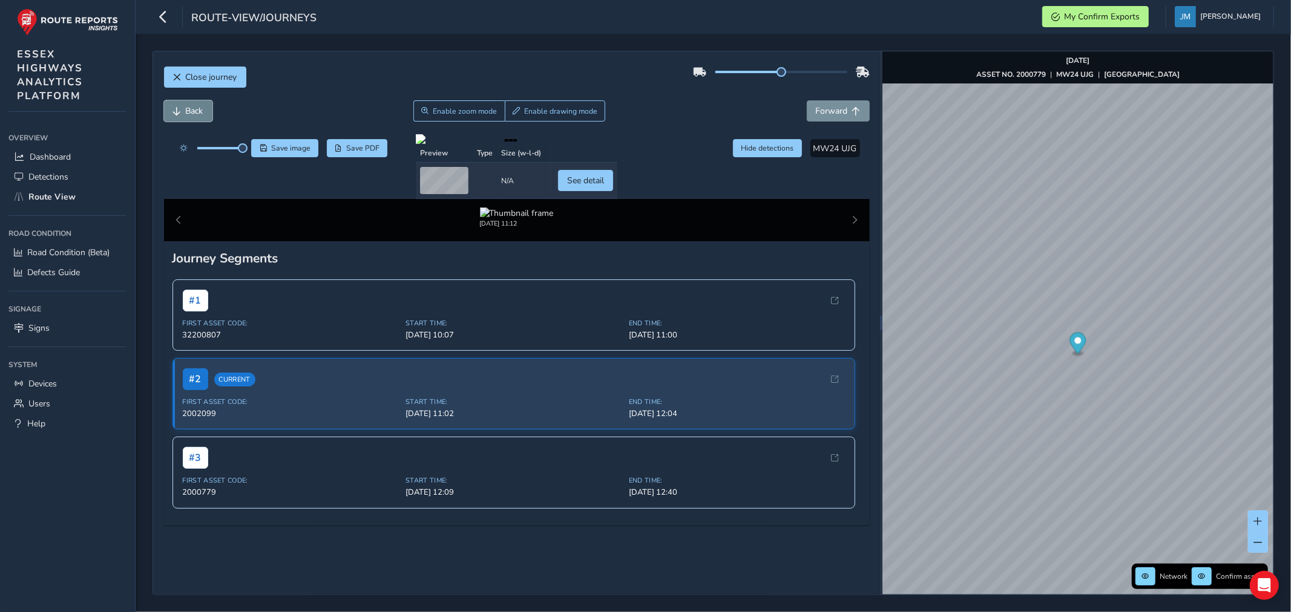
click at [198, 112] on span "Back" at bounding box center [195, 110] width 18 height 11
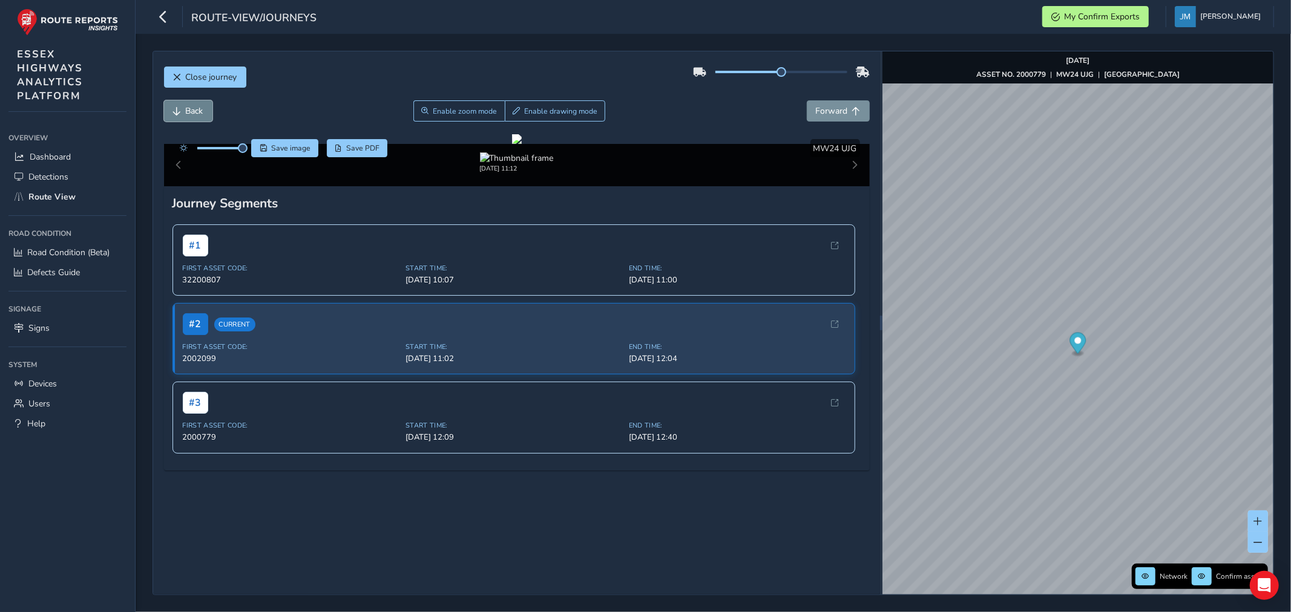
click at [198, 112] on span "Back" at bounding box center [195, 110] width 18 height 11
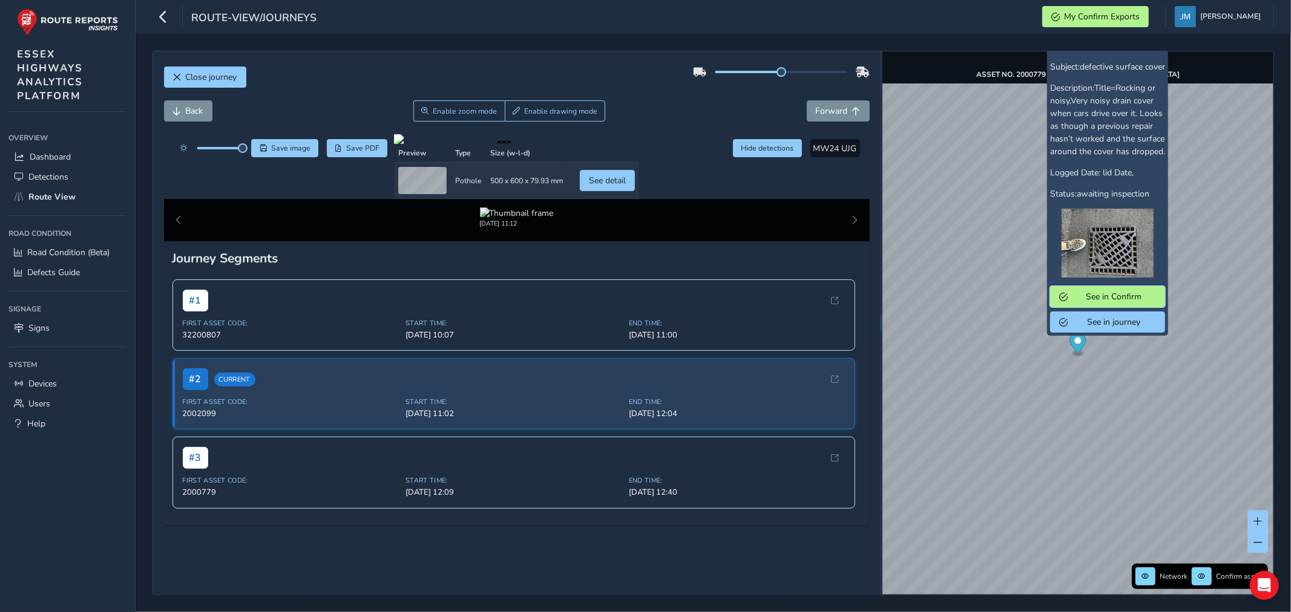
click at [1090, 303] on span "See in Confirm" at bounding box center [1114, 296] width 84 height 11
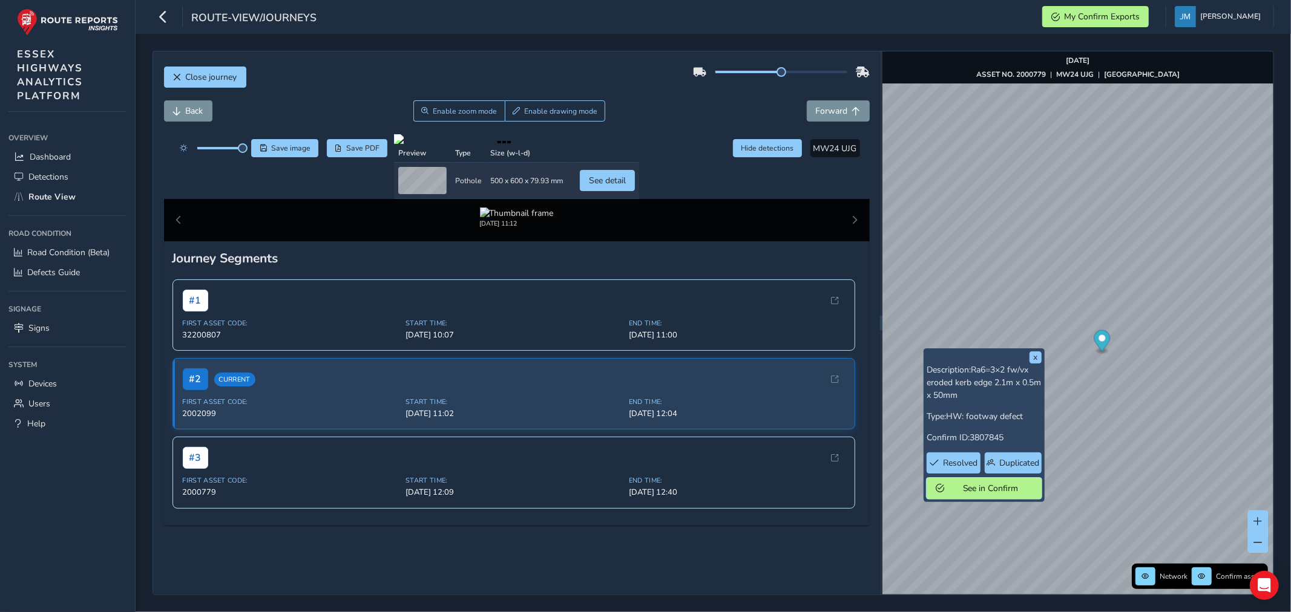
click at [975, 489] on span "See in Confirm" at bounding box center [990, 488] width 84 height 11
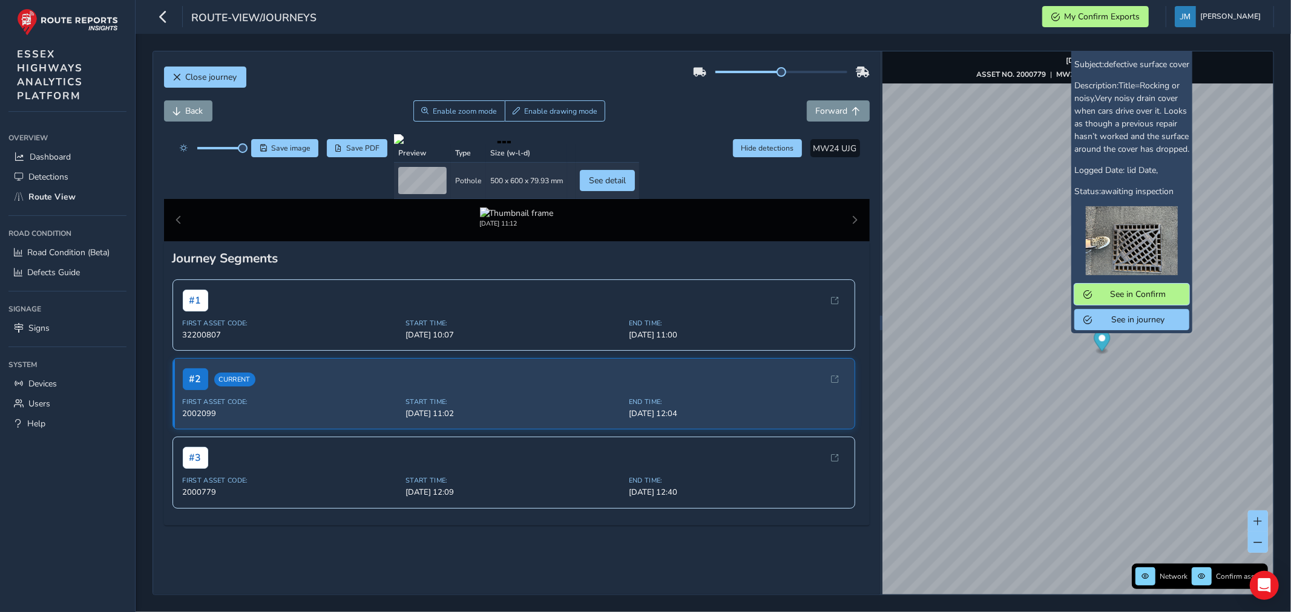
click at [1123, 300] on span "See in Confirm" at bounding box center [1138, 294] width 84 height 11
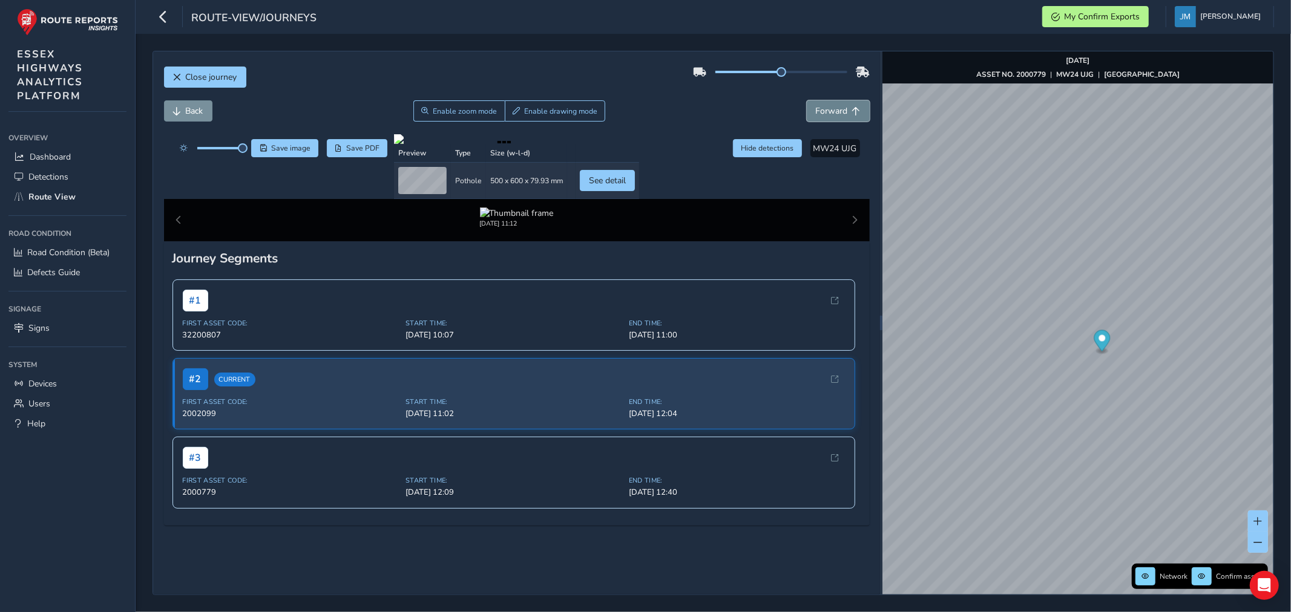
click at [832, 113] on span "Forward" at bounding box center [832, 110] width 32 height 11
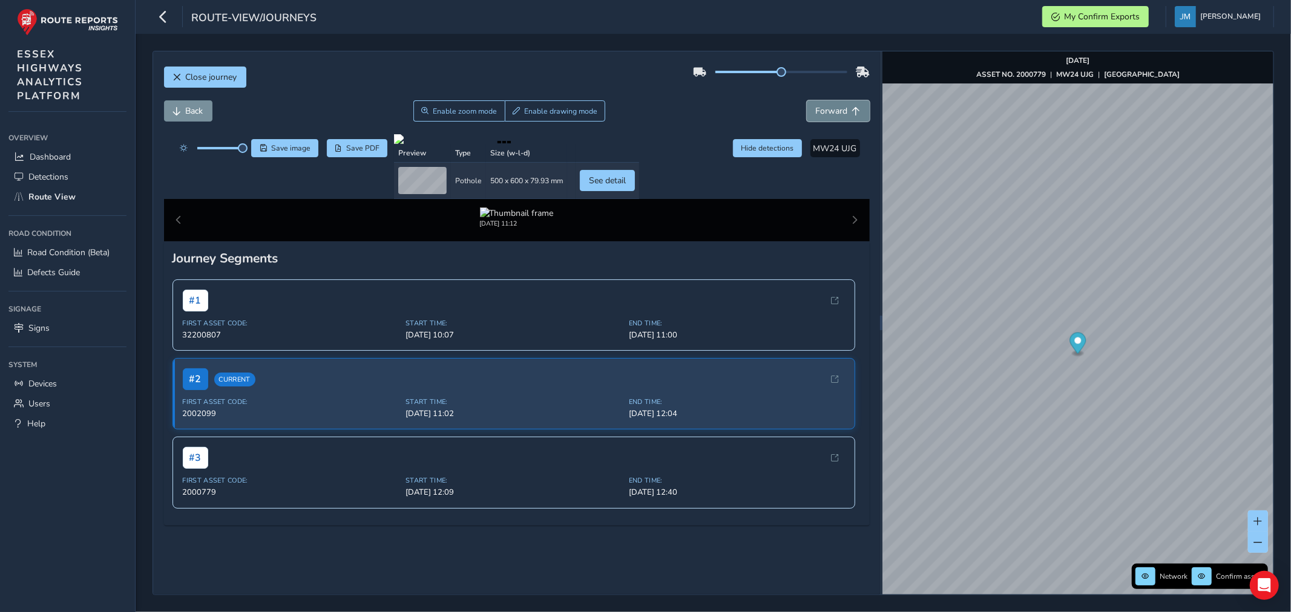
click at [832, 113] on span "Forward" at bounding box center [832, 110] width 32 height 11
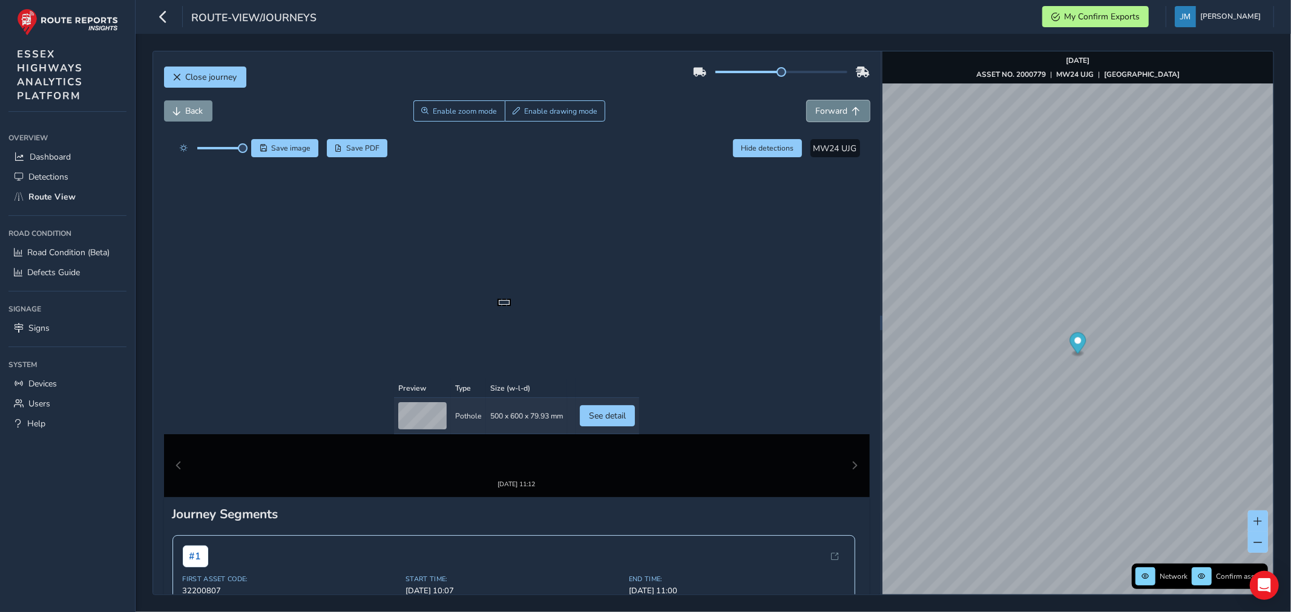
click at [833, 112] on span "Forward" at bounding box center [832, 110] width 32 height 11
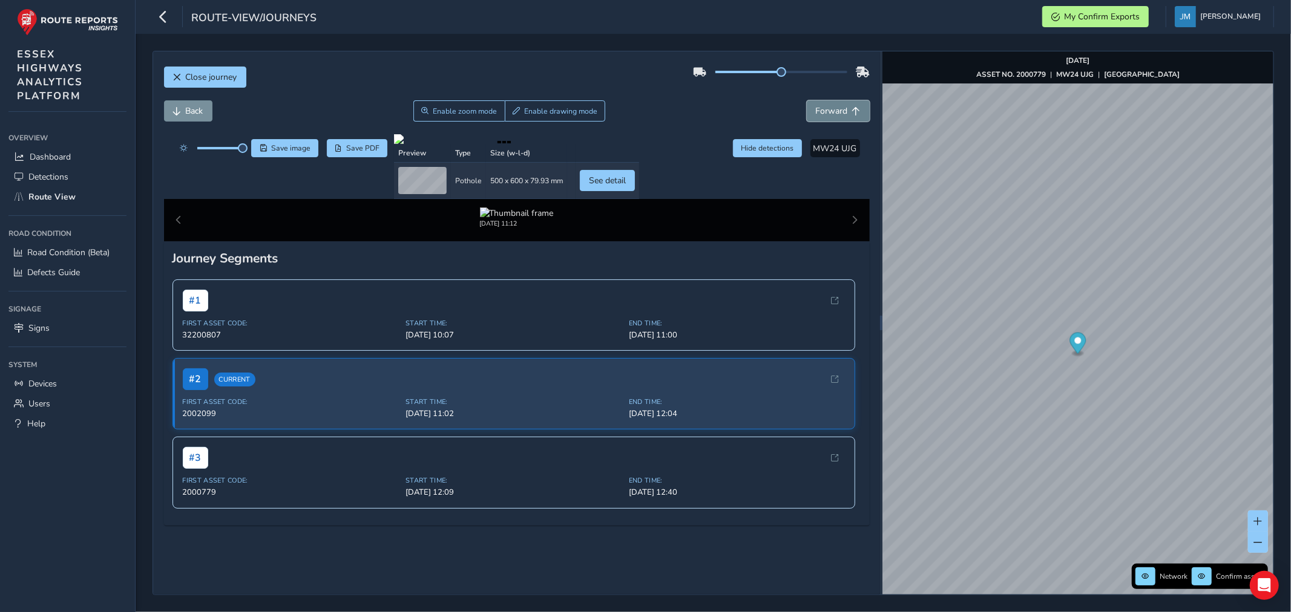
click at [833, 112] on span "Forward" at bounding box center [832, 110] width 32 height 11
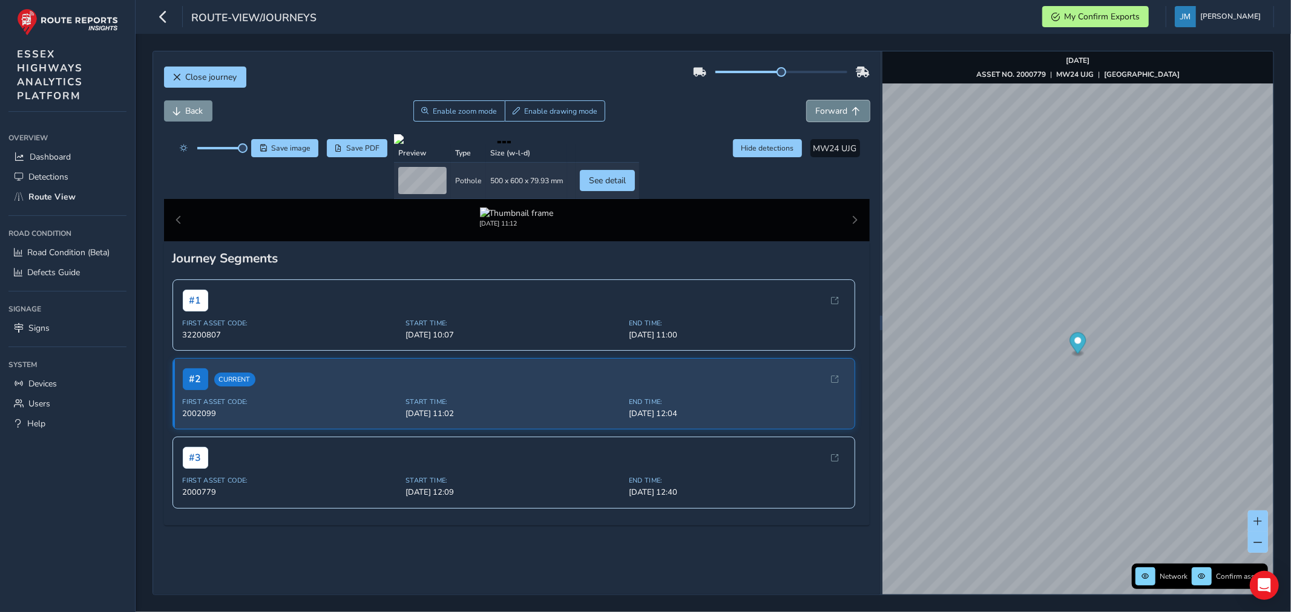
click at [833, 112] on span "Forward" at bounding box center [832, 110] width 32 height 11
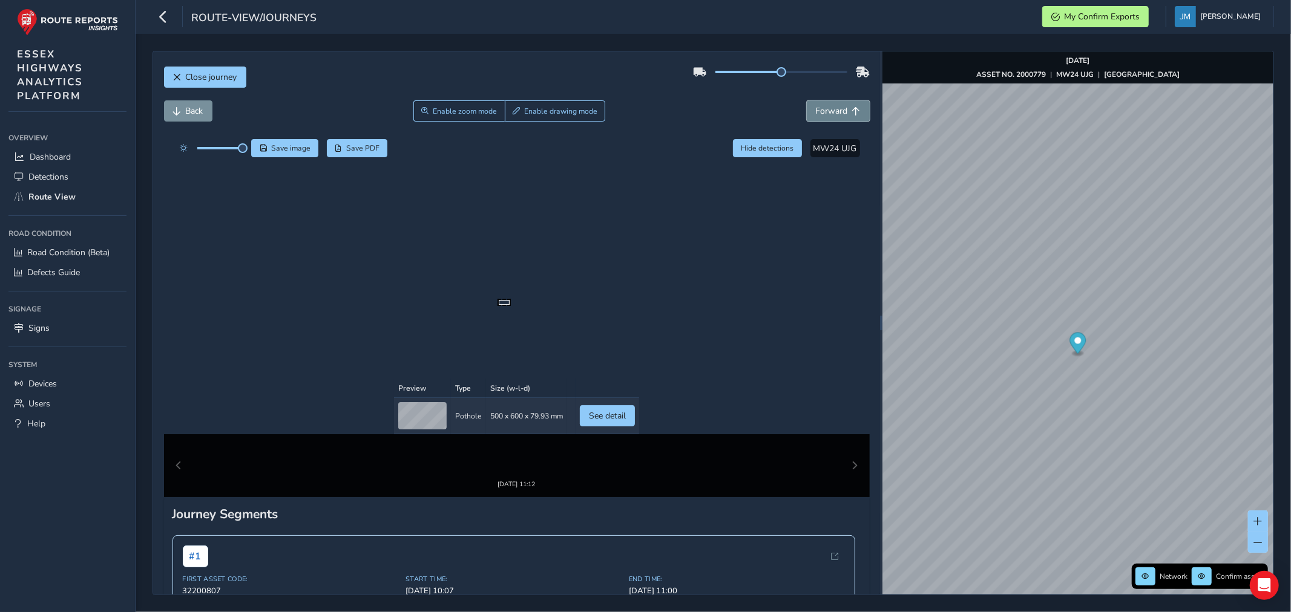
click at [833, 112] on span "Forward" at bounding box center [832, 110] width 32 height 11
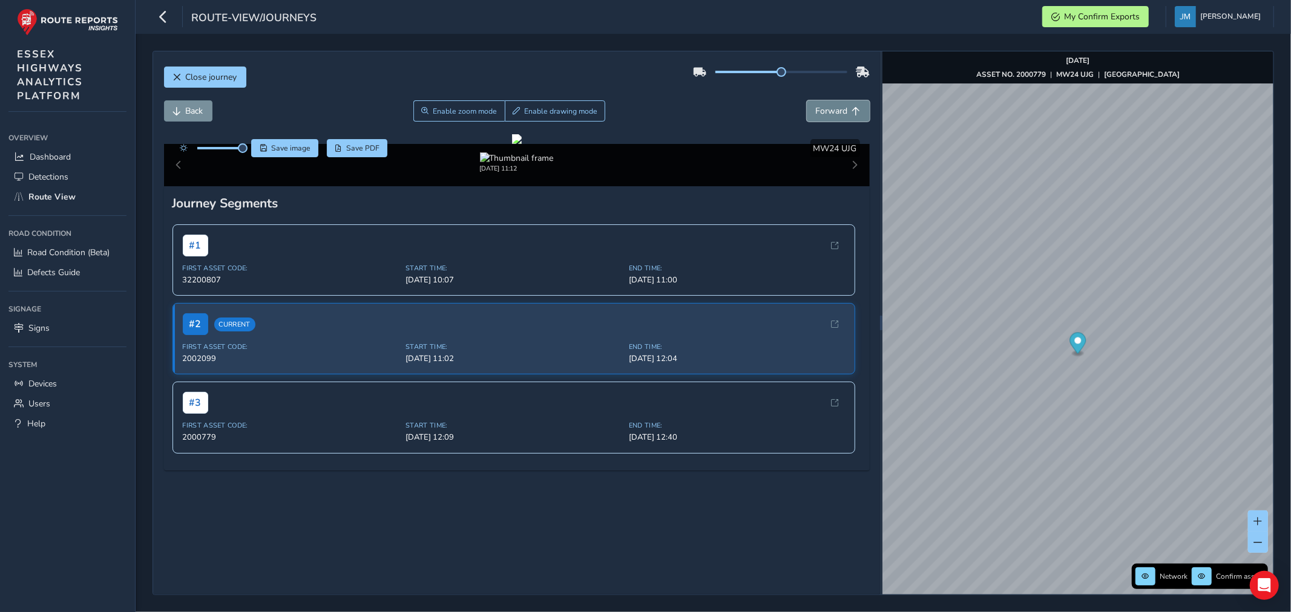
click at [833, 112] on span "Forward" at bounding box center [832, 110] width 32 height 11
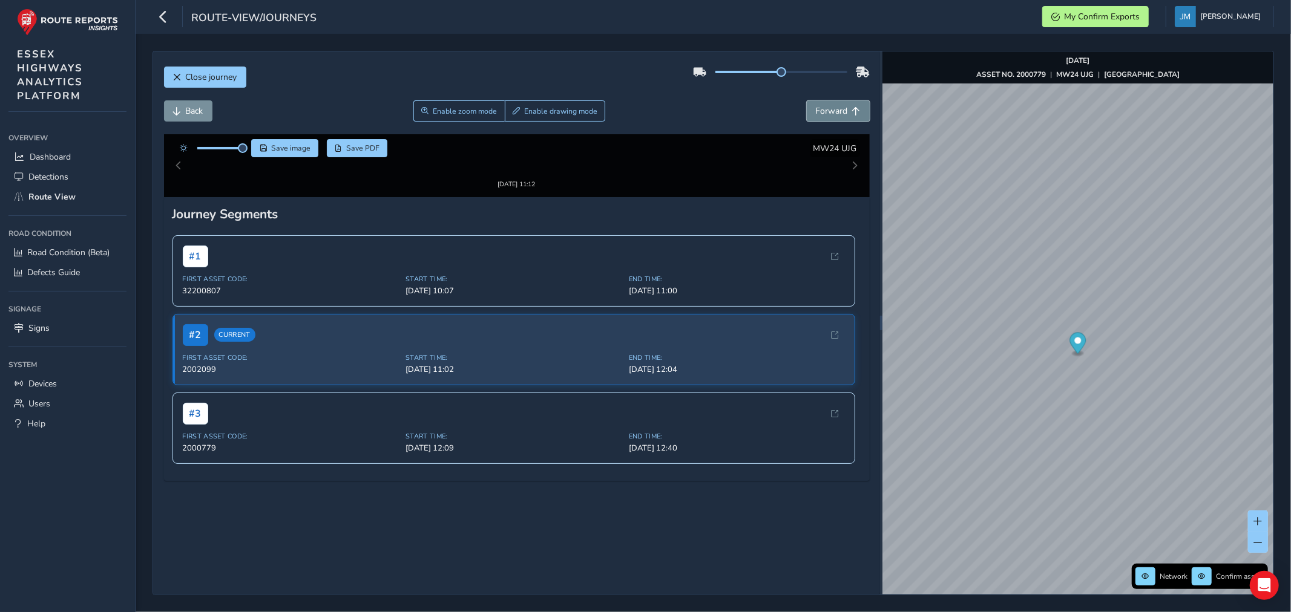
click at [833, 112] on span "Forward" at bounding box center [832, 110] width 32 height 11
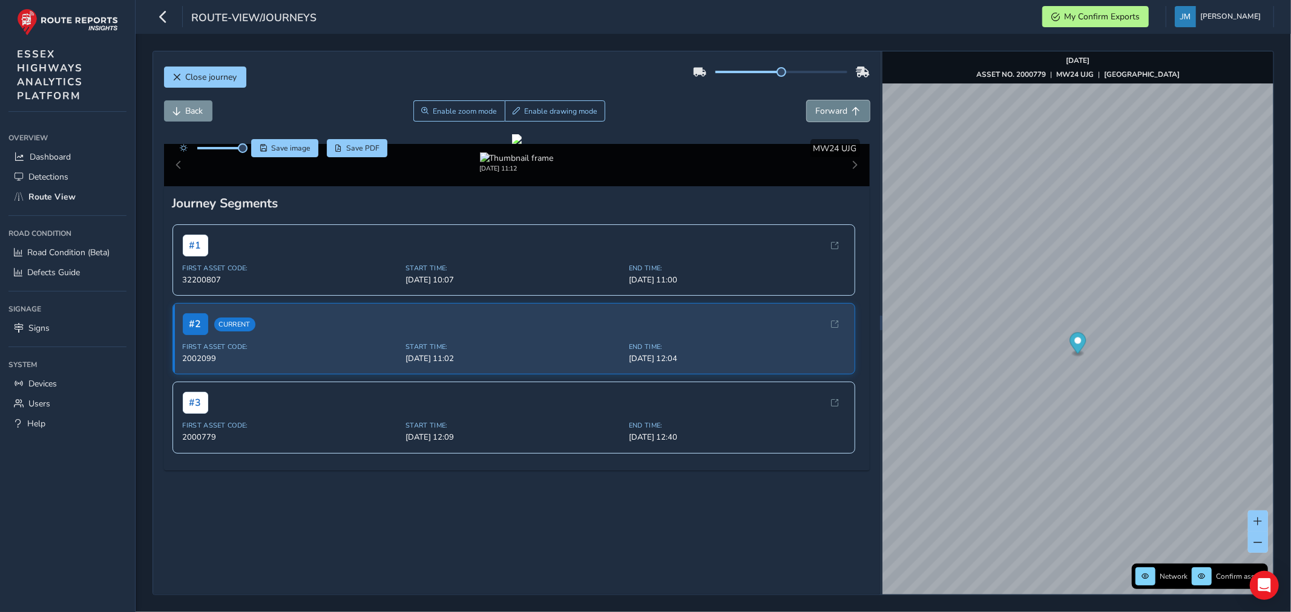
click at [833, 112] on span "Forward" at bounding box center [832, 110] width 32 height 11
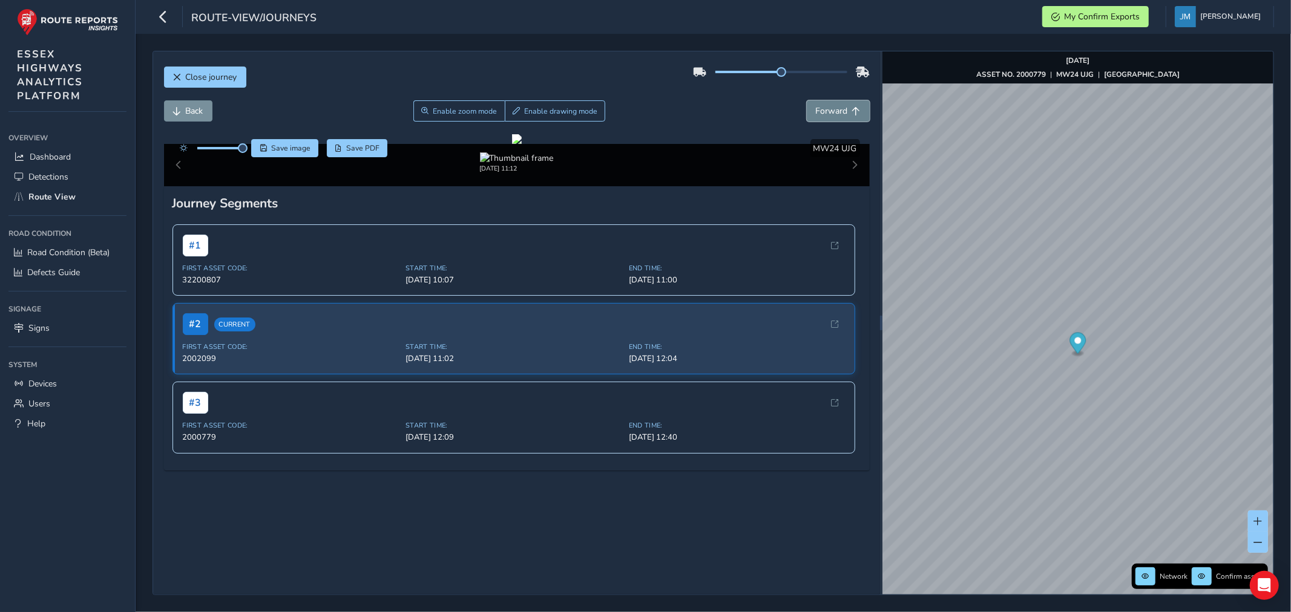
click at [833, 112] on span "Forward" at bounding box center [832, 110] width 32 height 11
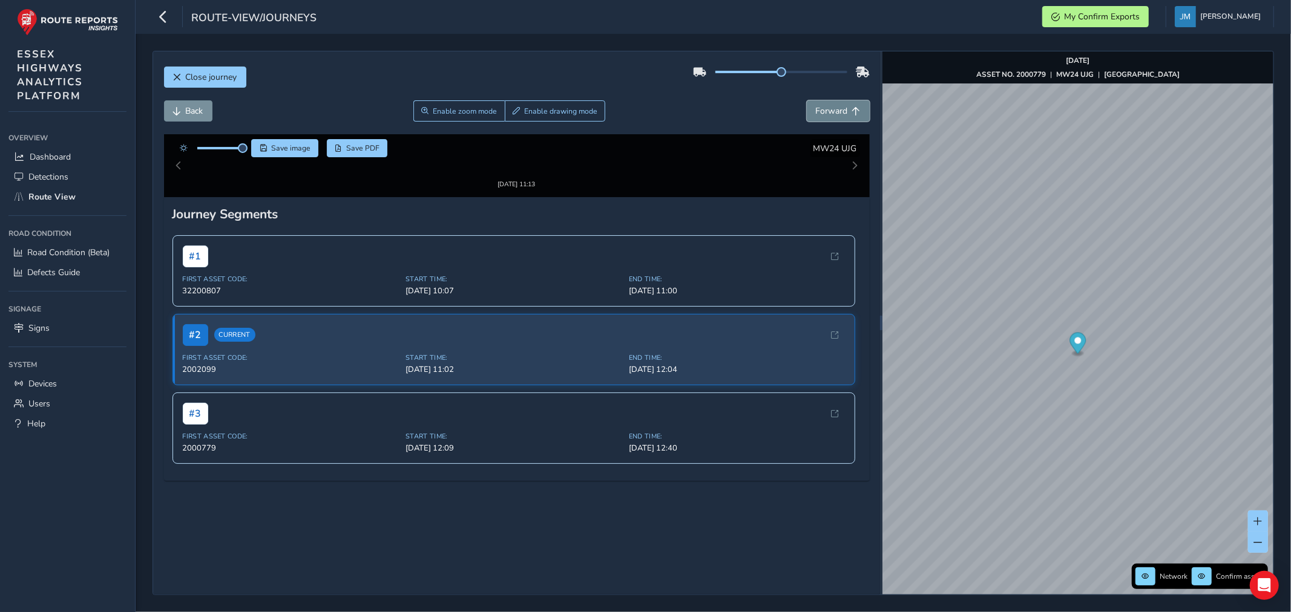
click at [833, 112] on span "Forward" at bounding box center [832, 110] width 32 height 11
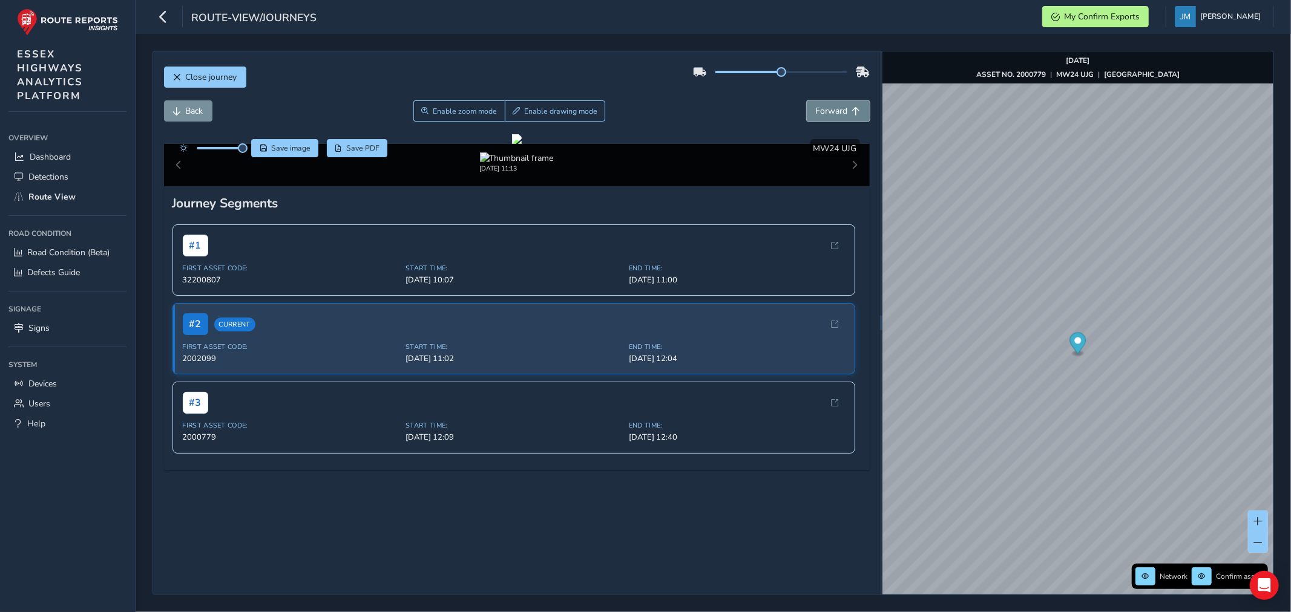
click at [833, 112] on span "Forward" at bounding box center [832, 110] width 32 height 11
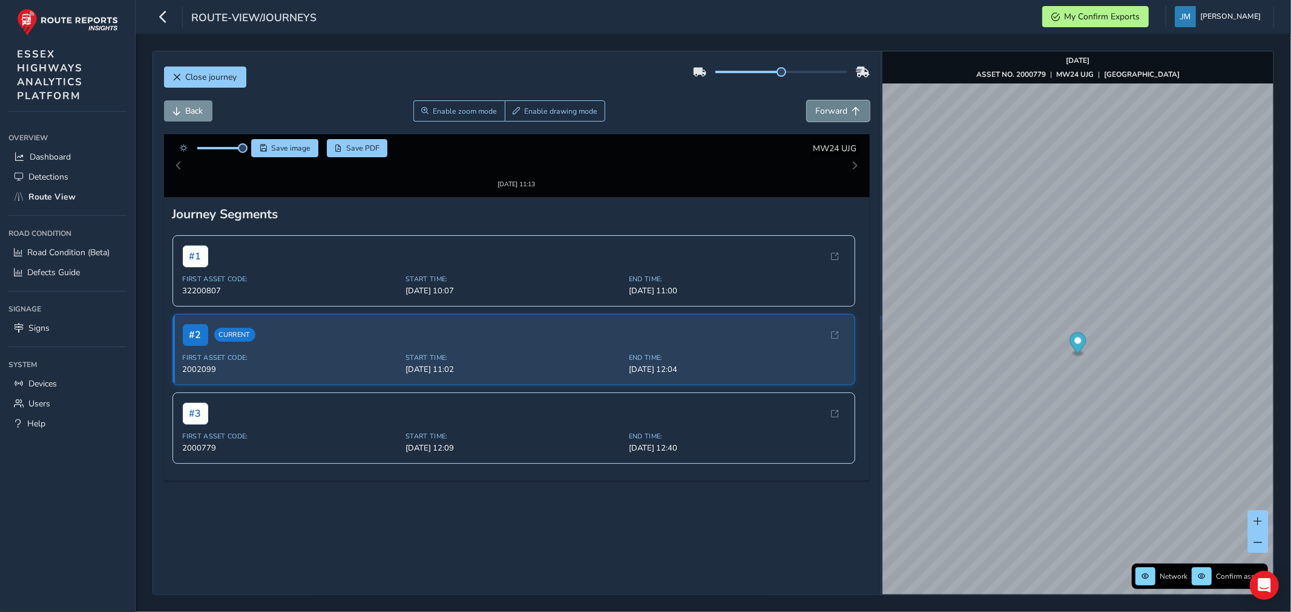
click at [833, 112] on span "Forward" at bounding box center [832, 110] width 32 height 11
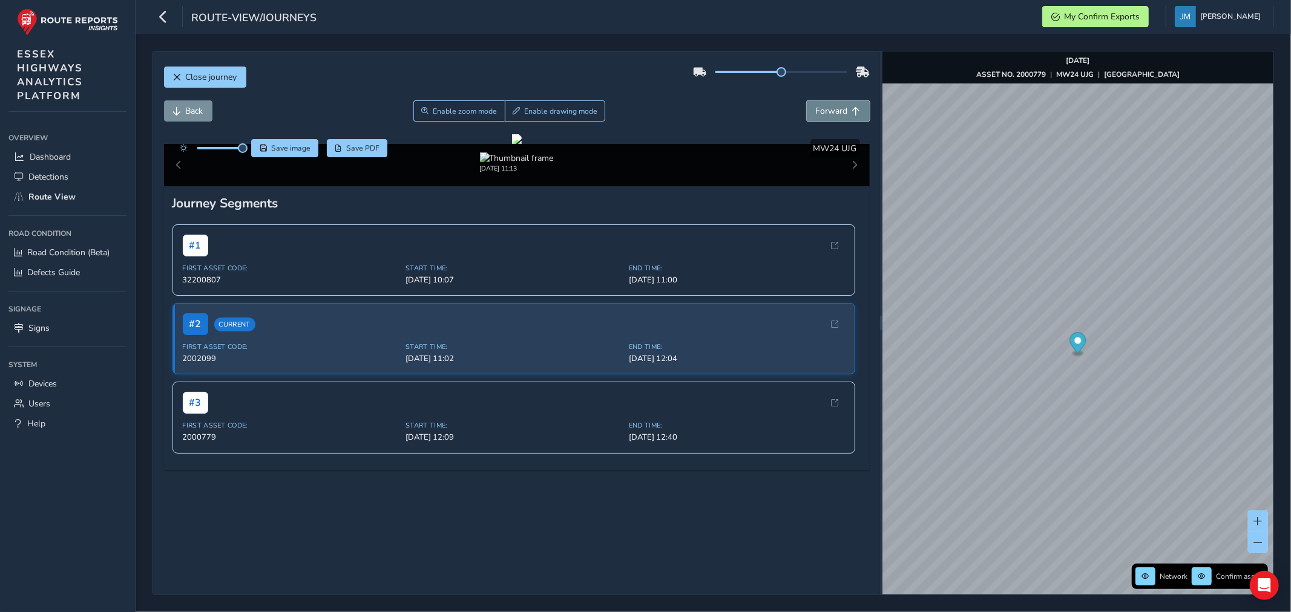
click at [833, 112] on span "Forward" at bounding box center [832, 110] width 32 height 11
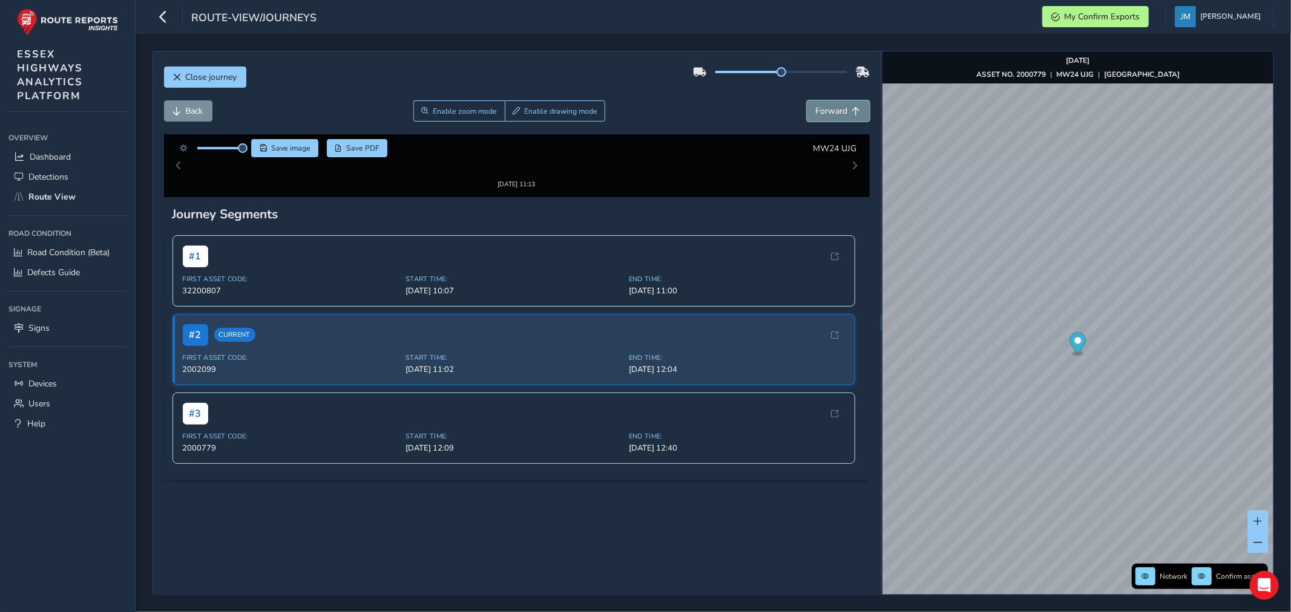
click at [833, 112] on span "Forward" at bounding box center [832, 110] width 32 height 11
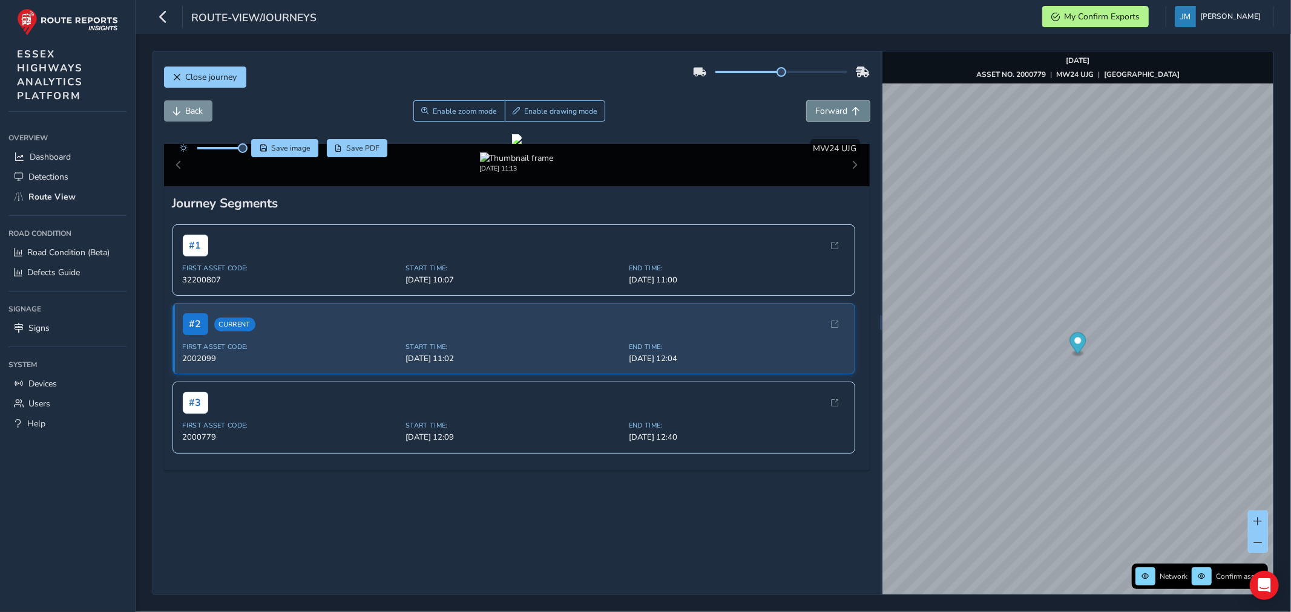
click at [833, 112] on span "Forward" at bounding box center [832, 110] width 32 height 11
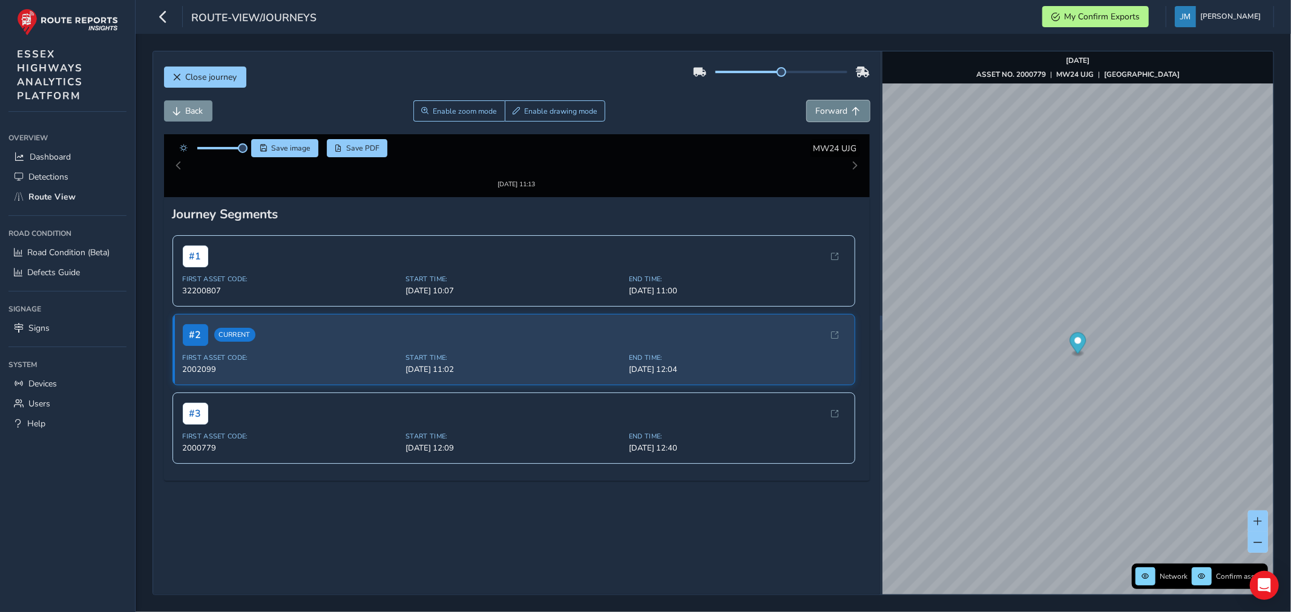
click at [833, 112] on span "Forward" at bounding box center [832, 110] width 32 height 11
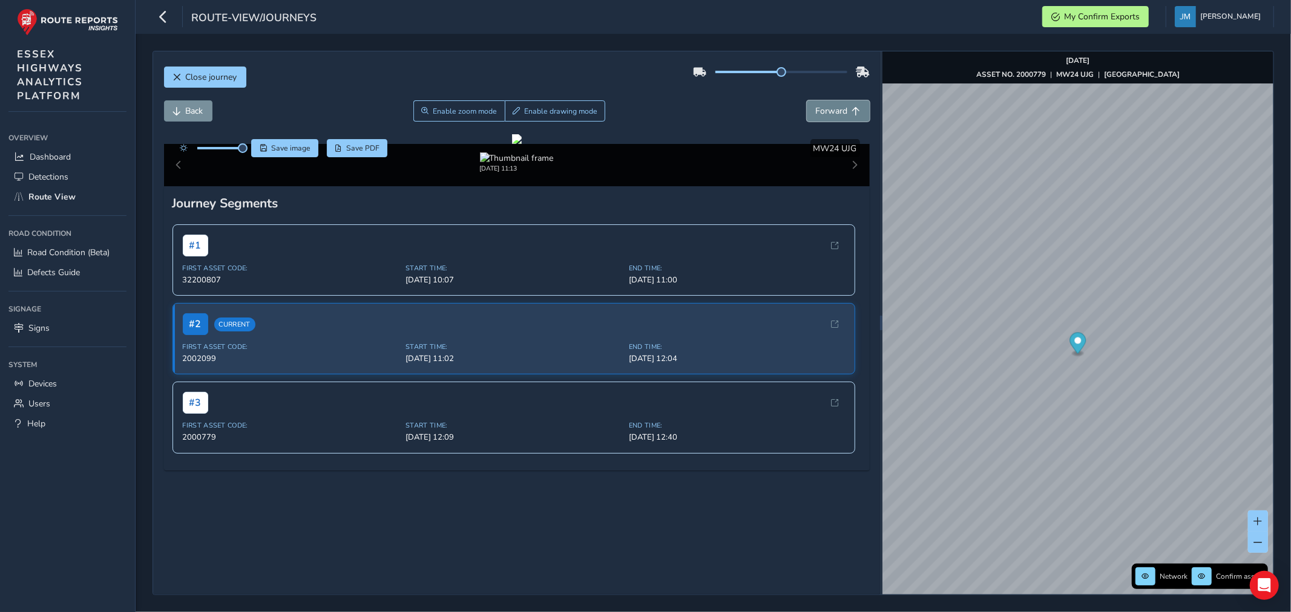
click at [833, 112] on span "Forward" at bounding box center [832, 110] width 32 height 11
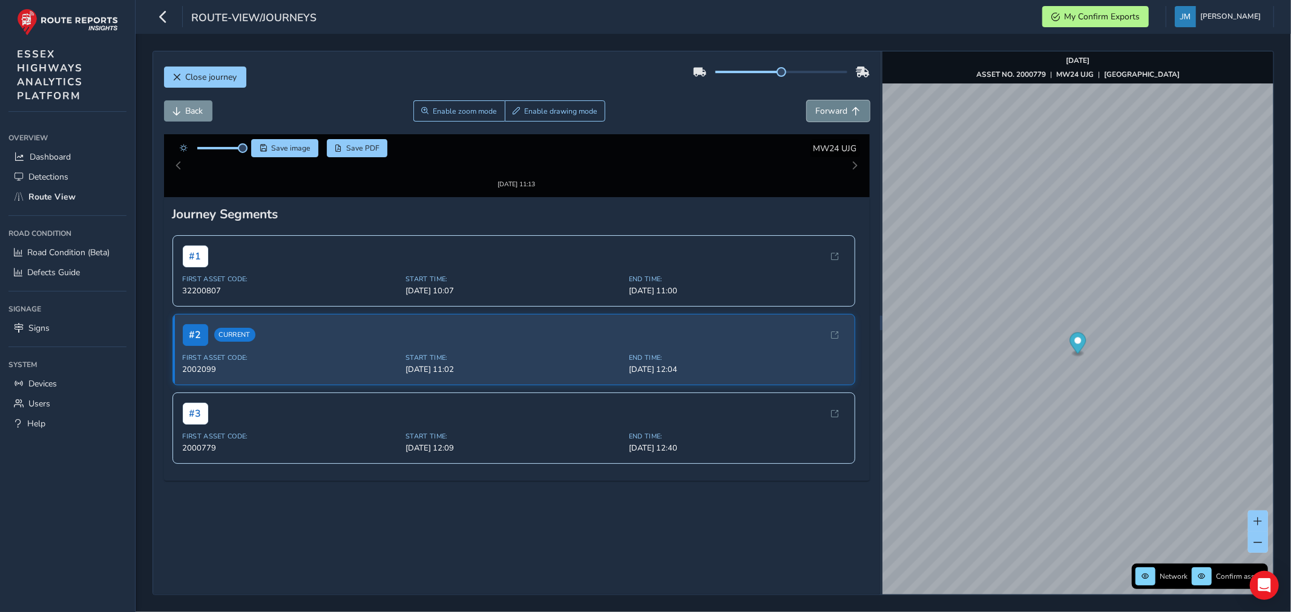
click at [833, 112] on span "Forward" at bounding box center [832, 110] width 32 height 11
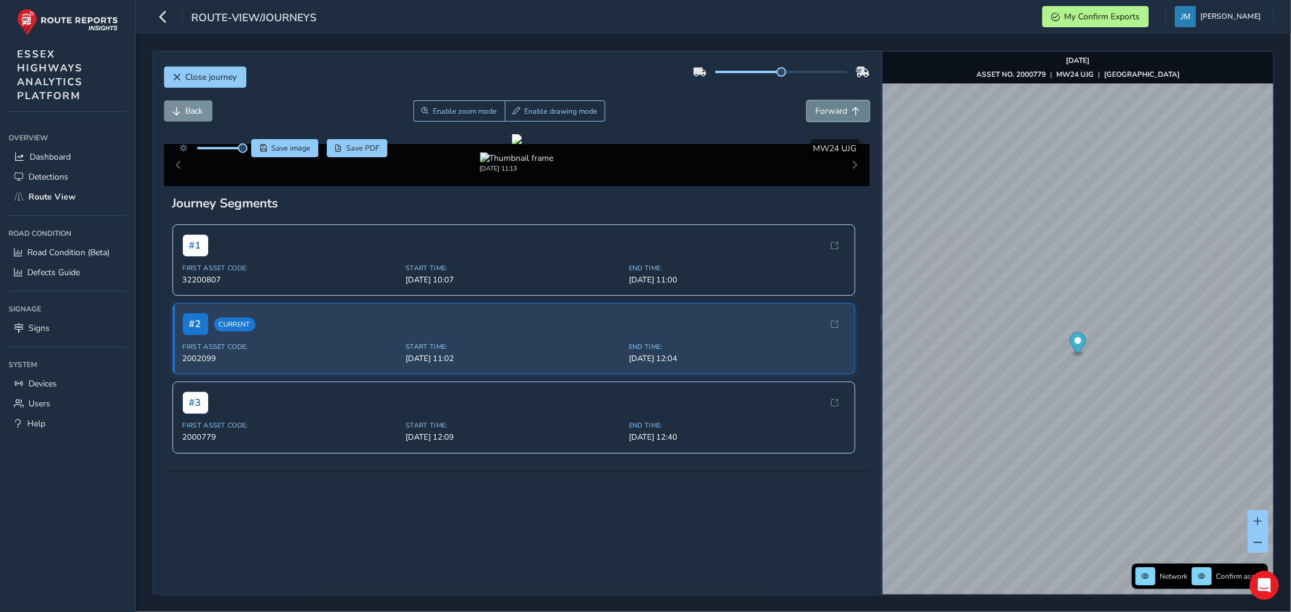
click at [833, 112] on span "Forward" at bounding box center [832, 110] width 32 height 11
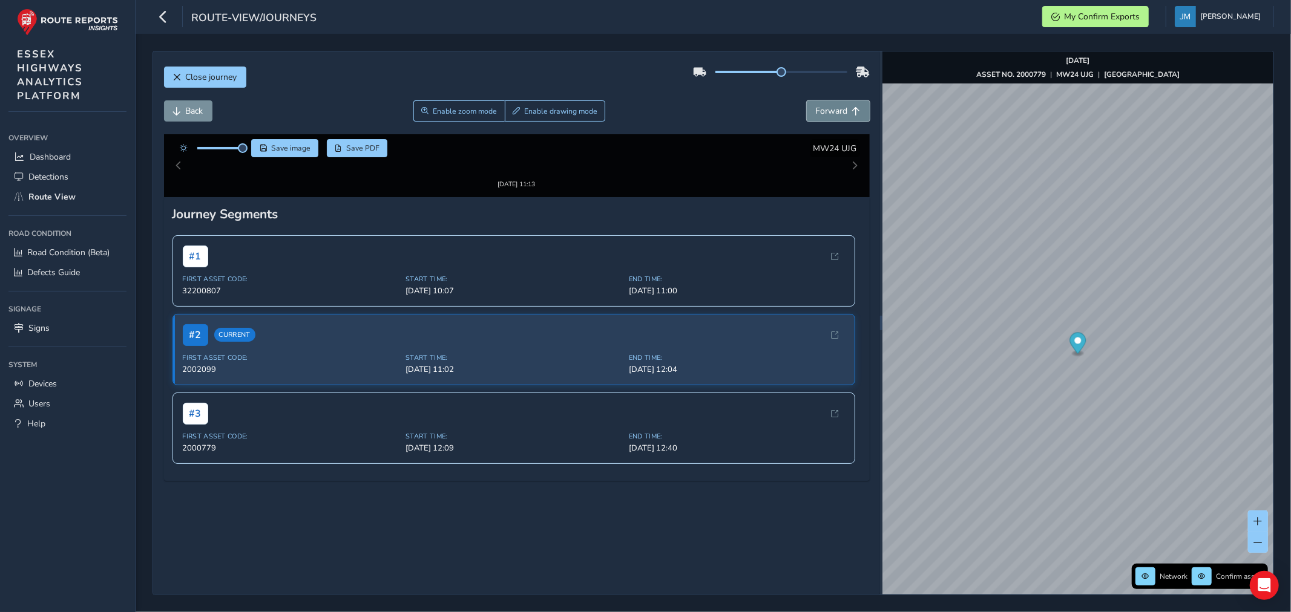
click at [833, 112] on span "Forward" at bounding box center [832, 110] width 32 height 11
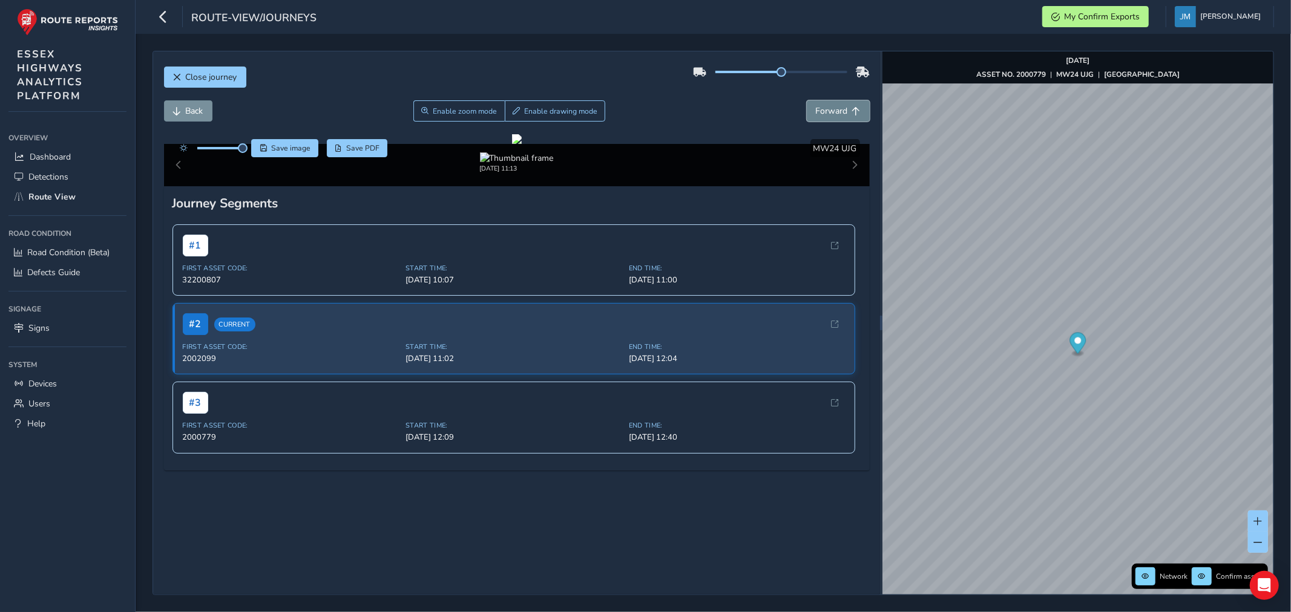
click at [833, 112] on span "Forward" at bounding box center [832, 110] width 32 height 11
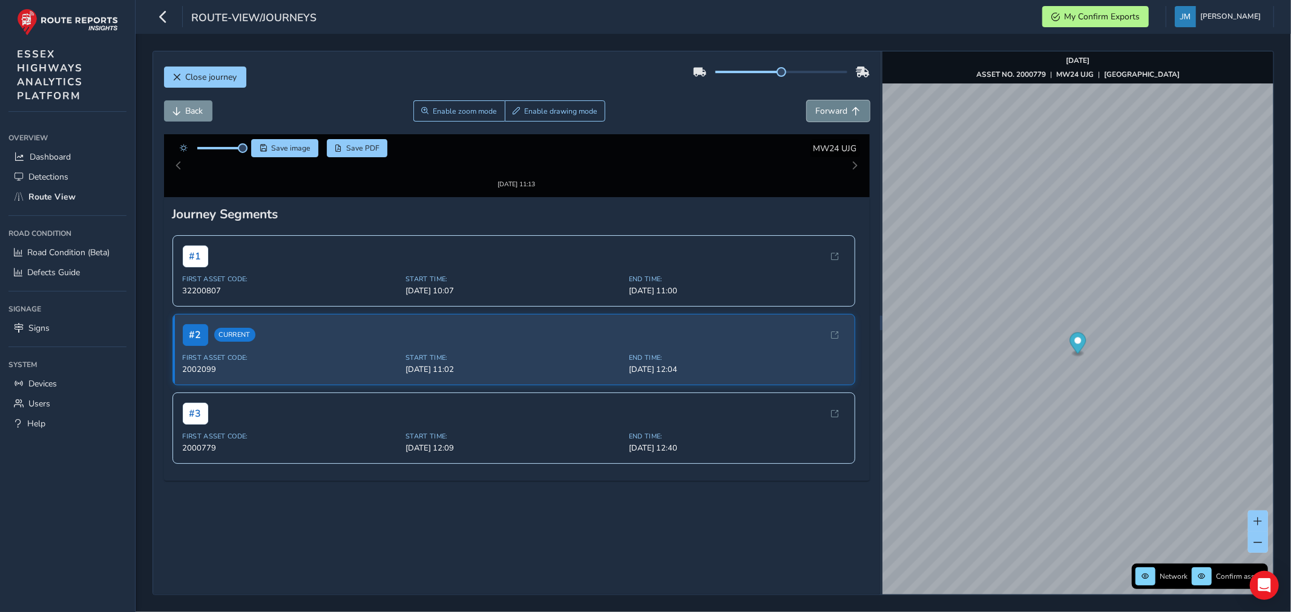
click at [833, 113] on span "Forward" at bounding box center [832, 110] width 32 height 11
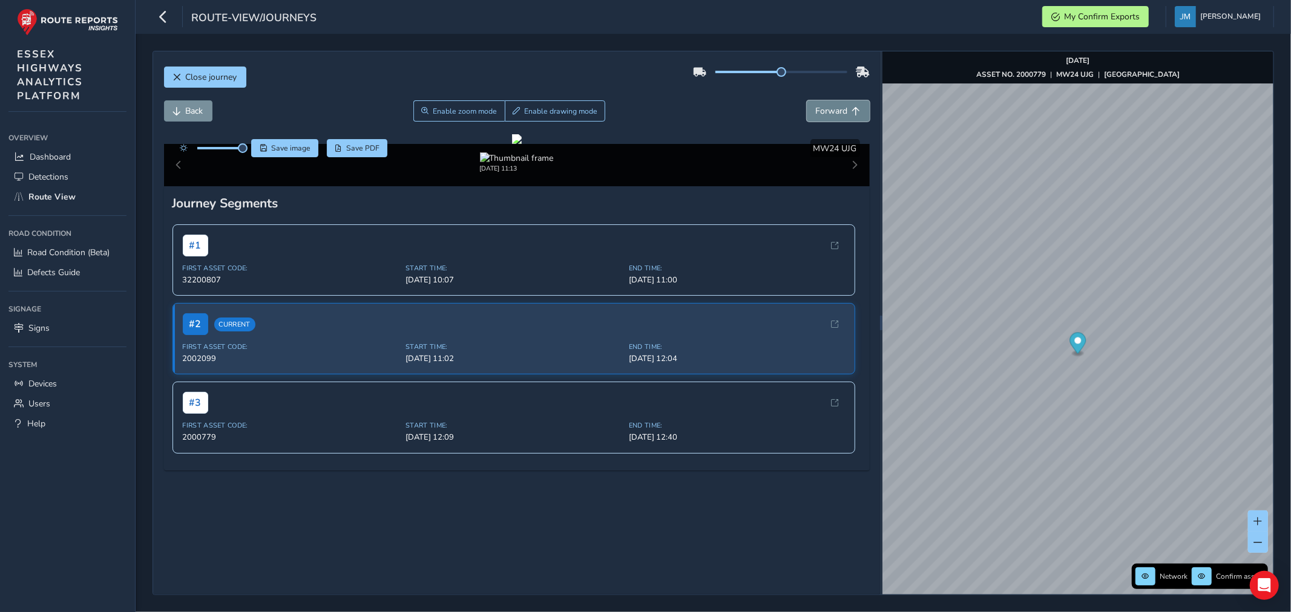
click at [833, 113] on span "Forward" at bounding box center [832, 110] width 32 height 11
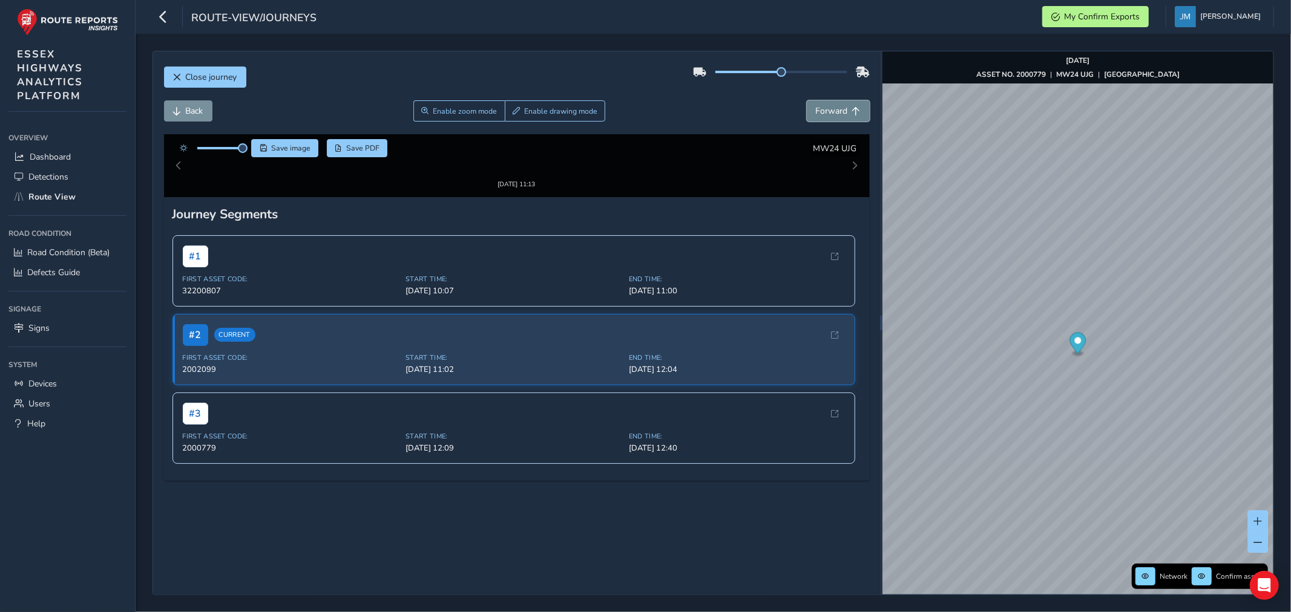
click at [833, 113] on span "Forward" at bounding box center [832, 110] width 32 height 11
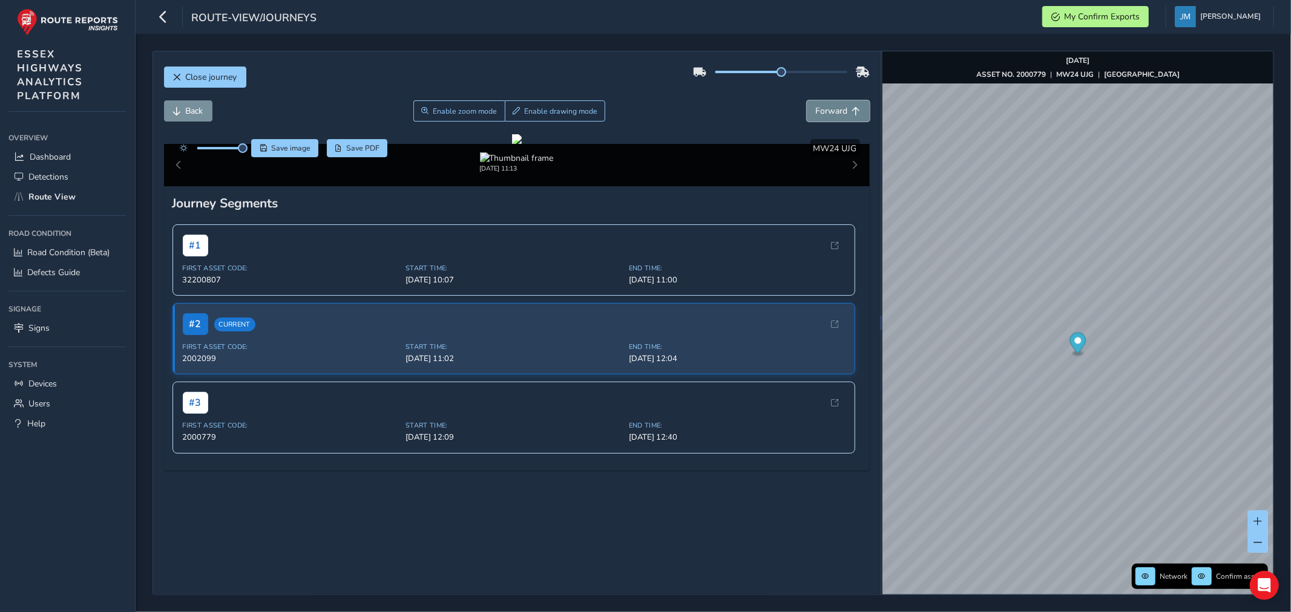
click at [833, 113] on span "Forward" at bounding box center [832, 110] width 32 height 11
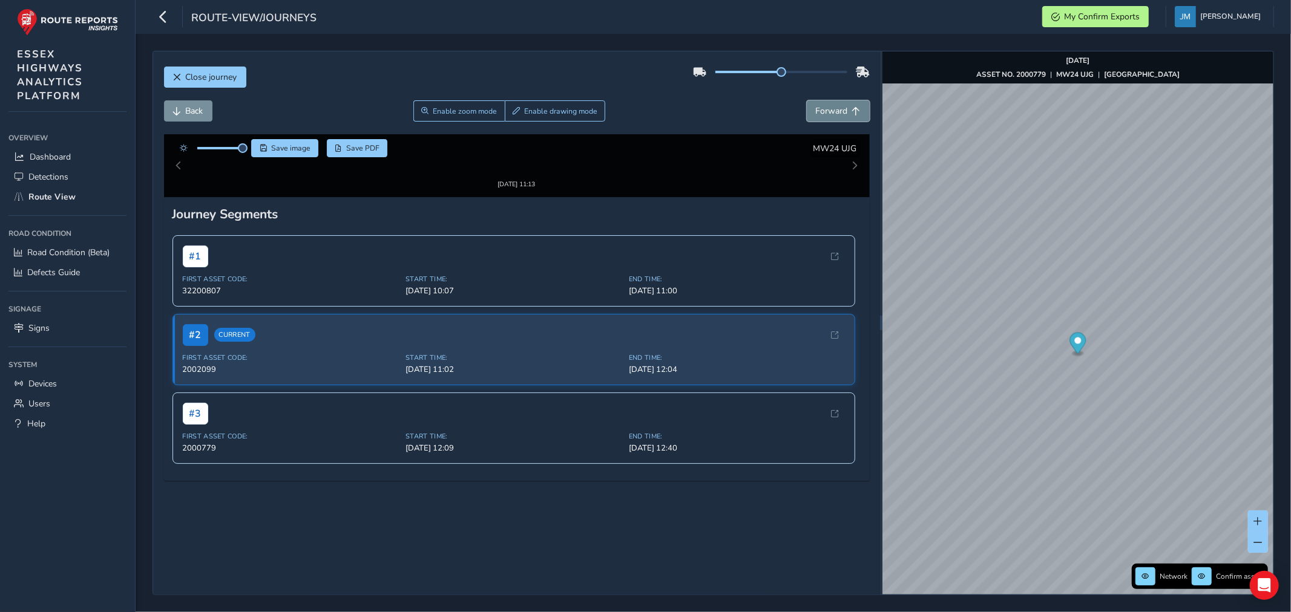
click at [833, 113] on span "Forward" at bounding box center [832, 110] width 32 height 11
